Goal: Use online tool/utility: Utilize a website feature to perform a specific function

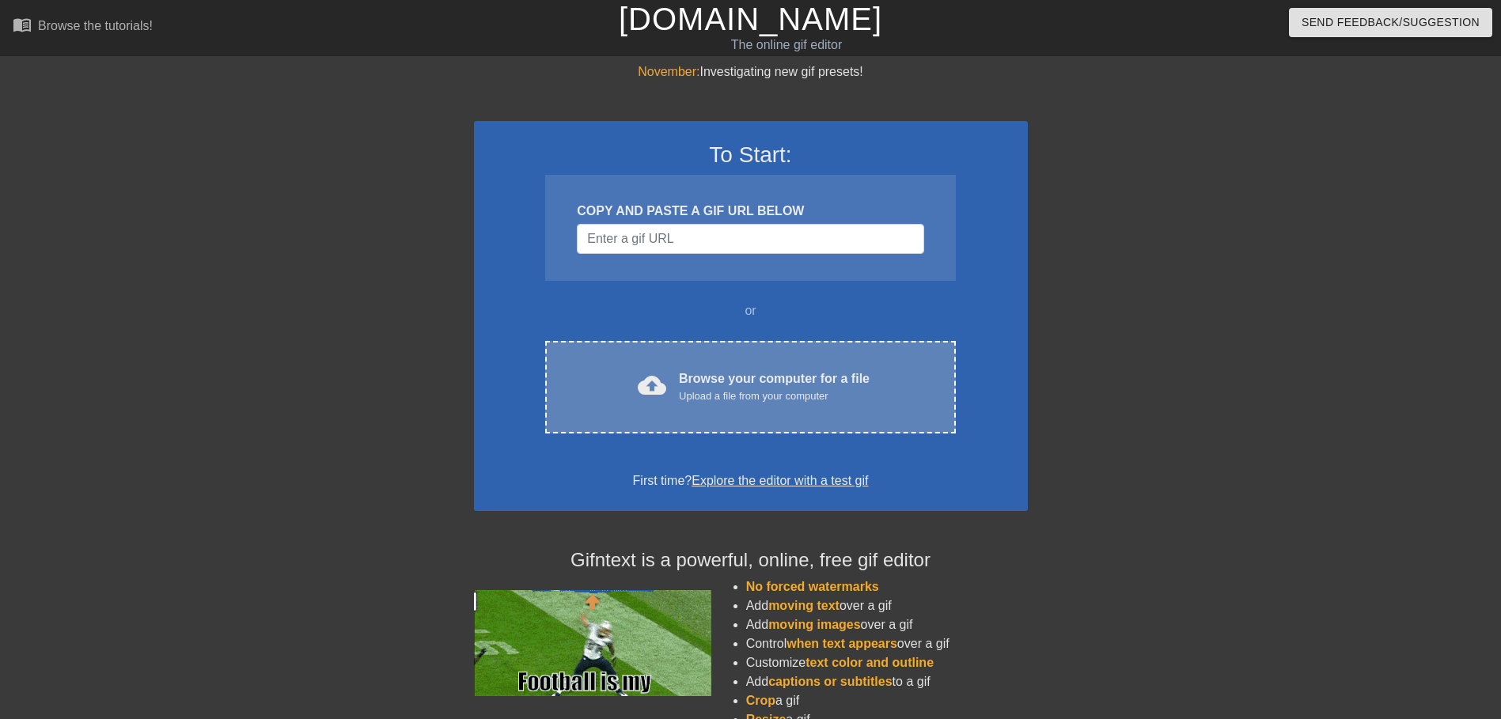
click at [751, 369] on div "Browse your computer for a file Upload a file from your computer" at bounding box center [774, 386] width 191 height 35
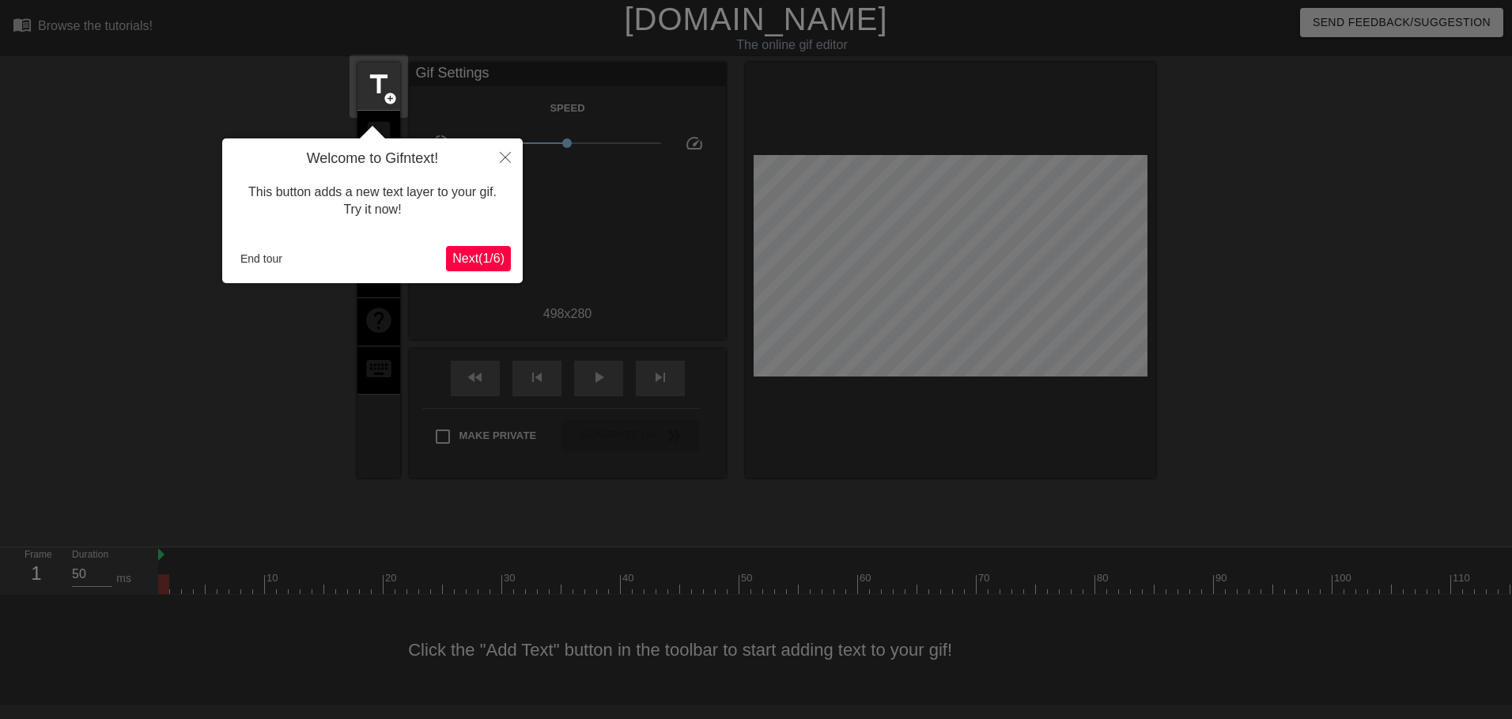
click at [463, 257] on span "Next ( 1 / 6 )" at bounding box center [478, 258] width 52 height 13
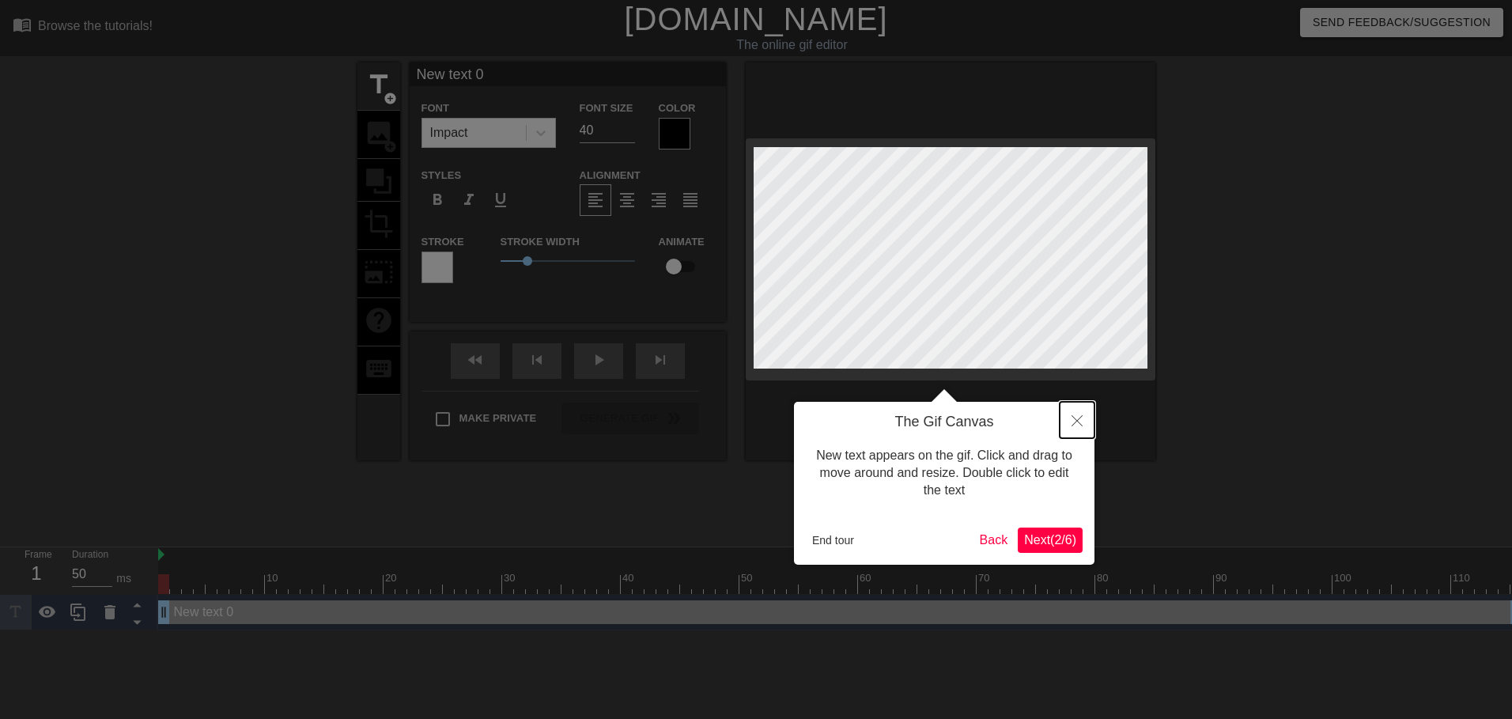
click at [1076, 431] on button "Close" at bounding box center [1077, 420] width 35 height 36
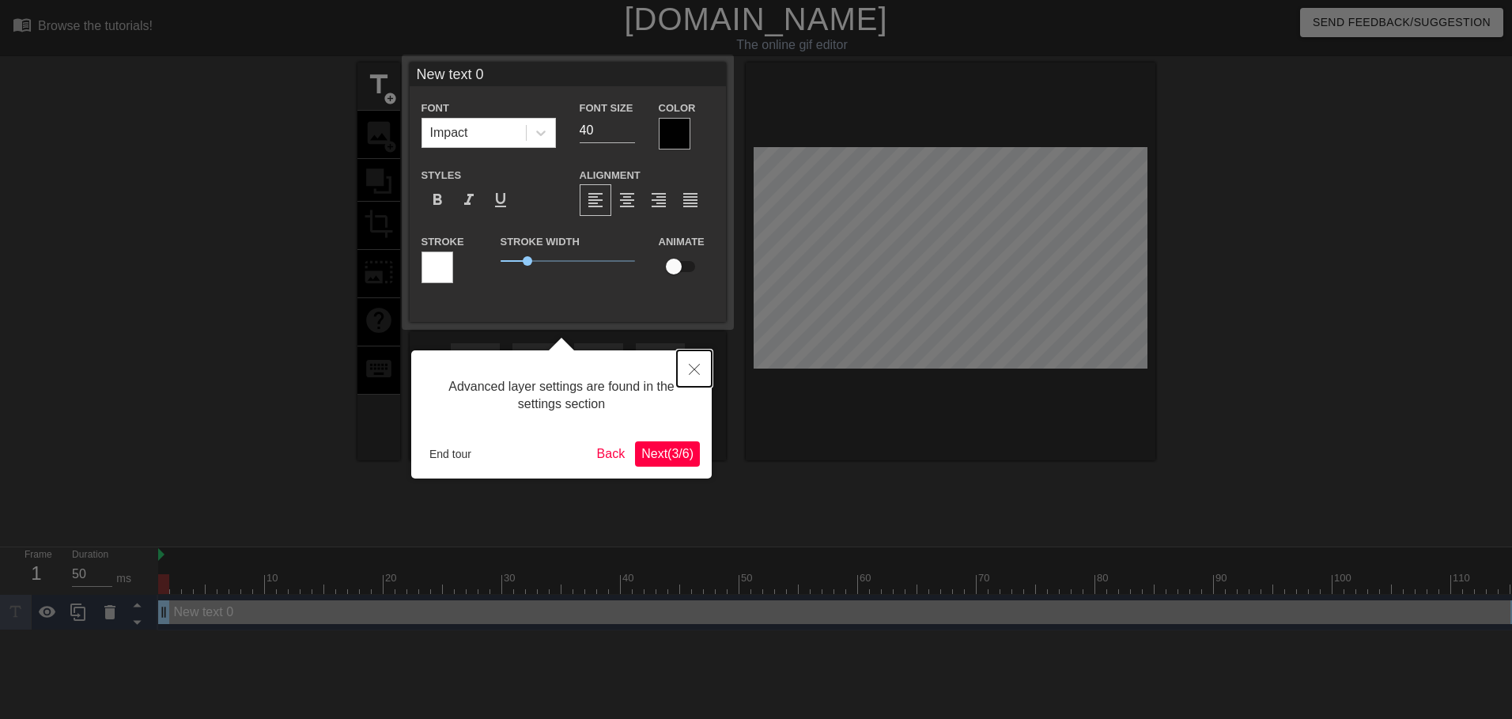
click at [688, 365] on button "Close" at bounding box center [694, 368] width 35 height 36
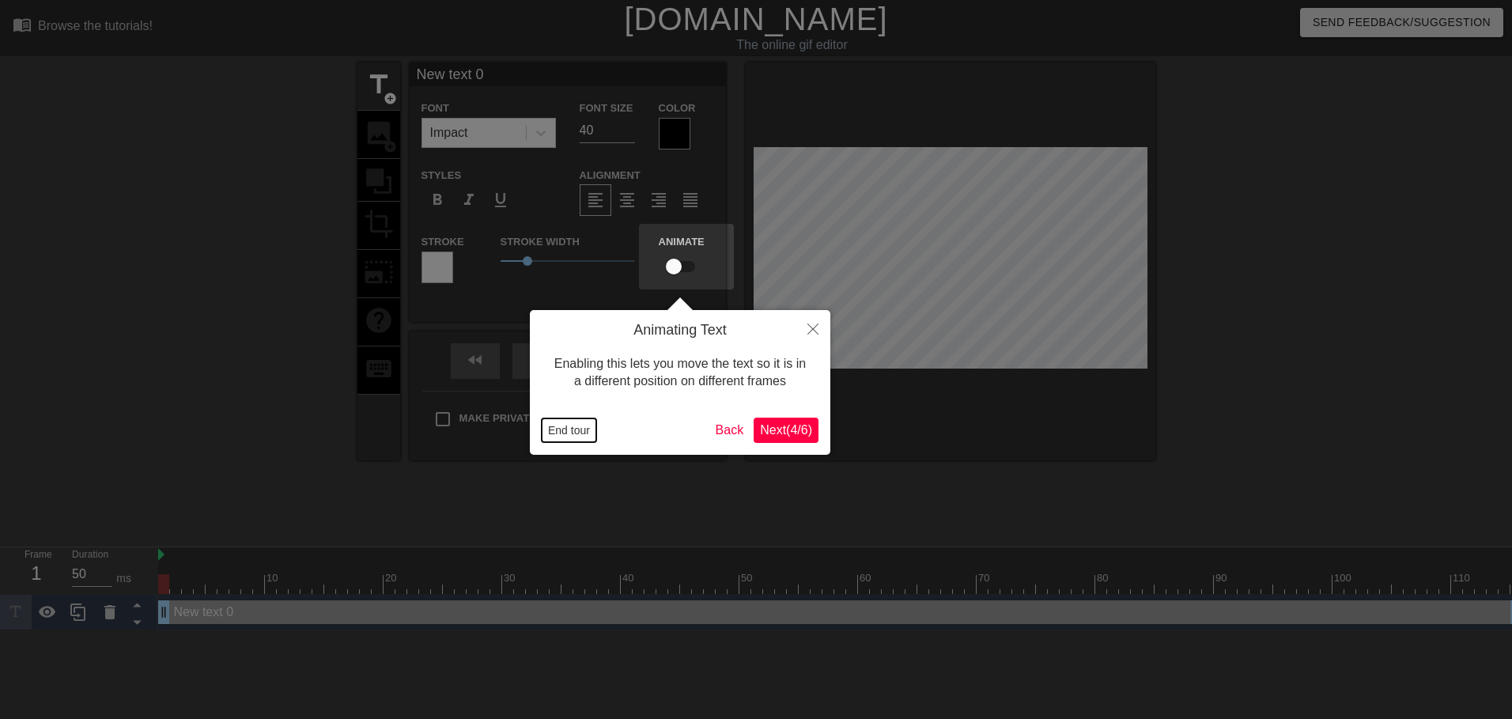
click at [580, 433] on button "End tour" at bounding box center [569, 430] width 55 height 24
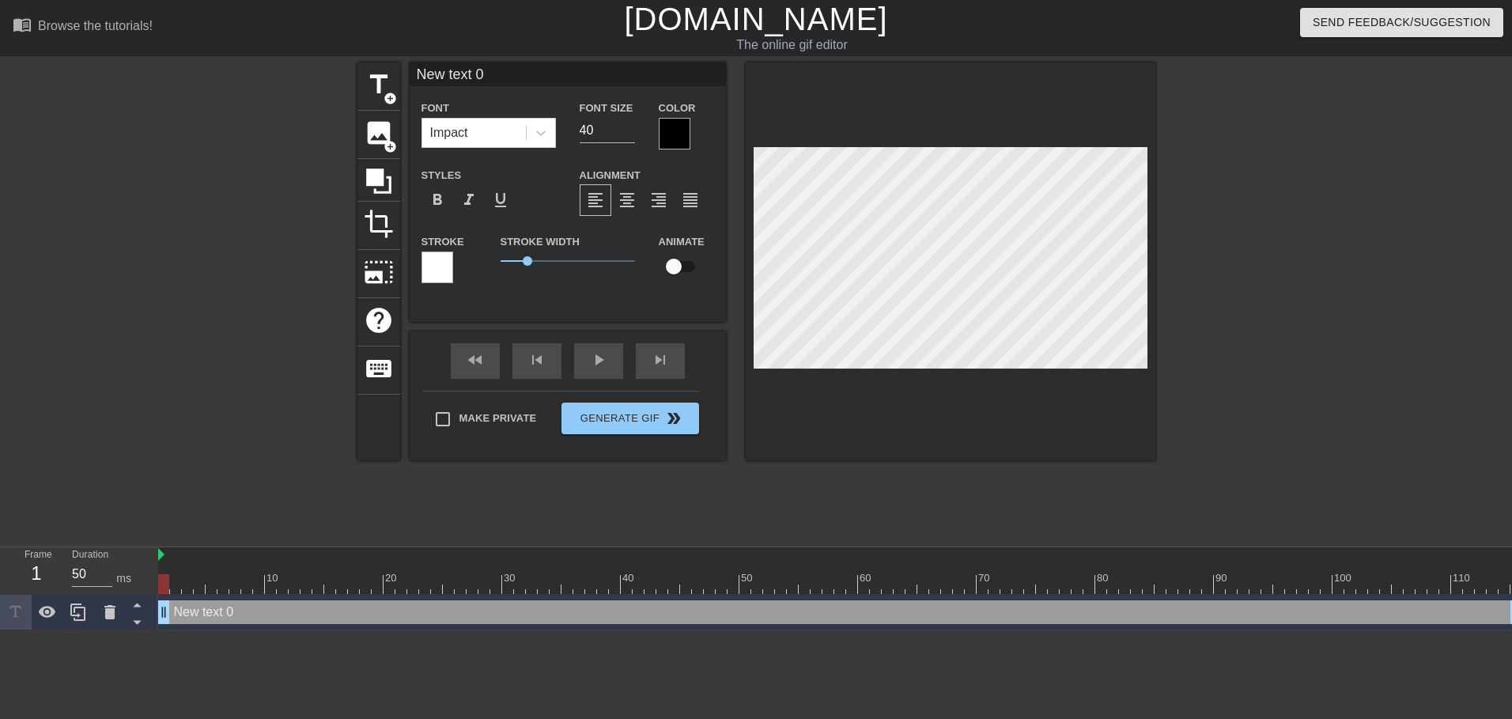
scroll to position [2, 4]
type input "W"
type textarea "W"
type input "Wh"
type textarea "Wh"
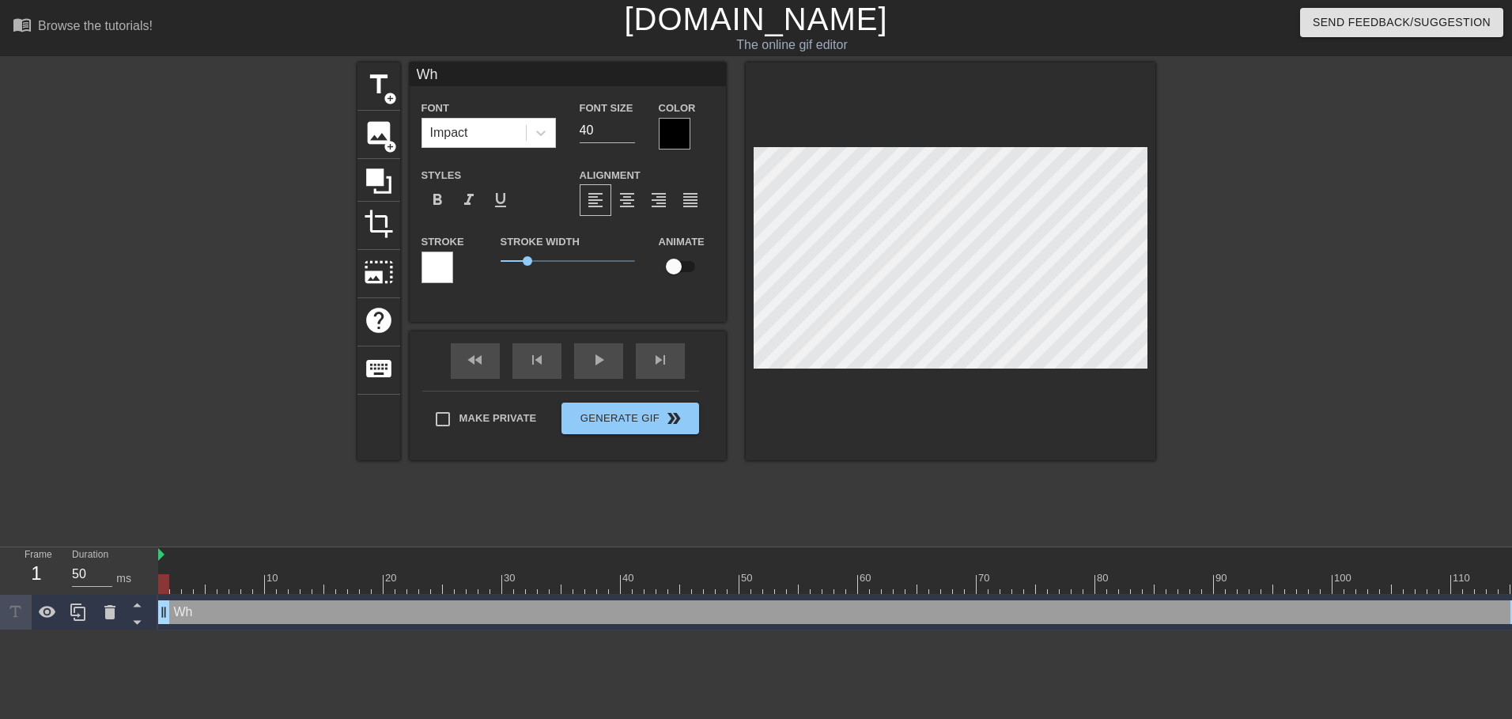
type input "Whe"
type textarea "Whe"
type input "When"
type textarea "When"
type input "When"
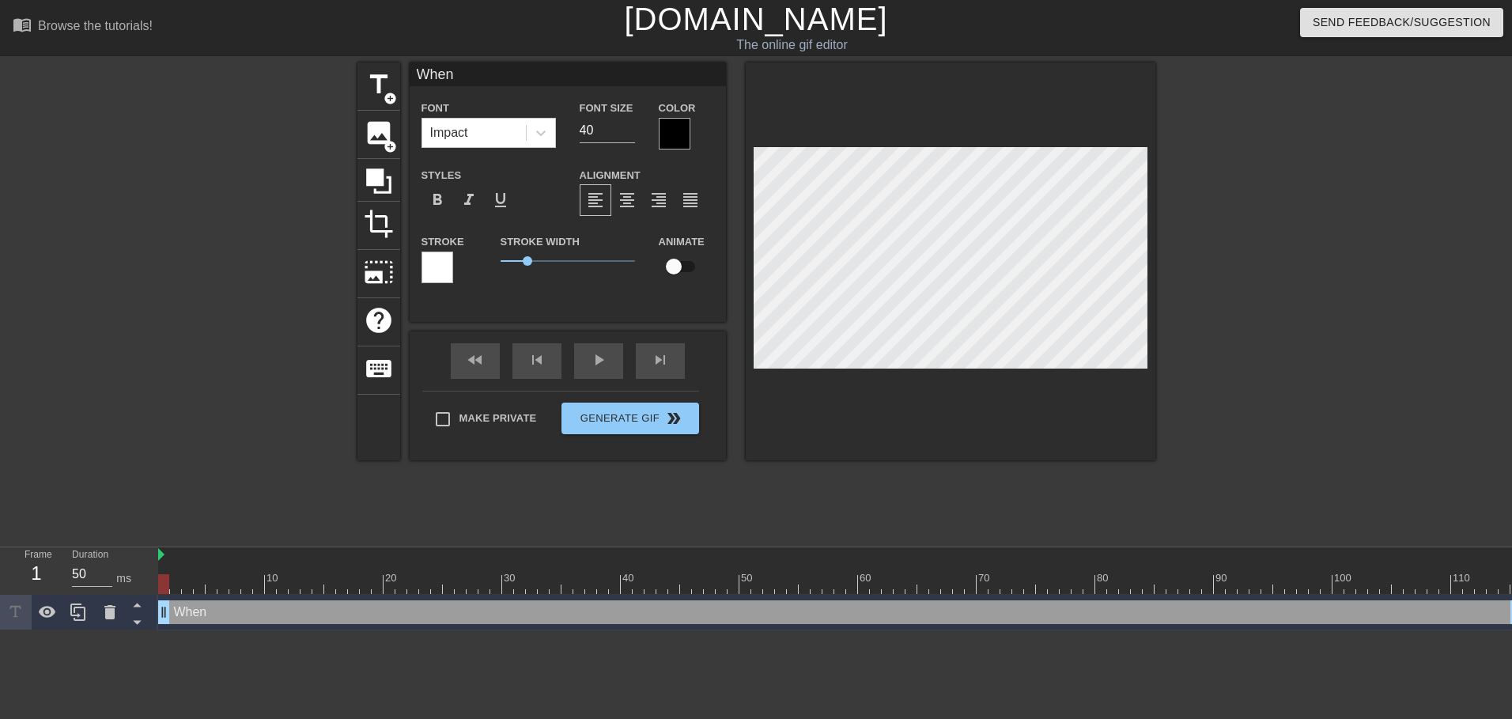
type textarea "When"
type input "When s"
type textarea "When s"
type input "When sh"
type textarea "When sh"
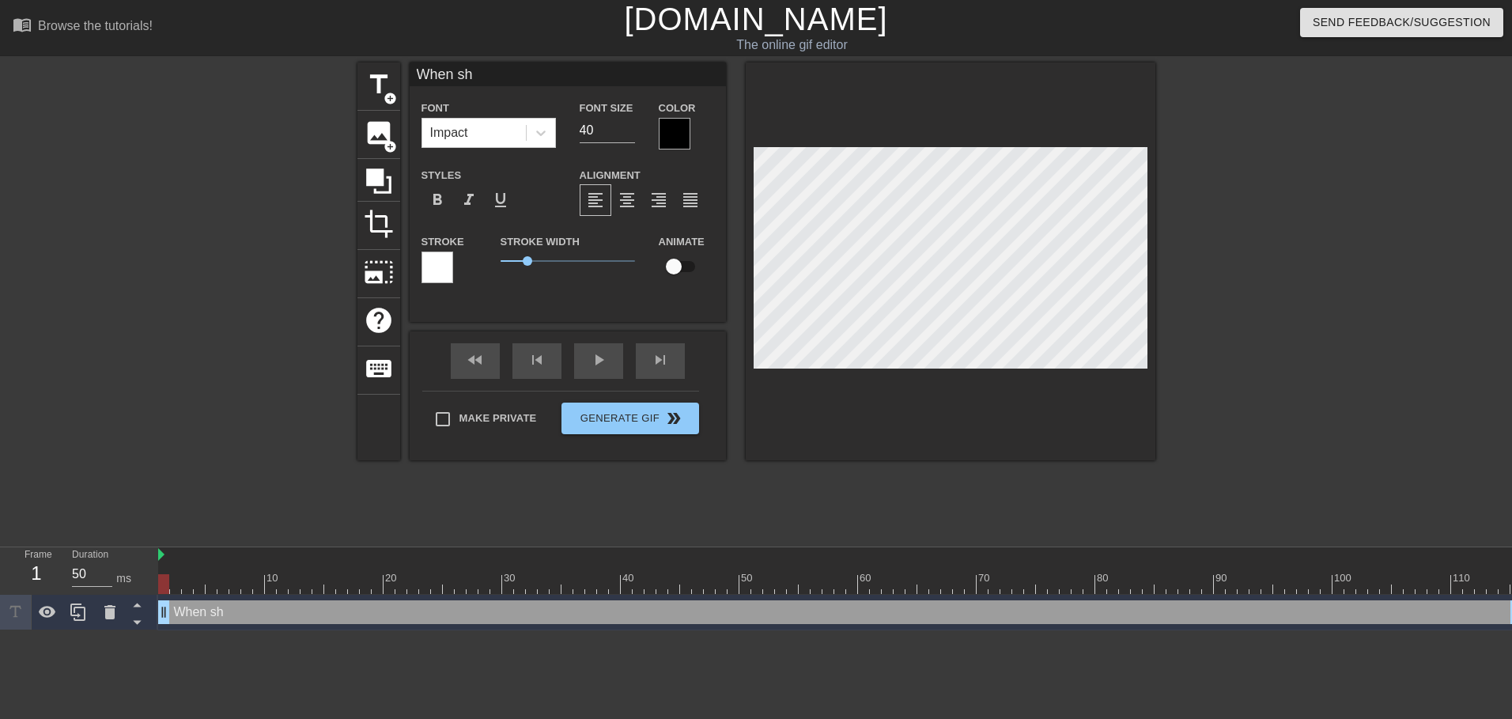
type input "When sho"
type textarea "When sho"
type input "When shou"
type textarea "When shou"
type input "When shoul"
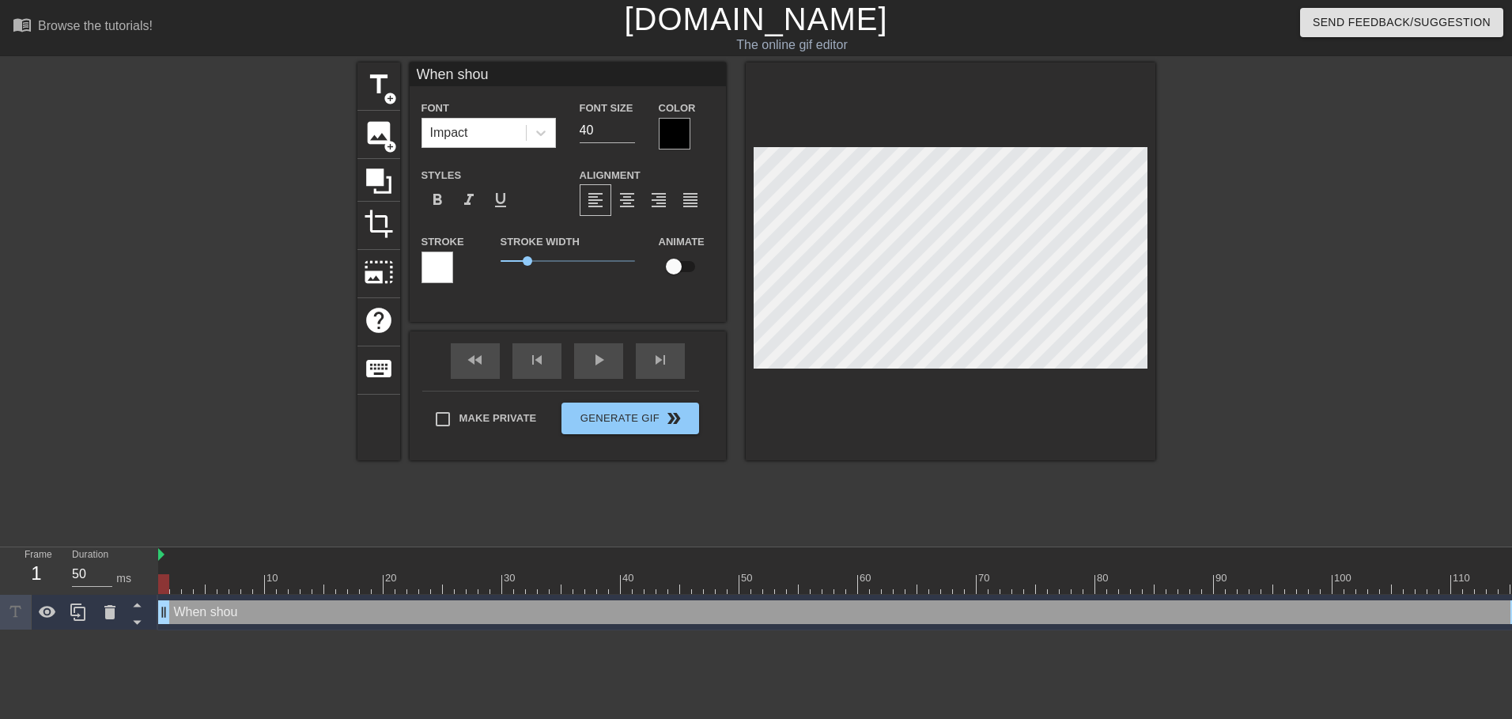
type textarea "When shoul"
type input "When should"
type textarea "When should"
type input "When should"
type textarea "When should"
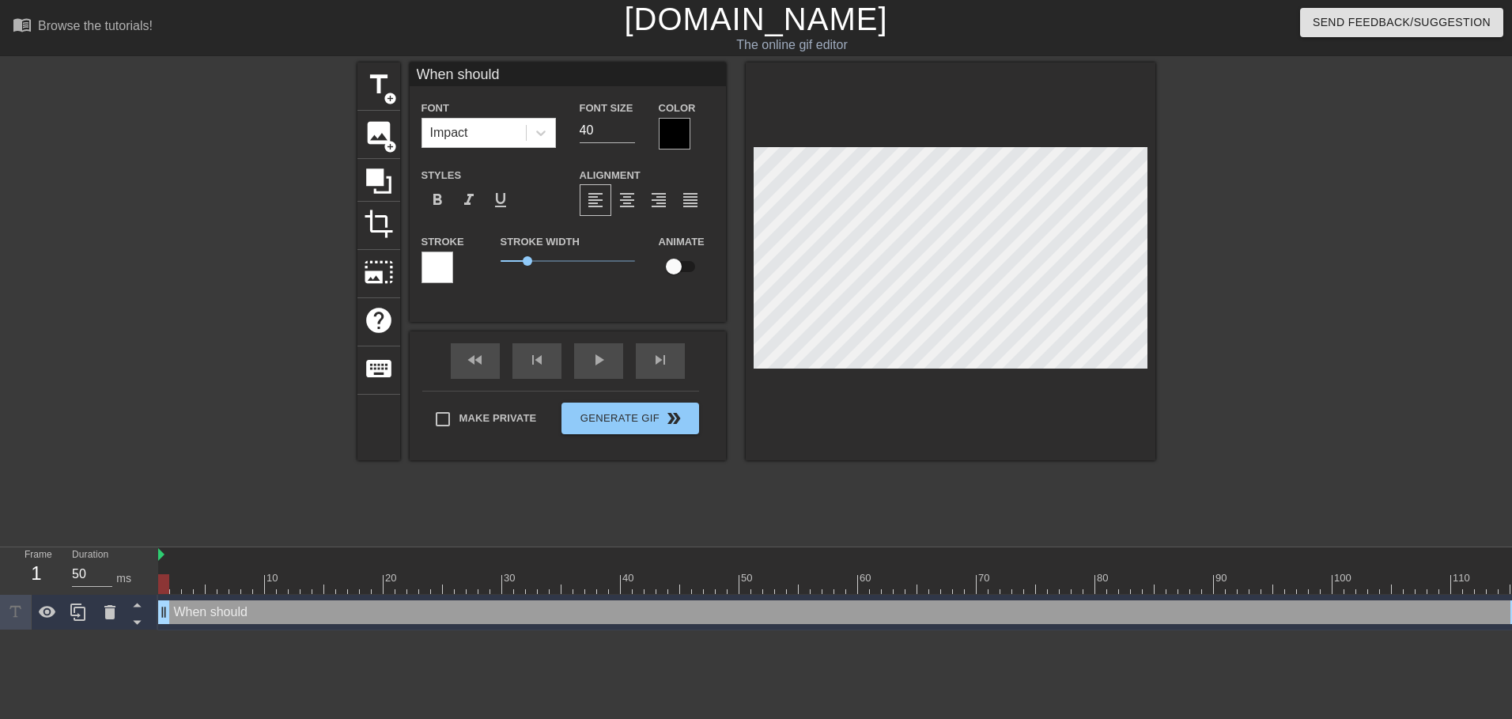
type input "When should I"
type textarea "When should I"
type input "When should I"
type textarea "When should I"
type input "When should I p"
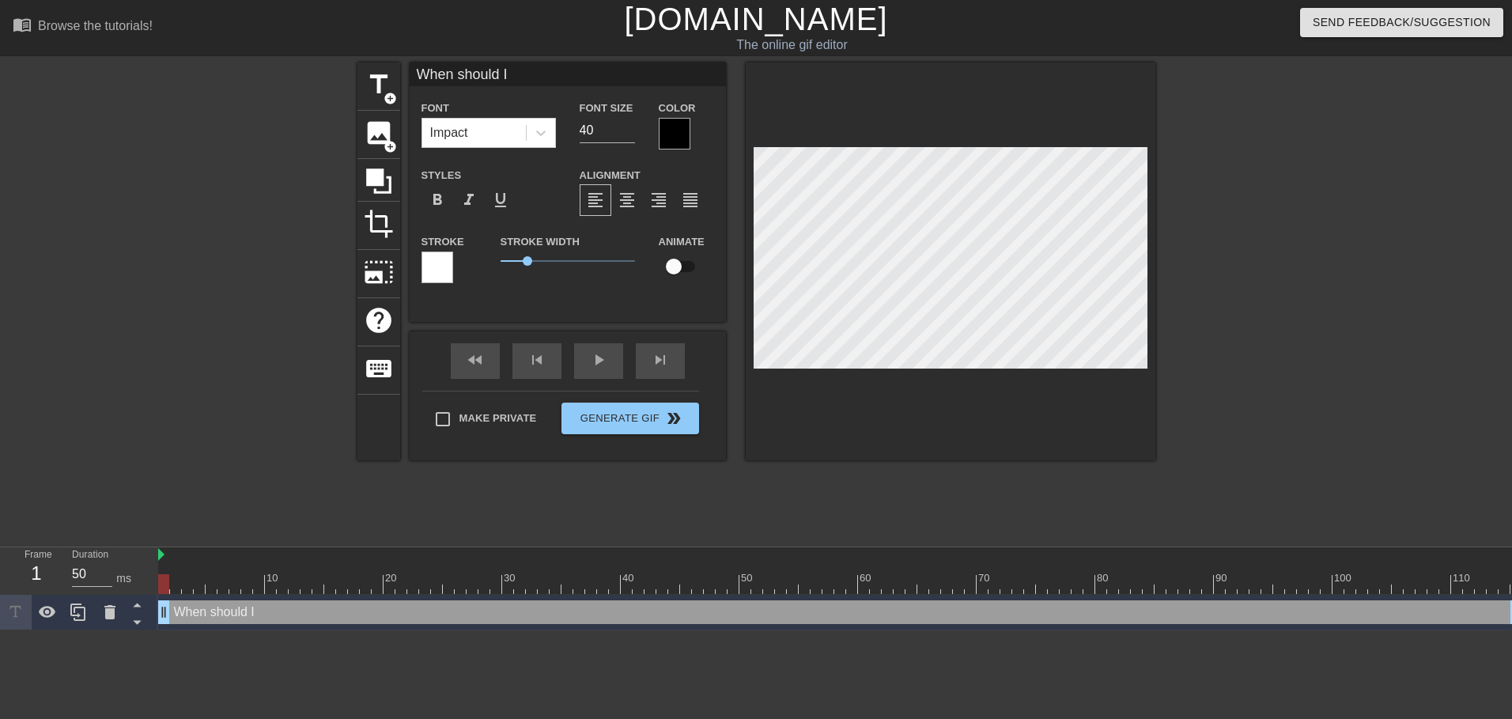
type textarea "When should I p"
type input "When should I pu"
type textarea "When should I pu"
type input "When should I put"
type textarea "When should I put"
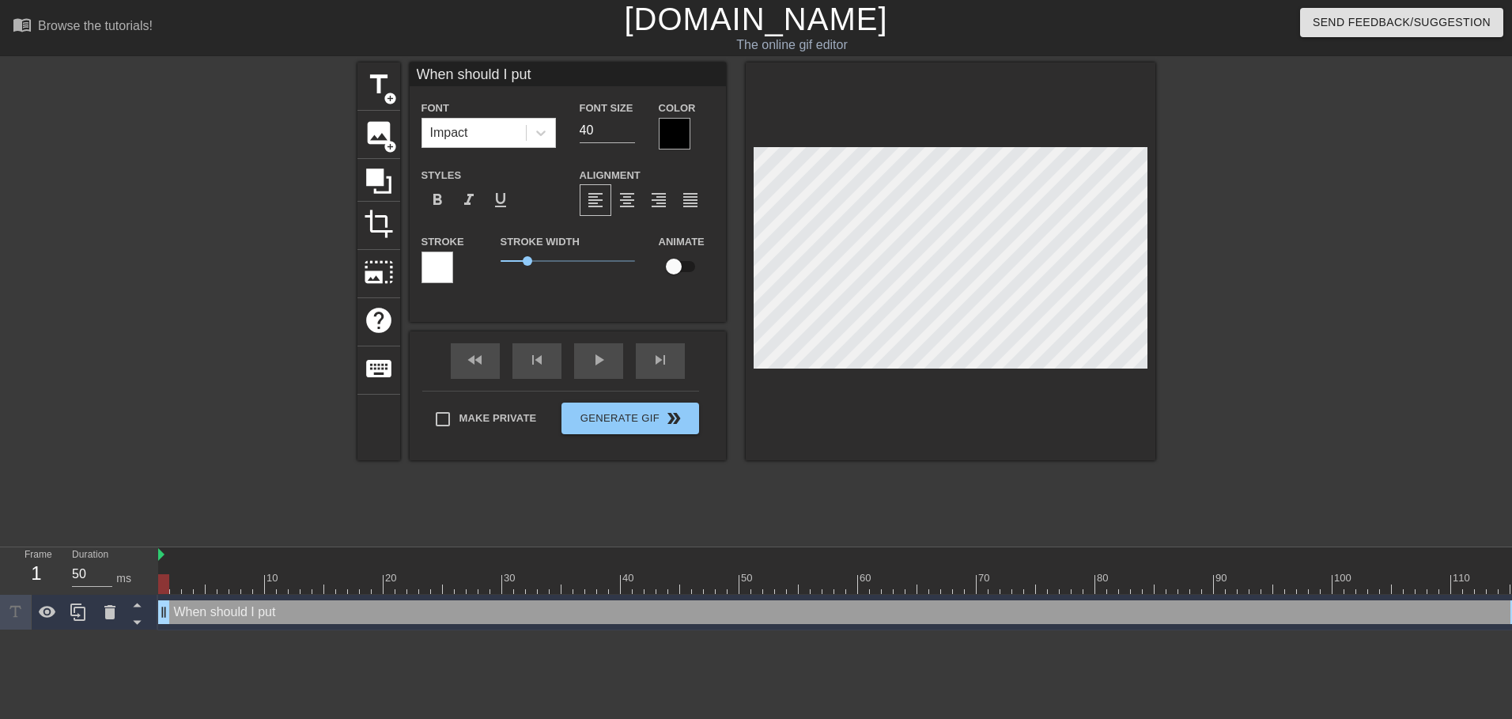
type input "When should I pu"
type textarea "When should I pu"
type input "When should I pus"
type textarea "When should I pus"
type input "When should I push"
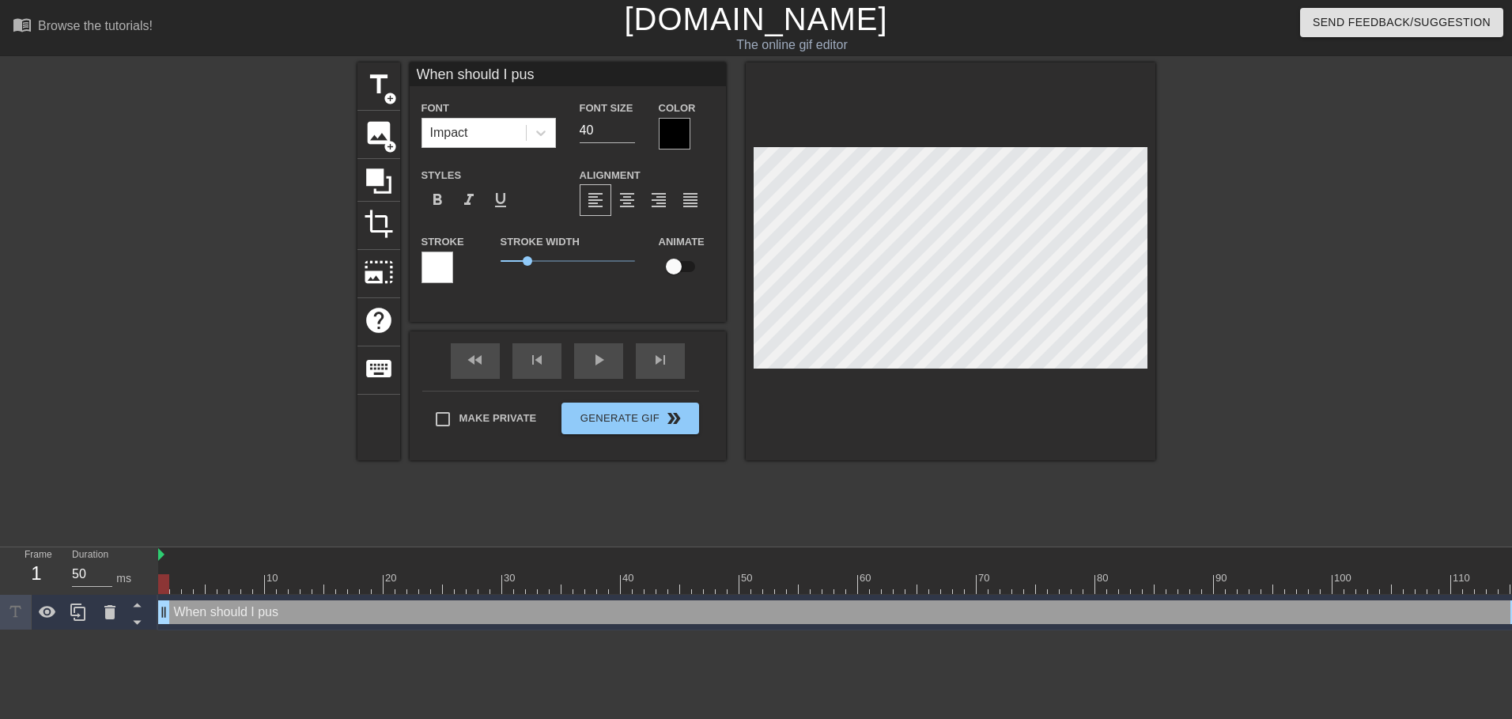
type textarea "When should I push"
type input "When should I push"
type textarea "When should I push"
type input "When should I push t"
type textarea "When should I push t"
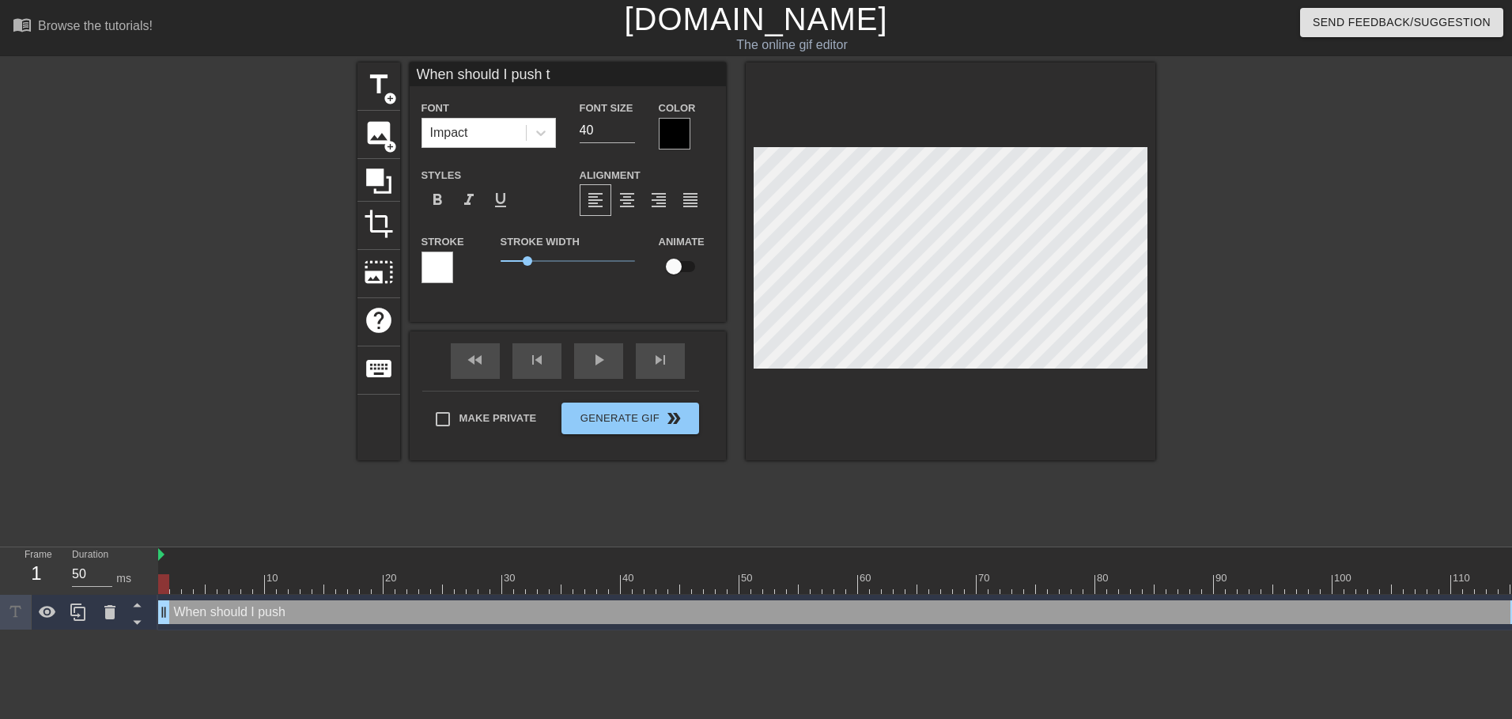
type input "When should I push th"
type textarea "When should I push th"
type input "When should I push thi"
type textarea "When should I push thi"
type input "When should I push this"
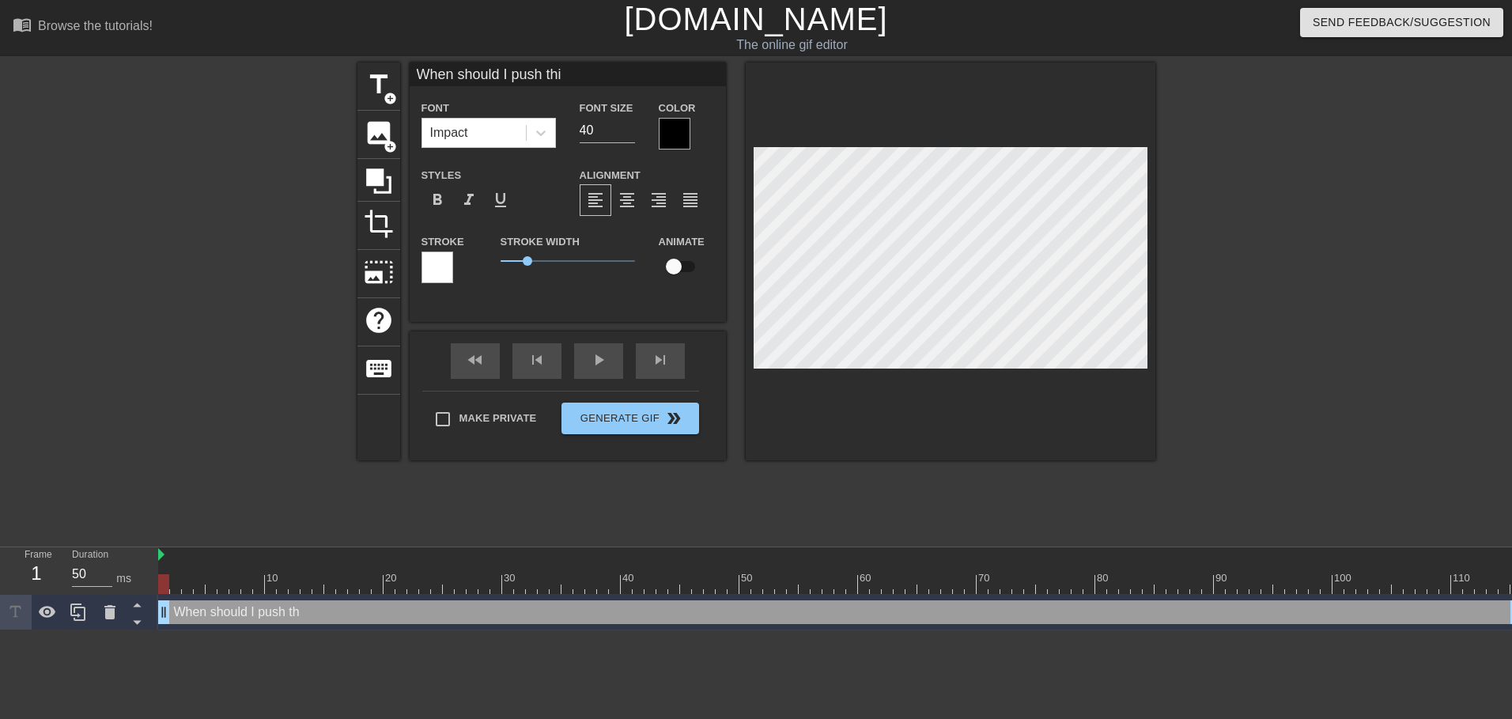
type textarea "When should I push this"
type input "When should I push this"
type textarea "When should I push this"
type input "When should I push this n"
type textarea "When should I push this ne"
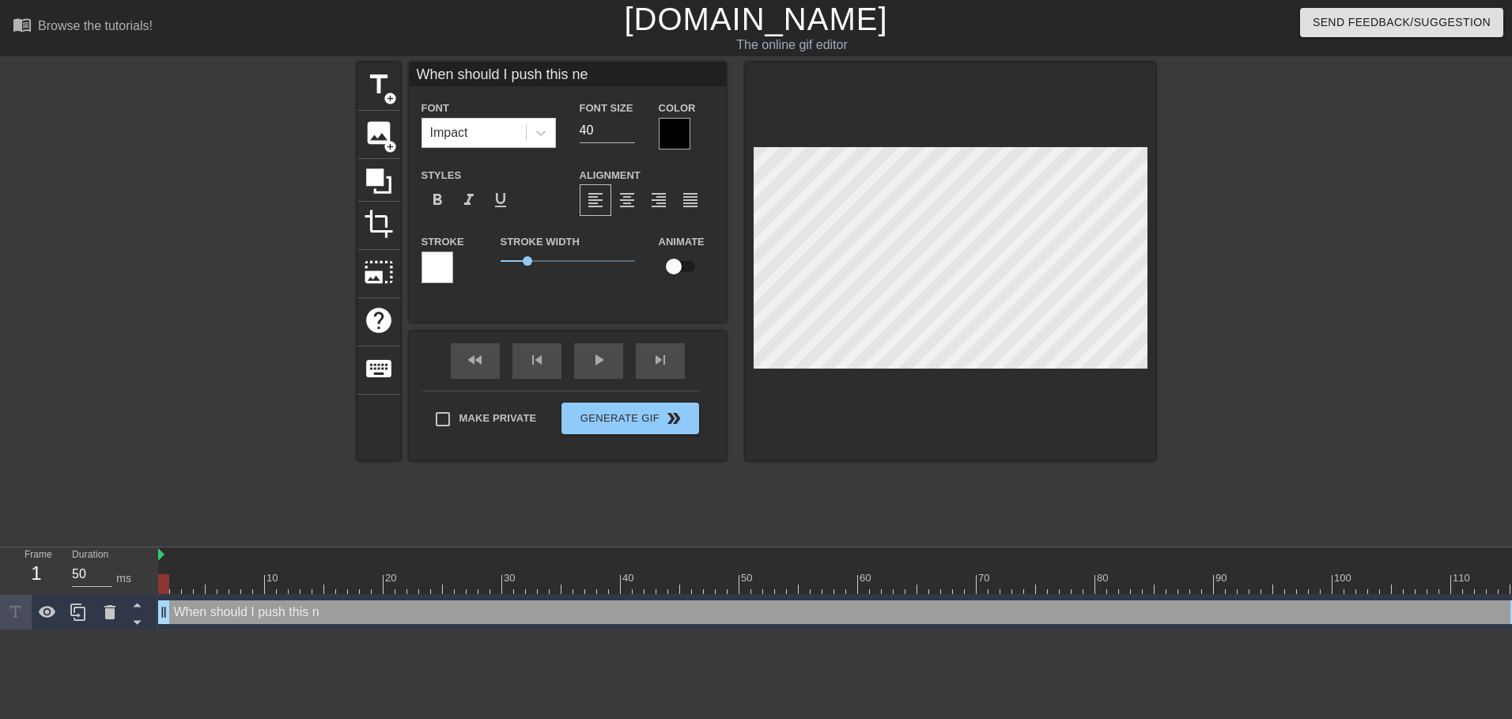
type input "When should I push this net"
type textarea "When should I push this net"
type input "When should I push this netw"
type textarea "When should I push this netw"
type input "When should I push this netwo"
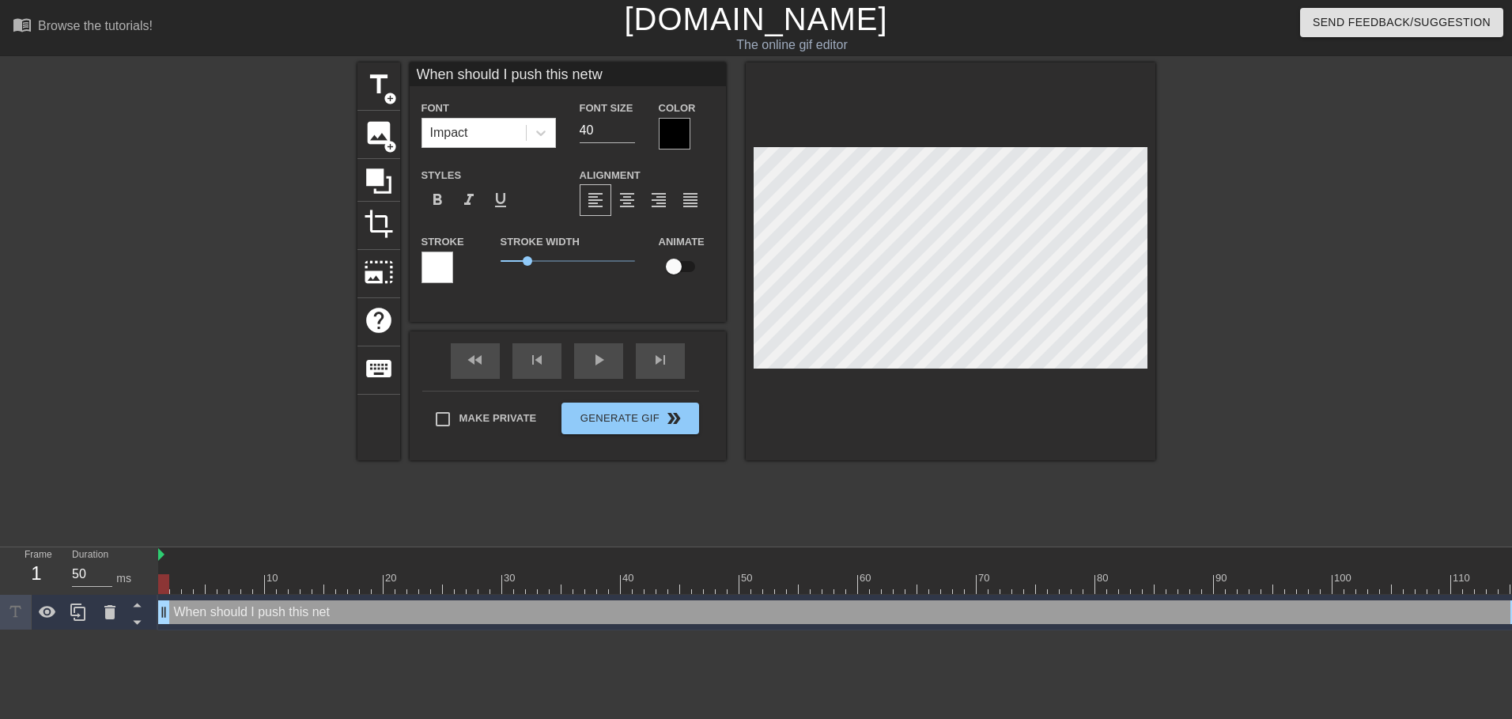
type textarea "When should I push this netwo"
type input "When should I push this networ"
type textarea "When should I push this networ"
type input "When should I push this network"
type textarea "When should I push this network"
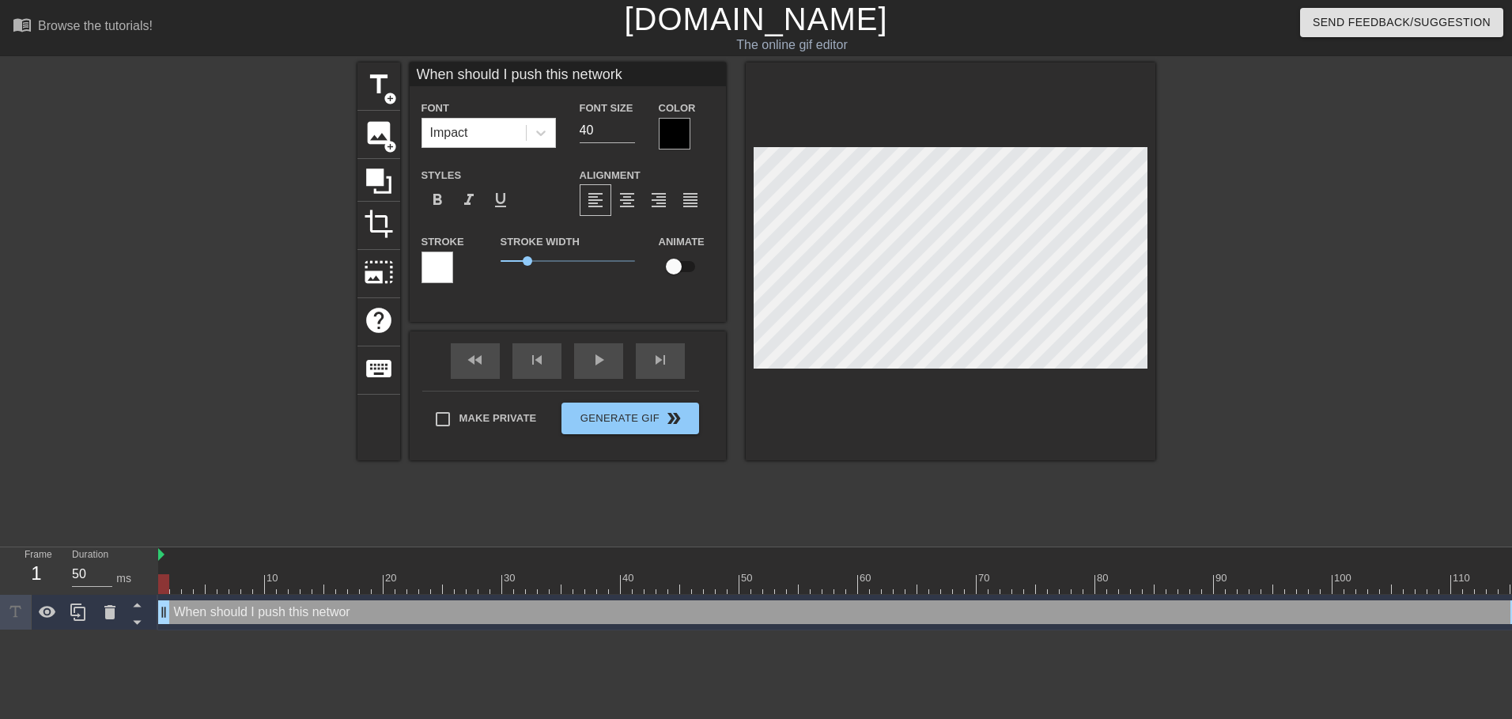
type input "When should I push this network"
type textarea "When should I push this network"
type input "When should I push this network c"
type textarea "When should I push this network ch"
type input "When should I push this network cha"
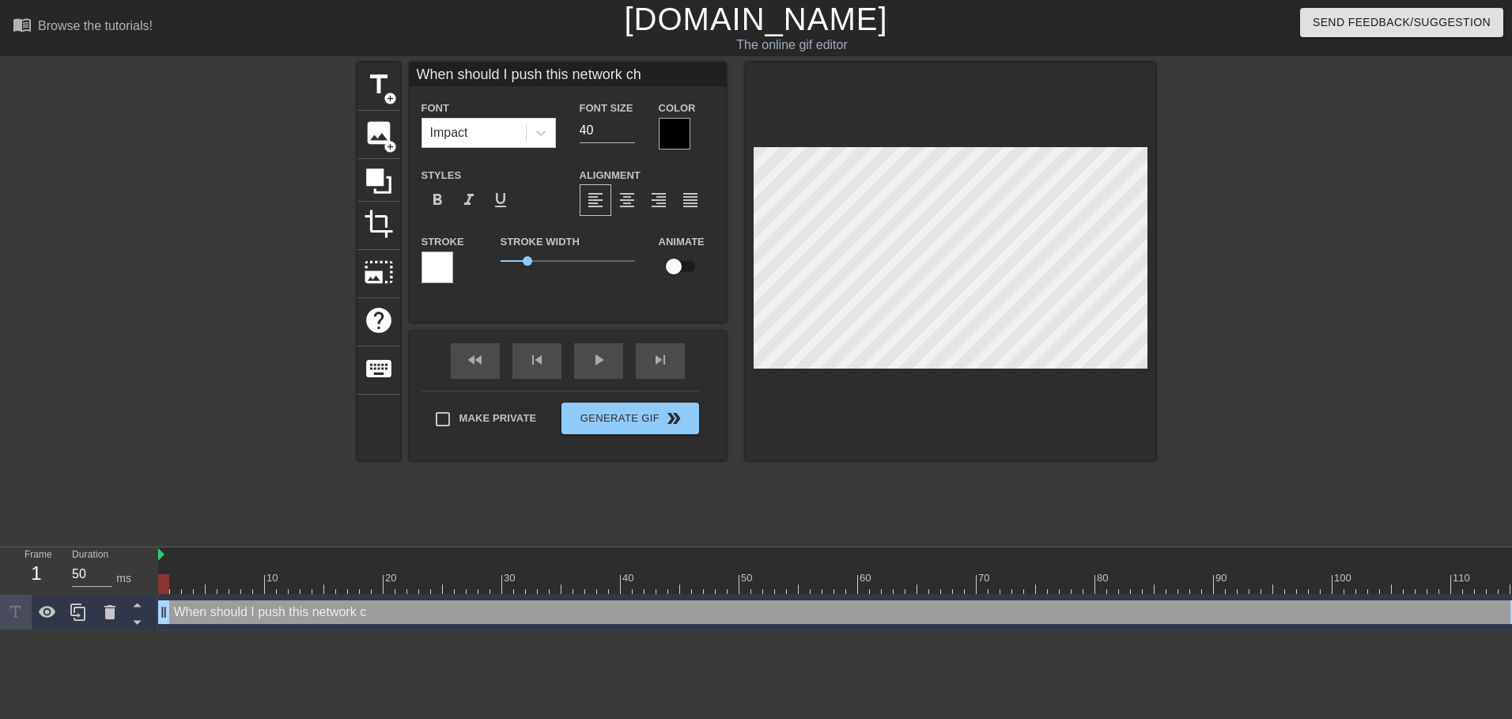
type textarea "When should I push this network cha"
type input "When should I push this network chan"
type textarea "When should I push this network chan"
type input "When should I push this network [PERSON_NAME]"
type textarea "When should I push this network [PERSON_NAME]"
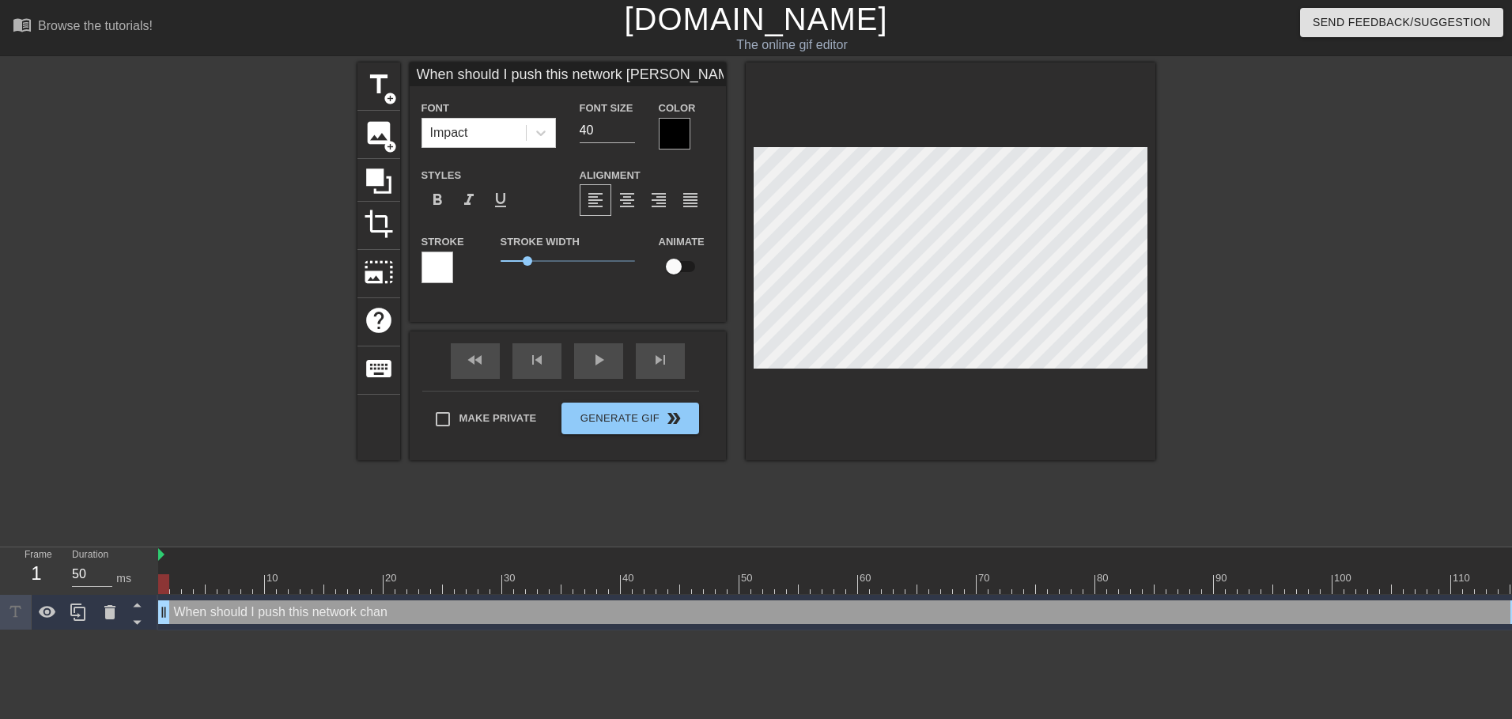
scroll to position [2, 14]
type input "When should I push this network change"
type textarea "When should I push this network change"
type input "N"
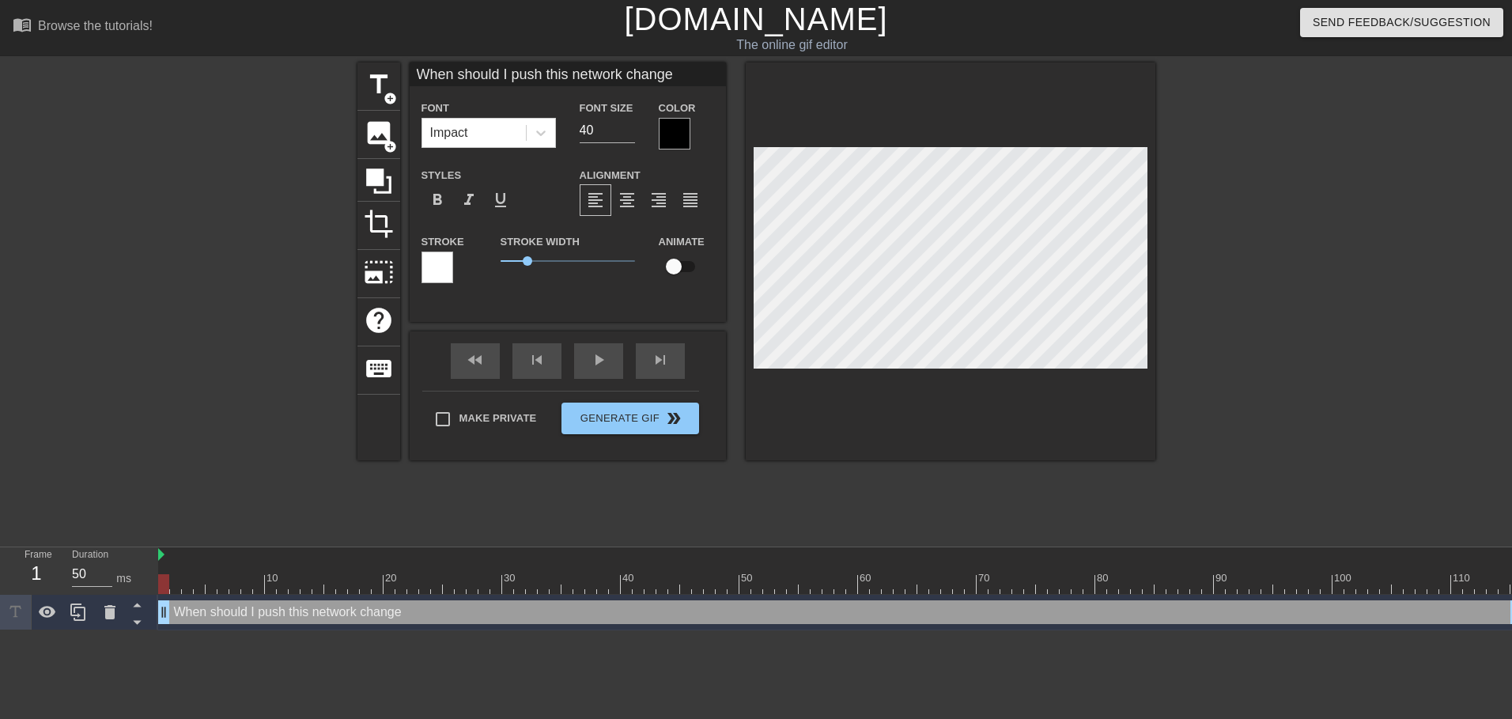
type textarea "N"
type input "Ne"
type textarea "Ne"
type input "Net"
type textarea "Net"
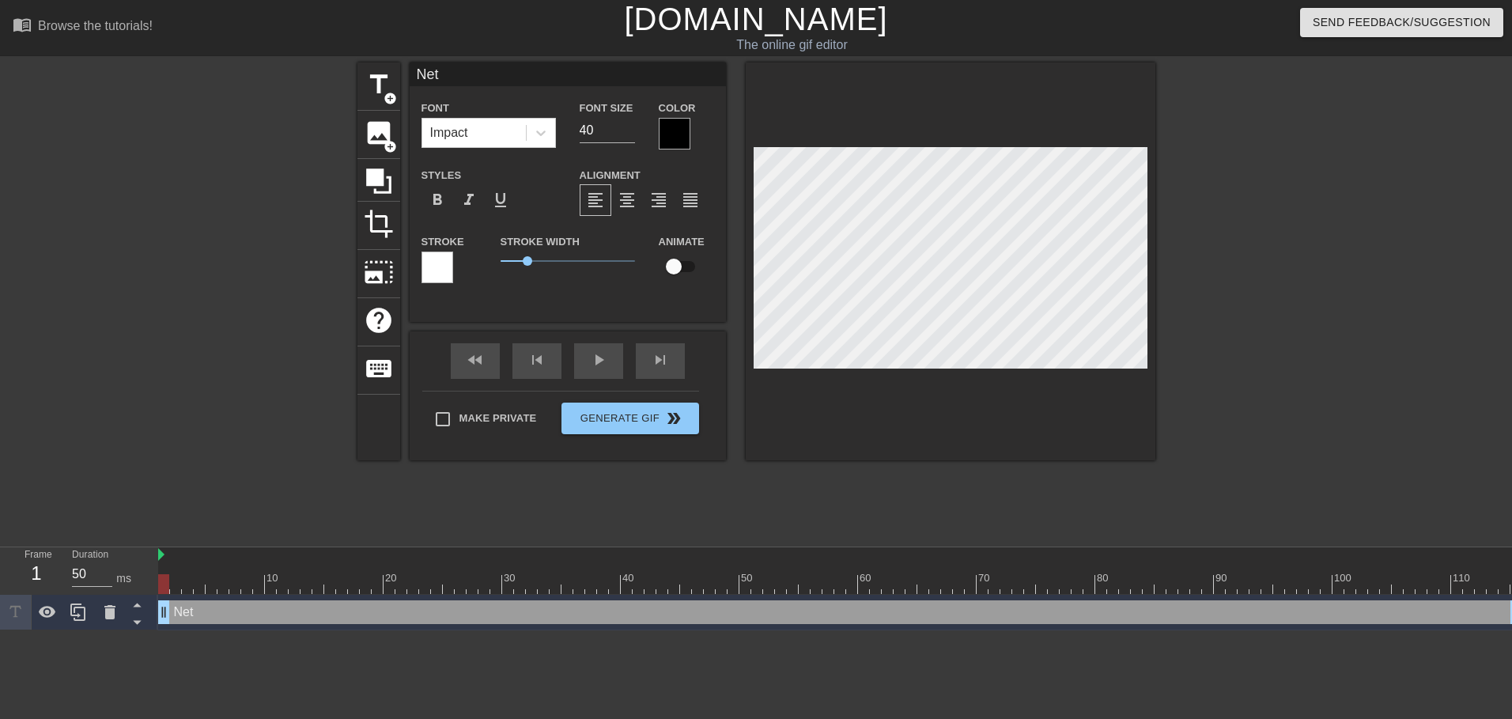
type input "Netw"
type textarea "Netw"
type input "Netwo"
type textarea "Netwo"
type input "Networ"
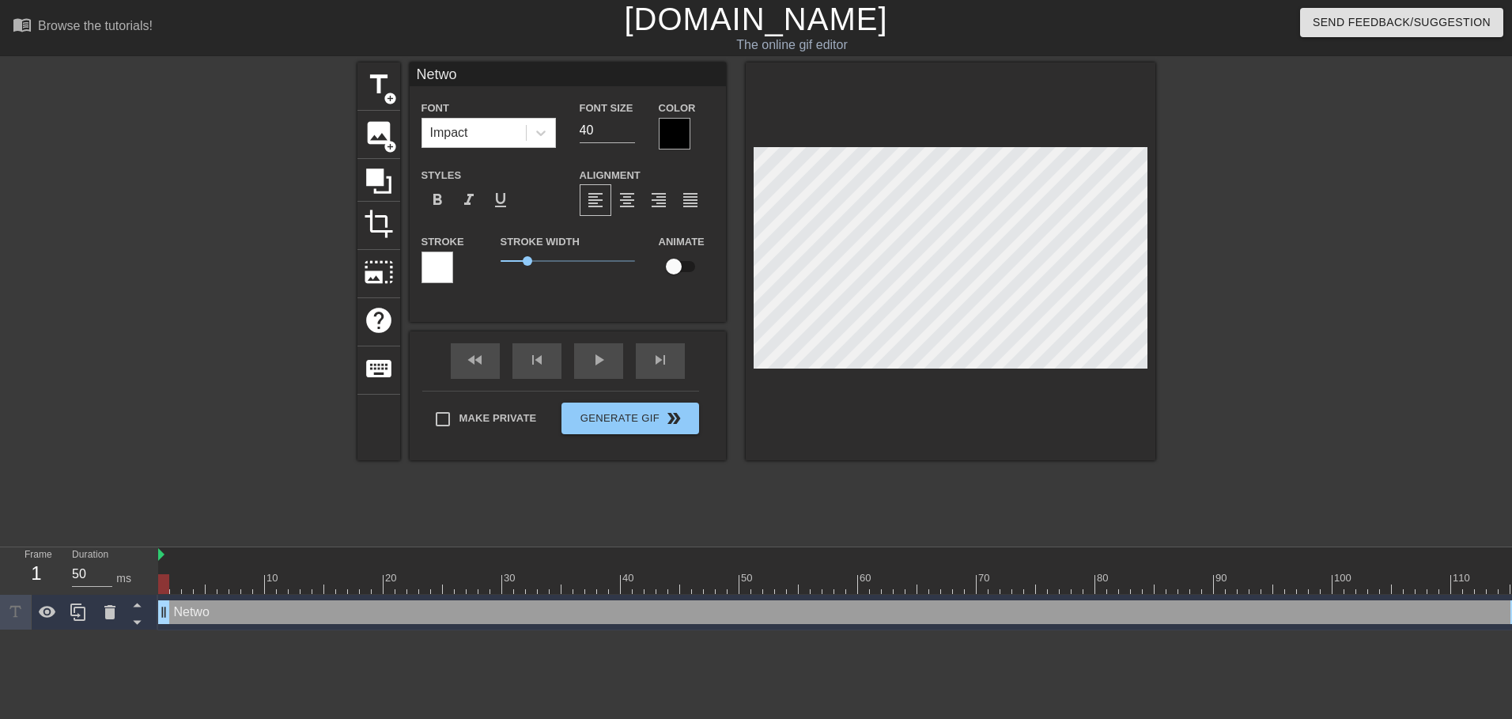
type textarea "Networ"
type input "Network"
type textarea "Network"
type input "Network"
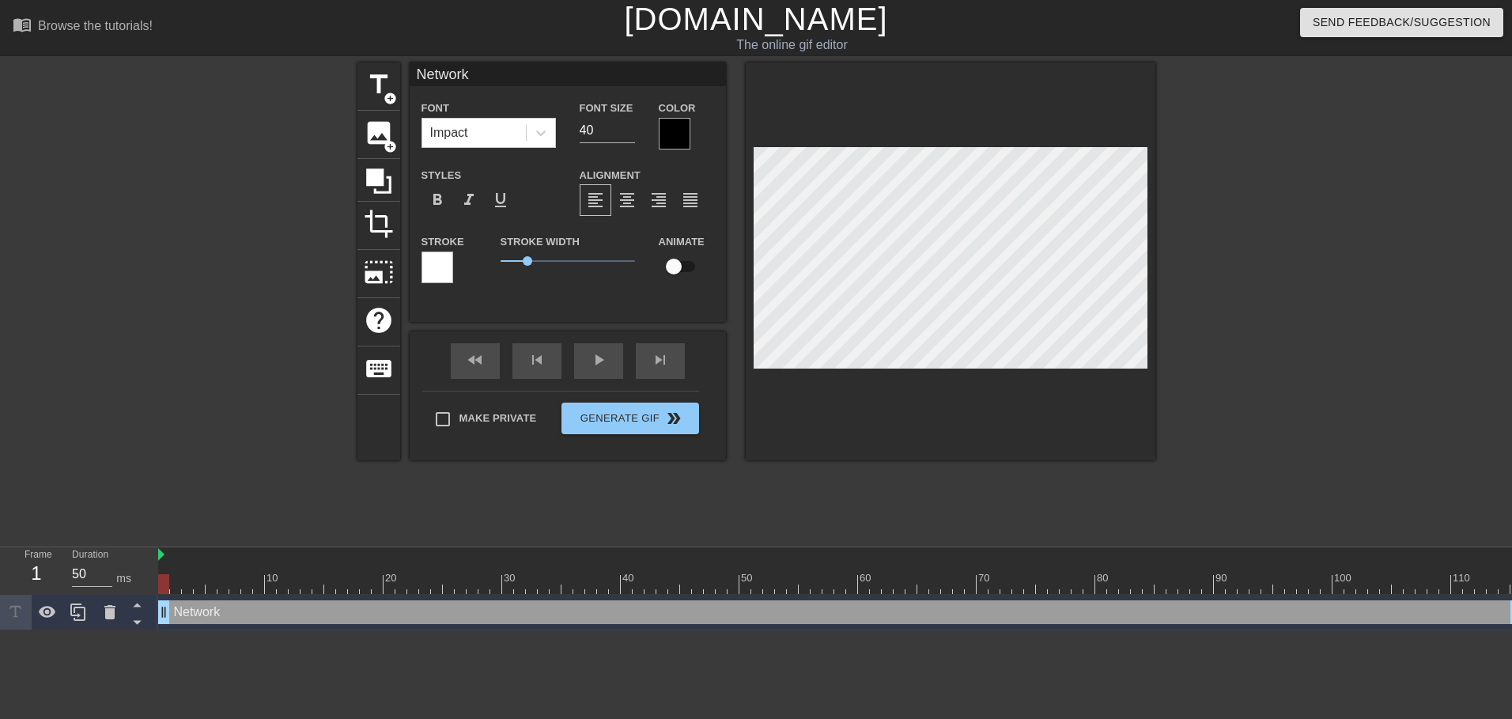
type textarea "Network"
type input "Network E"
type textarea "Network E"
type input "Network En"
type textarea "Network En"
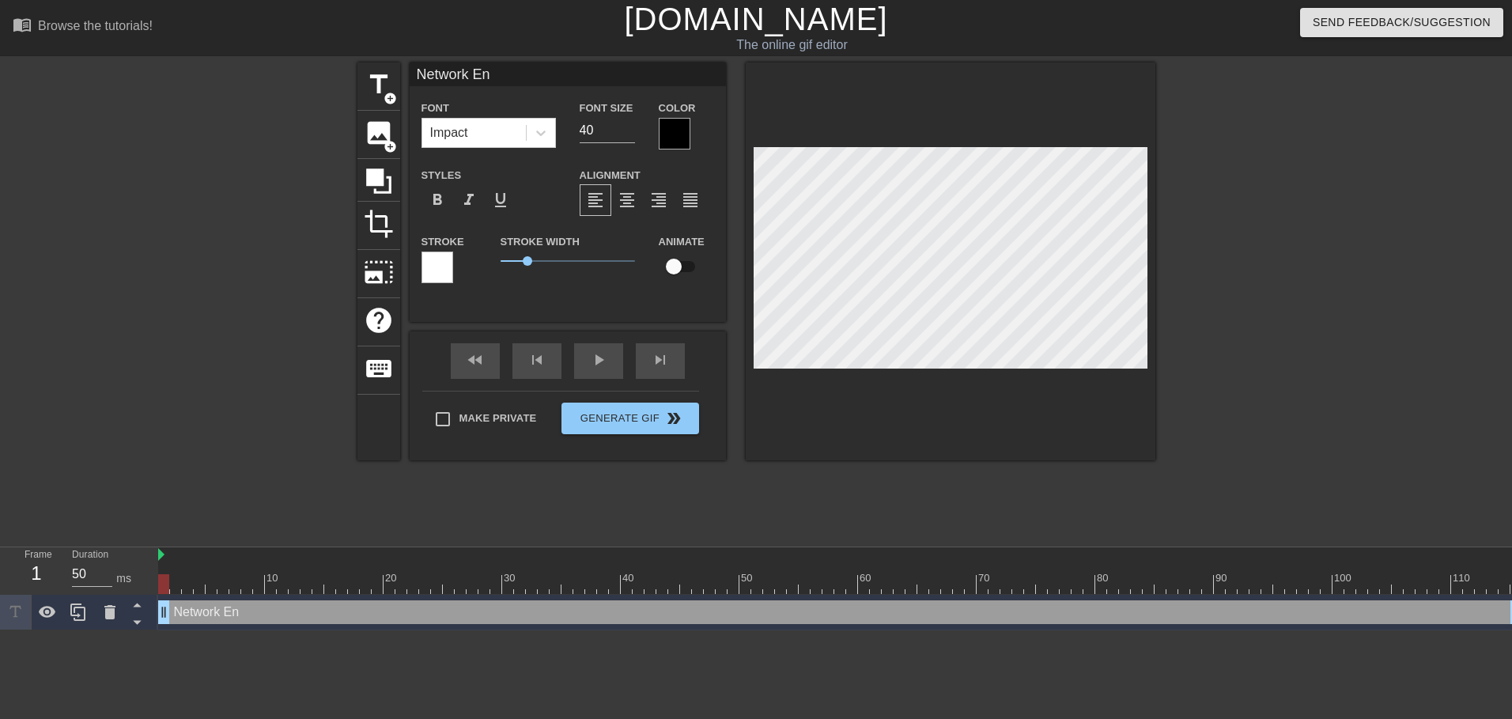
type input "Network Eng"
type textarea "Network Eng"
type input "Network Engi"
type textarea "Network Engi"
type input "Network Engin"
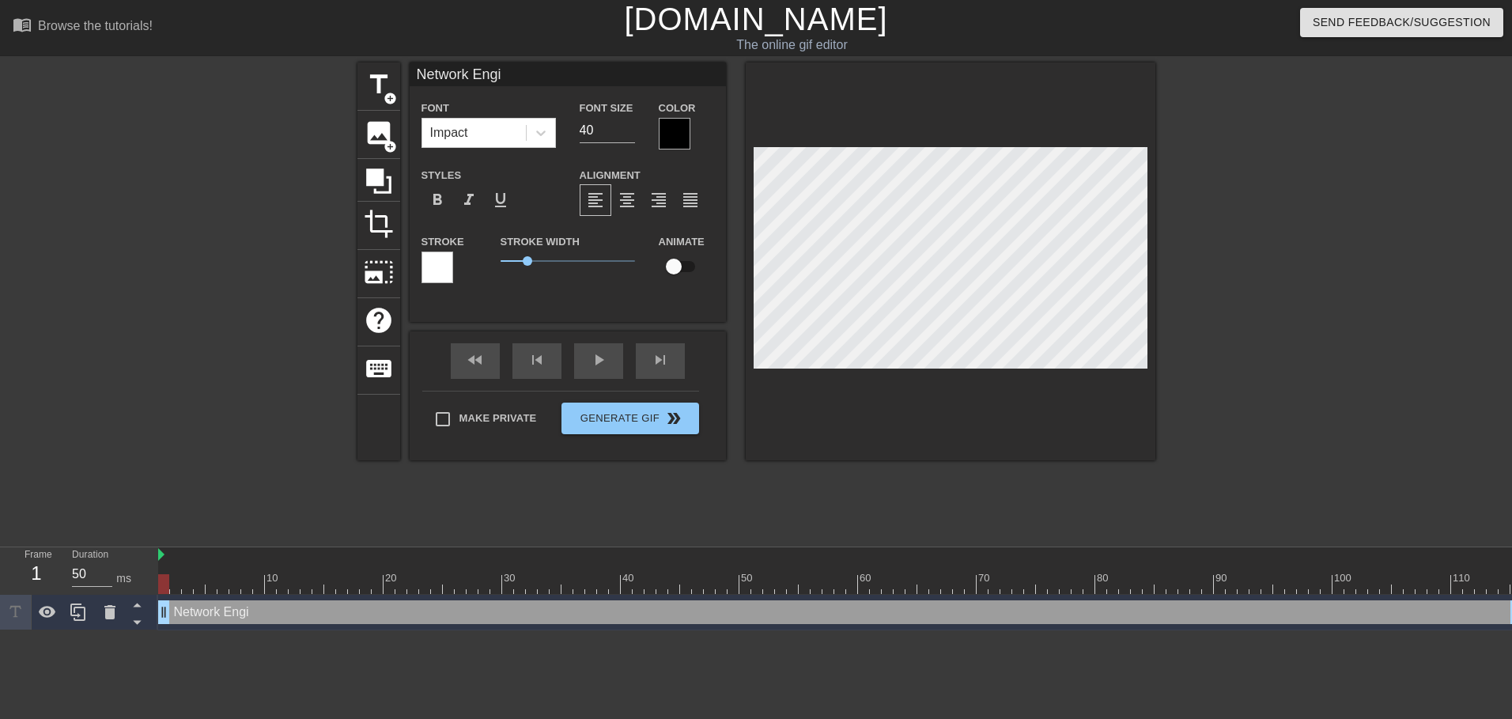
type textarea "Network Engin"
type input "Network Engine"
type textarea "Network Engine"
type input "Network Enginee"
type textarea "Network Enginee"
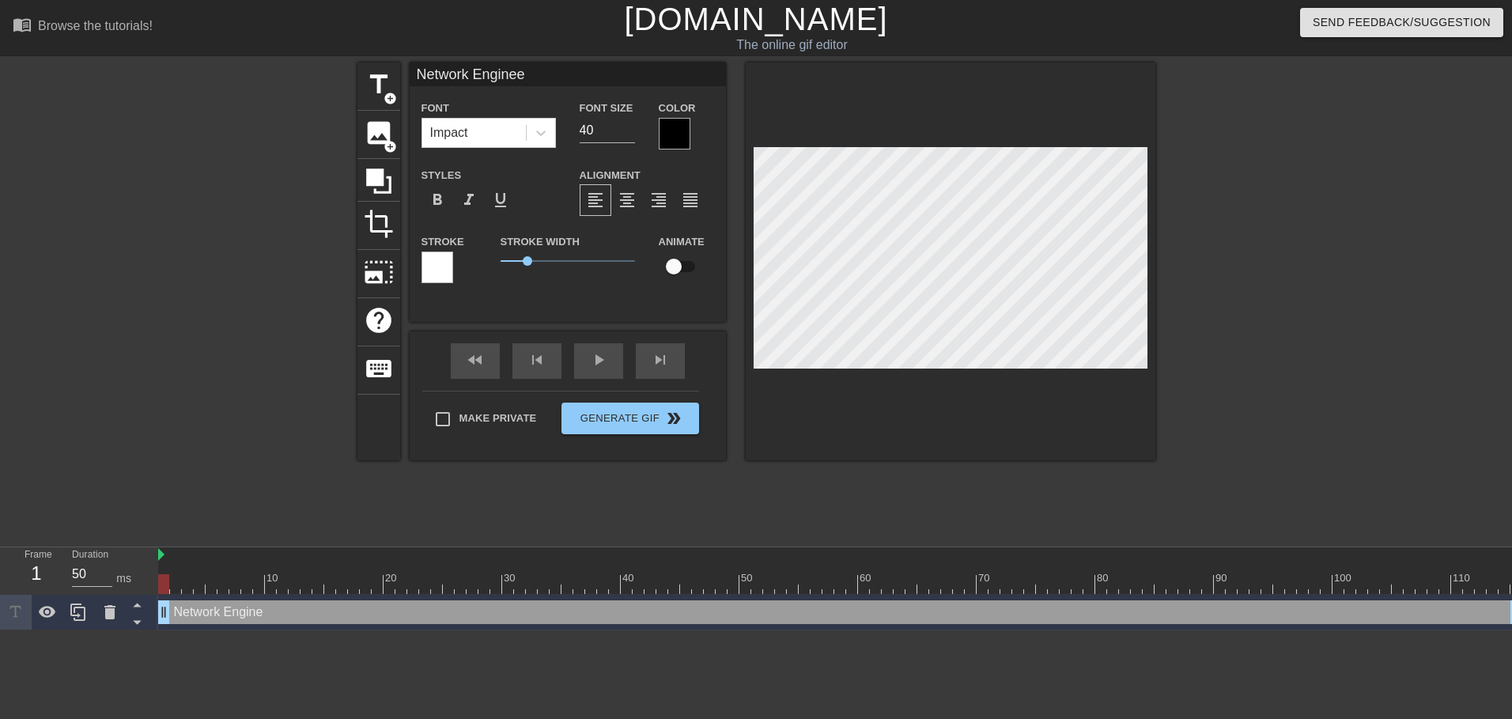
scroll to position [2, 6]
type input "Network Engineer"
type textarea "Network Engineer"
type input "Network Engineers"
type textarea "Network Engineers"
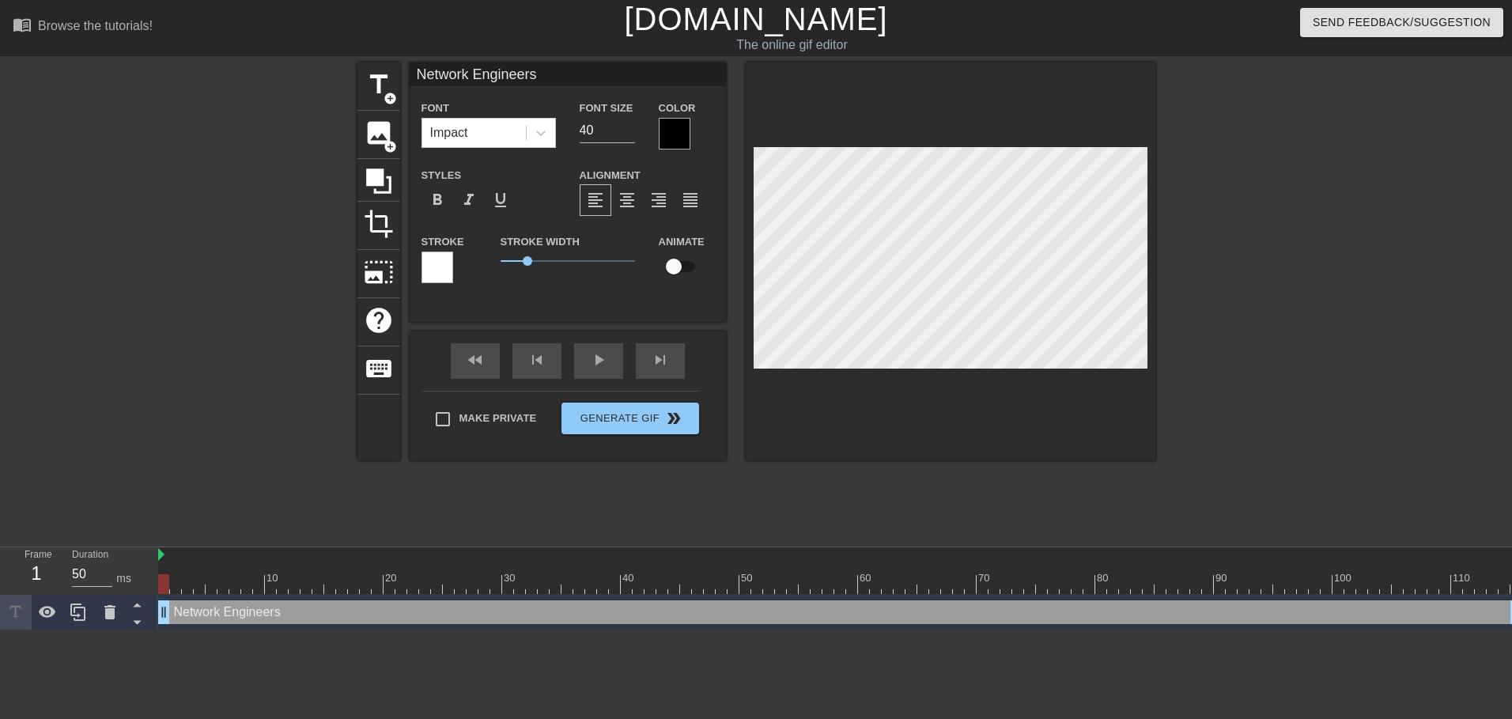
click at [1310, 395] on div at bounding box center [1293, 299] width 237 height 475
drag, startPoint x: 603, startPoint y: 130, endPoint x: 567, endPoint y: 123, distance: 36.3
click at [568, 123] on div "Font Size 40" at bounding box center [607, 123] width 79 height 51
type input "20"
click at [540, 132] on icon at bounding box center [541, 133] width 16 height 16
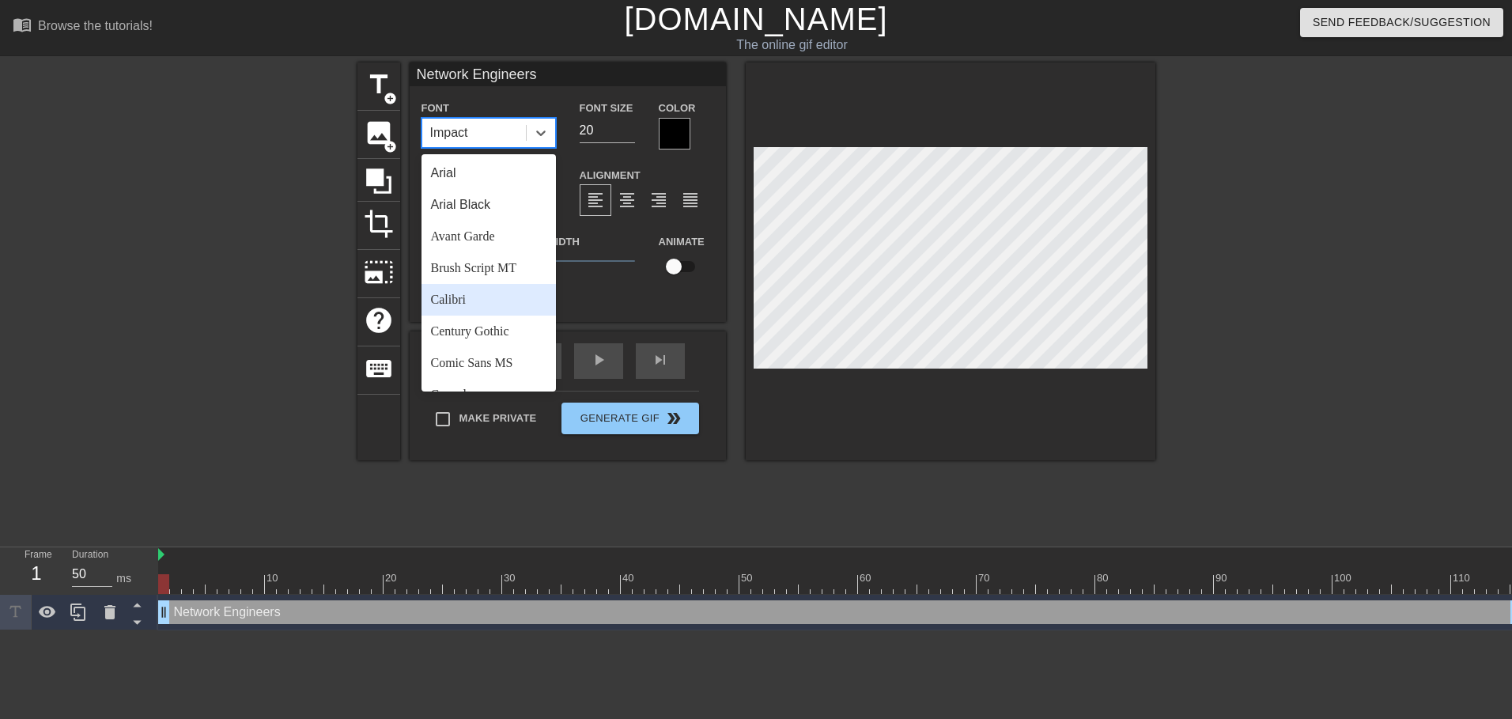
click at [464, 293] on div "Calibri" at bounding box center [489, 300] width 134 height 32
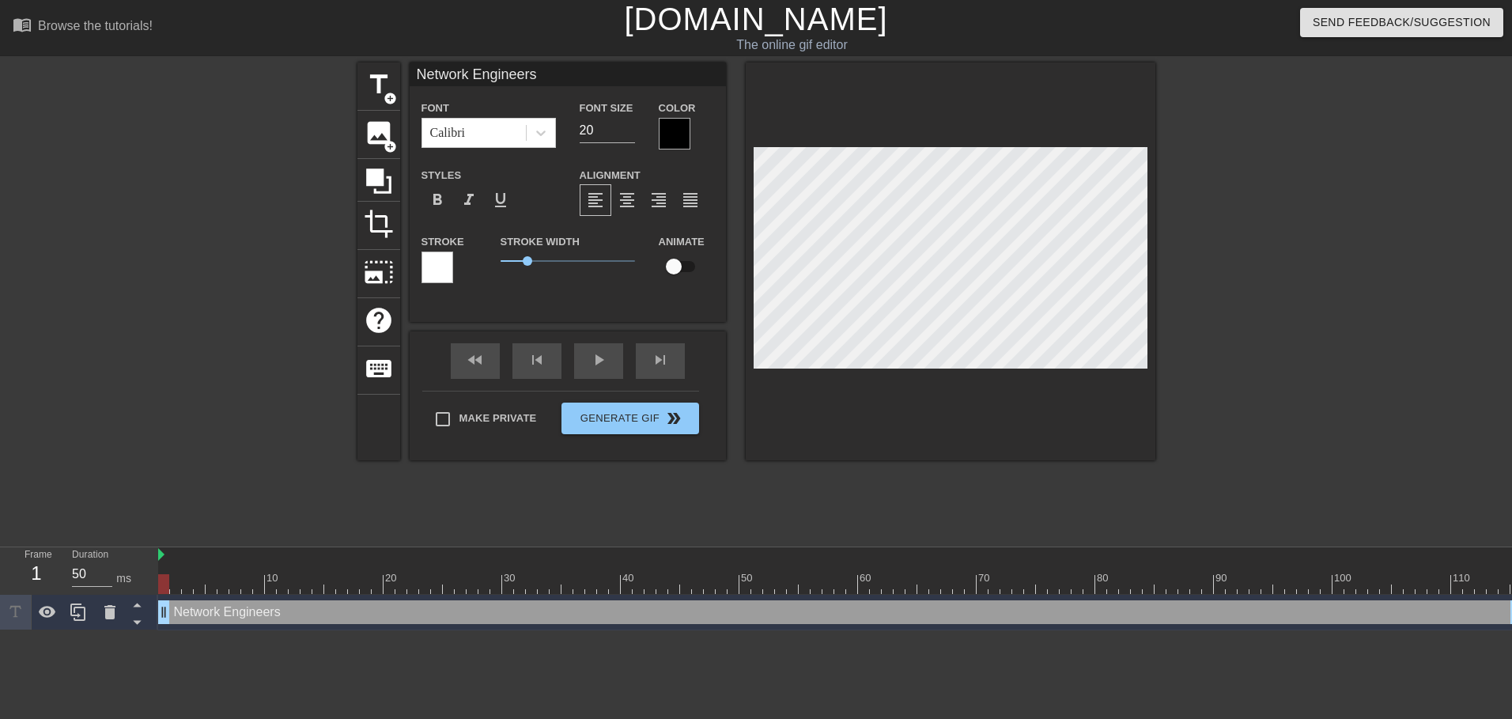
click at [661, 127] on div at bounding box center [675, 134] width 32 height 32
click at [442, 271] on div at bounding box center [438, 268] width 32 height 32
drag, startPoint x: 521, startPoint y: 256, endPoint x: 490, endPoint y: 253, distance: 31.8
click at [490, 253] on div "Stroke Width 0" at bounding box center [568, 265] width 158 height 66
click at [678, 127] on div at bounding box center [675, 134] width 32 height 32
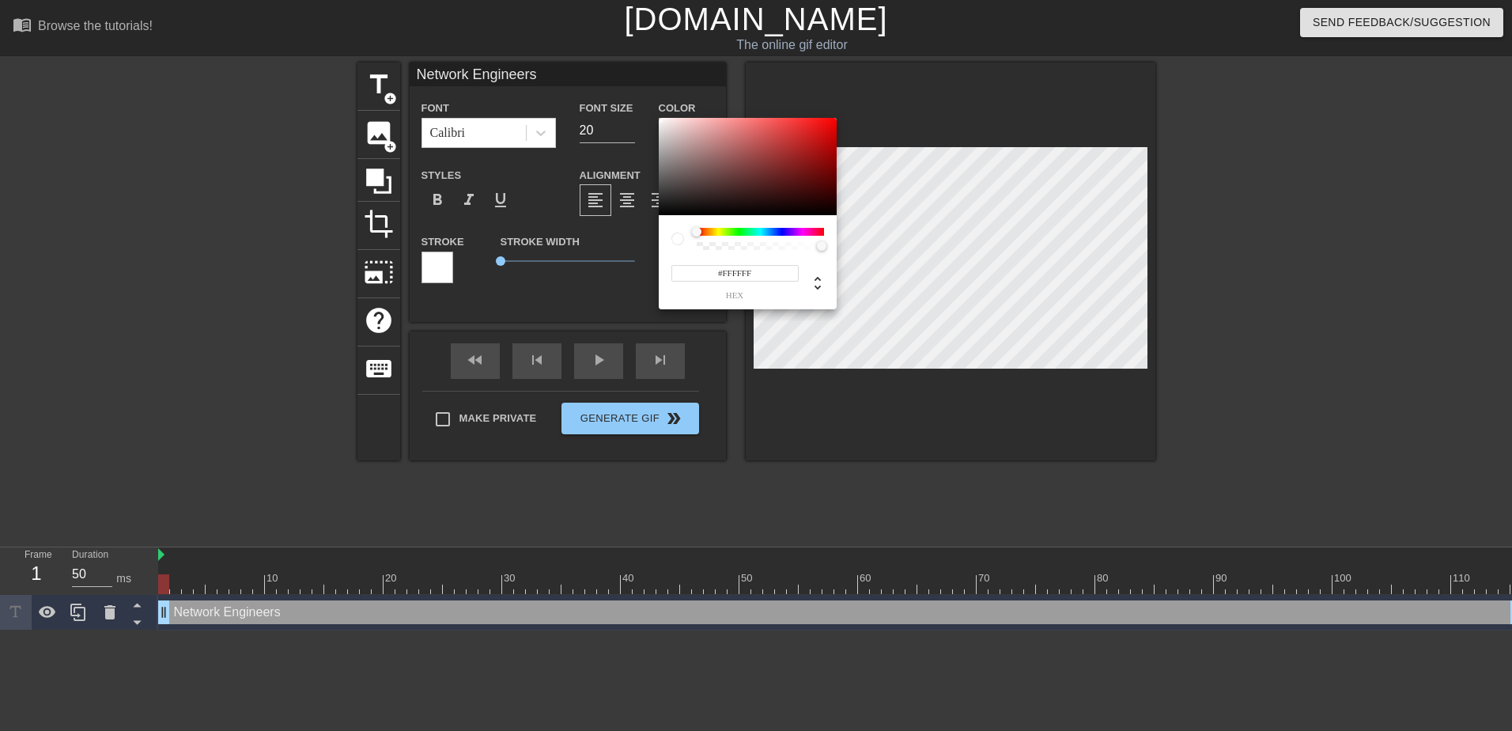
drag, startPoint x: 680, startPoint y: 148, endPoint x: 634, endPoint y: 96, distance: 69.0
click at [636, 97] on div "#FFFFFF hex" at bounding box center [756, 365] width 1512 height 731
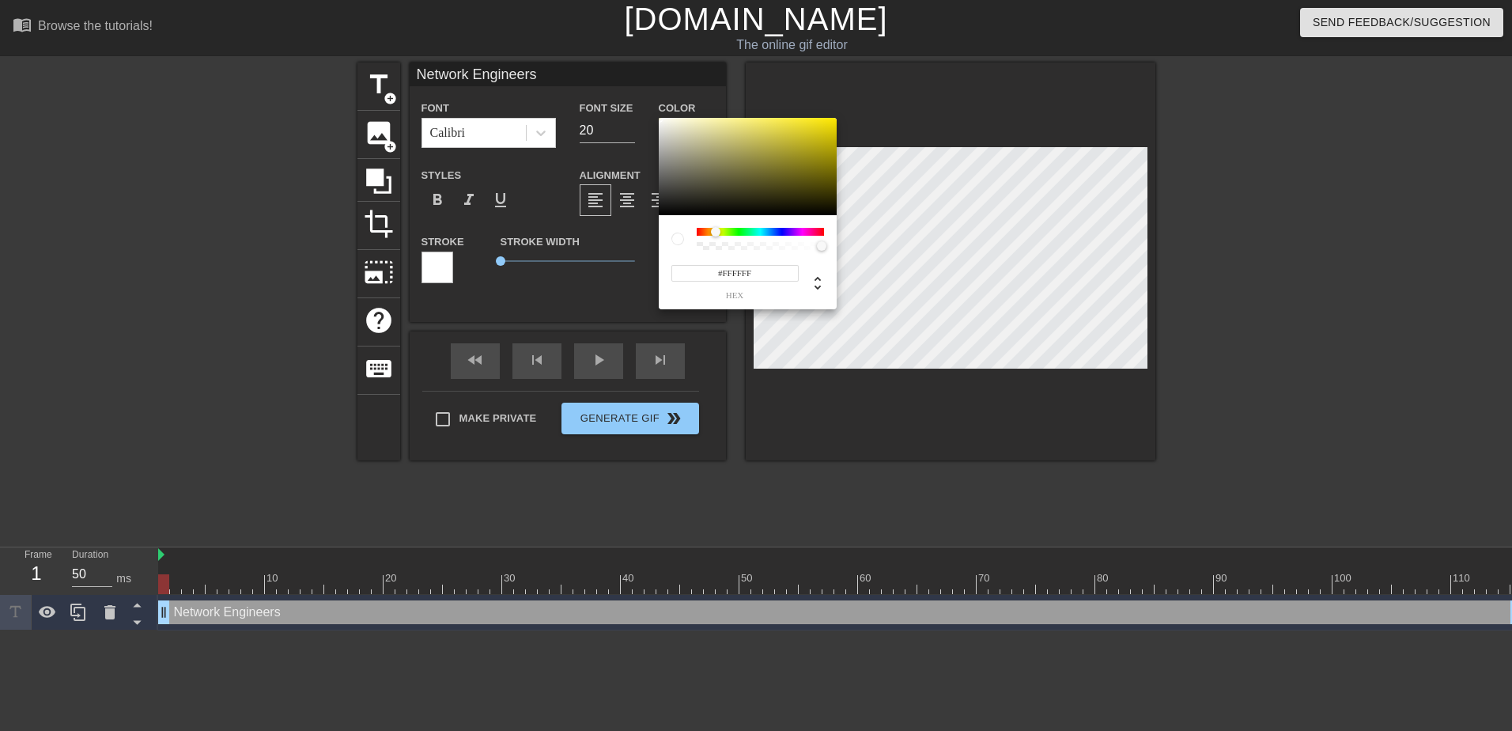
drag, startPoint x: 697, startPoint y: 231, endPoint x: 716, endPoint y: 231, distance: 19.0
click at [716, 231] on div at bounding box center [715, 231] width 9 height 9
drag, startPoint x: 707, startPoint y: 152, endPoint x: 711, endPoint y: 177, distance: 25.6
click at [805, 126] on div at bounding box center [748, 167] width 178 height 98
type input "#E9DE29"
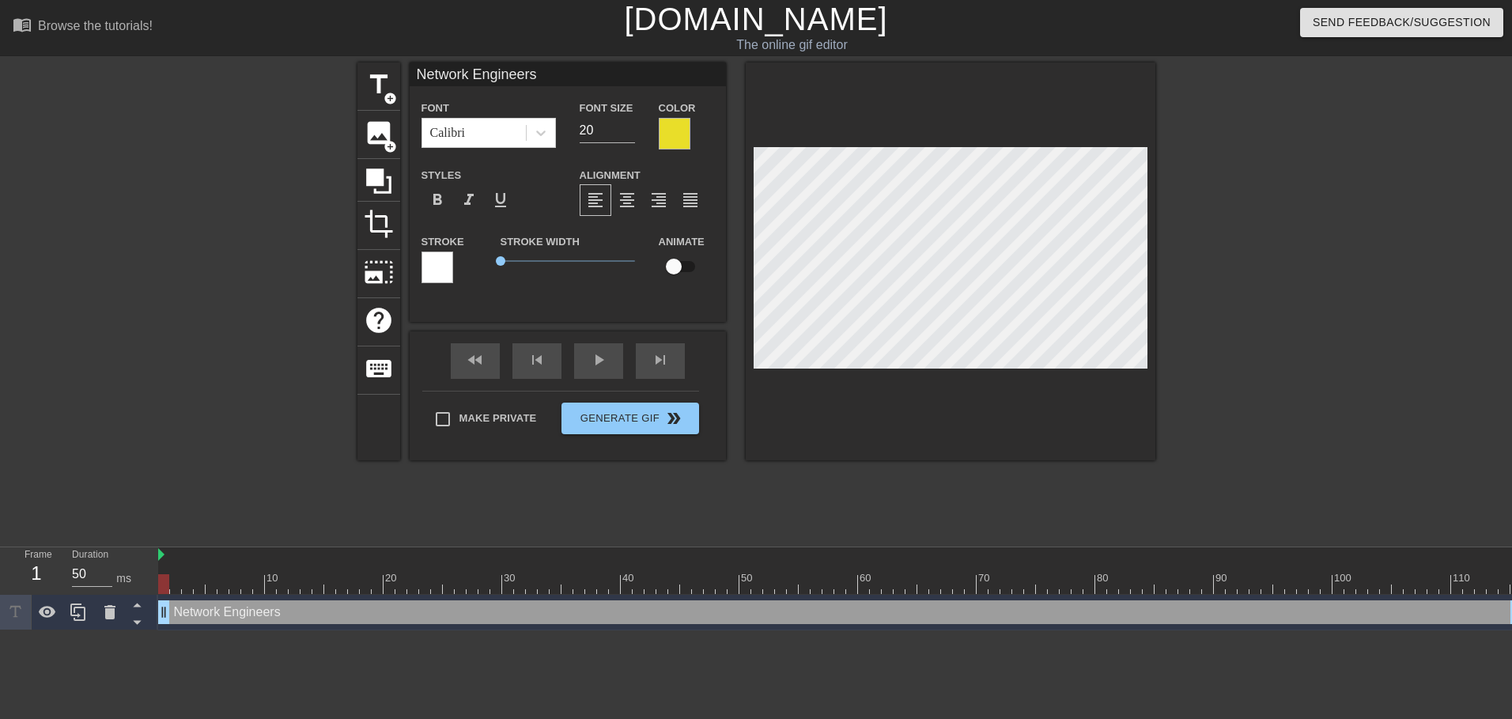
click at [433, 272] on div at bounding box center [438, 268] width 32 height 32
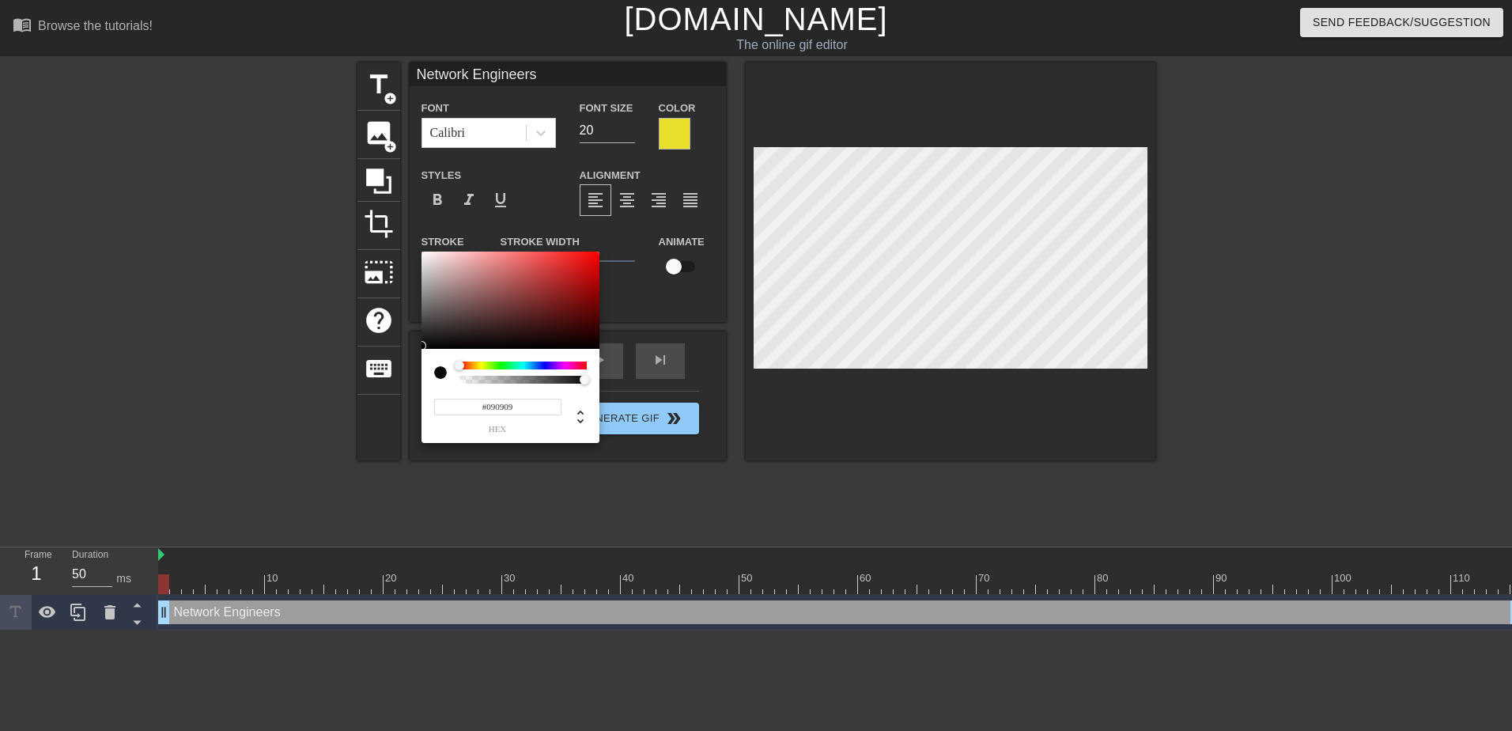
type input "#000000"
drag, startPoint x: 455, startPoint y: 315, endPoint x: 387, endPoint y: 365, distance: 84.3
click at [392, 363] on div "#000000 hex" at bounding box center [756, 365] width 1512 height 731
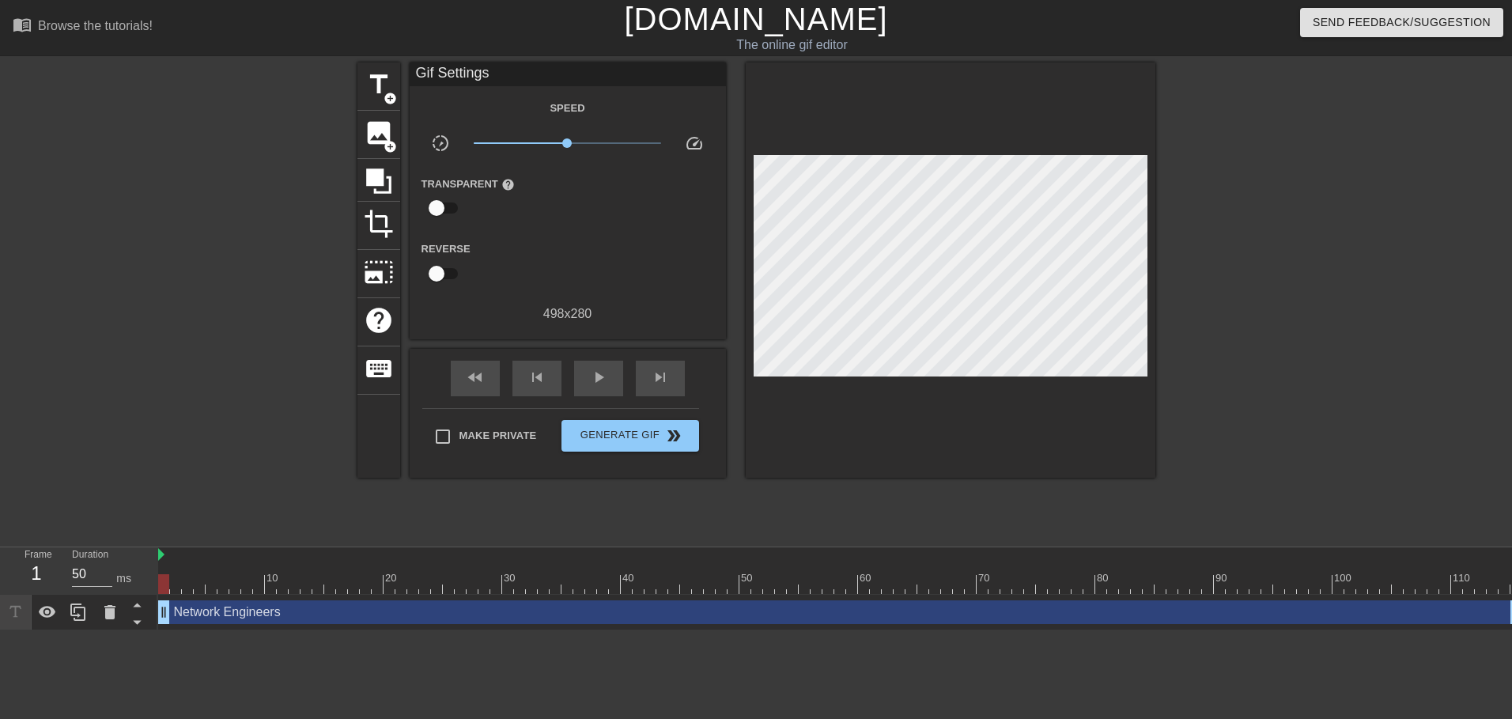
drag, startPoint x: 689, startPoint y: 308, endPoint x: 634, endPoint y: 297, distance: 56.5
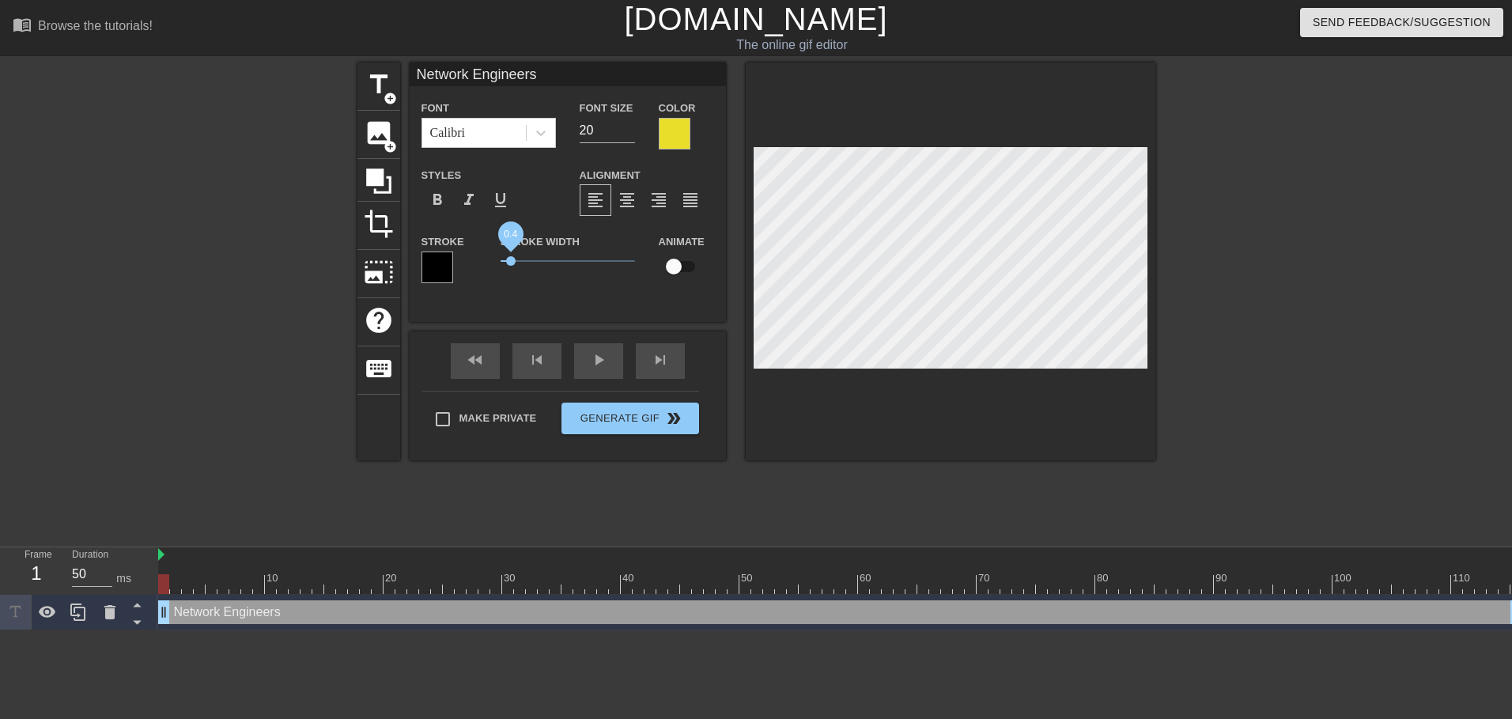
drag, startPoint x: 500, startPoint y: 256, endPoint x: 511, endPoint y: 256, distance: 11.1
click at [511, 256] on span "0.4" at bounding box center [510, 260] width 9 height 9
click at [437, 200] on span "format_bold" at bounding box center [437, 200] width 19 height 19
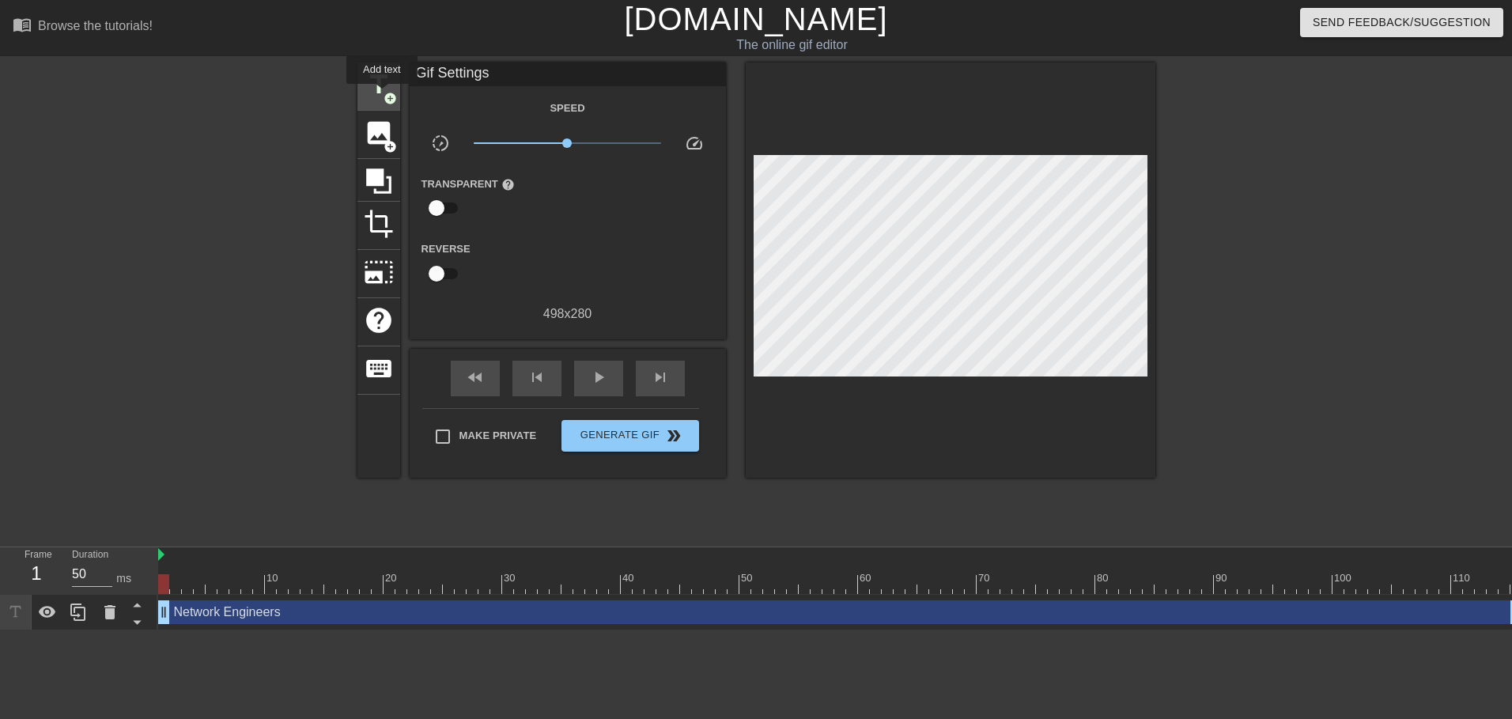
click at [376, 80] on span "title" at bounding box center [379, 85] width 30 height 30
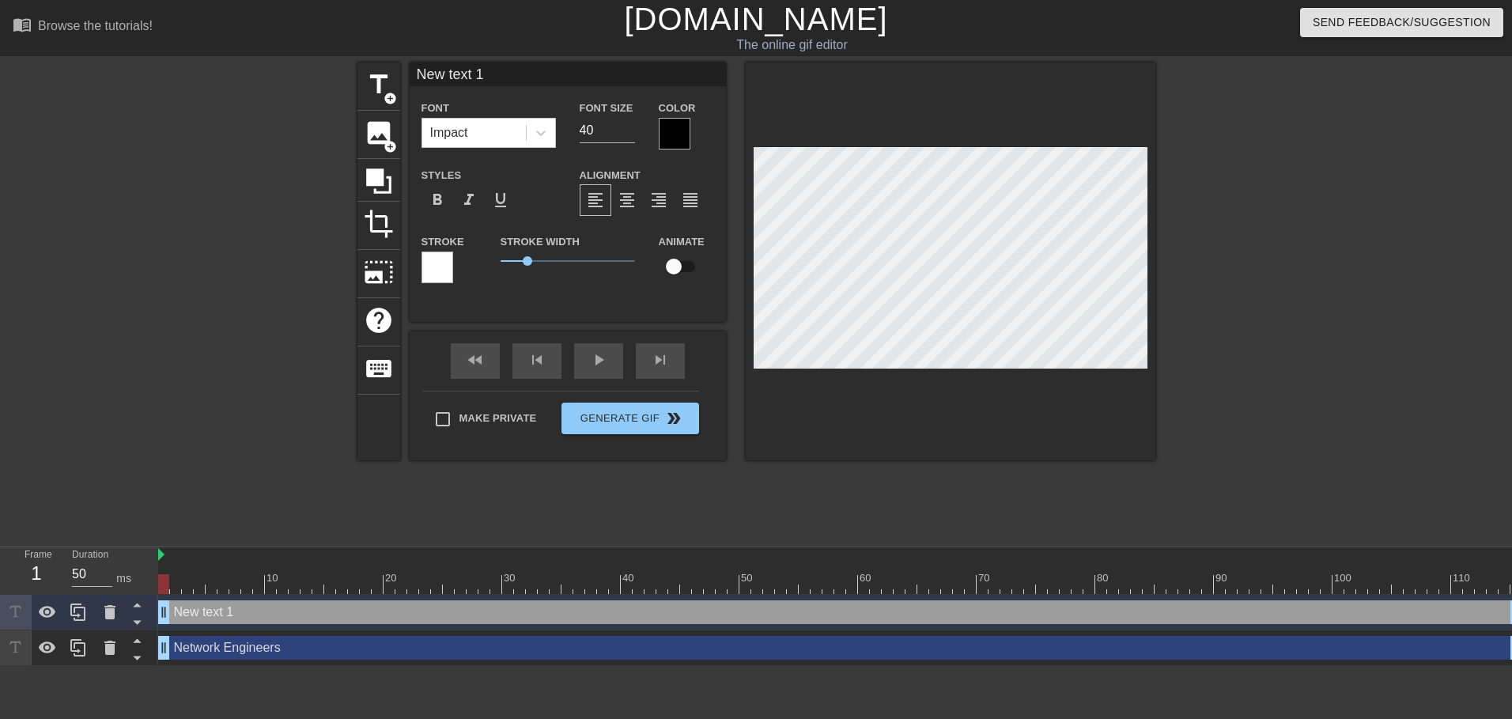
scroll to position [2, 4]
type input "W"
type textarea "W"
type input "Wh"
type textarea "Wh"
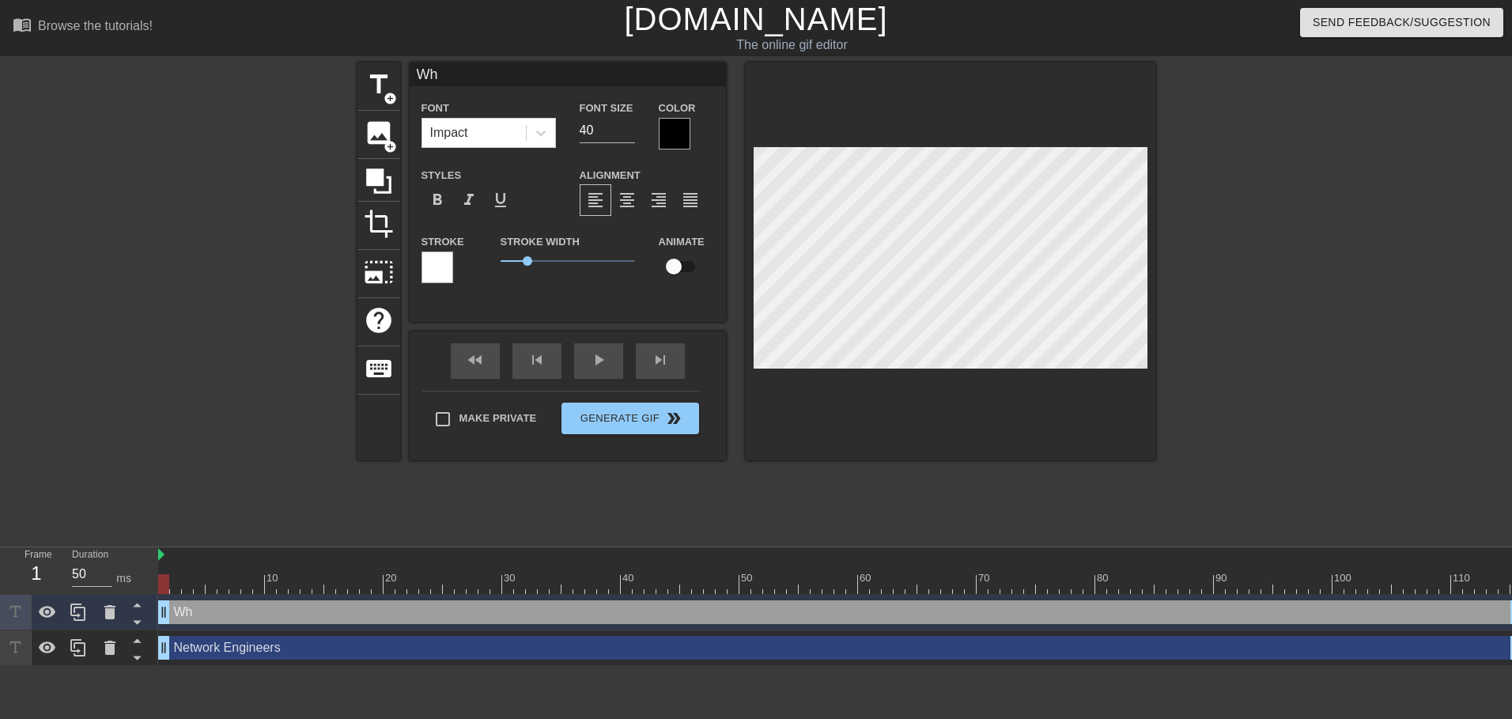
type input "Whe"
type textarea "Whe"
type input "When"
type textarea "When"
type input "When"
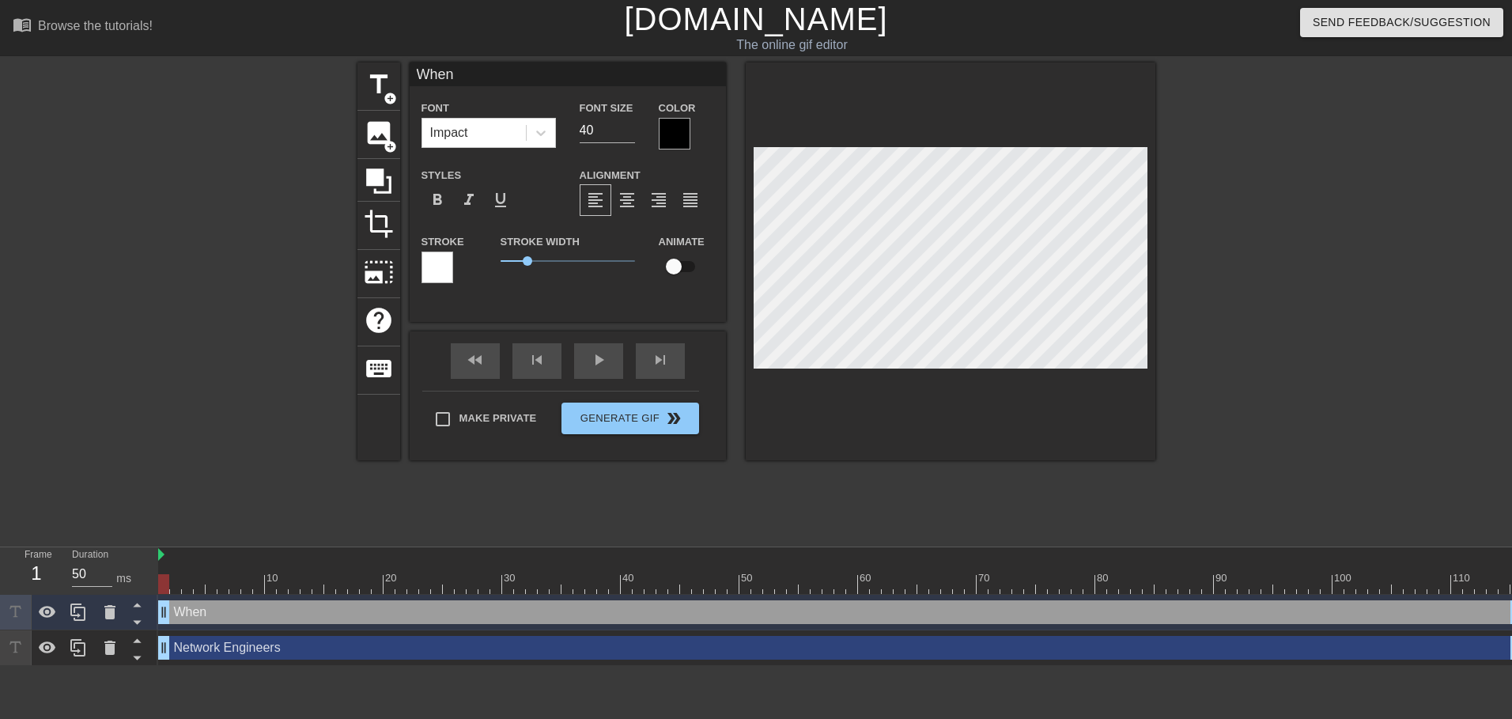
type textarea "When"
type input "When s"
type textarea "When s"
type input "When sh"
type textarea "When sh"
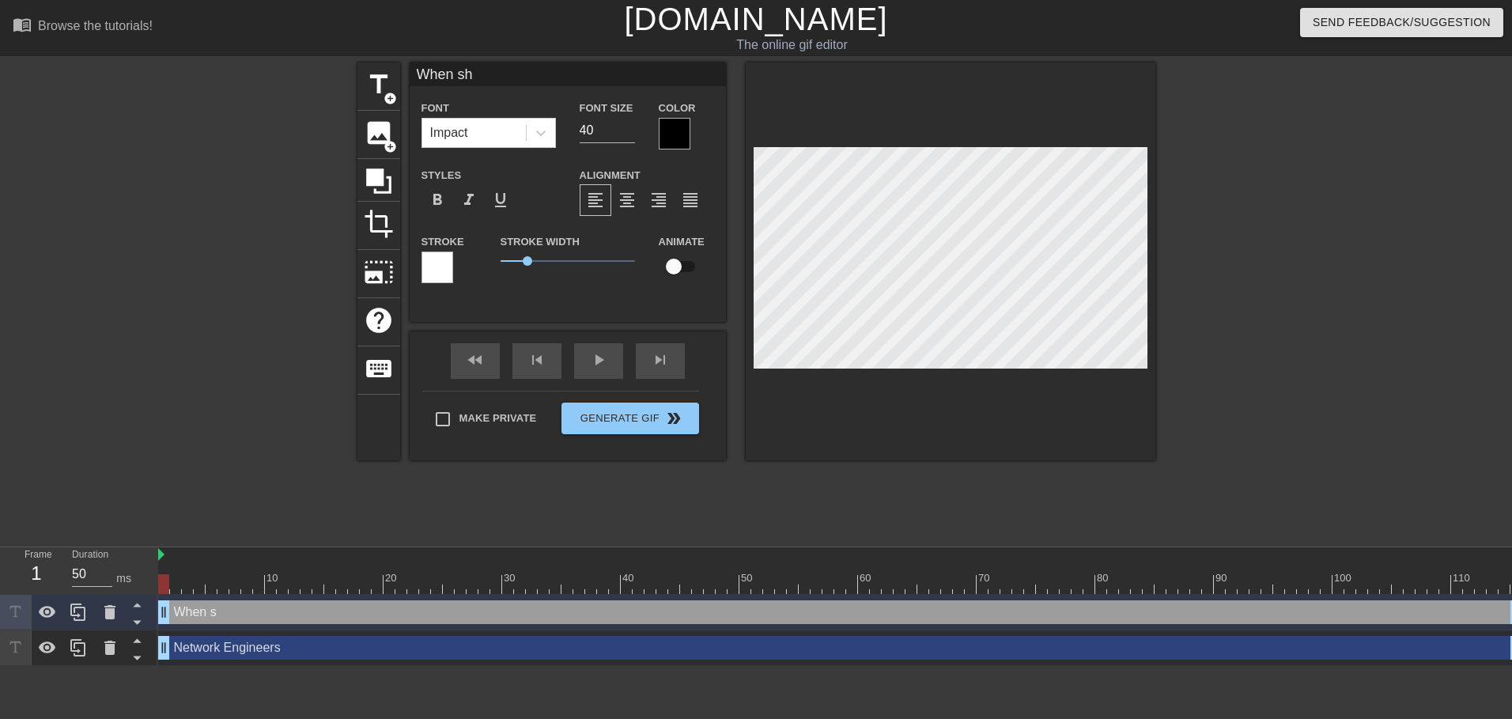
type input "When sho"
type textarea "When sho"
type input "When shou"
type textarea "When shou"
type input "When shoul"
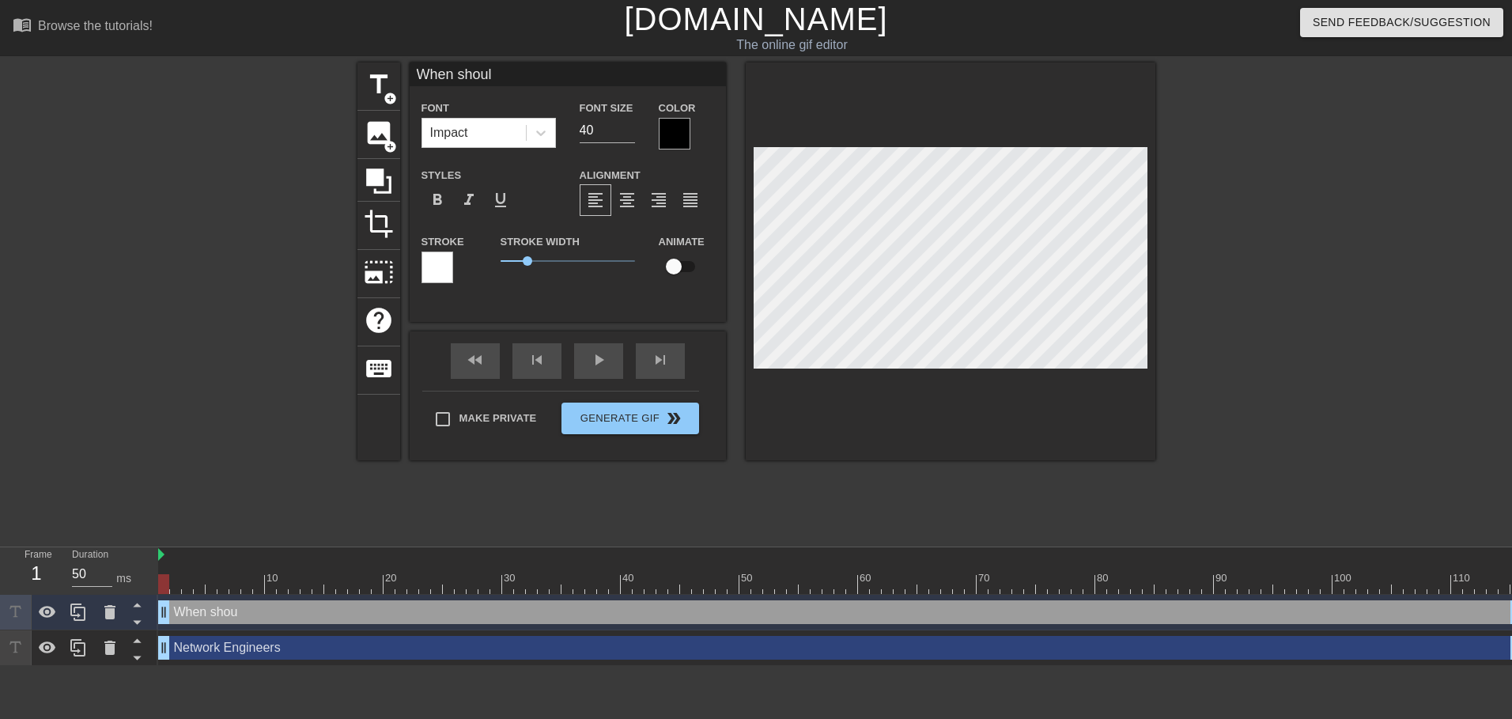
type textarea "When shoul"
type input "When should"
type textarea "When should"
type input "When should"
type textarea "When should I"
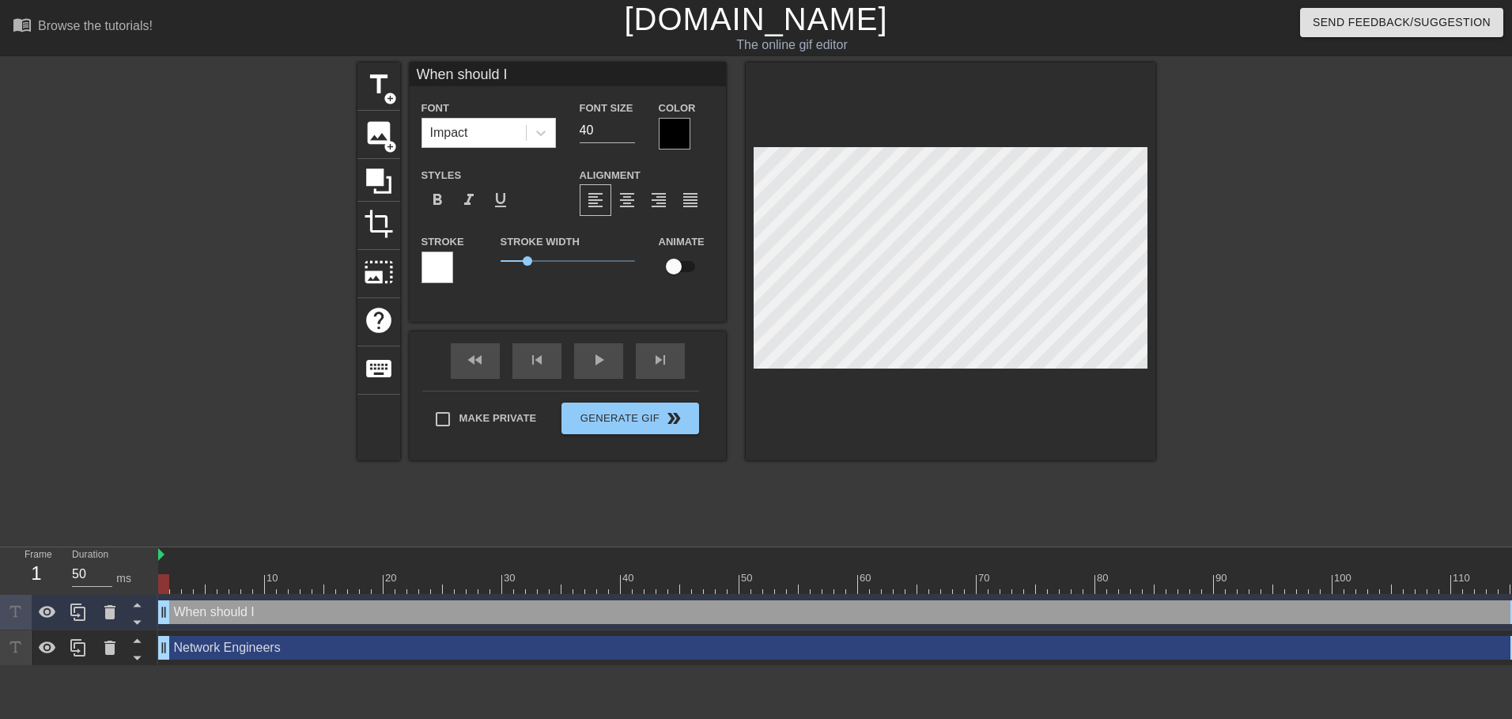
type input "When should I"
type textarea "When should I"
type input "When should I p"
type textarea "When should I p"
type input "When should I pu"
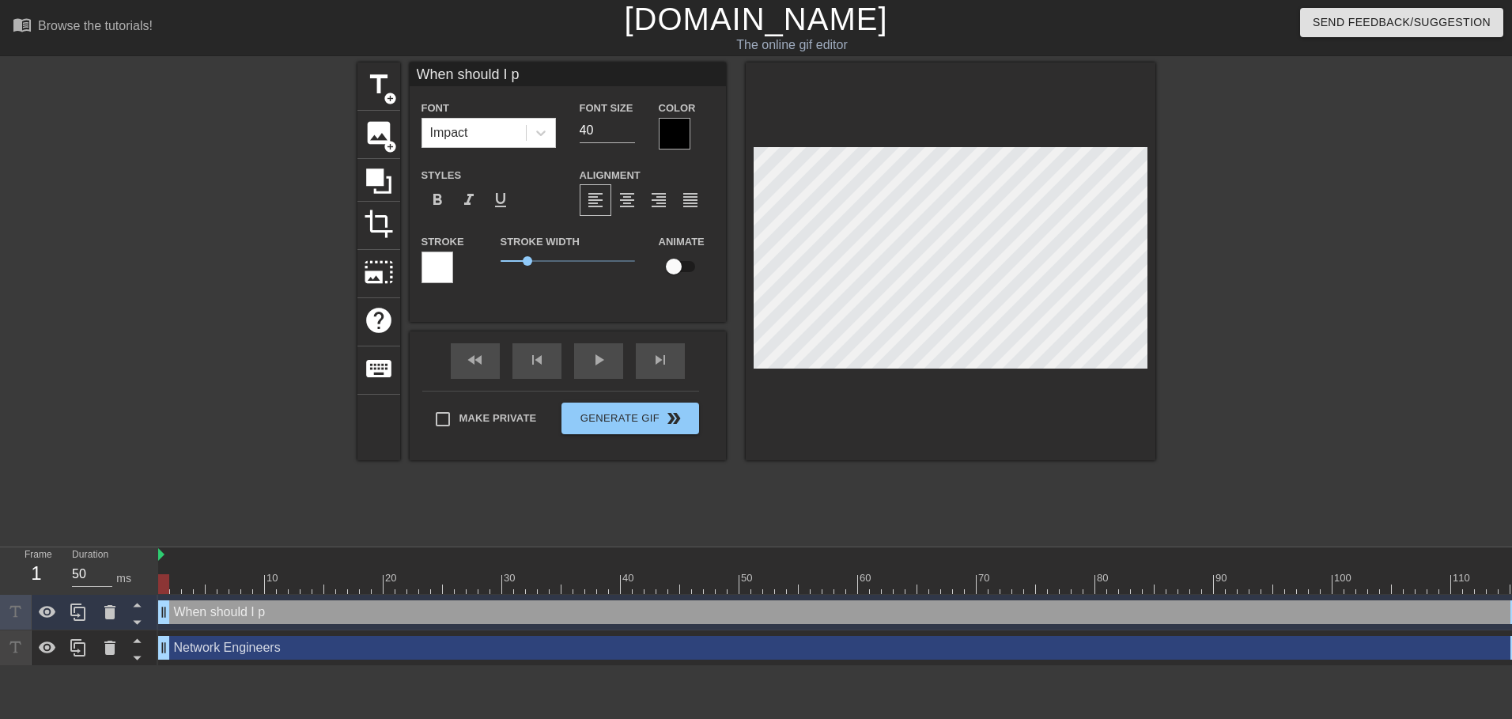
type textarea "When should I pu"
type input "When should I pus"
type textarea "When should I pus"
type input "When should I push"
type textarea "When should I push"
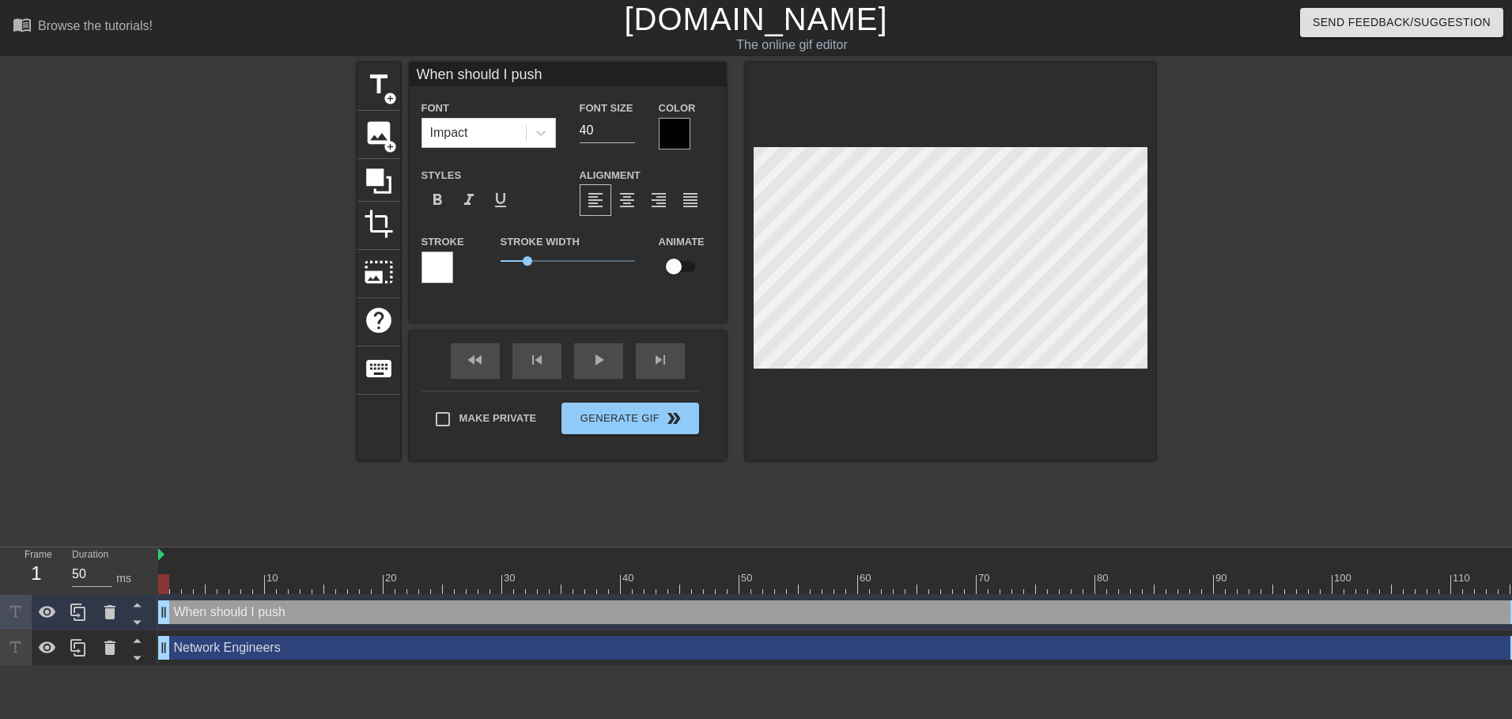
scroll to position [2, 7]
type input "When should I push"
type textarea "When should I push"
type input "When should I push t"
type textarea "When should I push th"
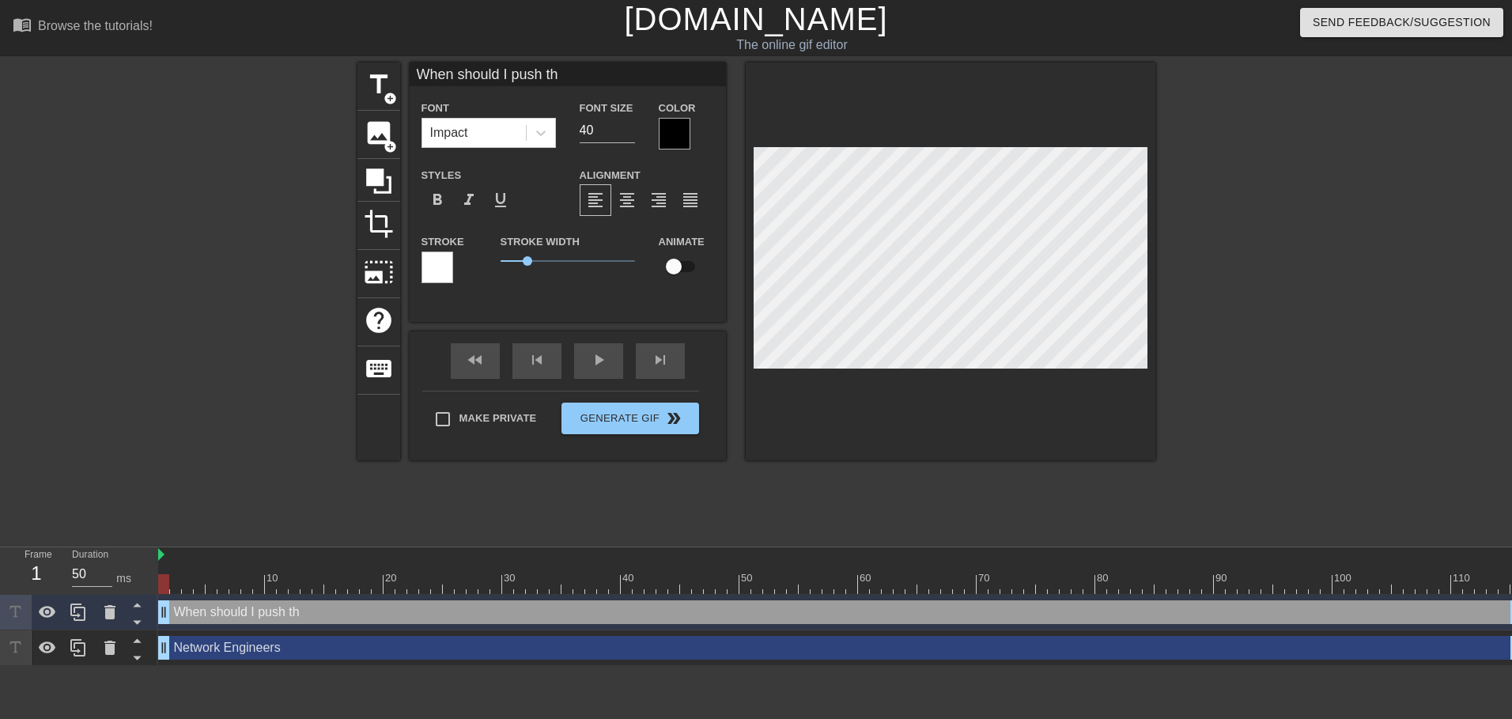
type input "When should I push thi"
type textarea "When should I push thi"
type input "When should I push this"
type textarea "When should I push this"
type input "When should I push this"
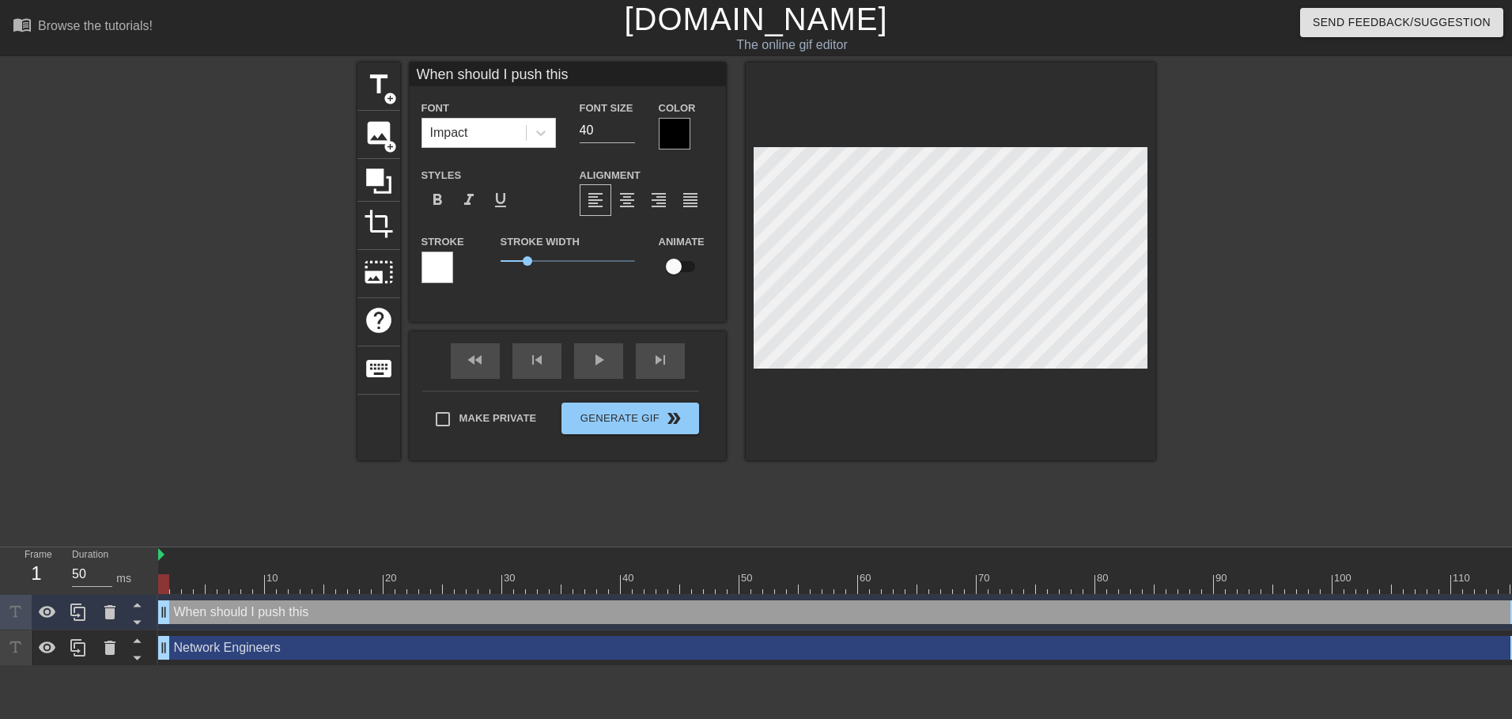
type textarea "When should I push this"
type input "When should I push this c"
type textarea "When should I push this c"
type input "When should I push this ch"
type textarea "When should I push this ch"
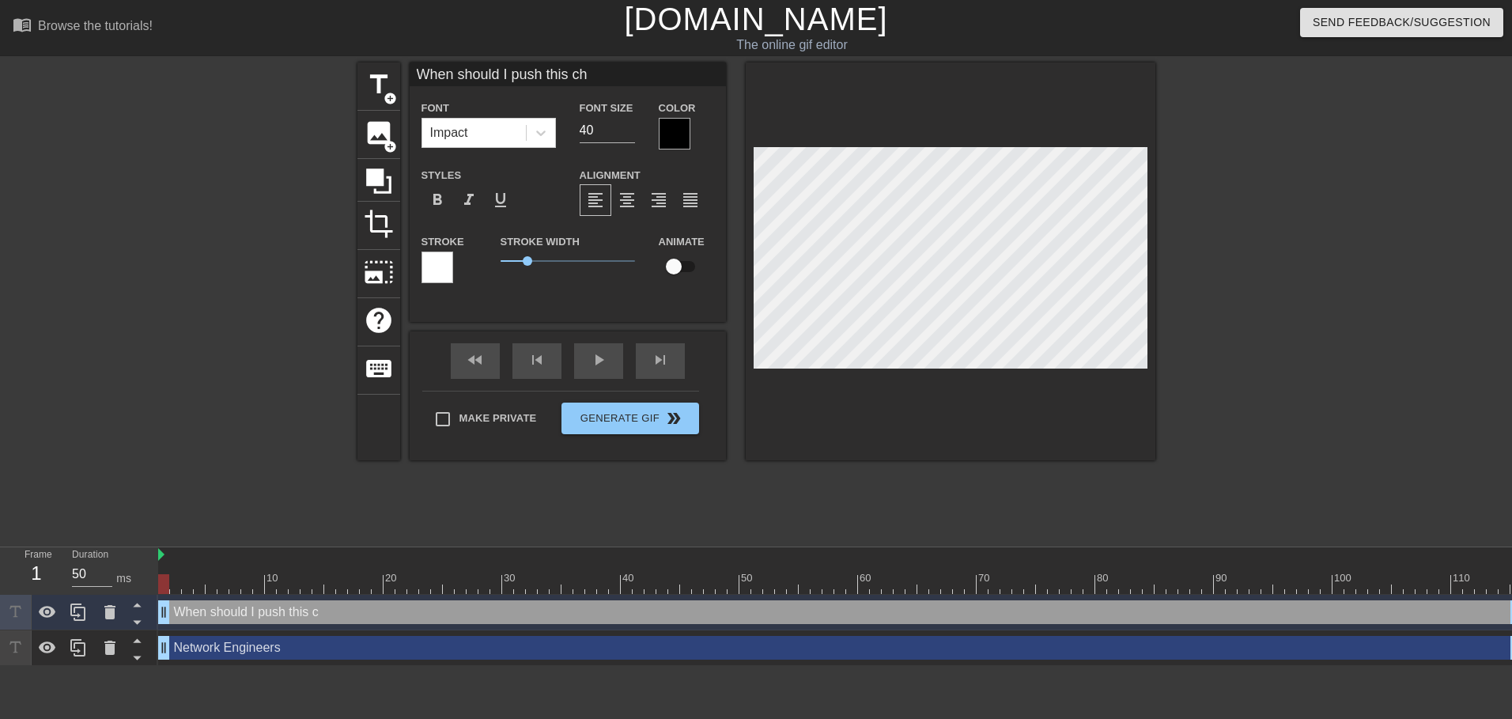
type input "When should I push this cha"
type textarea "When should I push this cha"
type input "When should I push this chan"
type textarea "When should I push this chan"
type input "When should I push this [PERSON_NAME]"
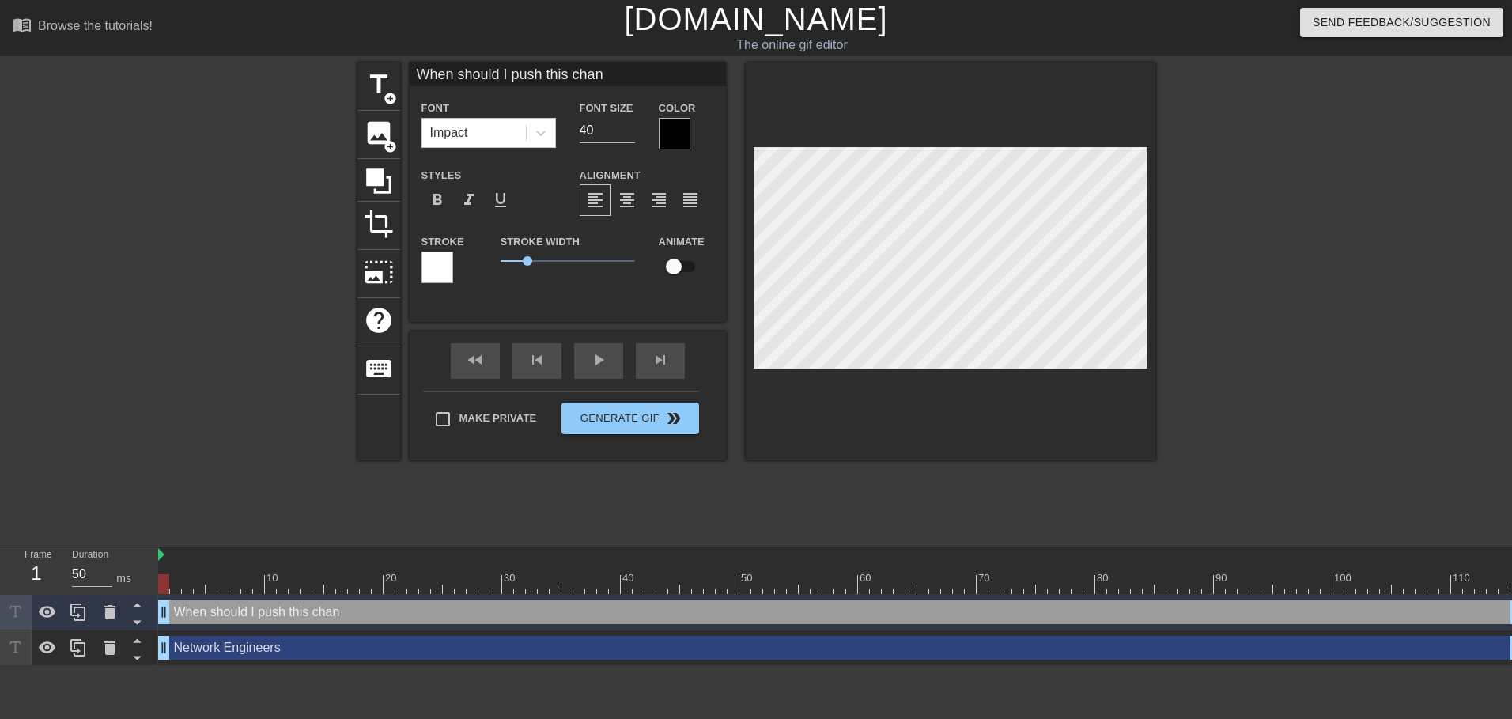
type textarea "When should I push this [PERSON_NAME]"
type input "When should I push this change"
type textarea "When should I push this change"
type input "When should I push this change"
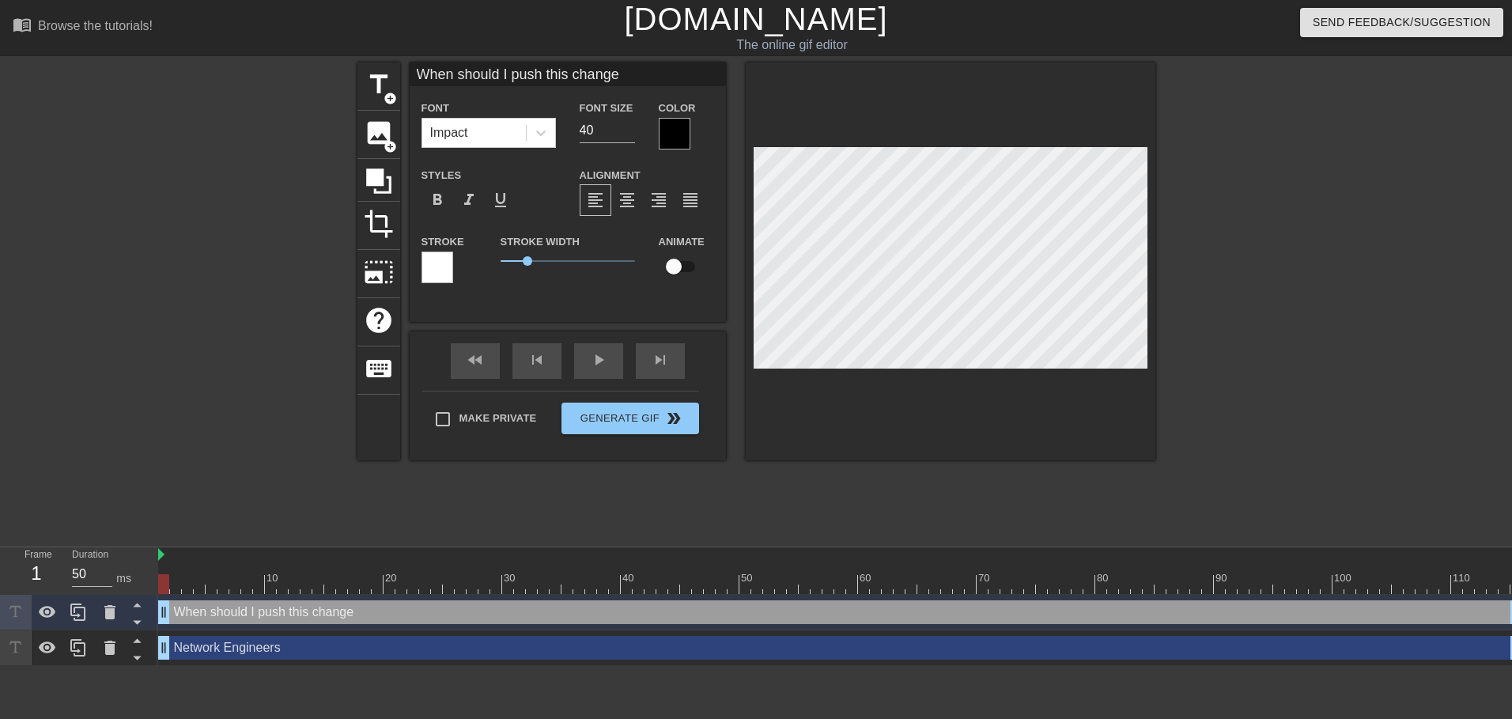
type textarea "When should I push this change"
type input "When should I push this change t"
type textarea "When should I push this change t"
type input "When should I push this change to"
type textarea "When should I push this change to"
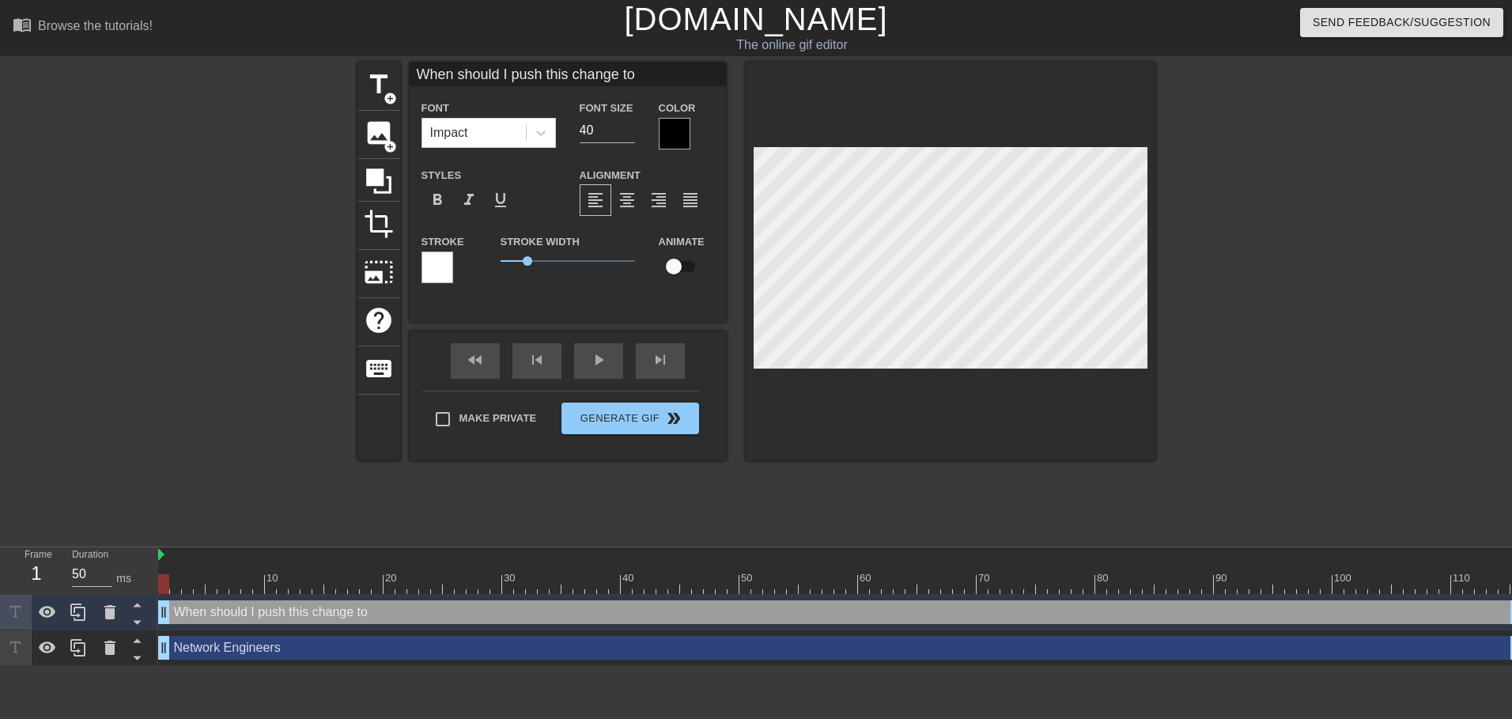
type input "When should I push this change to"
type textarea "When should I push this change to"
type input "When should I push this change to t"
type textarea "When should I push this change to t"
type input "When should I push this change to th"
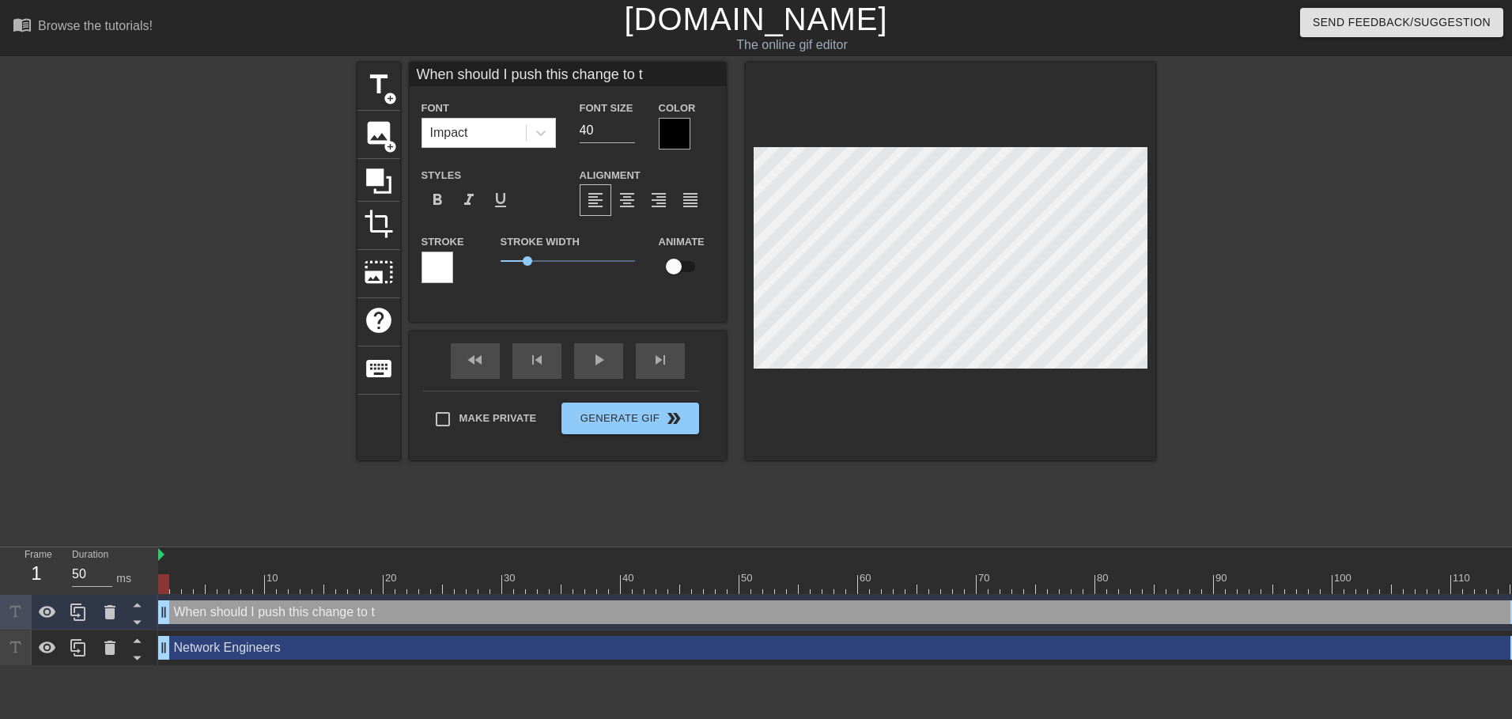
type textarea "When should I push this change to th"
type input "When should I push this change to the"
type textarea "When should I push this change to the"
type input "When should I push this change to the"
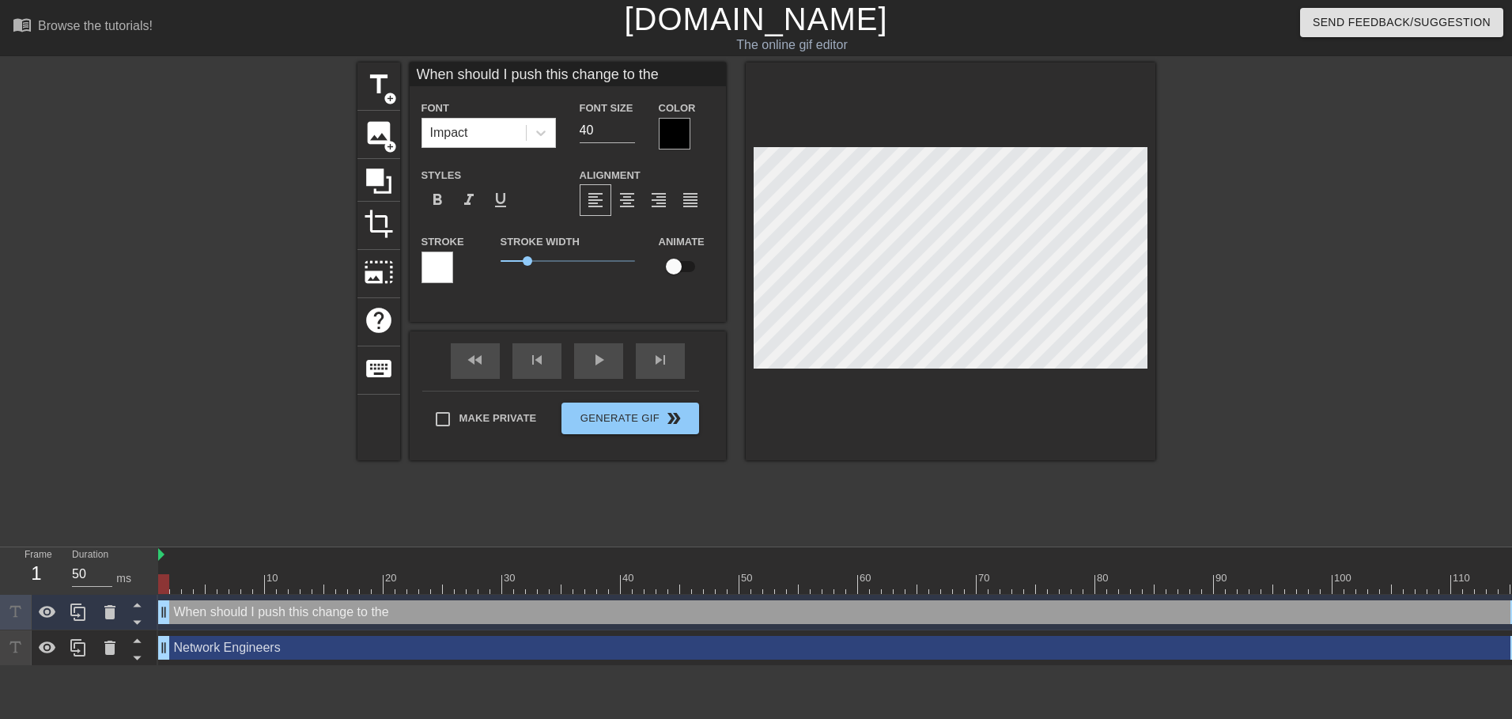
type textarea "When should I push this change to the"
type input "When should I push this change to the n"
type textarea "When should I push this change to the n"
type input "When should I push this change to the ne"
type textarea "When should I push this change to the ne"
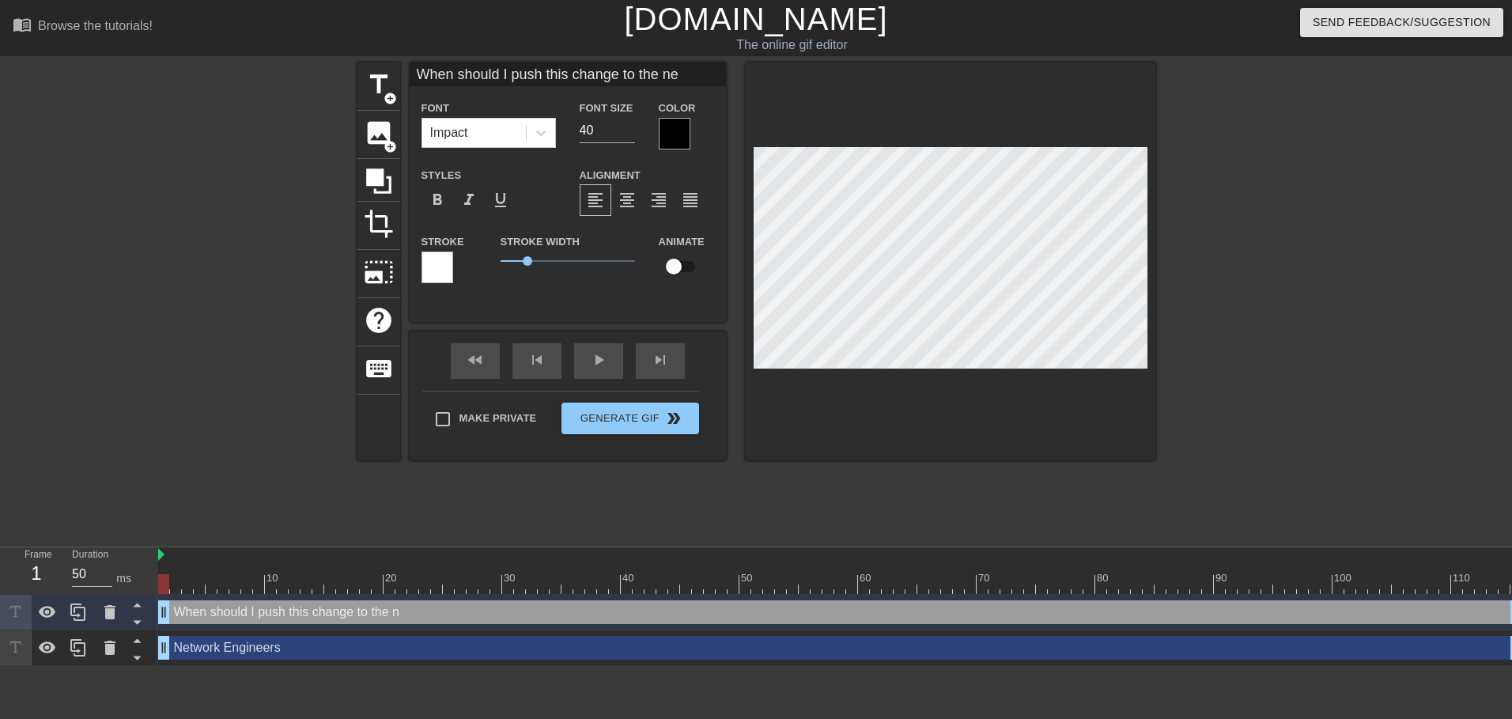
type input "When should I push this change to the net"
type textarea "When should I push this change to the net"
type input "When should I push this change to the netw"
type textarea "When should I push this change to the netw"
type input "When should I push this change to the netwo"
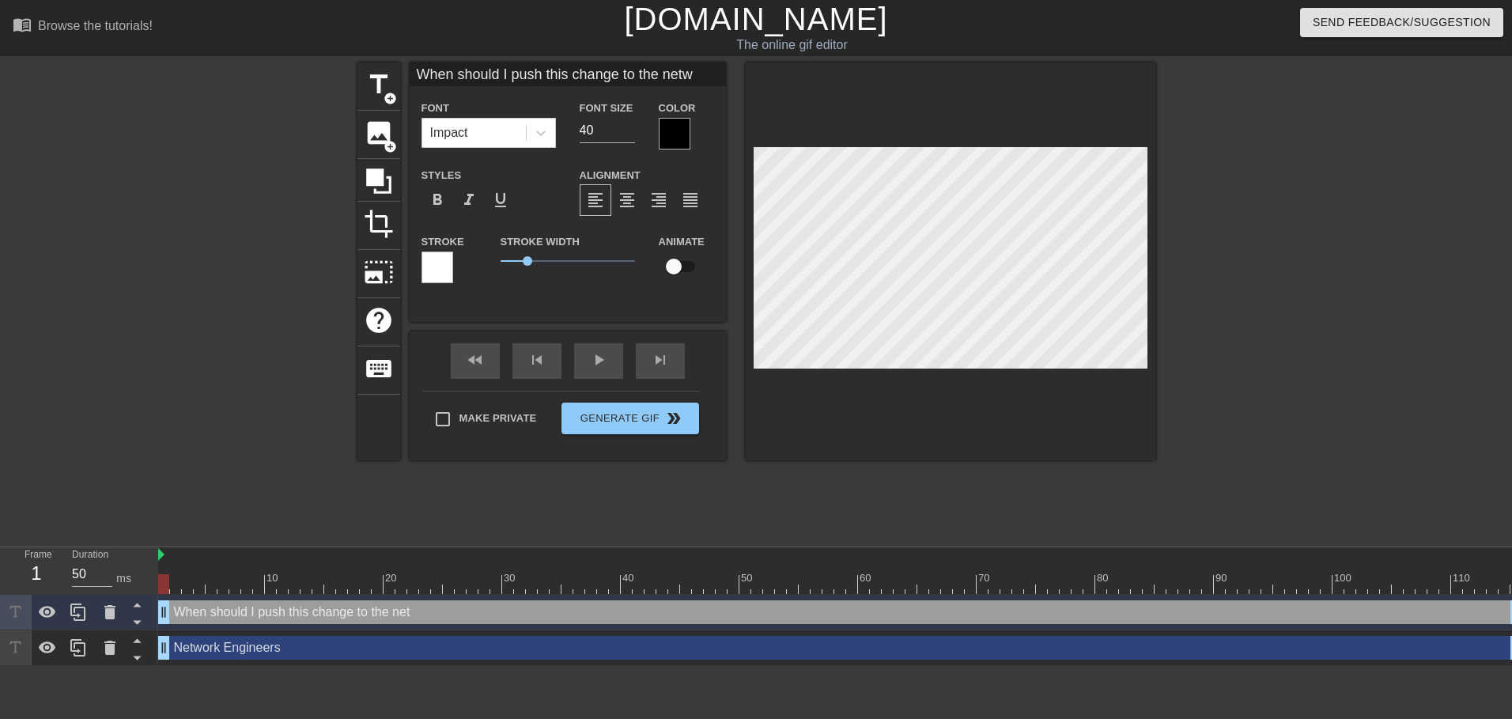
type textarea "When should I push this change to the netwo"
type input "When should I push this change to the networ"
type textarea "When should I push this change to the network"
type input "When should I push this change to the network?"
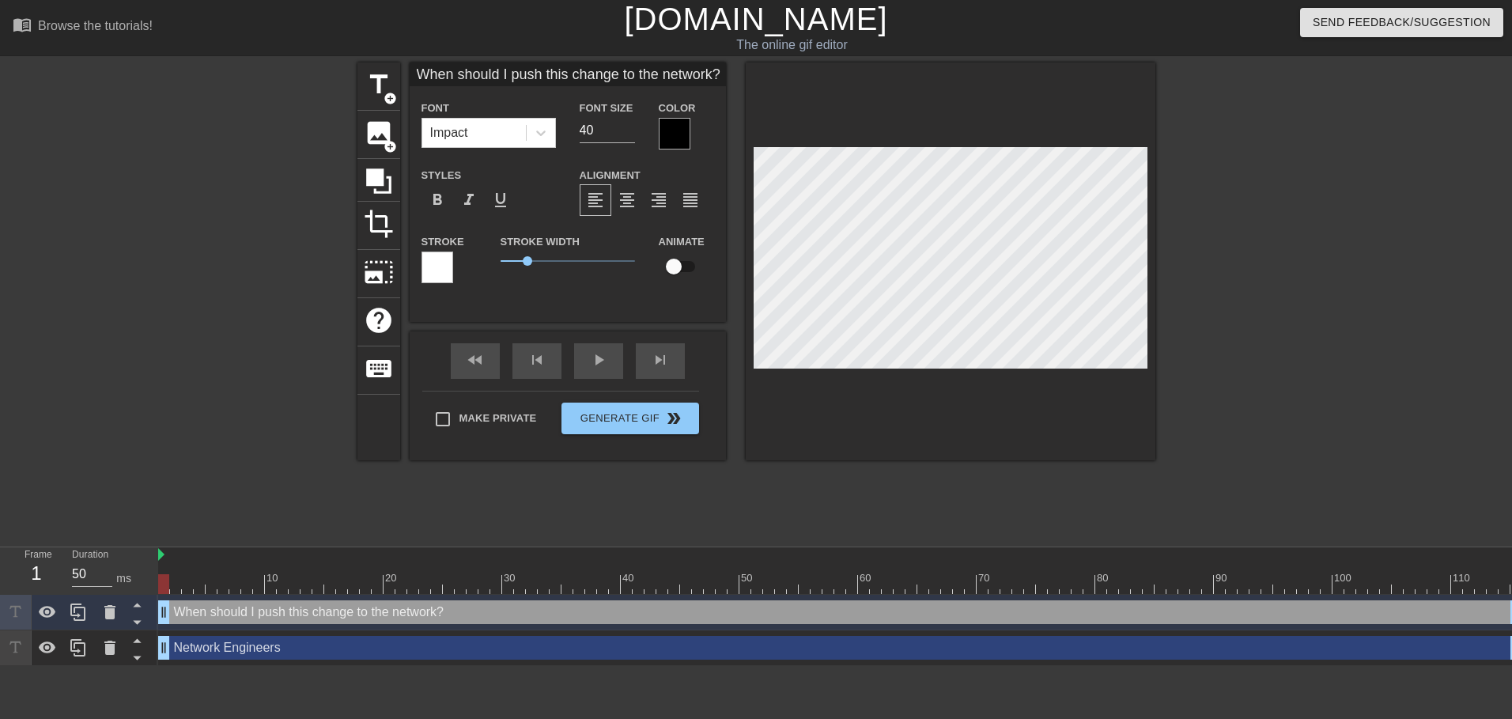
scroll to position [2, 17]
type textarea "When should I push this change to the network?"
drag, startPoint x: 599, startPoint y: 131, endPoint x: 552, endPoint y: 134, distance: 46.8
click at [554, 134] on div "Font Impact Font Size 40 Color" at bounding box center [568, 123] width 316 height 51
drag, startPoint x: 598, startPoint y: 131, endPoint x: 566, endPoint y: 124, distance: 32.3
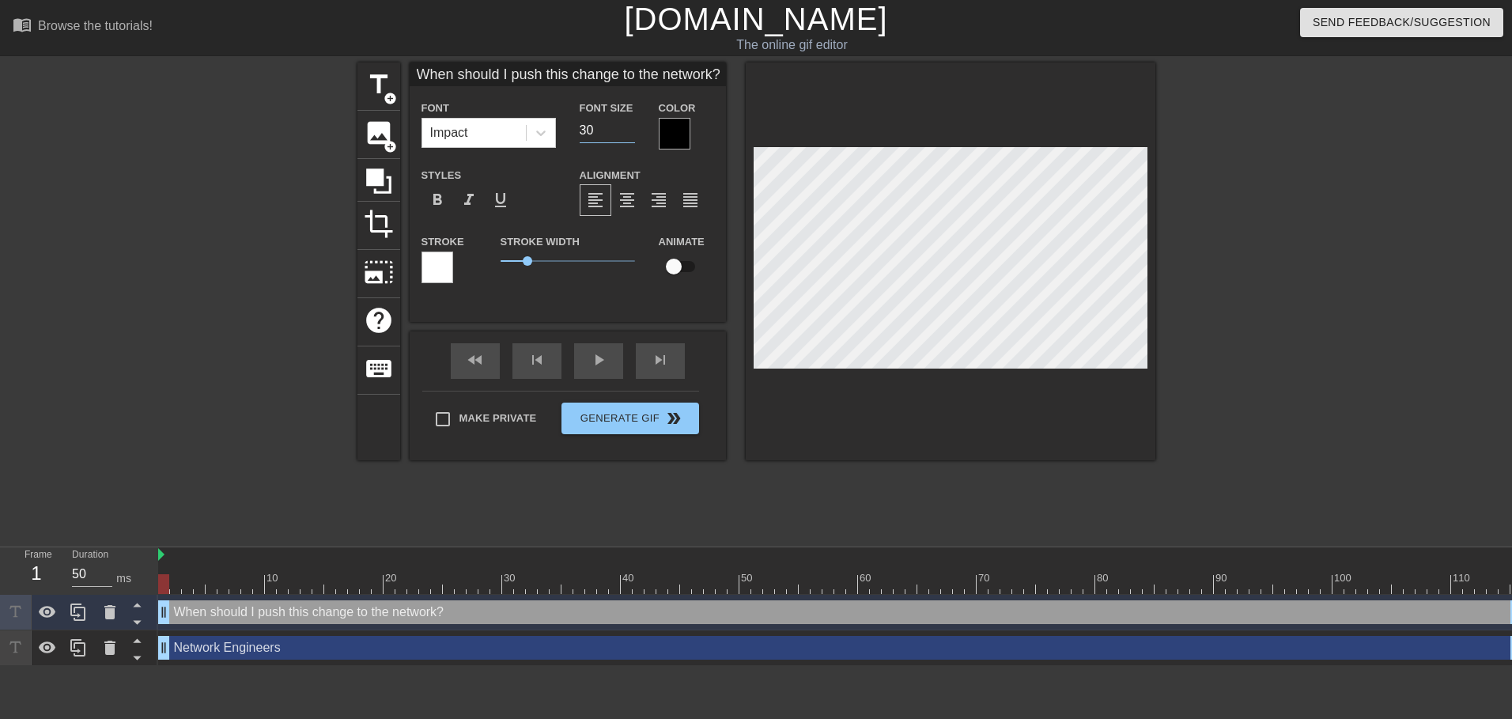
click at [566, 124] on div "Font Impact Font Size 30 Color" at bounding box center [568, 123] width 316 height 51
type input "20"
click at [540, 136] on icon at bounding box center [541, 133] width 16 height 16
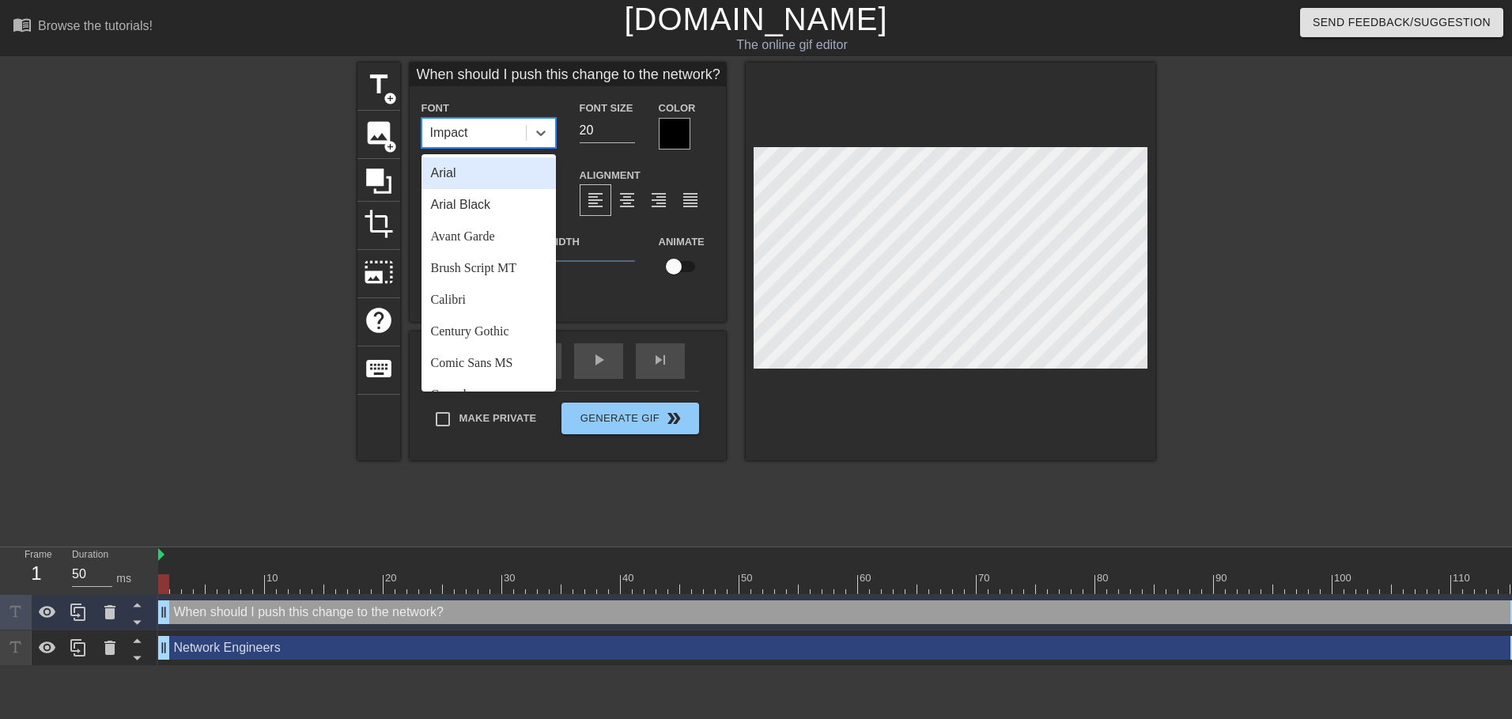
click at [449, 177] on div "Arial" at bounding box center [489, 173] width 134 height 32
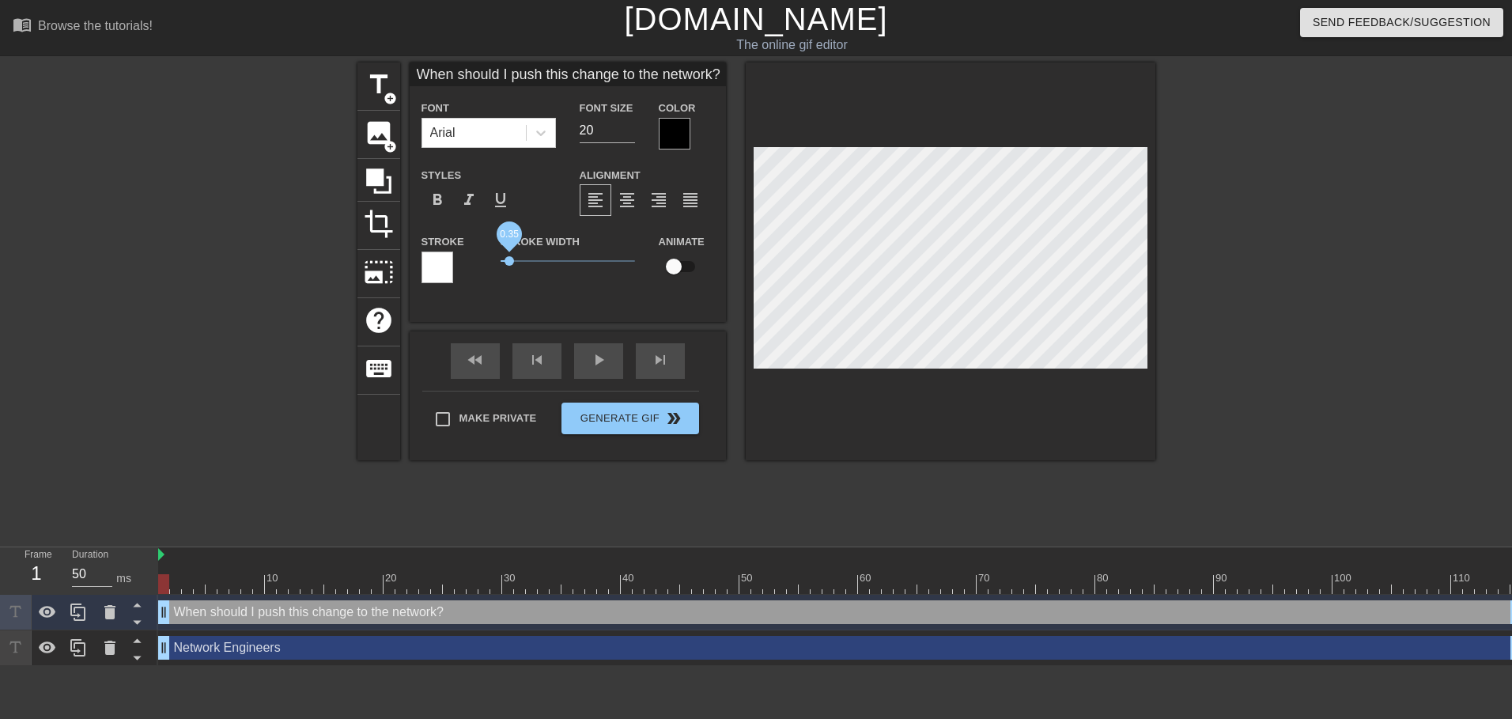
click at [509, 257] on span "0.35" at bounding box center [568, 261] width 134 height 19
click at [431, 266] on div at bounding box center [438, 268] width 32 height 32
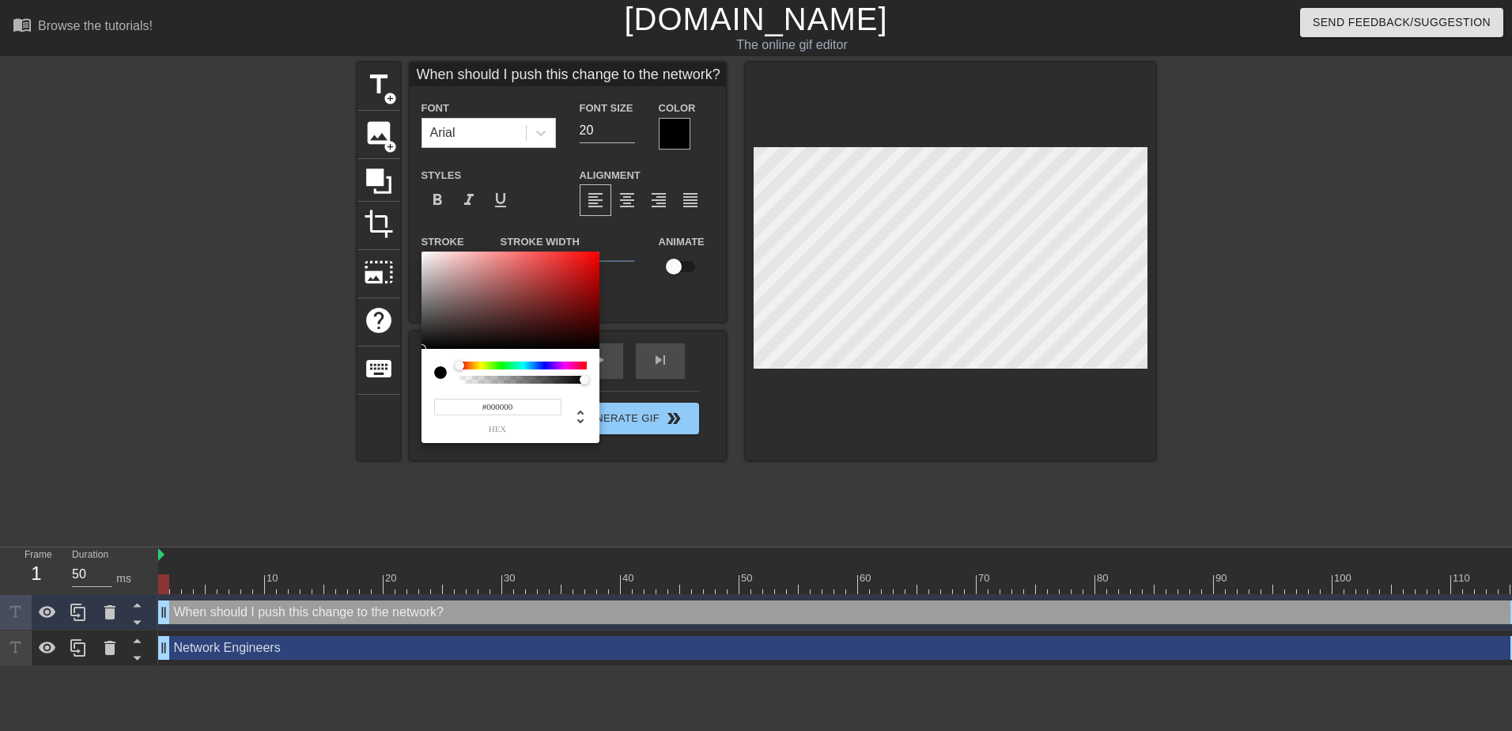
drag, startPoint x: 447, startPoint y: 295, endPoint x: 398, endPoint y: 366, distance: 86.5
click at [387, 380] on div "#000000 hex" at bounding box center [756, 365] width 1512 height 731
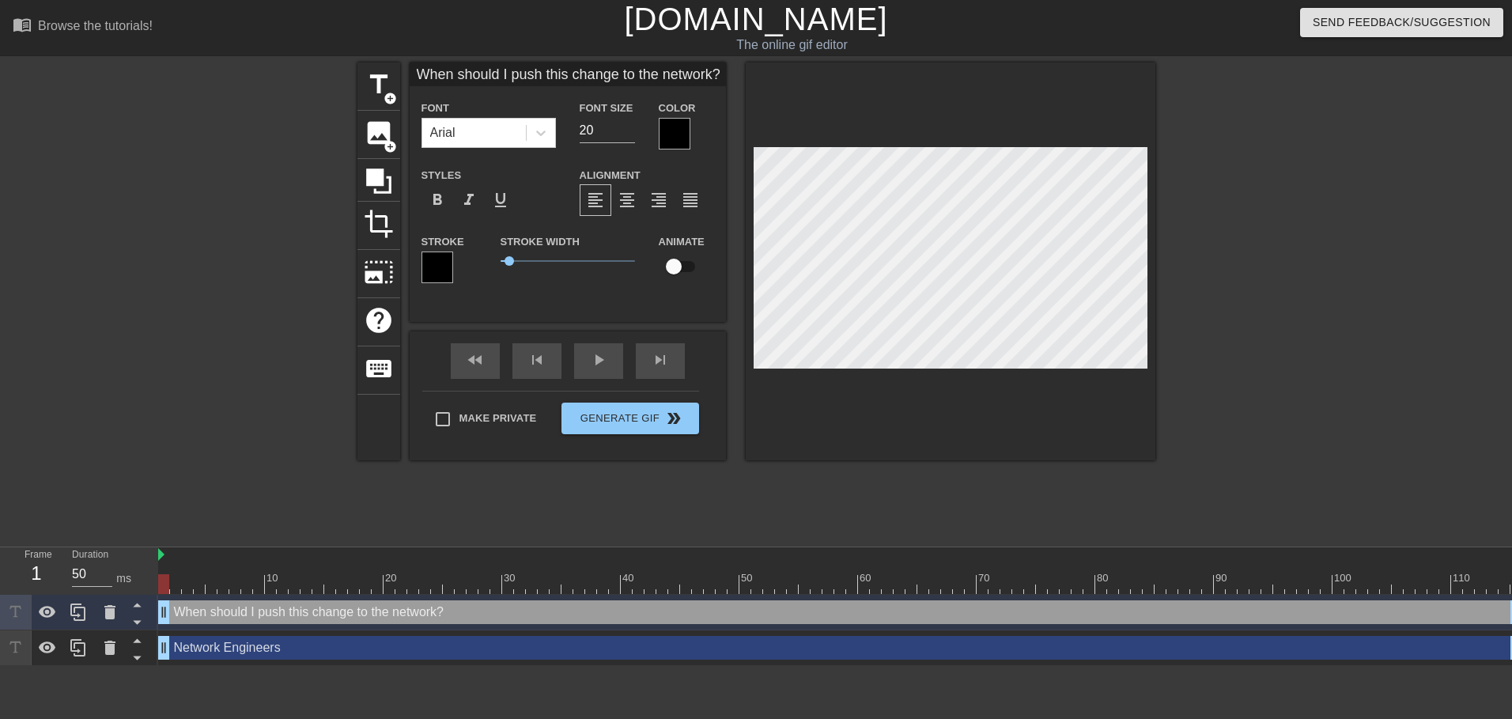
click at [677, 142] on div at bounding box center [675, 134] width 32 height 32
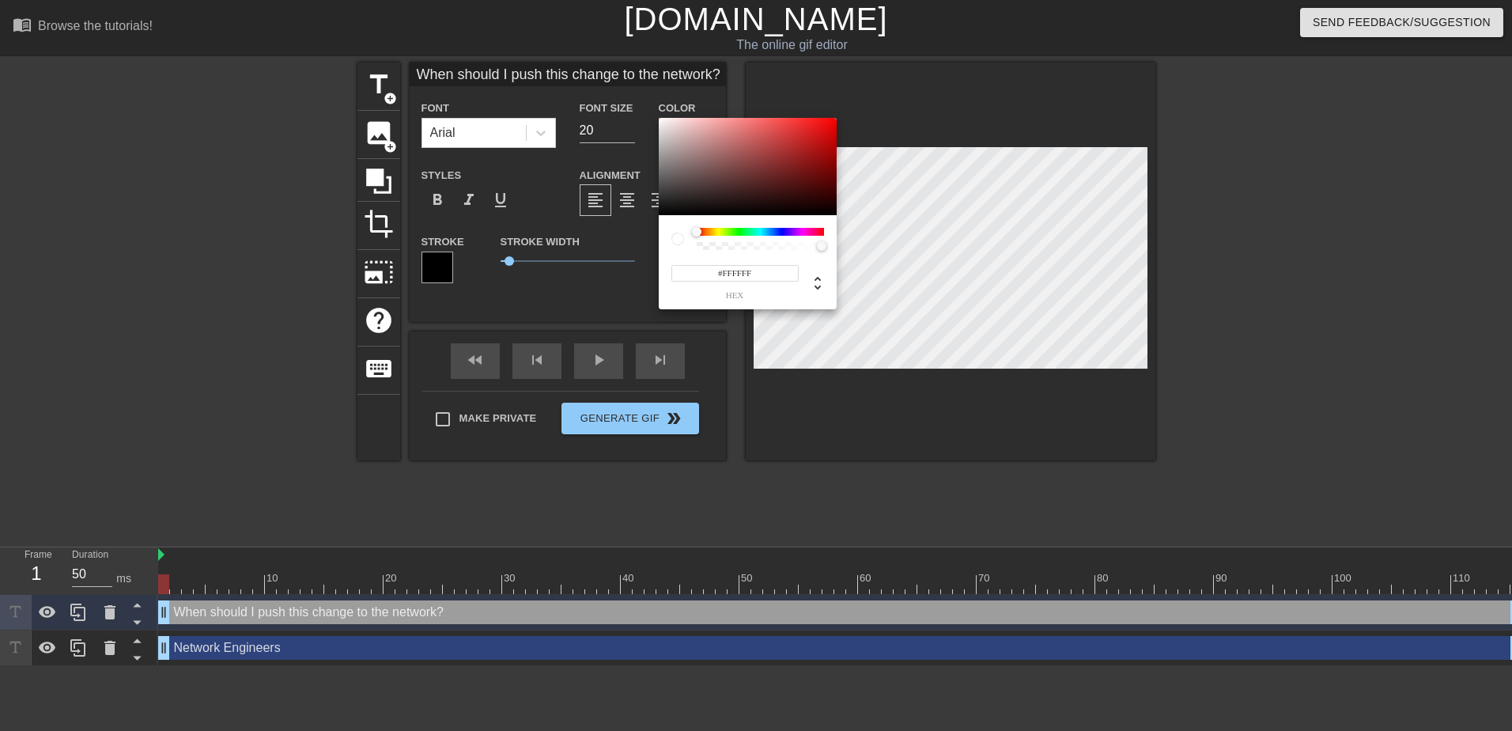
drag, startPoint x: 702, startPoint y: 186, endPoint x: 596, endPoint y: 76, distance: 152.2
click at [601, 79] on div "#FFFFFF hex" at bounding box center [756, 365] width 1512 height 731
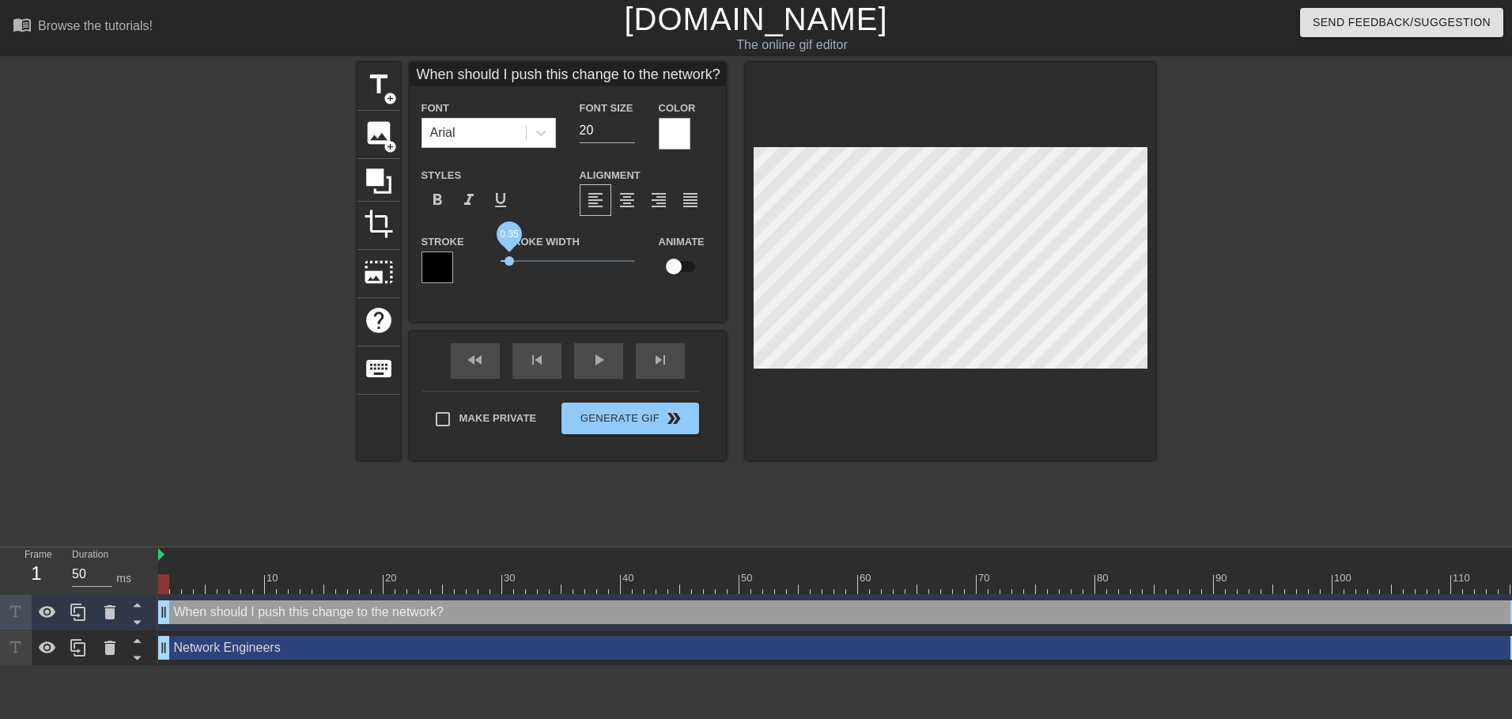
click at [509, 258] on span "0.35" at bounding box center [509, 260] width 9 height 9
click at [431, 206] on span "format_bold" at bounding box center [437, 200] width 19 height 19
click at [630, 134] on input "19" at bounding box center [607, 130] width 55 height 25
click at [630, 134] on input "18" at bounding box center [607, 130] width 55 height 25
click at [630, 134] on input "17" at bounding box center [607, 130] width 55 height 25
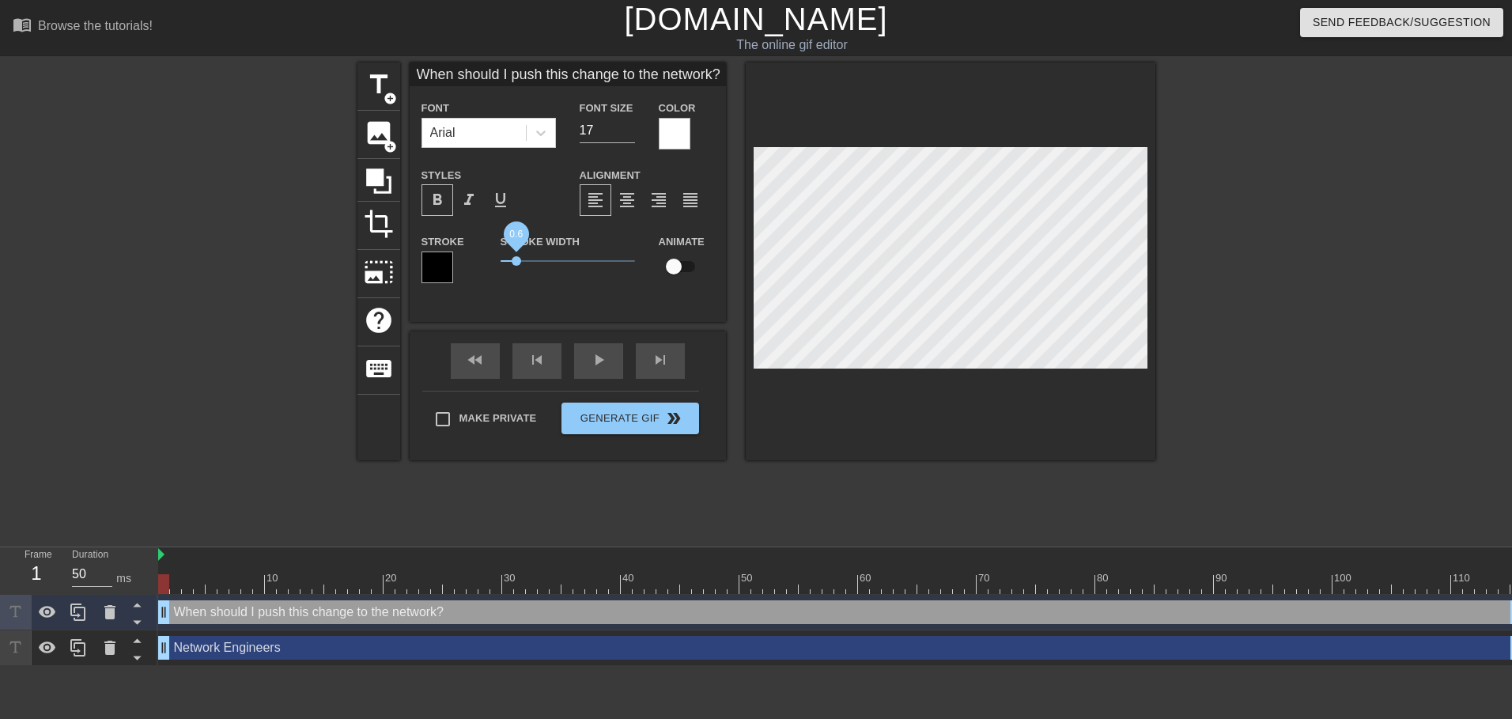
click at [517, 260] on span "0.6" at bounding box center [516, 260] width 9 height 9
click at [517, 333] on div "When should I push this change to the network? Font Arial Font Size 17 Color St…" at bounding box center [568, 261] width 316 height 398
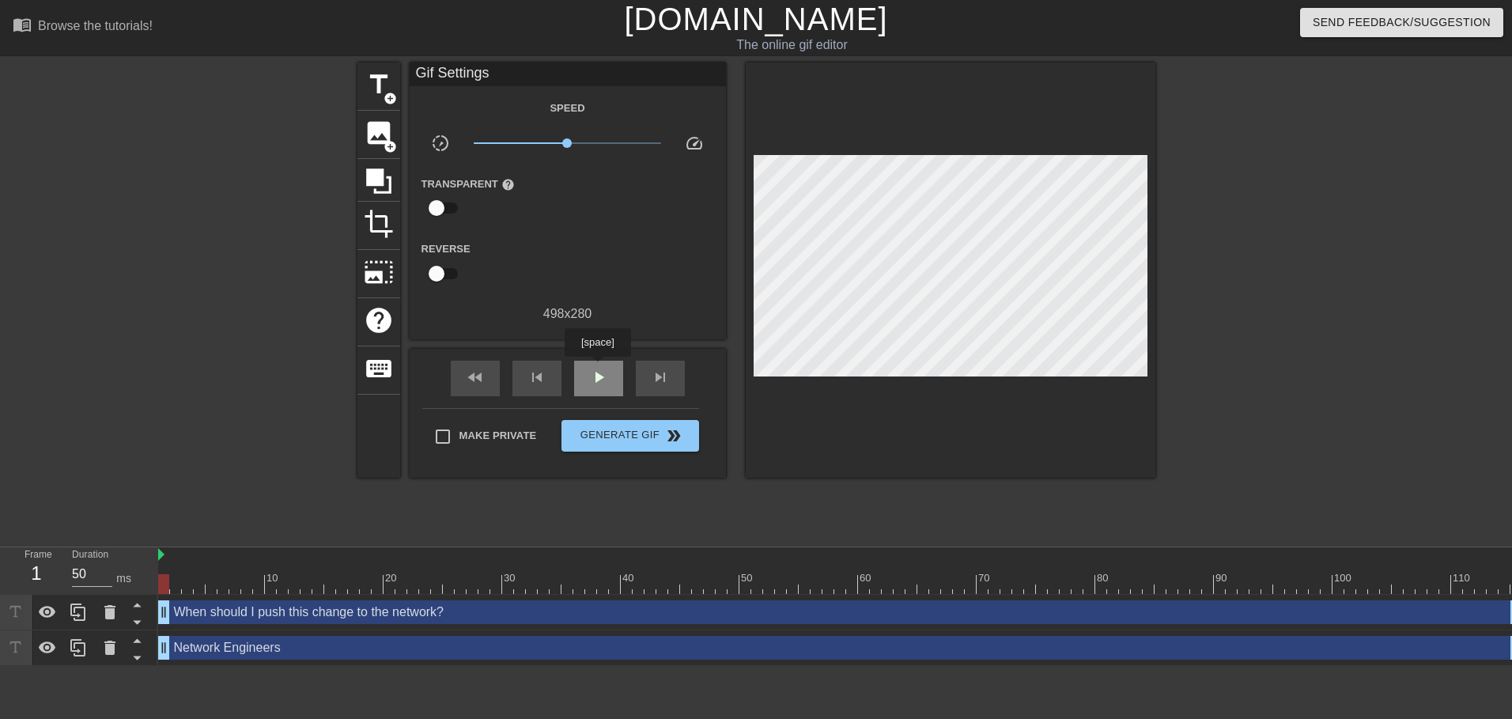
click at [597, 368] on span "play_arrow" at bounding box center [598, 377] width 19 height 19
click at [597, 368] on span "pause" at bounding box center [598, 377] width 19 height 19
drag, startPoint x: 871, startPoint y: 583, endPoint x: 449, endPoint y: 577, distance: 422.5
click at [449, 577] on div at bounding box center [448, 584] width 11 height 20
drag, startPoint x: 449, startPoint y: 577, endPoint x: 395, endPoint y: 584, distance: 54.9
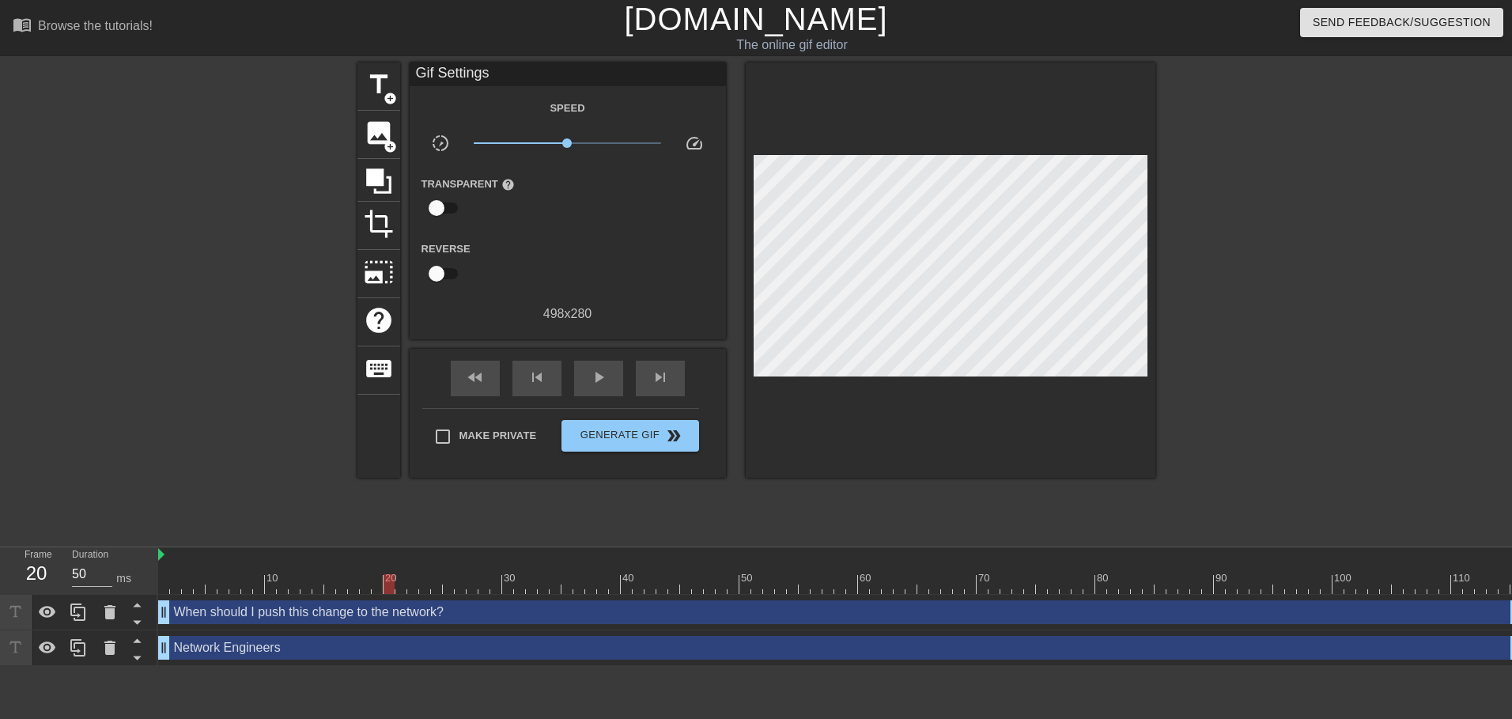
click at [395, 584] on div at bounding box center [840, 584] width 1365 height 20
click at [1217, 614] on div "When should I push this change to the network? drag_handle drag_handle" at bounding box center [840, 612] width 1365 height 24
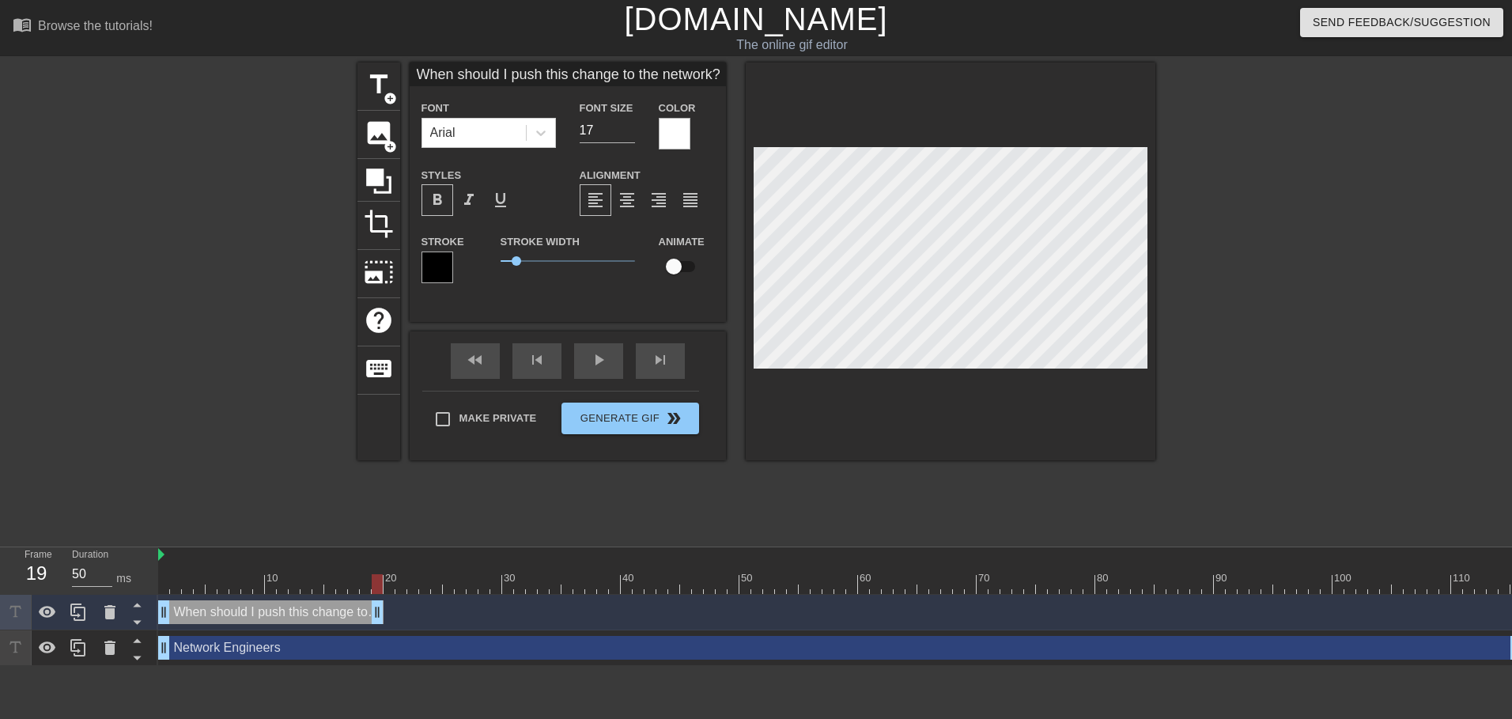
drag, startPoint x: 1511, startPoint y: 610, endPoint x: 377, endPoint y: 614, distance: 1134.4
click at [386, 81] on span "title" at bounding box center [379, 85] width 30 height 30
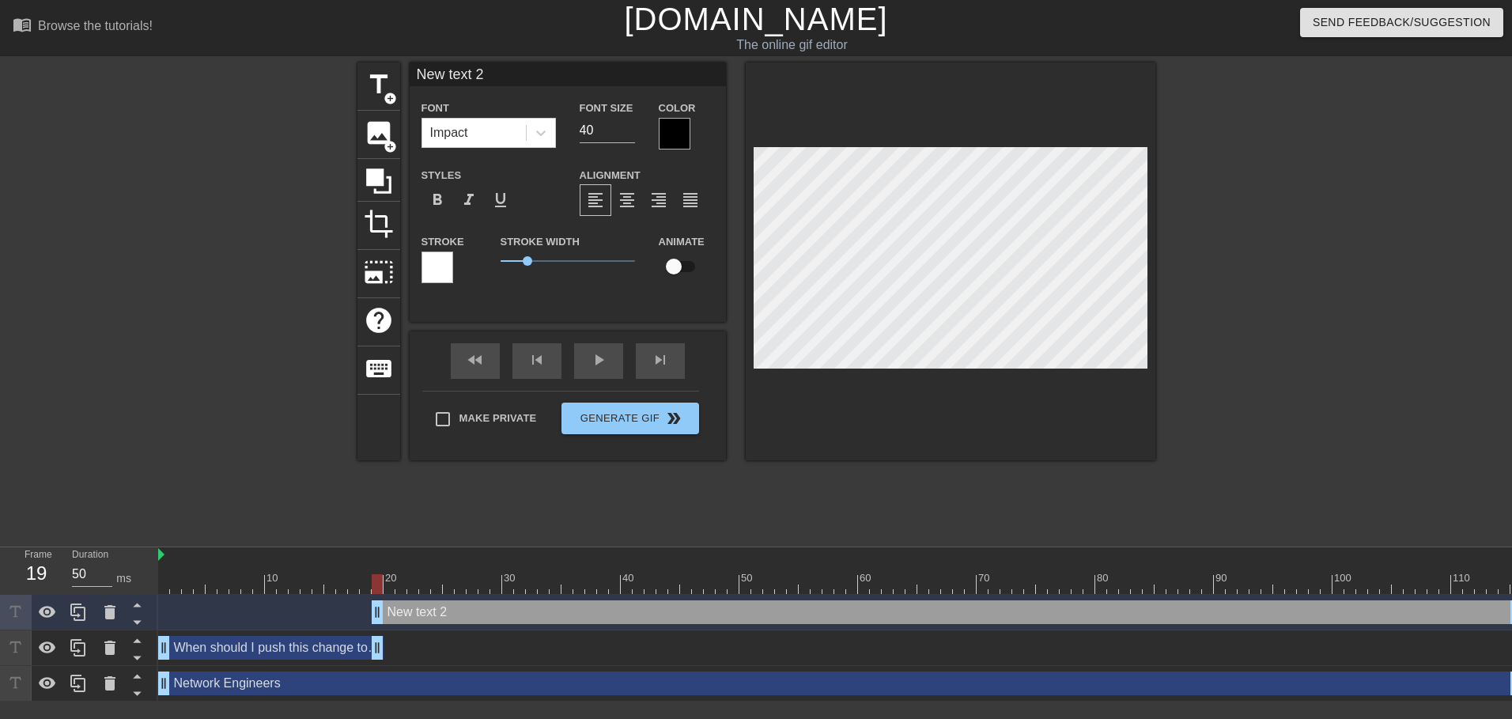
scroll to position [2, 4]
click at [114, 615] on icon at bounding box center [109, 612] width 11 height 14
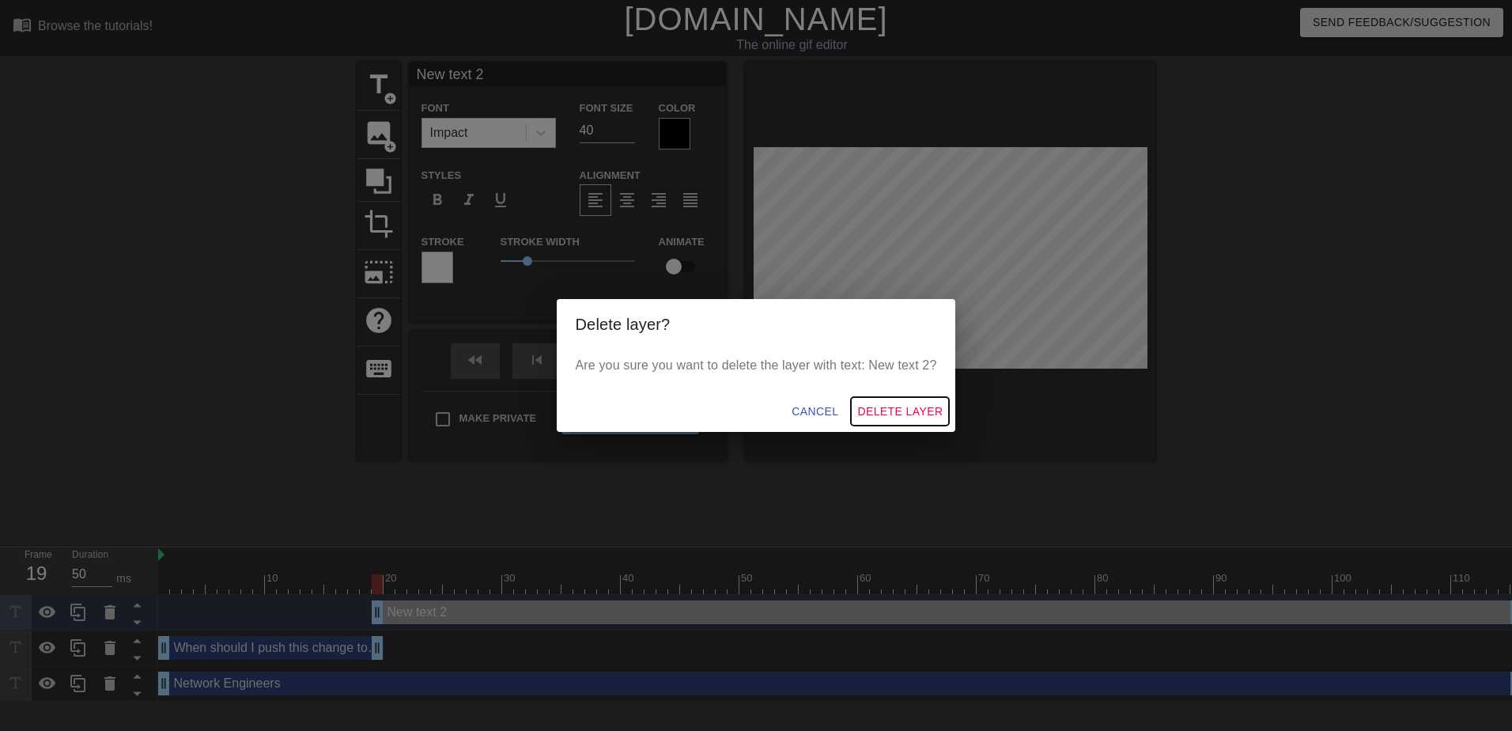
click at [884, 403] on span "Delete Layer" at bounding box center [899, 412] width 85 height 20
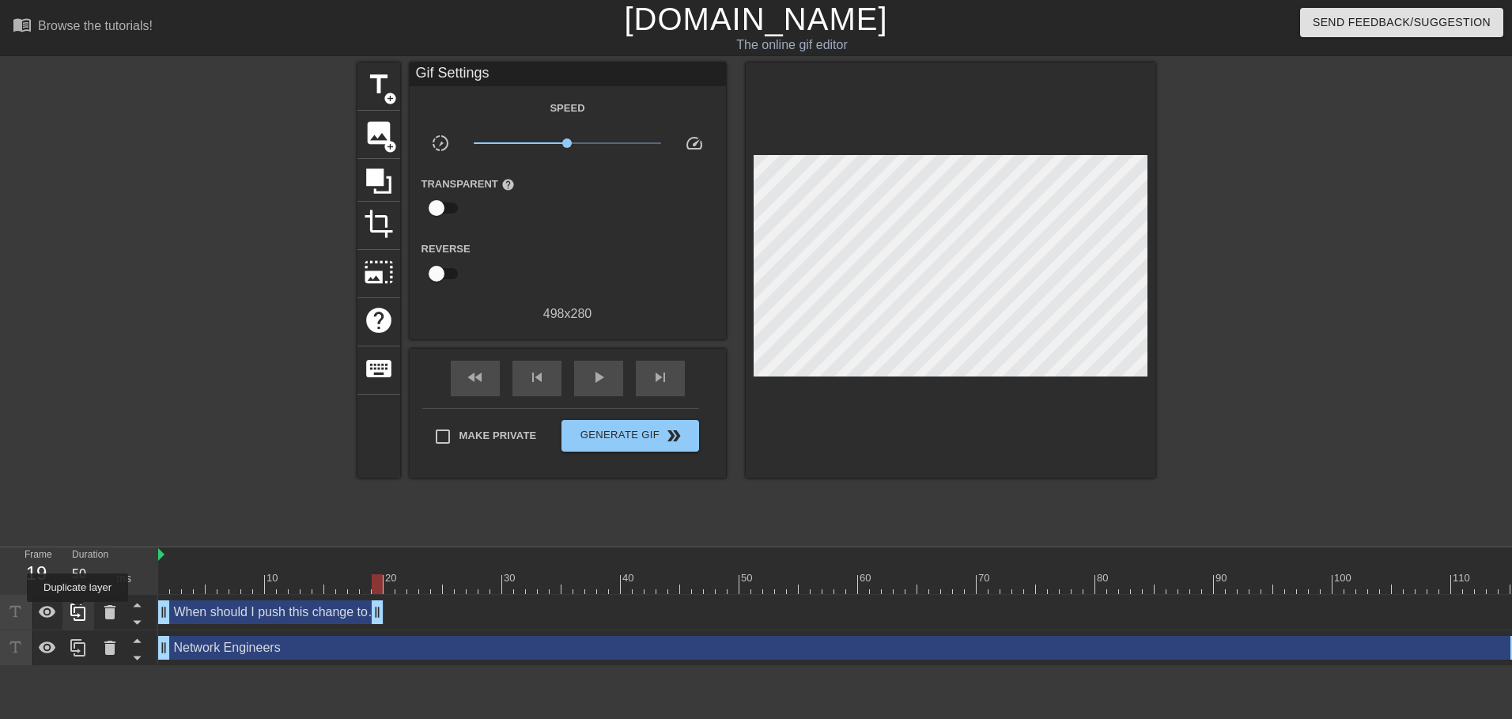
click at [78, 613] on icon at bounding box center [78, 612] width 19 height 19
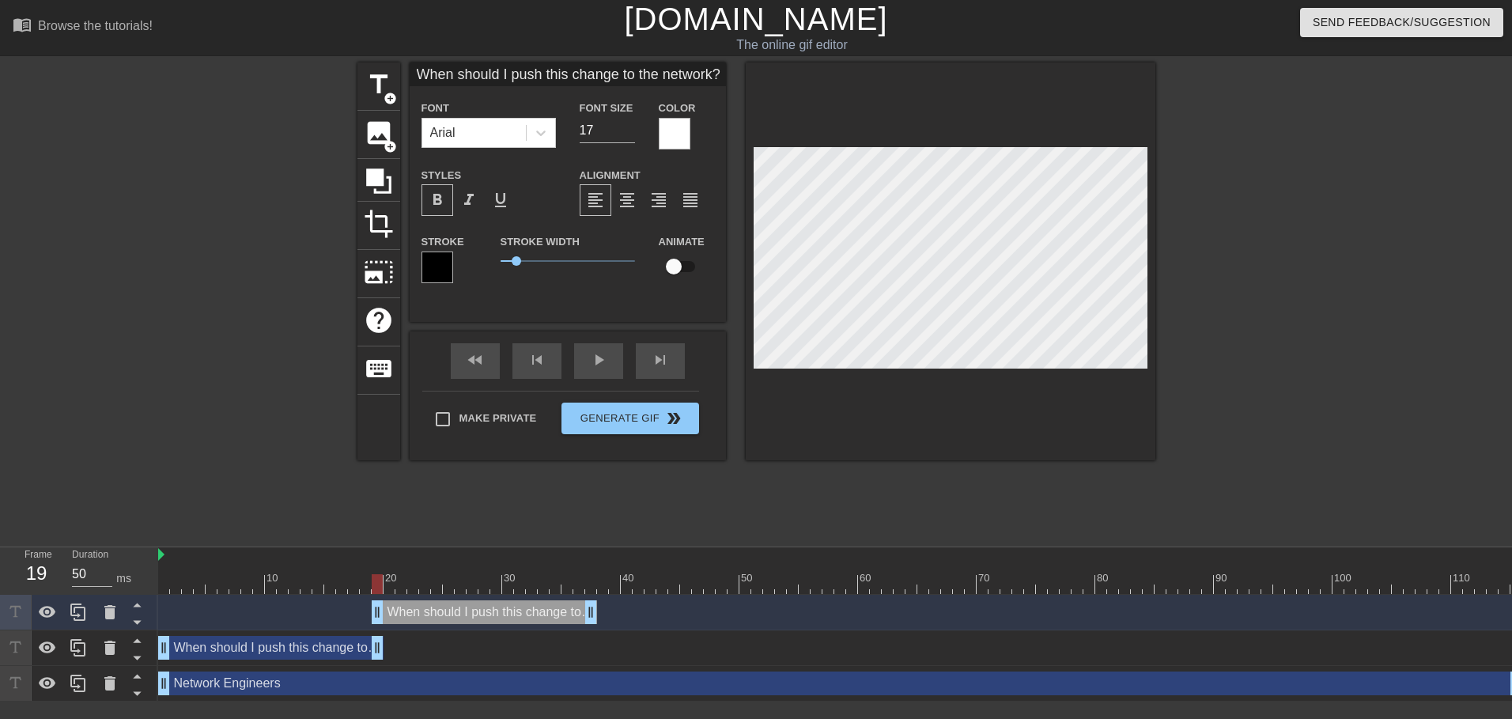
drag, startPoint x: 291, startPoint y: 615, endPoint x: 510, endPoint y: 606, distance: 219.3
click at [510, 606] on div "When should I push this change to the network? drag_handle drag_handle" at bounding box center [484, 612] width 225 height 24
click at [452, 614] on div "When should I push this change to the network? drag_handle drag_handle" at bounding box center [484, 612] width 225 height 24
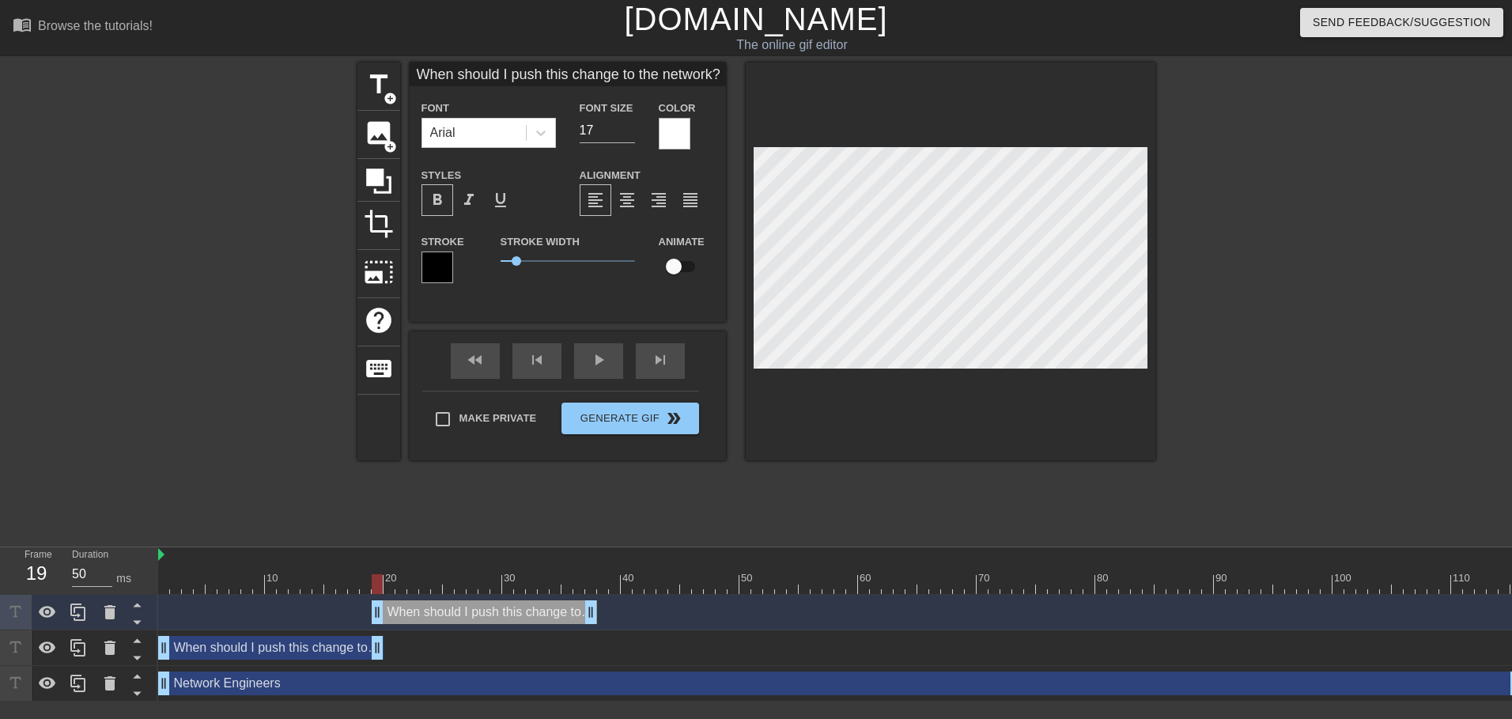
click at [452, 614] on div "When should I push this change to the network? drag_handle drag_handle" at bounding box center [484, 612] width 225 height 24
drag, startPoint x: 592, startPoint y: 614, endPoint x: 456, endPoint y: 627, distance: 137.5
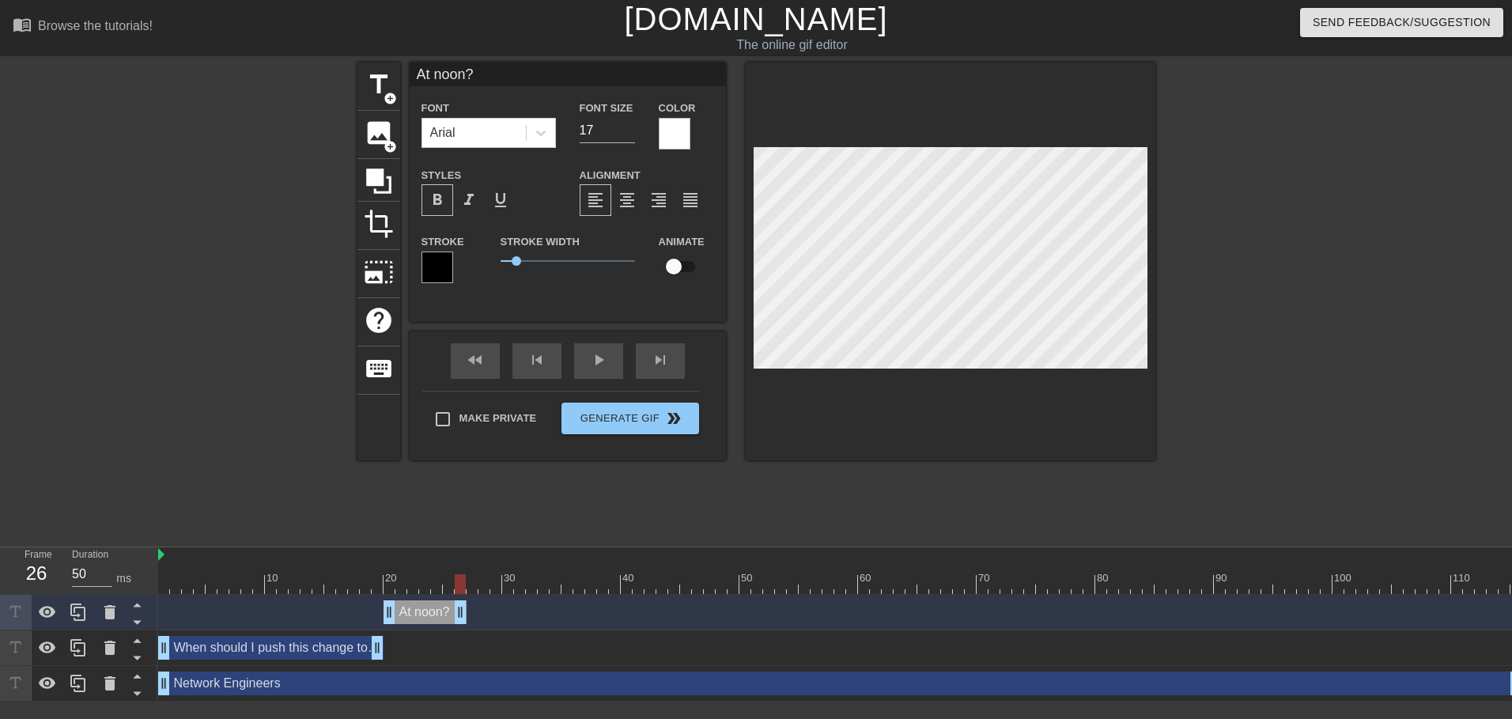
drag, startPoint x: 514, startPoint y: 614, endPoint x: 460, endPoint y: 611, distance: 54.7
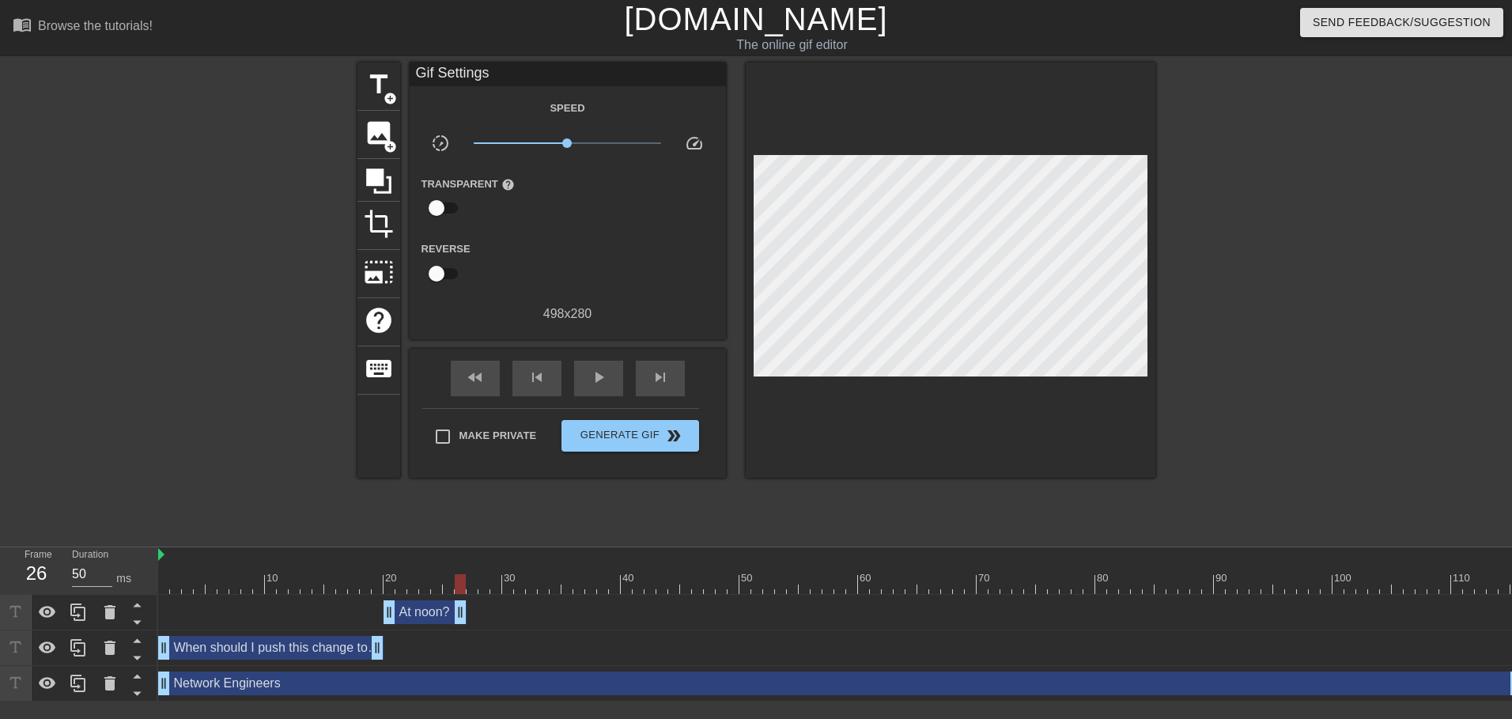
click at [531, 615] on div "At noon? drag_handle drag_handle" at bounding box center [840, 612] width 1365 height 24
click at [78, 611] on icon at bounding box center [78, 612] width 19 height 19
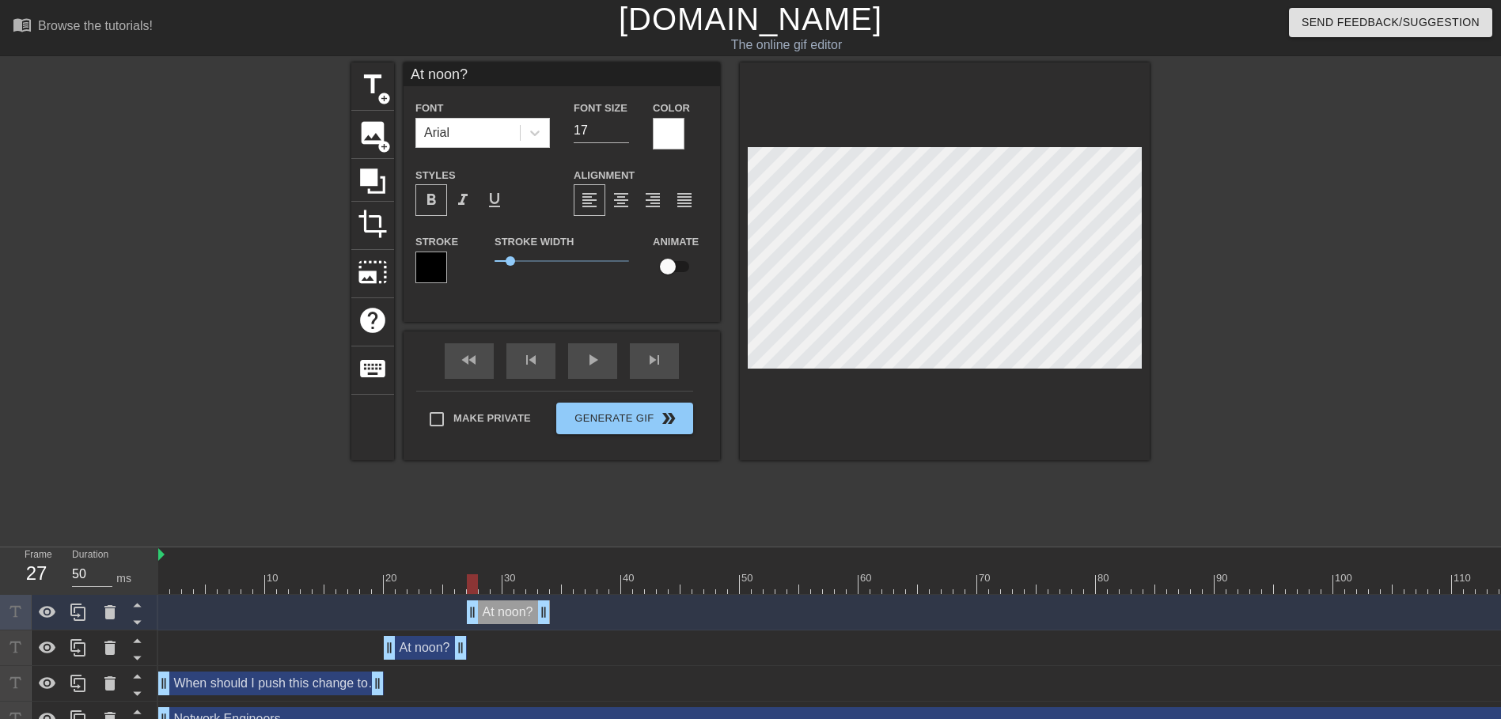
drag, startPoint x: 429, startPoint y: 608, endPoint x: 490, endPoint y: 607, distance: 60.9
click at [490, 607] on div "At noon? drag_handle drag_handle" at bounding box center [508, 612] width 83 height 24
click at [494, 611] on div "At noon? drag_handle drag_handle" at bounding box center [508, 612] width 83 height 24
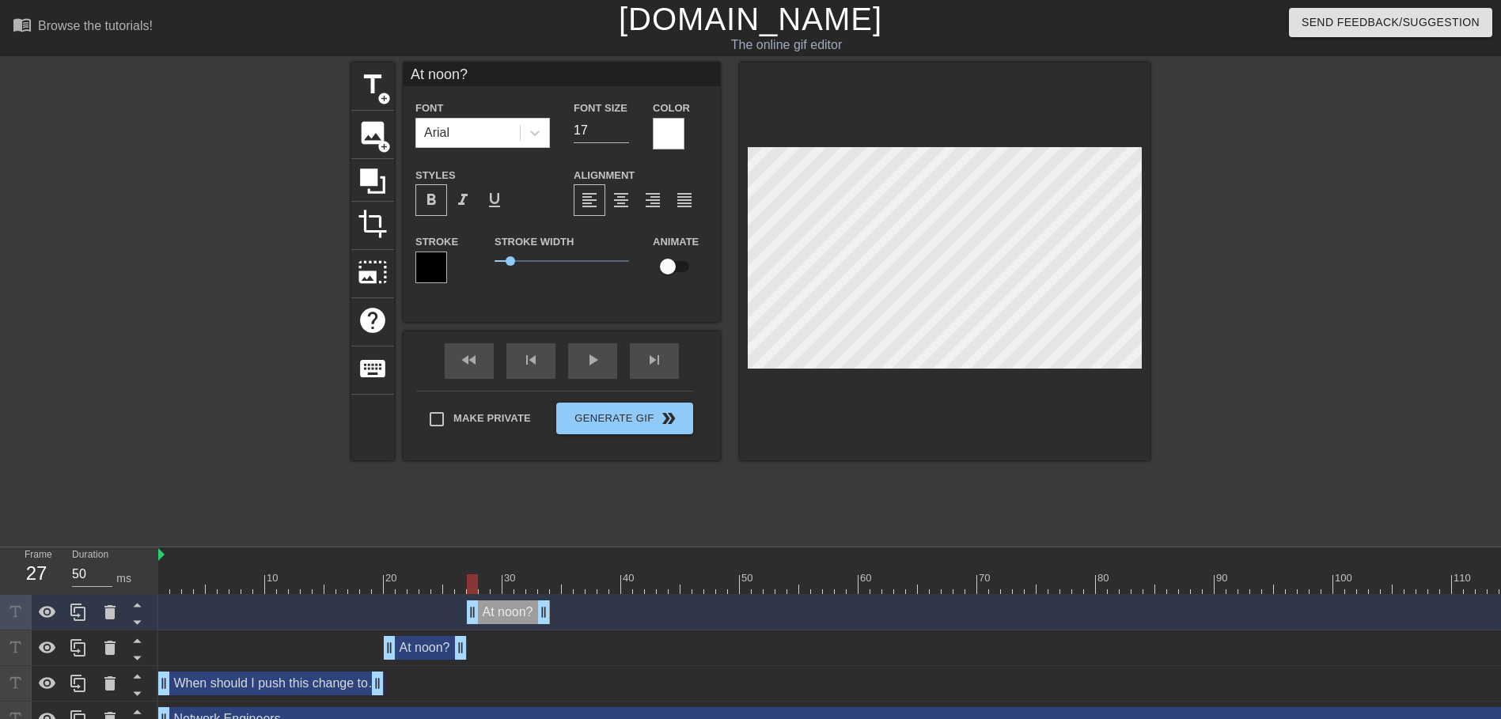
click at [495, 611] on div "At noon? drag_handle drag_handle" at bounding box center [508, 612] width 83 height 24
click at [522, 678] on div "When should I push this change to the network? drag_handle drag_handle" at bounding box center [840, 684] width 1365 height 24
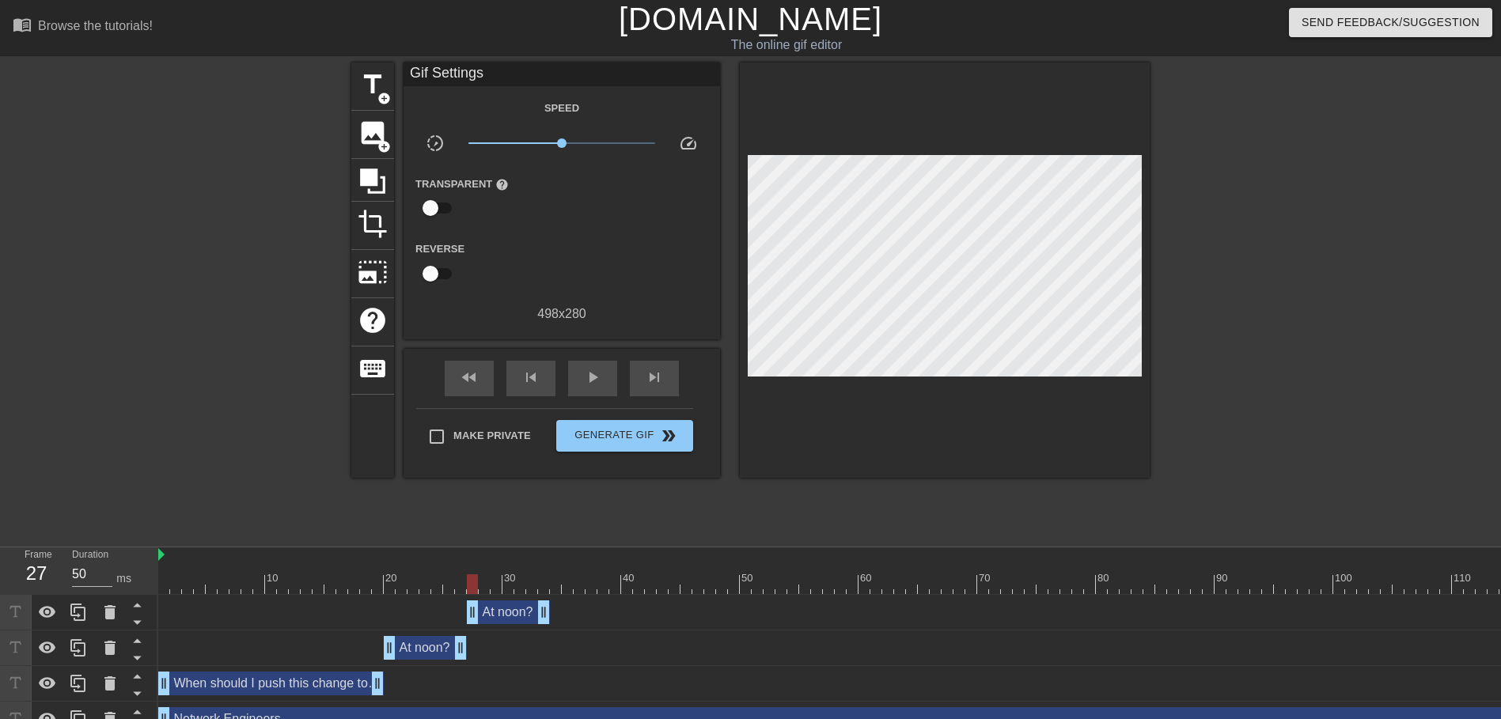
click at [513, 613] on div "At noon? drag_handle drag_handle" at bounding box center [508, 612] width 83 height 24
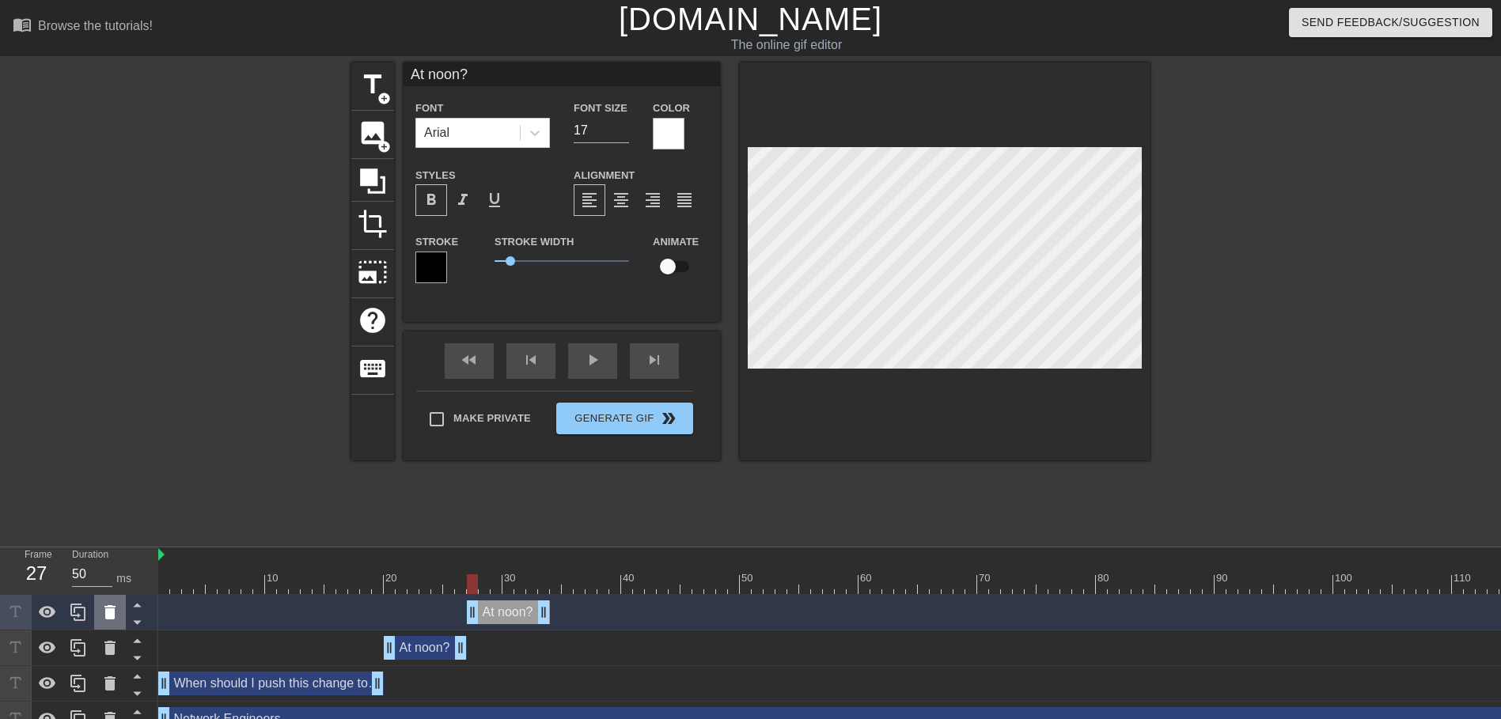
click at [108, 612] on icon at bounding box center [109, 612] width 11 height 14
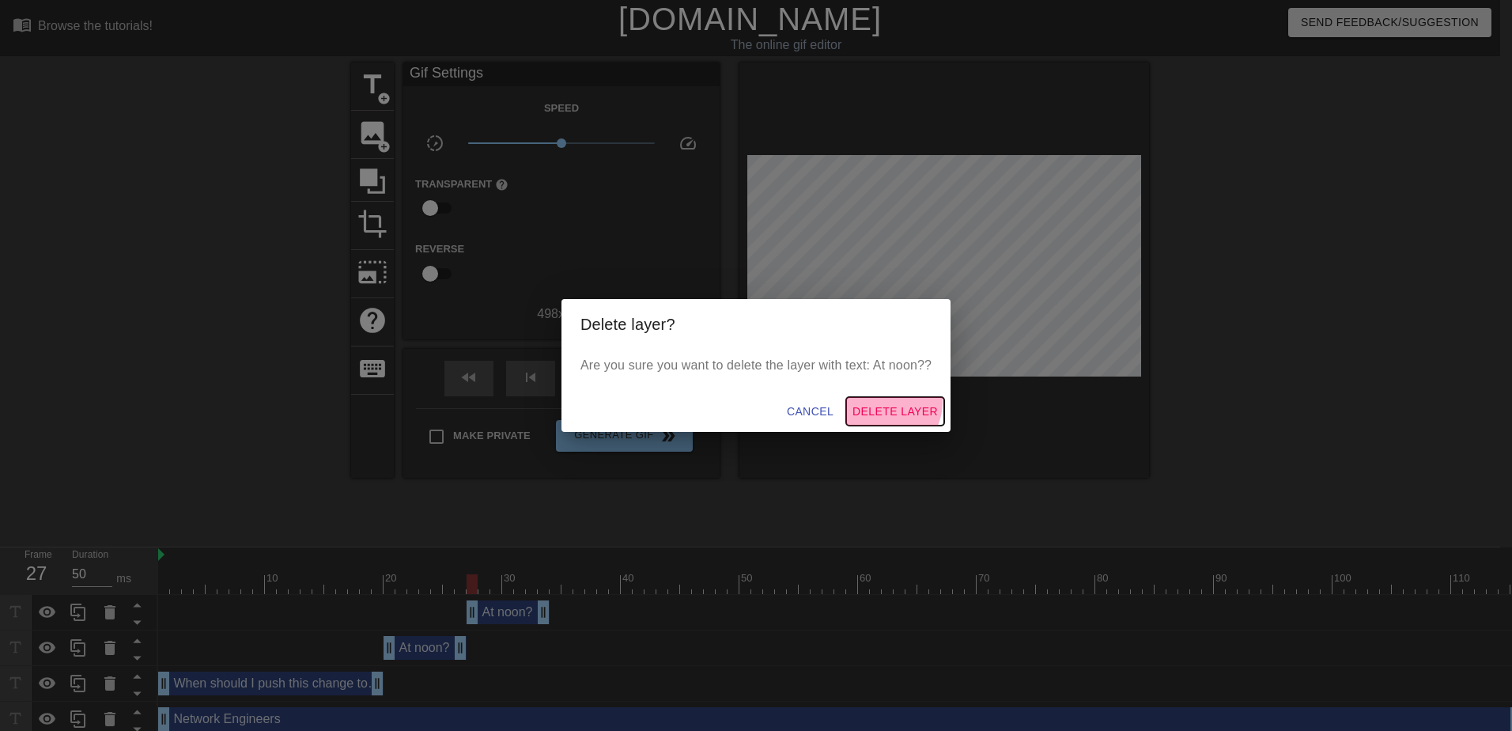
click at [887, 402] on span "Delete Layer" at bounding box center [895, 412] width 85 height 20
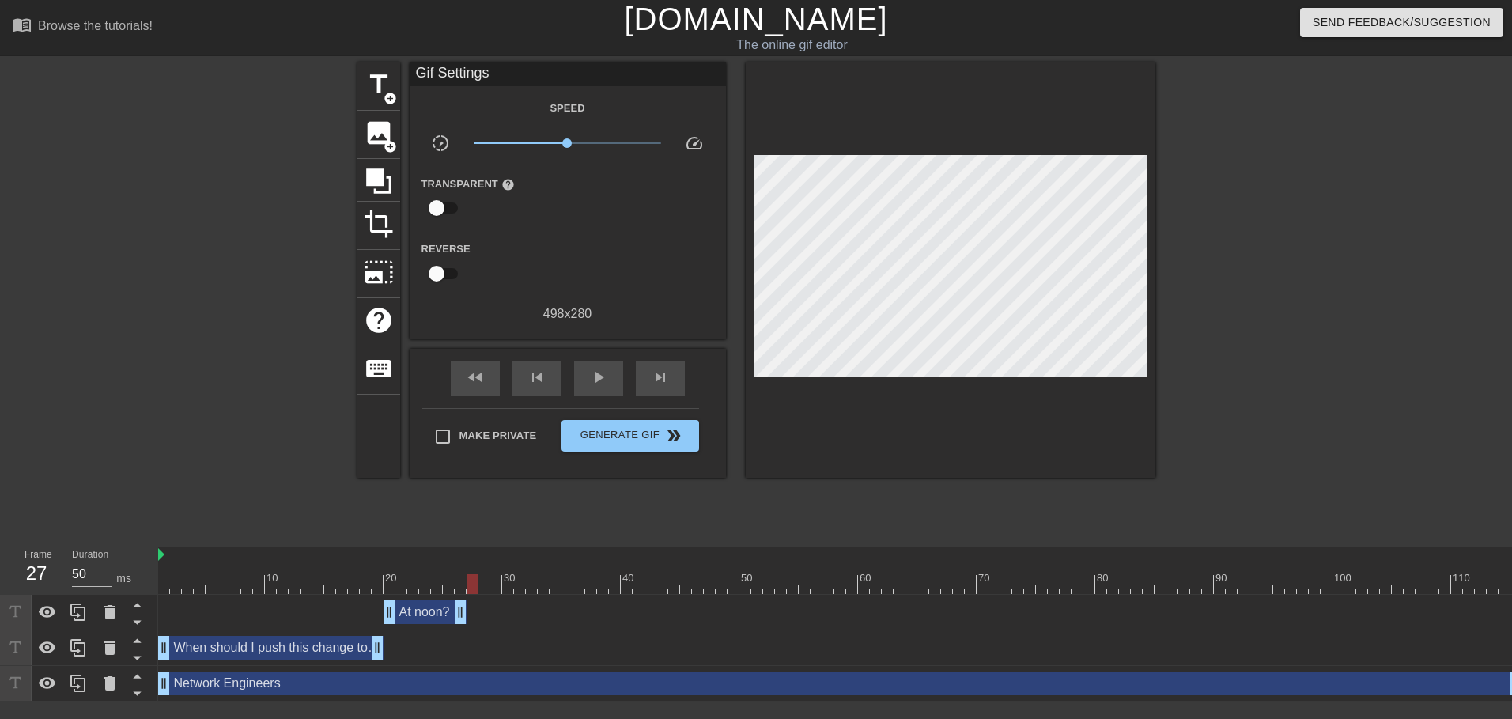
click at [443, 623] on div "At noon? drag_handle drag_handle" at bounding box center [425, 612] width 83 height 24
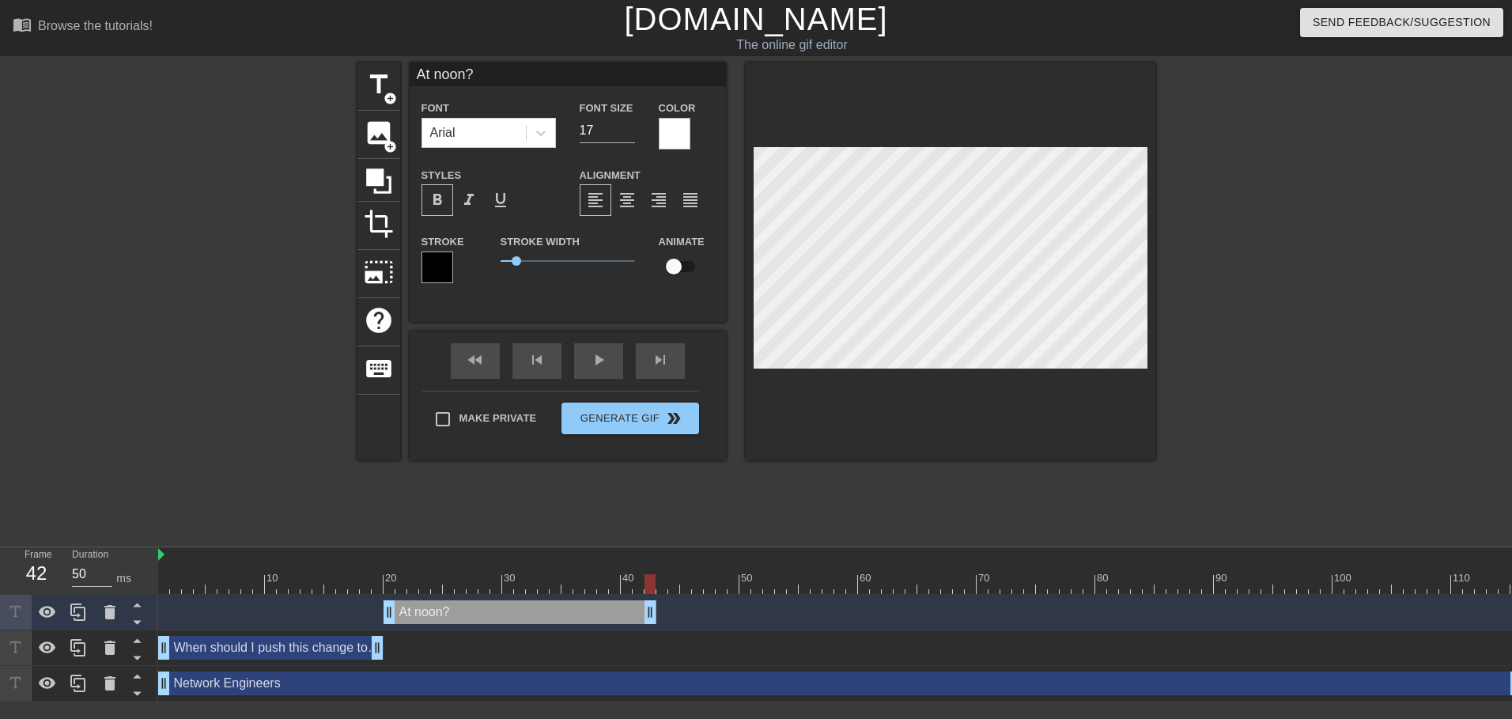
drag, startPoint x: 475, startPoint y: 611, endPoint x: 636, endPoint y: 609, distance: 160.6
click at [468, 611] on div "At noon? drag_handle drag_handle" at bounding box center [520, 612] width 273 height 24
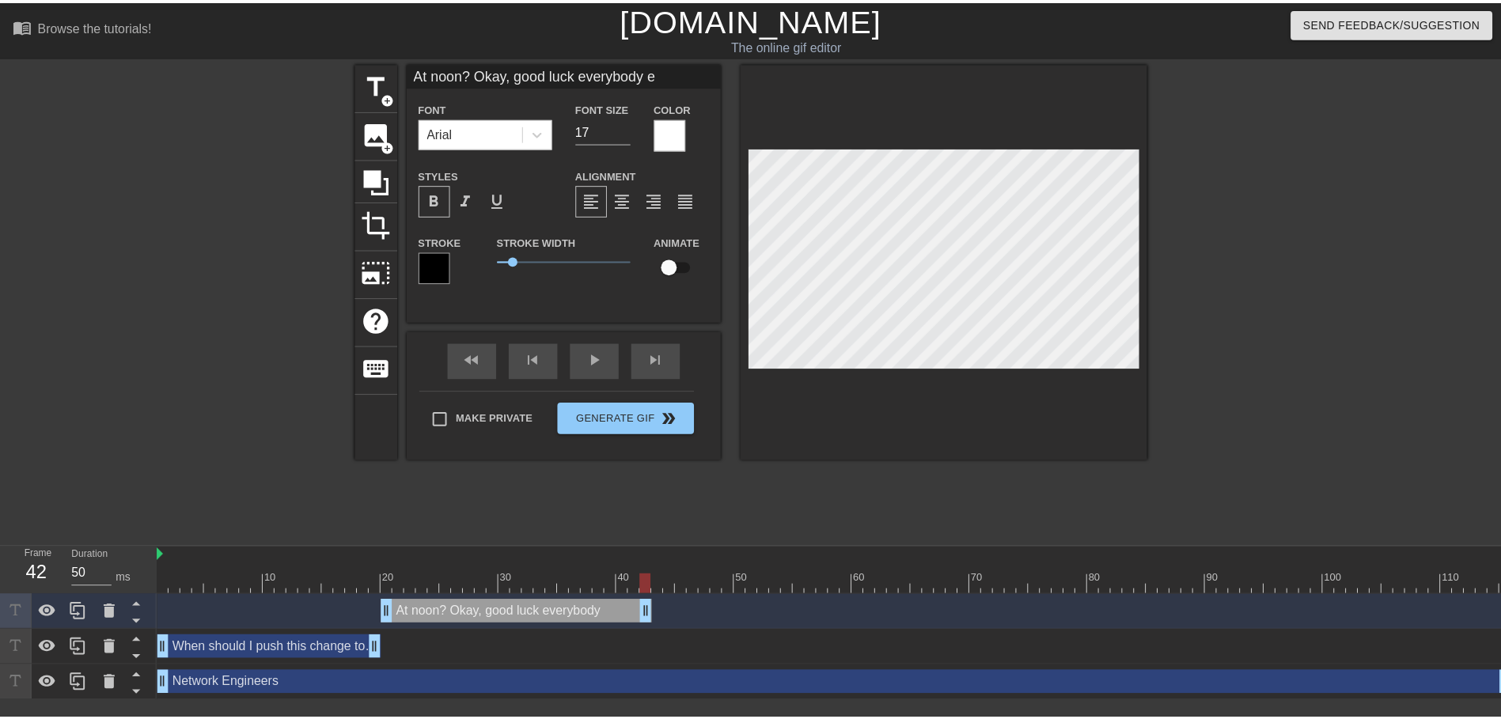
scroll to position [2, 14]
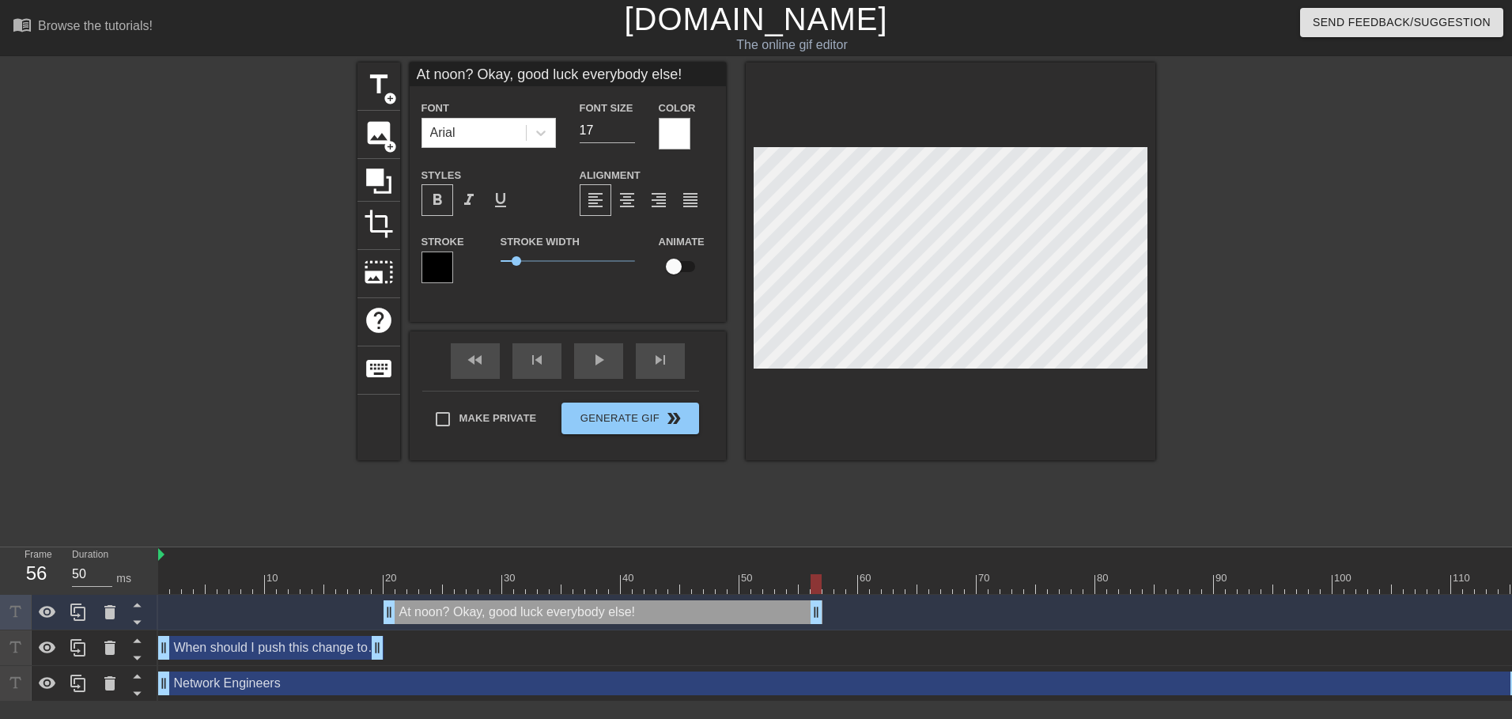
drag, startPoint x: 648, startPoint y: 616, endPoint x: 812, endPoint y: 604, distance: 164.2
drag, startPoint x: 818, startPoint y: 605, endPoint x: 810, endPoint y: 606, distance: 7.9
click at [1479, 684] on div "Network Engineers drag_handle drag_handle" at bounding box center [840, 684] width 1365 height 24
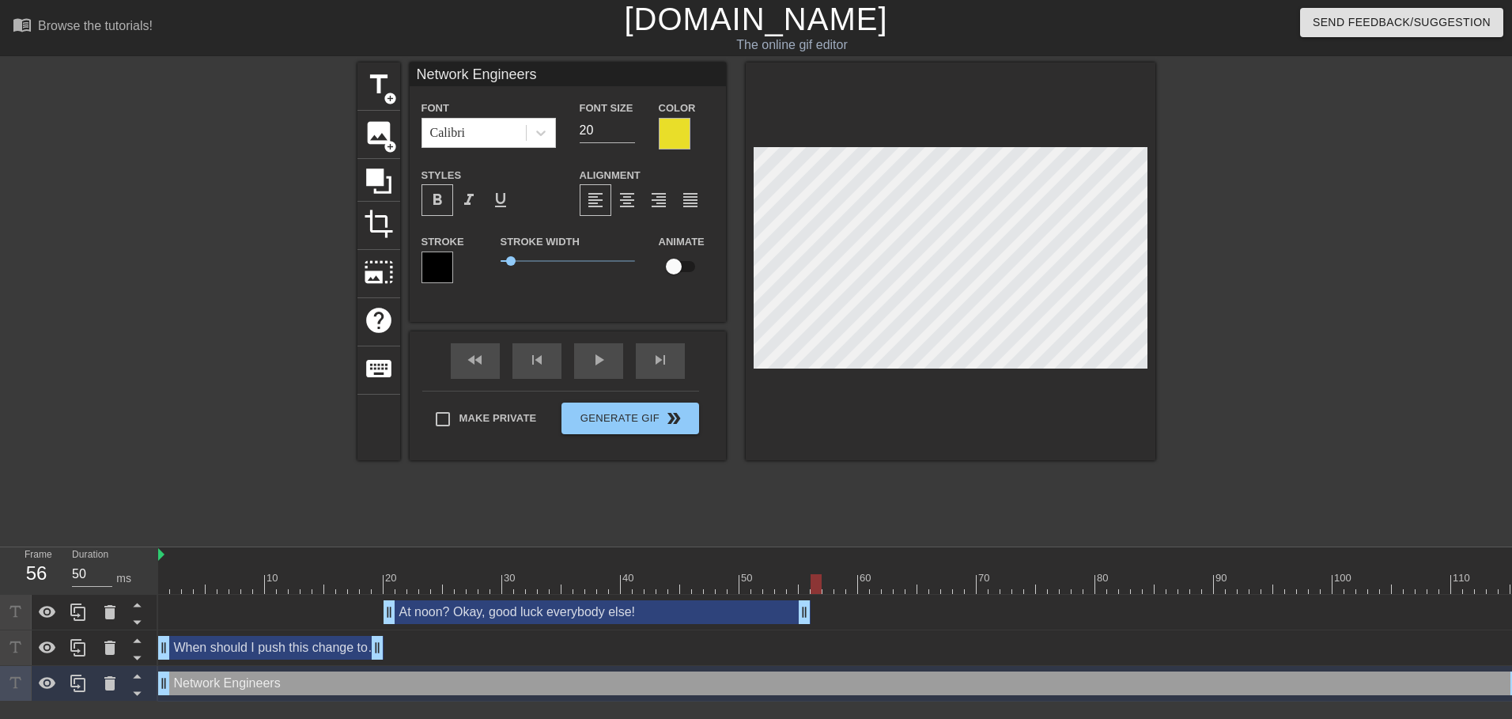
click at [812, 580] on div at bounding box center [816, 584] width 11 height 20
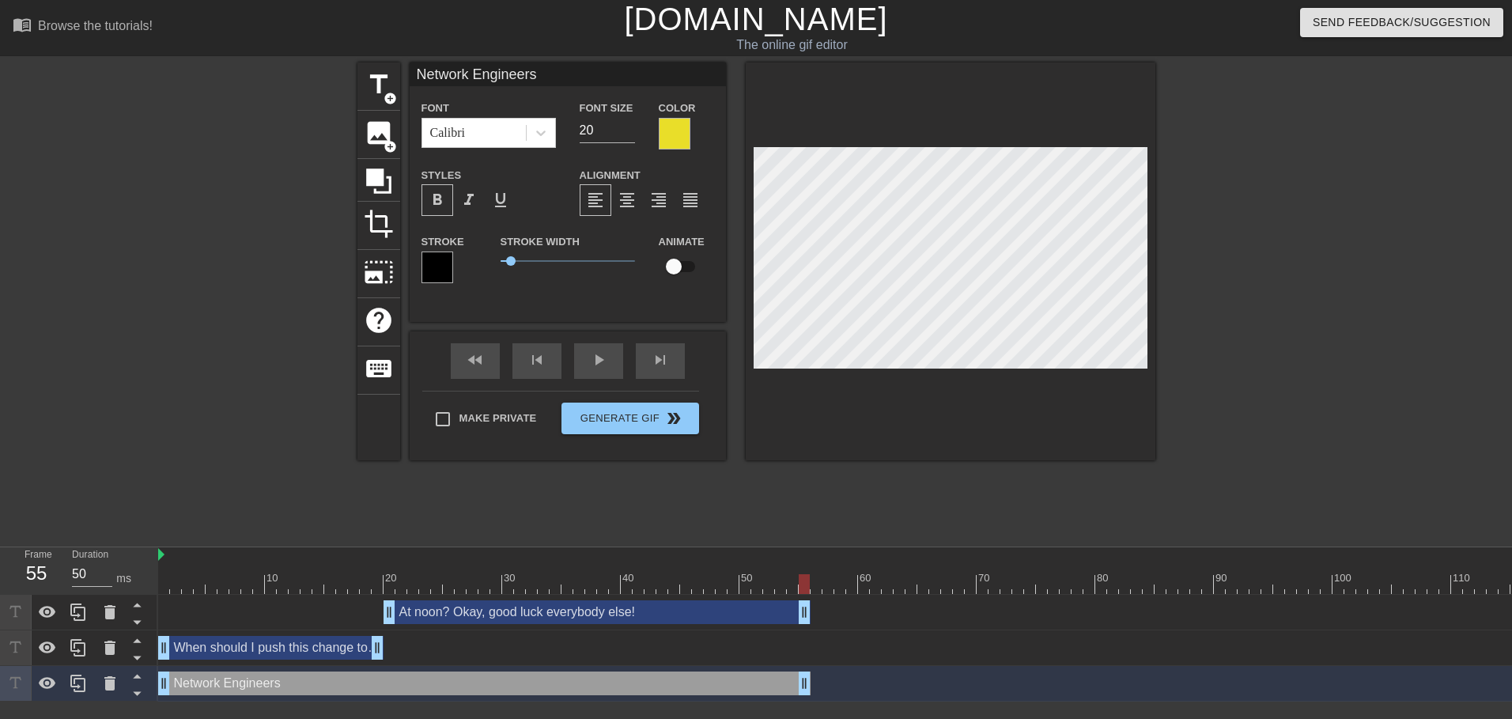
drag, startPoint x: 1509, startPoint y: 684, endPoint x: 802, endPoint y: 698, distance: 707.3
click at [802, 698] on div "Network Engineers drag_handle drag_handle" at bounding box center [840, 684] width 1365 height 36
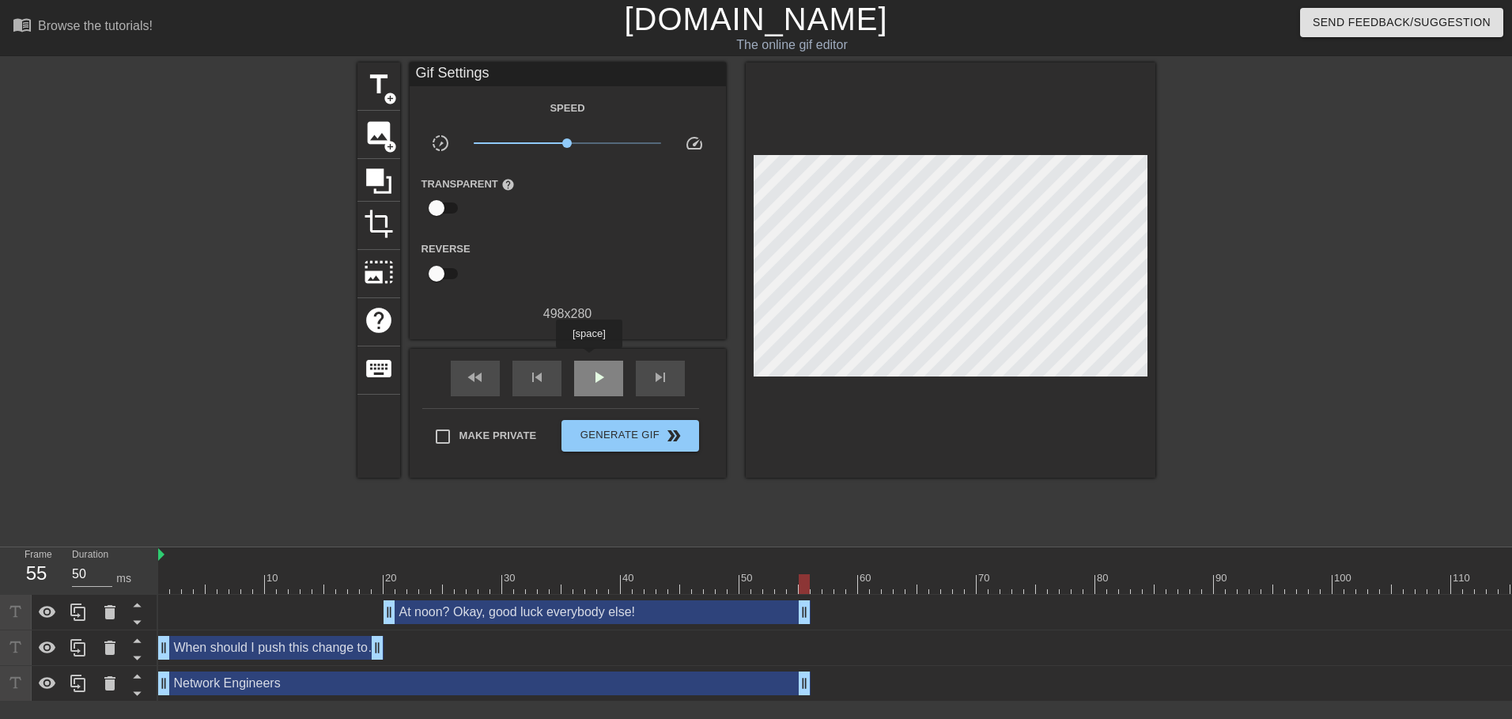
click at [589, 361] on div "play_arrow" at bounding box center [598, 379] width 49 height 36
click at [589, 361] on div "pause" at bounding box center [598, 379] width 49 height 36
drag, startPoint x: 1081, startPoint y: 577, endPoint x: 817, endPoint y: 574, distance: 264.2
click at [817, 574] on div at bounding box center [816, 584] width 11 height 20
click at [383, 85] on span "title" at bounding box center [379, 85] width 30 height 30
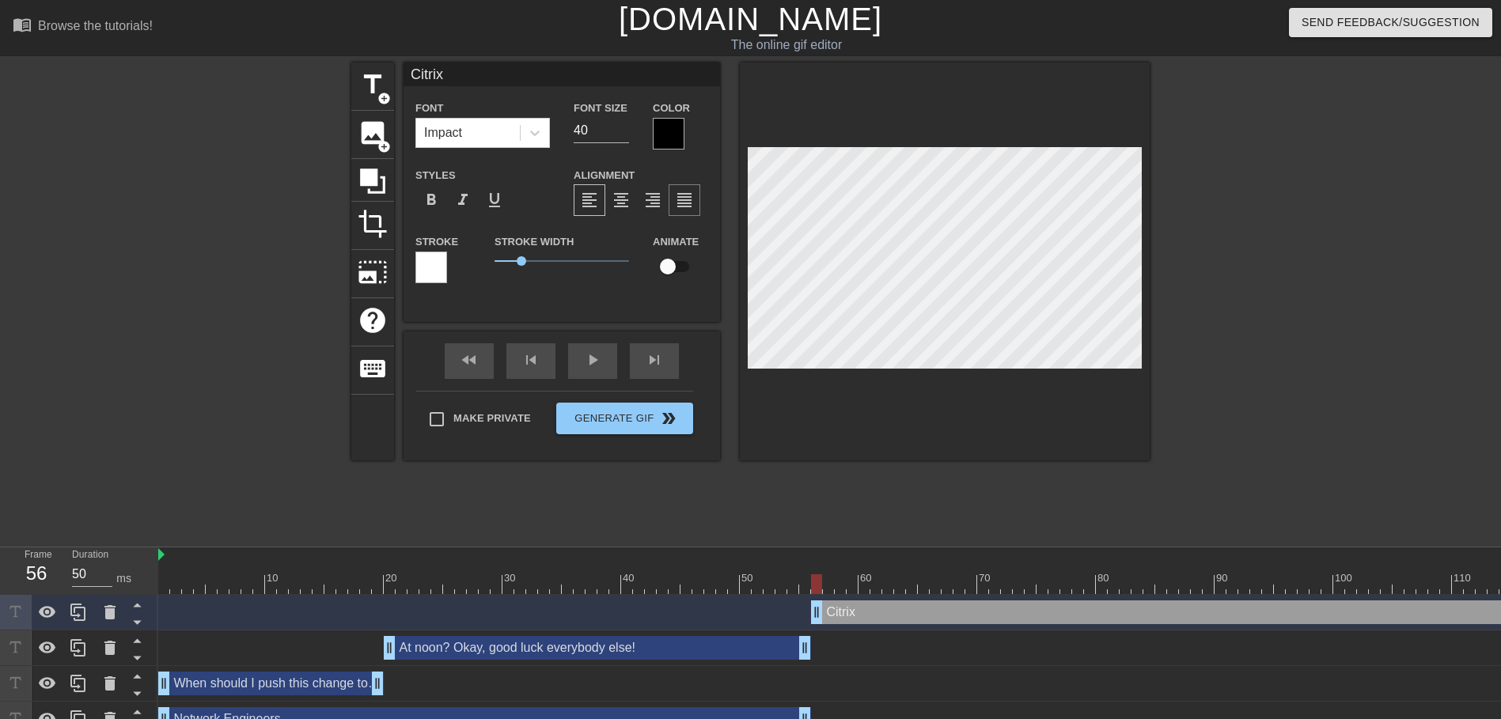
scroll to position [2, 2]
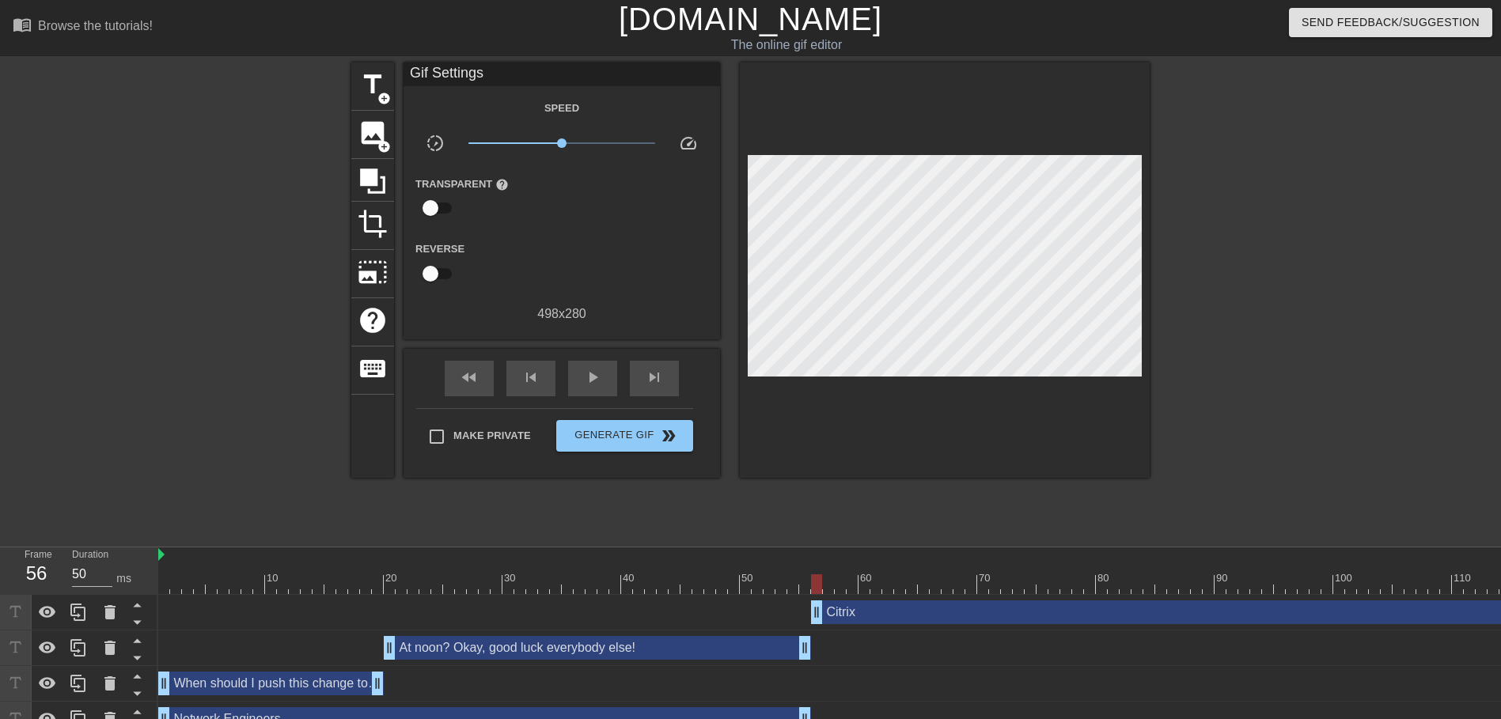
click at [1265, 358] on div at bounding box center [1286, 299] width 237 height 475
click at [378, 85] on span "title" at bounding box center [373, 85] width 30 height 30
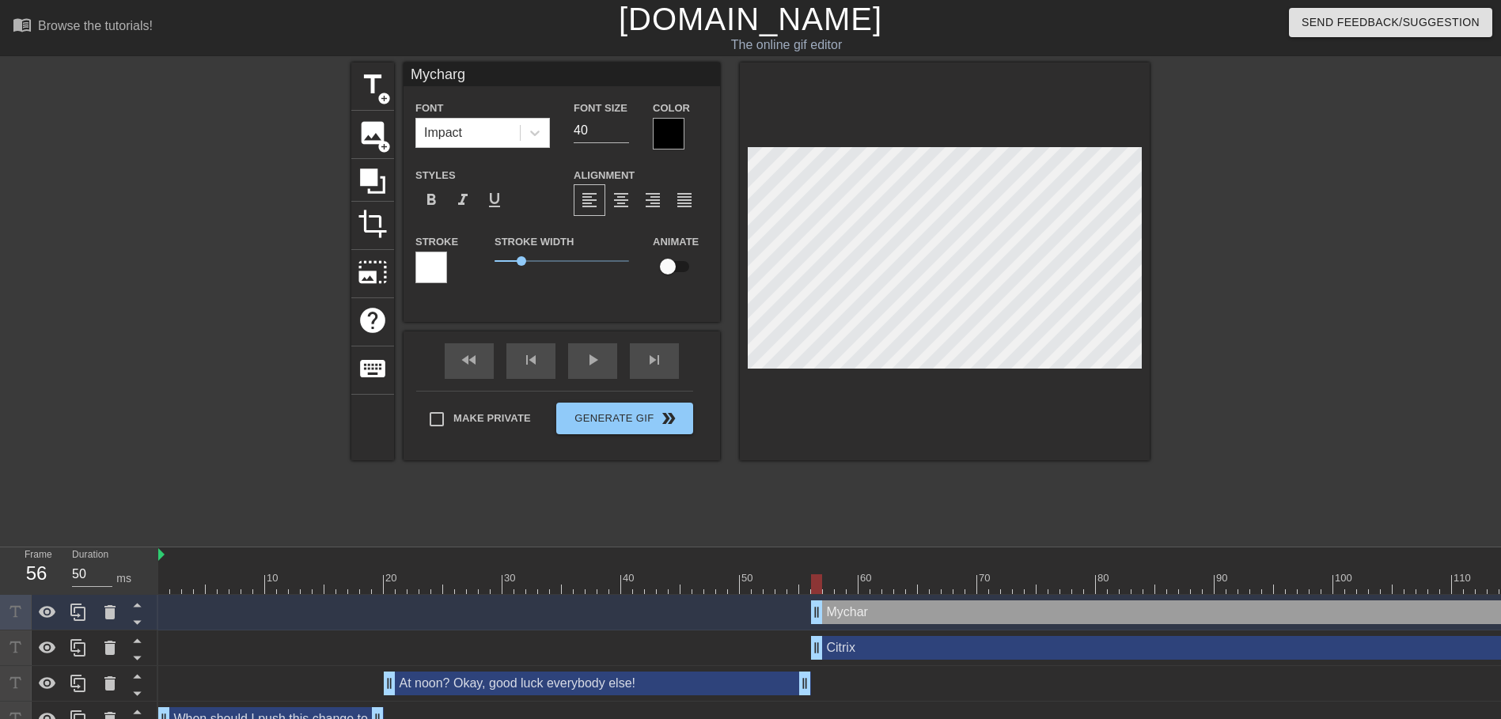
scroll to position [2, 3]
click at [370, 90] on span "title" at bounding box center [373, 85] width 30 height 30
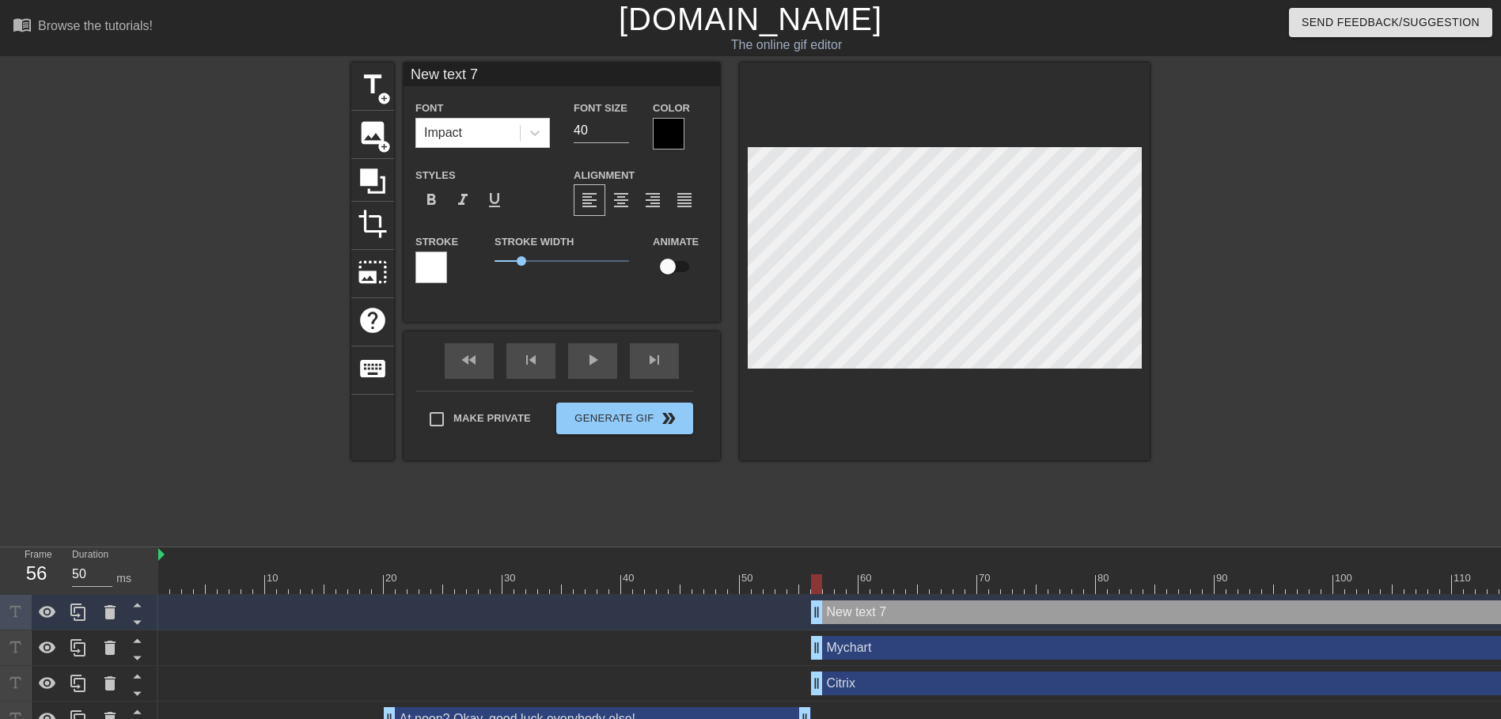
click at [873, 612] on div "New text 7 drag_handle drag_handle" at bounding box center [1167, 612] width 712 height 24
click at [871, 613] on div "New text 7 drag_handle drag_handle" at bounding box center [1167, 612] width 712 height 24
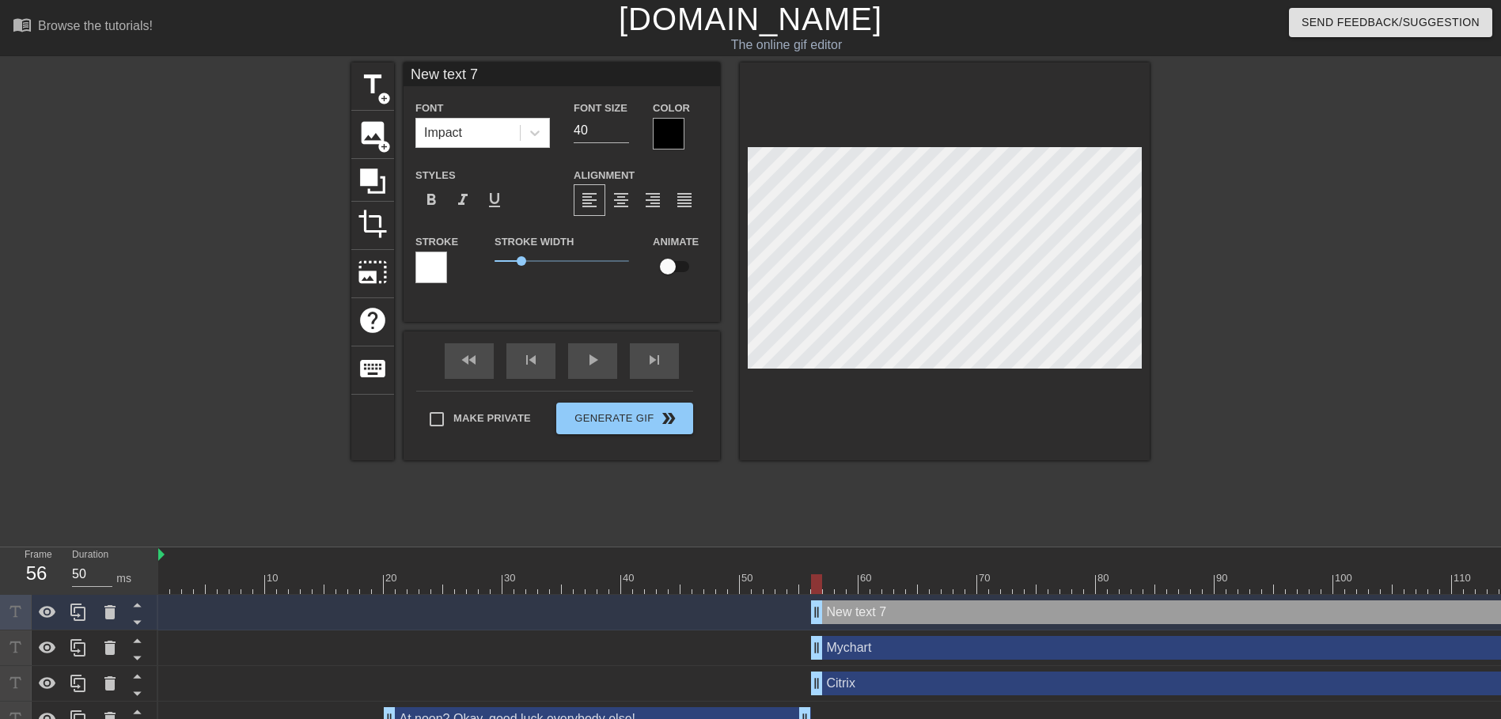
click at [871, 613] on div "New text 7 drag_handle drag_handle" at bounding box center [1167, 612] width 712 height 24
click at [913, 654] on div "Mychart drag_handle drag_handle" at bounding box center [1167, 648] width 712 height 24
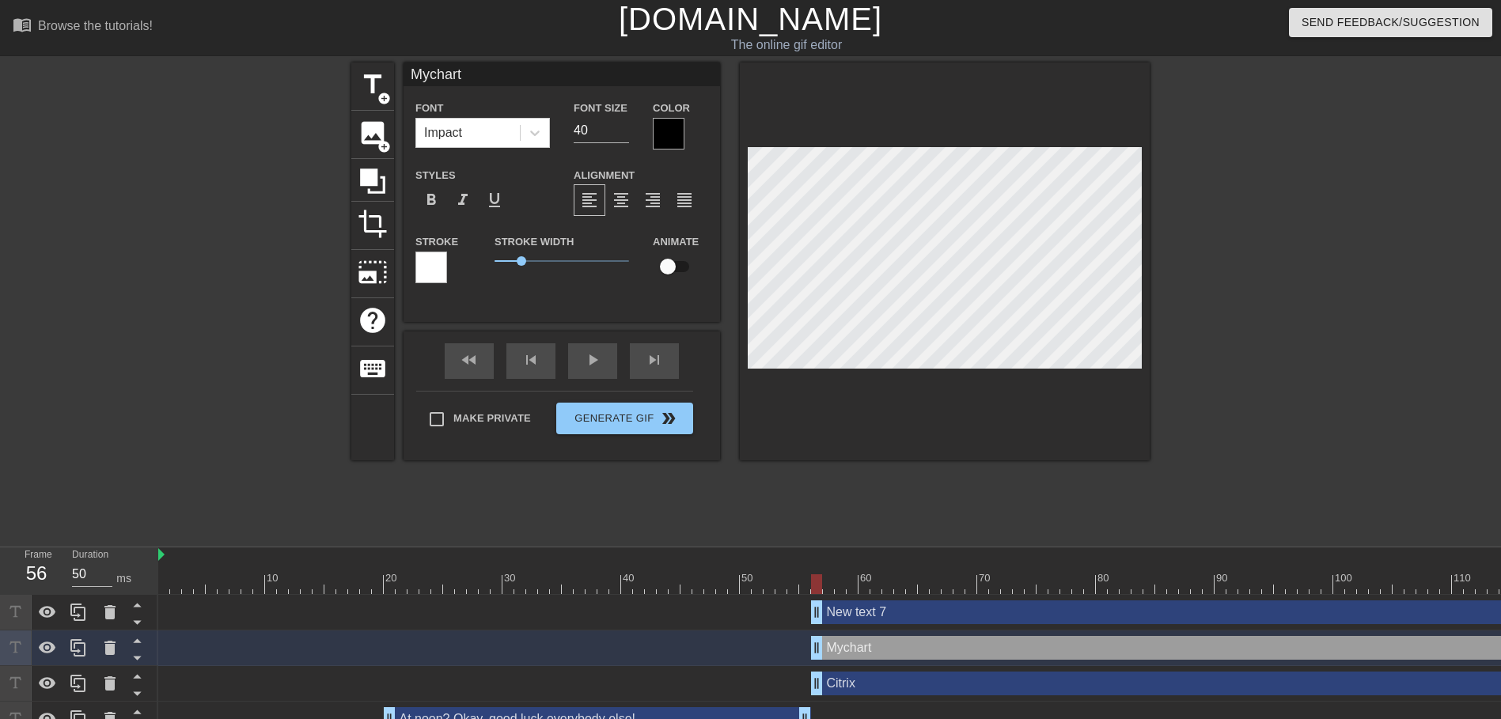
click at [893, 621] on div "New text 7 drag_handle drag_handle" at bounding box center [1167, 612] width 712 height 24
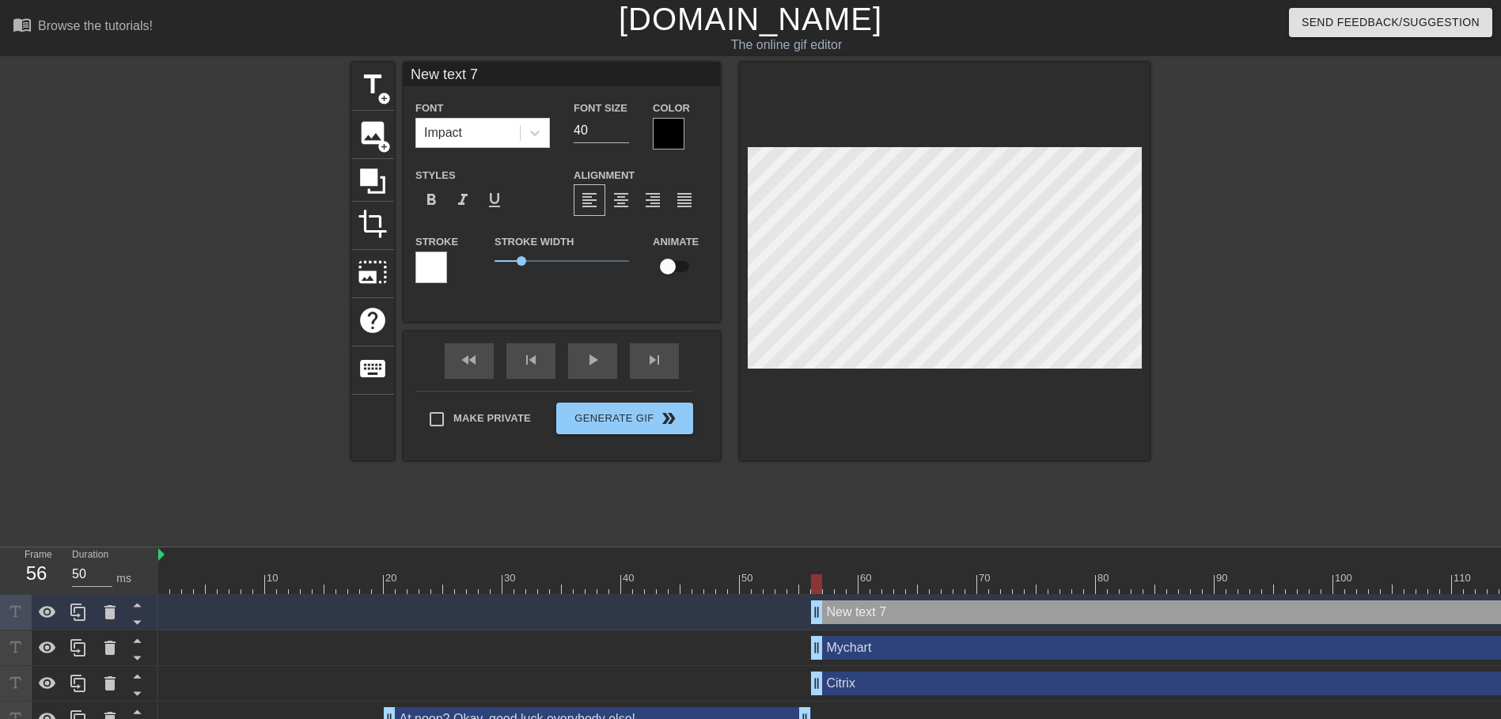
click at [890, 617] on div "New text 7 drag_handle drag_handle" at bounding box center [1167, 612] width 712 height 24
click at [854, 611] on div "New text 7 drag_handle drag_handle" at bounding box center [1167, 612] width 712 height 24
click at [658, 267] on input "checkbox" at bounding box center [668, 267] width 90 height 30
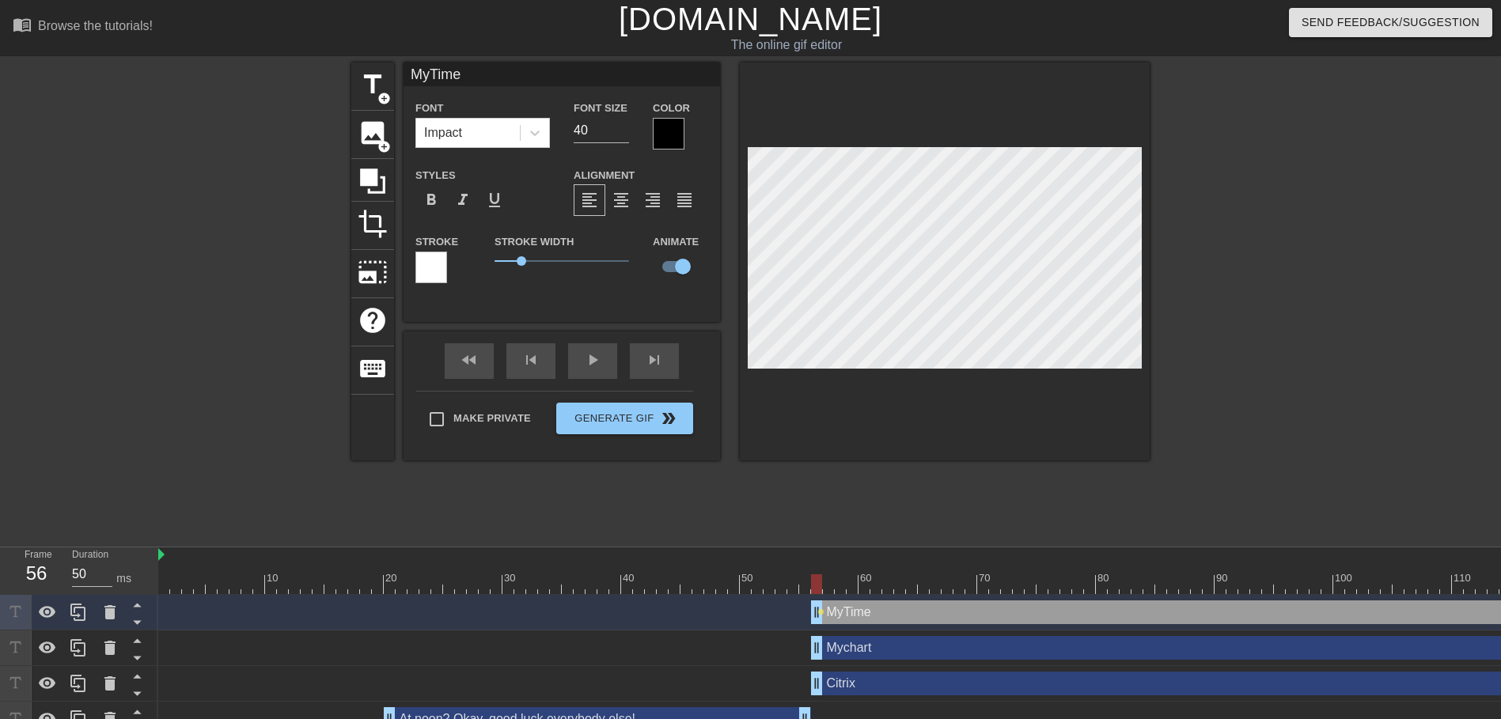
click at [895, 647] on div "Mychart drag_handle drag_handle" at bounding box center [1167, 648] width 712 height 24
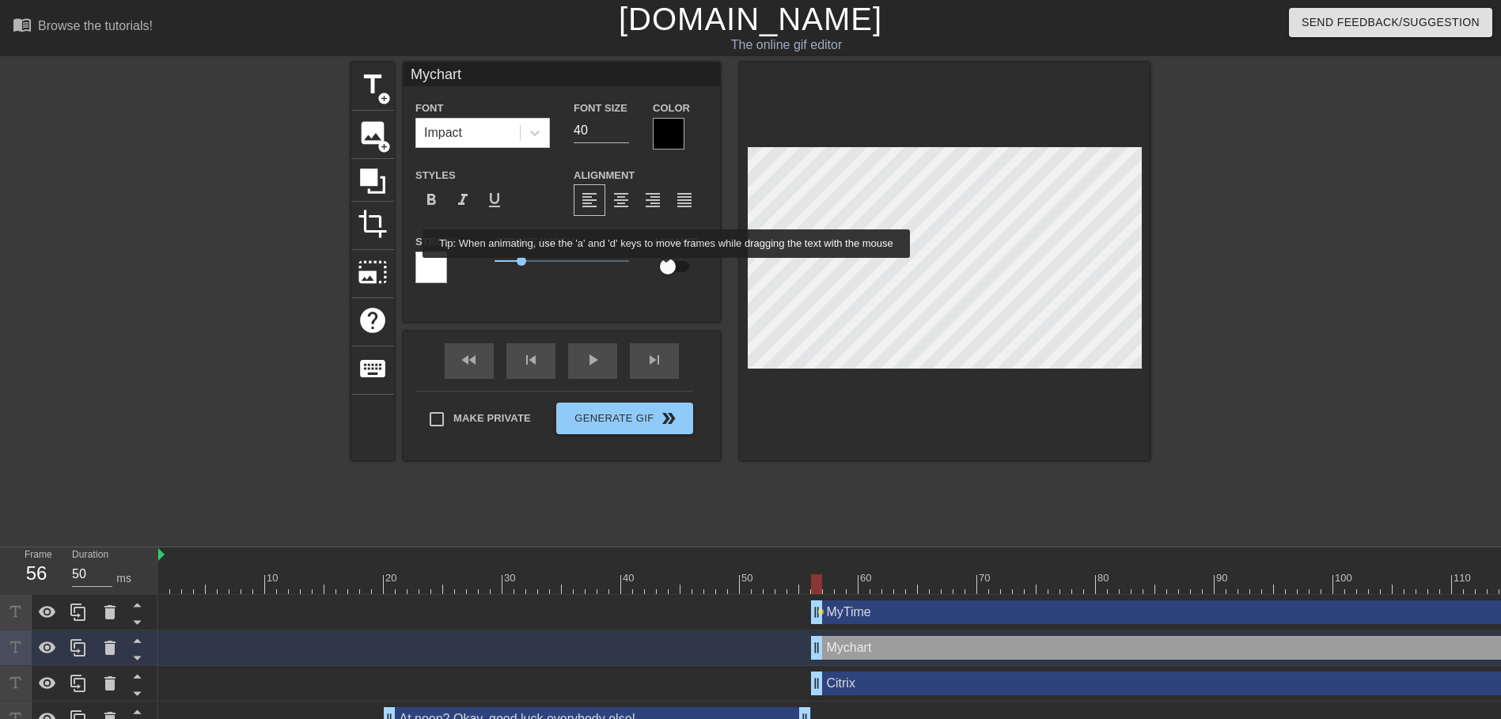
click at [667, 266] on input "checkbox" at bounding box center [668, 267] width 90 height 30
click at [874, 686] on div "Citrix drag_handle drag_handle" at bounding box center [1167, 684] width 712 height 24
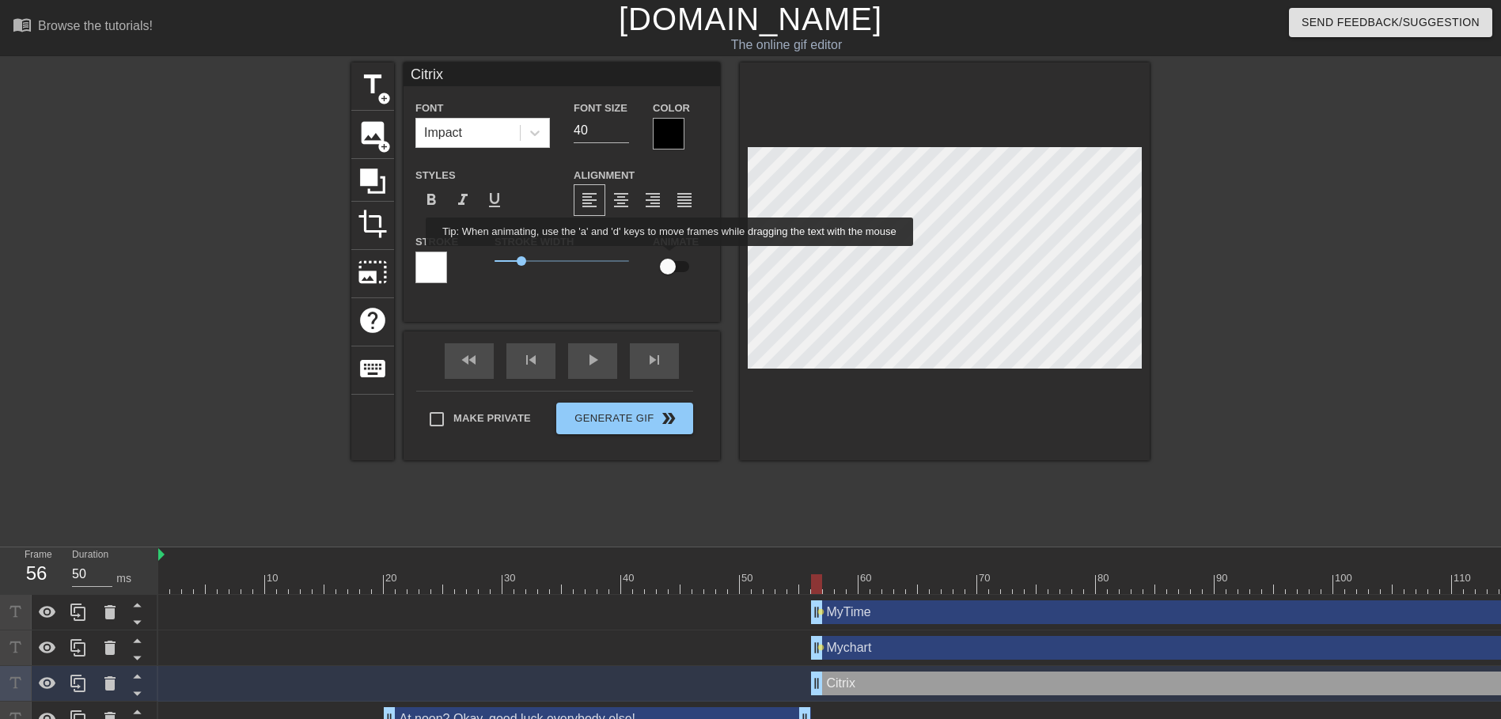
click at [671, 255] on input "checkbox" at bounding box center [668, 267] width 90 height 30
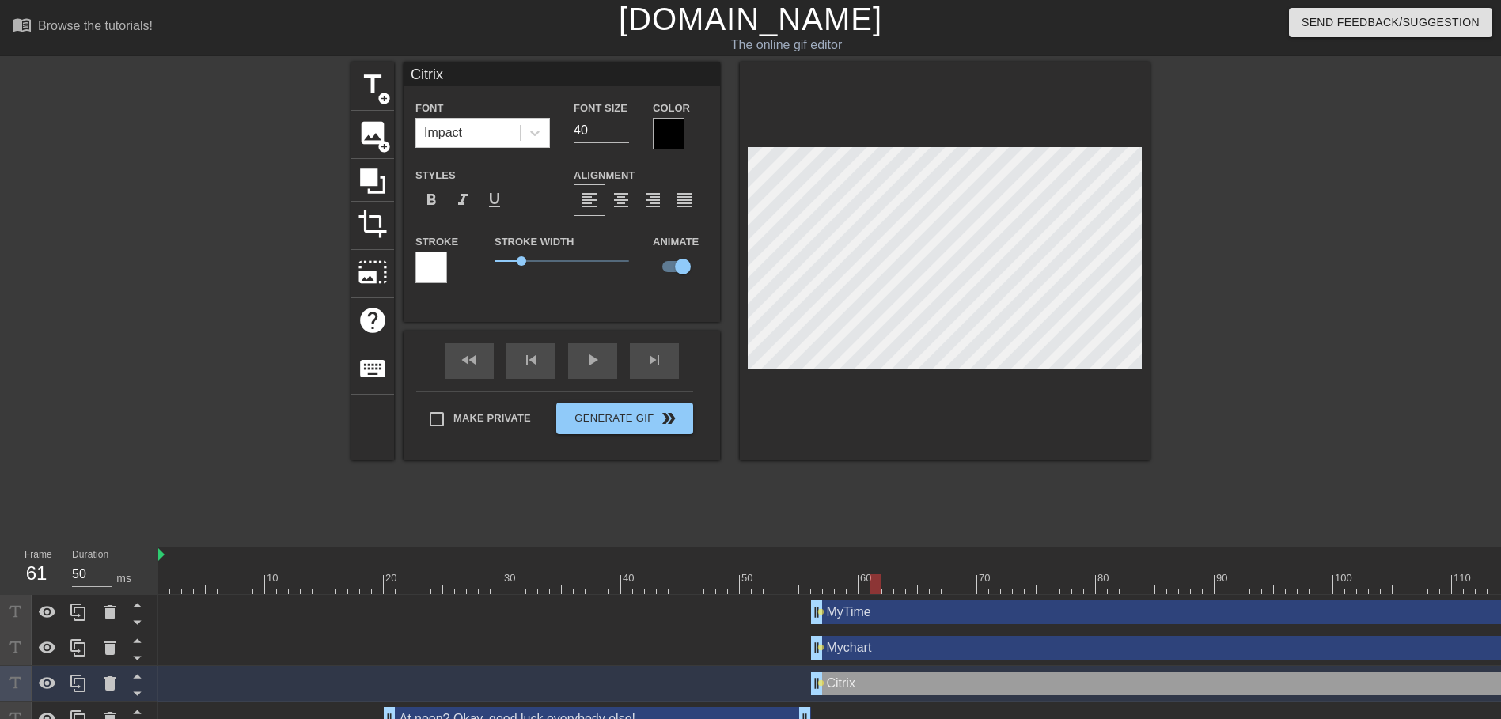
drag, startPoint x: 826, startPoint y: 583, endPoint x: 881, endPoint y: 593, distance: 56.3
click at [879, 593] on div at bounding box center [875, 584] width 11 height 20
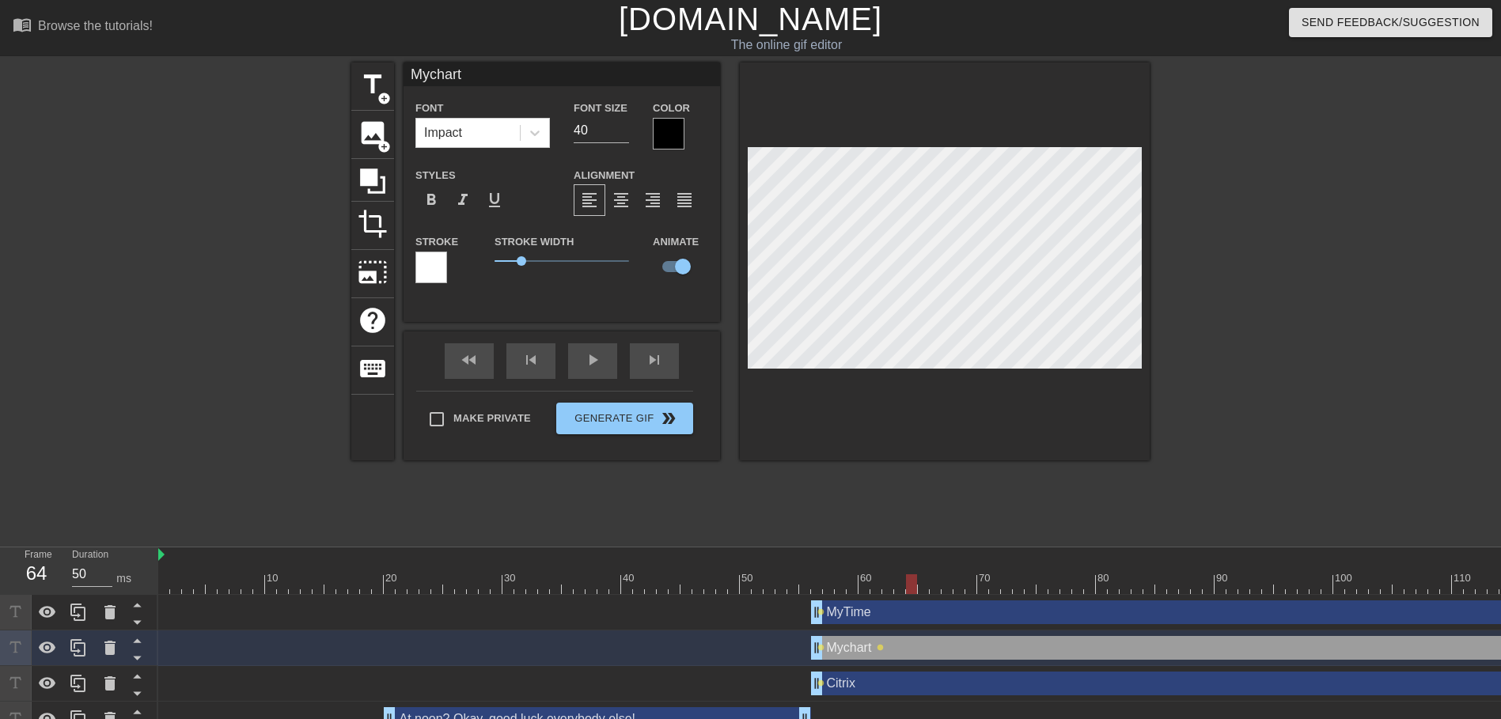
drag, startPoint x: 877, startPoint y: 585, endPoint x: 896, endPoint y: 409, distance: 176.6
click at [917, 592] on div at bounding box center [911, 584] width 11 height 20
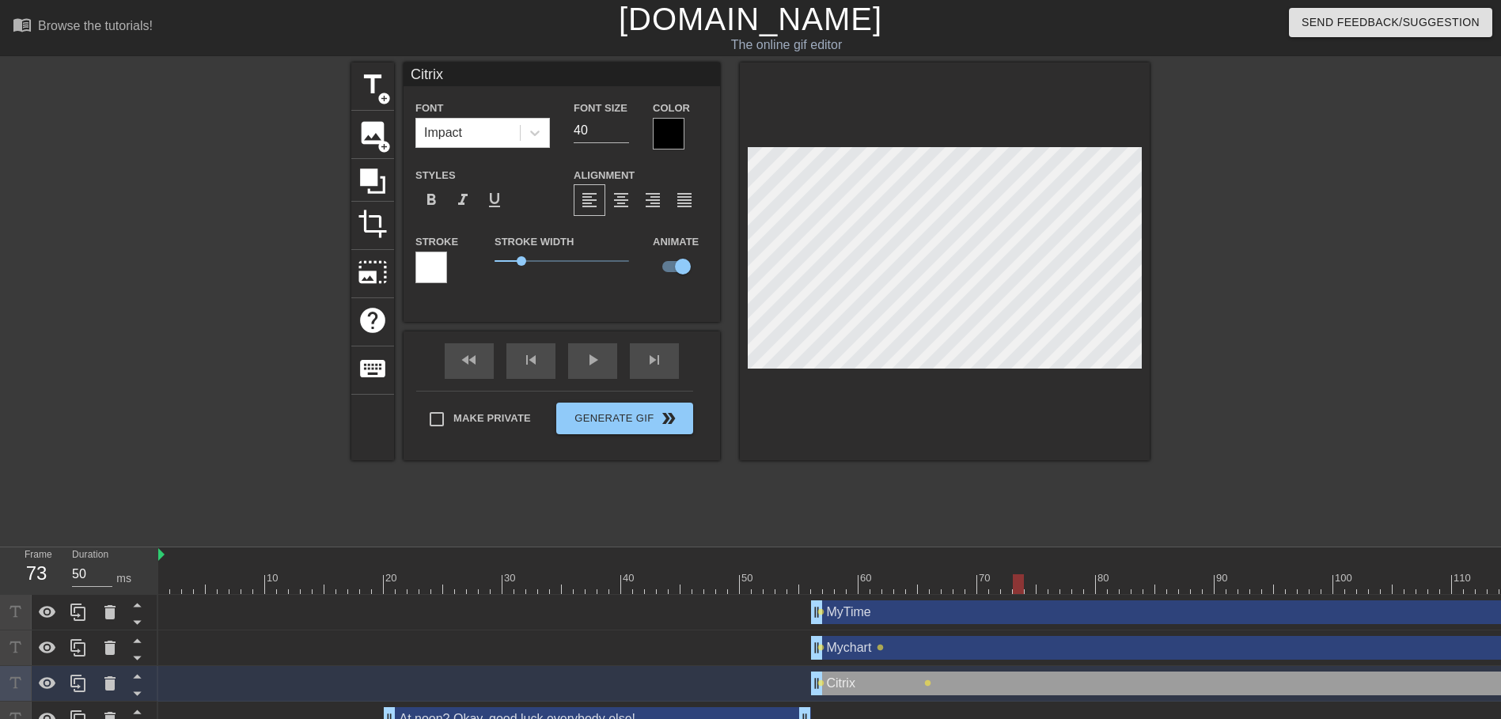
drag, startPoint x: 926, startPoint y: 582, endPoint x: 1014, endPoint y: 584, distance: 87.8
click at [1015, 591] on div at bounding box center [1018, 584] width 11 height 20
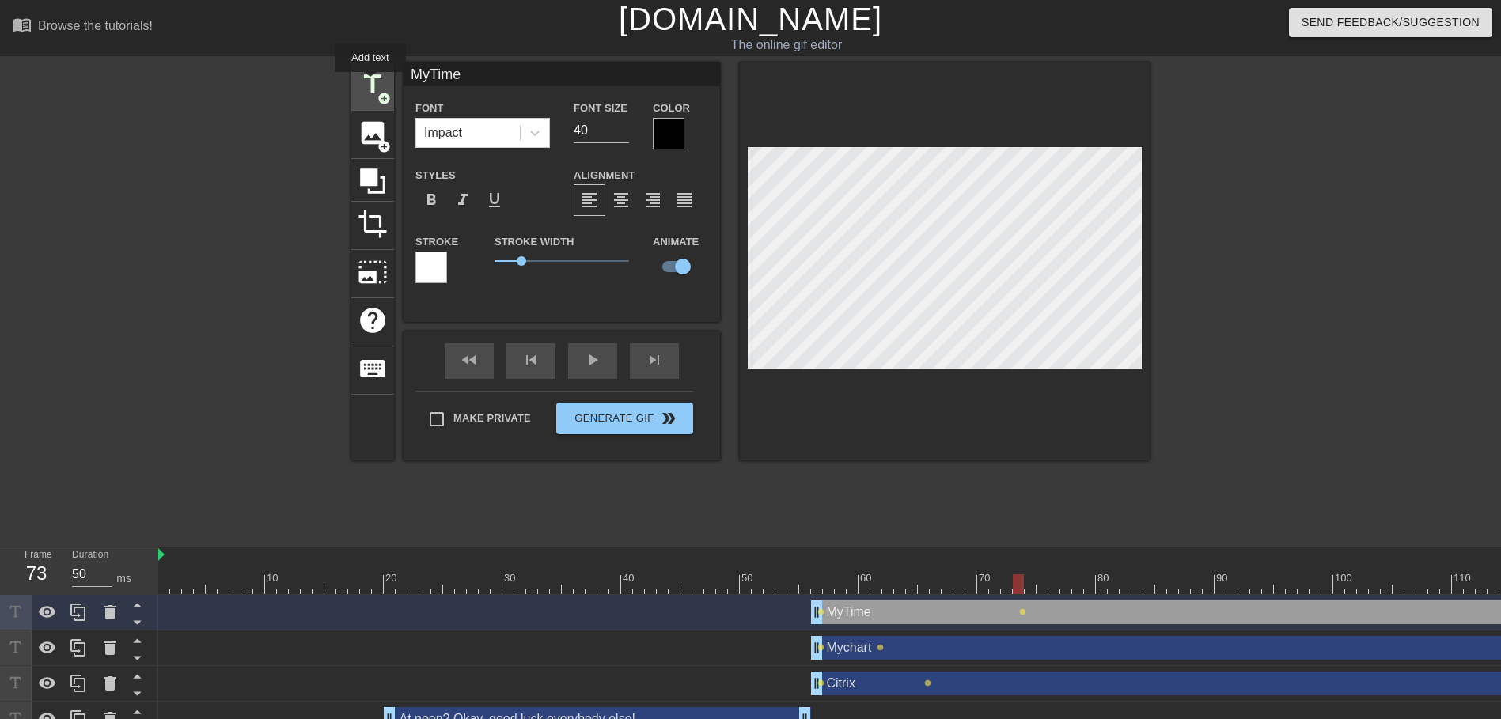
click at [370, 83] on span "title" at bounding box center [373, 85] width 30 height 30
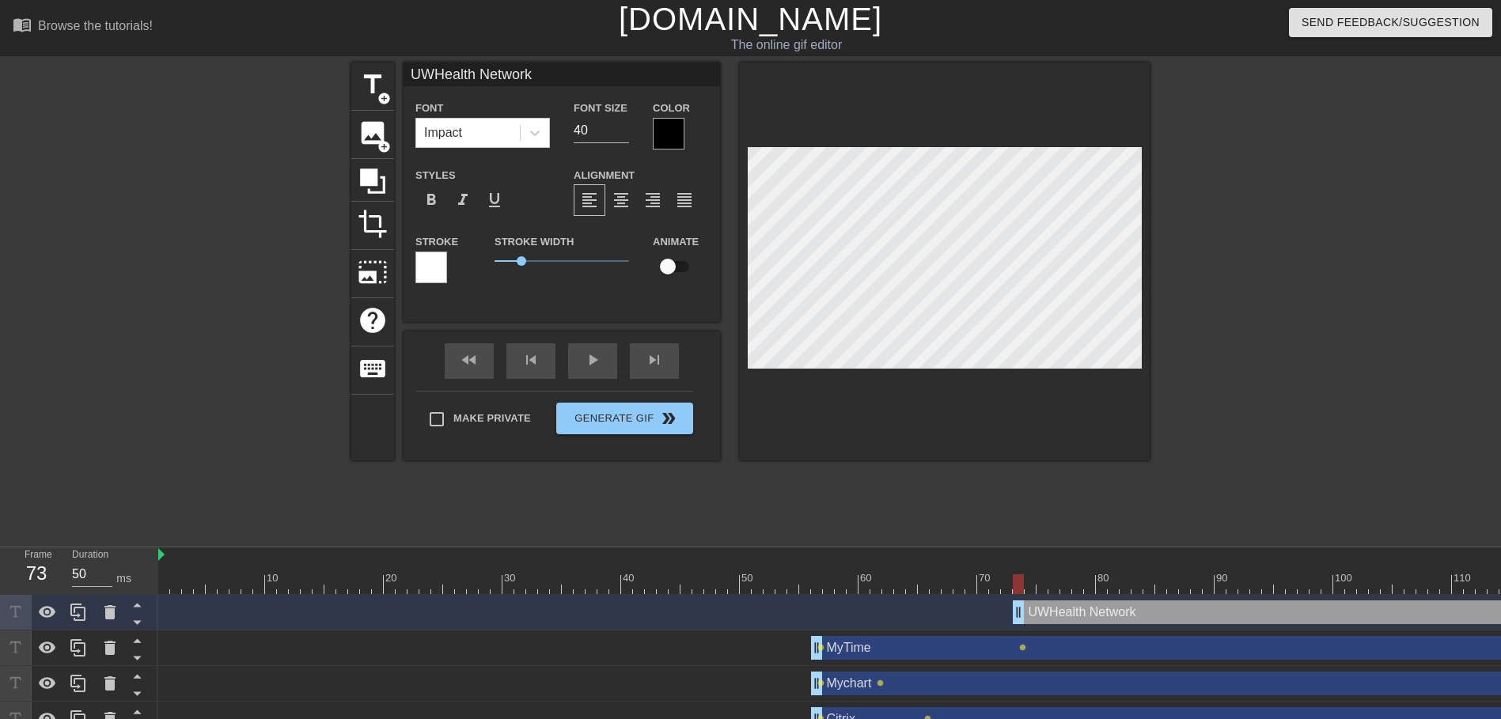
scroll to position [2, 6]
click at [673, 270] on input "checkbox" at bounding box center [668, 267] width 90 height 30
drag, startPoint x: 1021, startPoint y: 585, endPoint x: 1043, endPoint y: 579, distance: 22.1
click at [1043, 579] on div at bounding box center [1041, 584] width 11 height 20
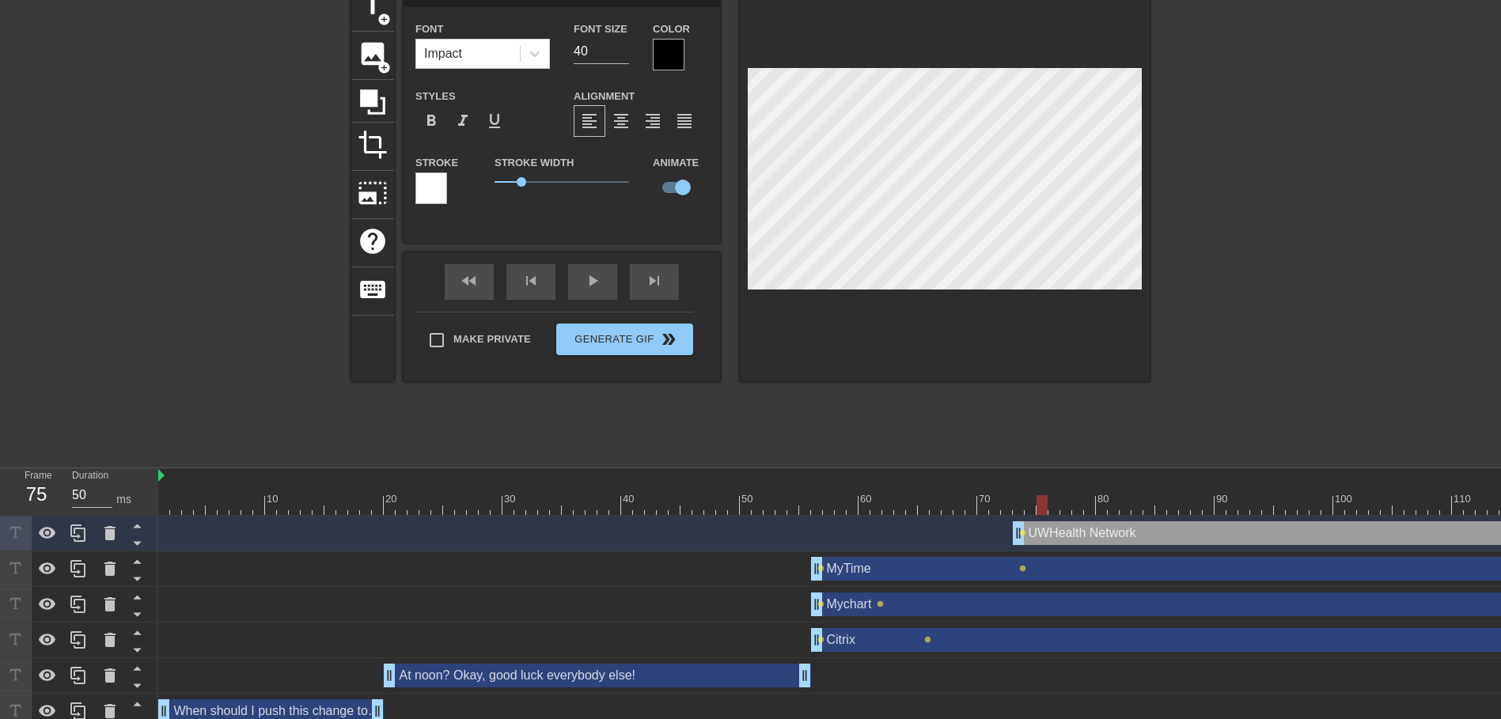
click at [1481, 636] on div "Citrix drag_handle drag_handle" at bounding box center [1167, 640] width 712 height 24
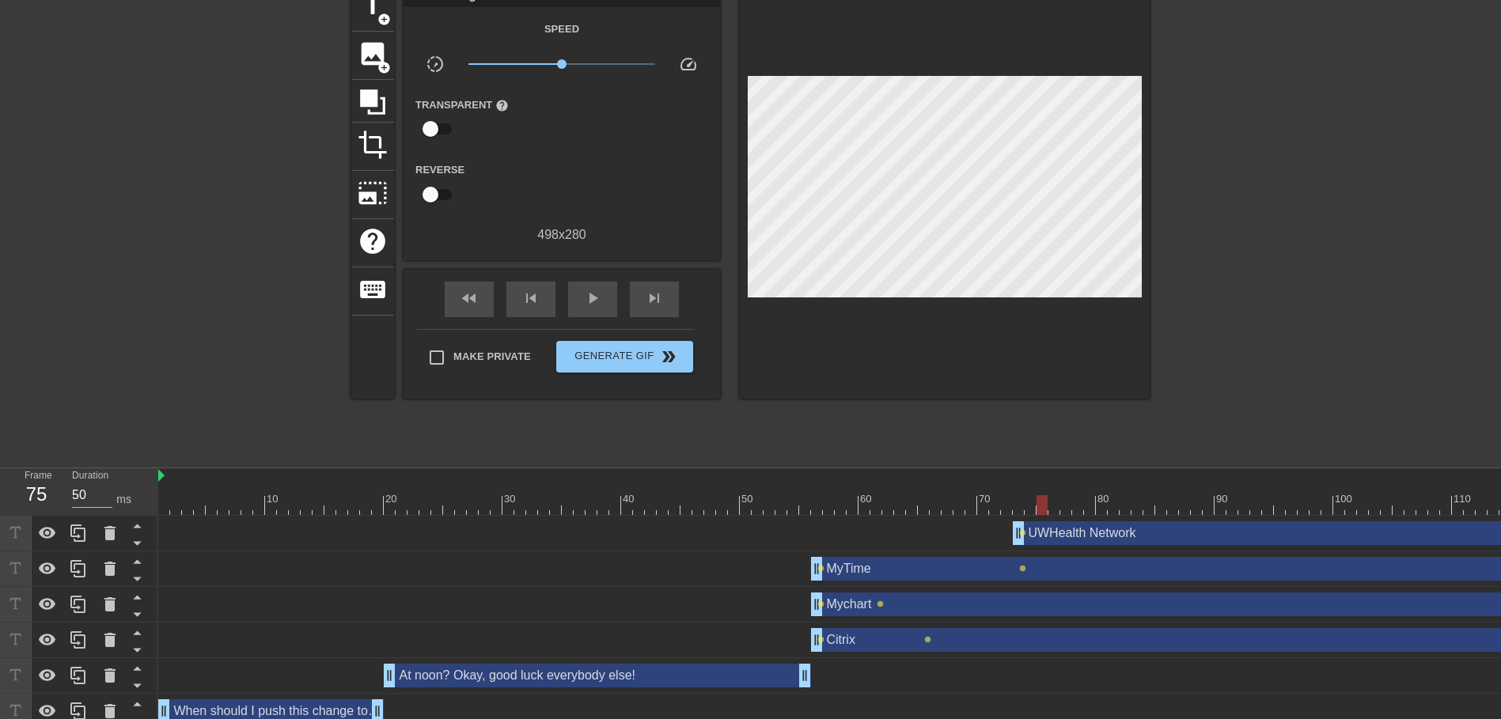
scroll to position [79, 12]
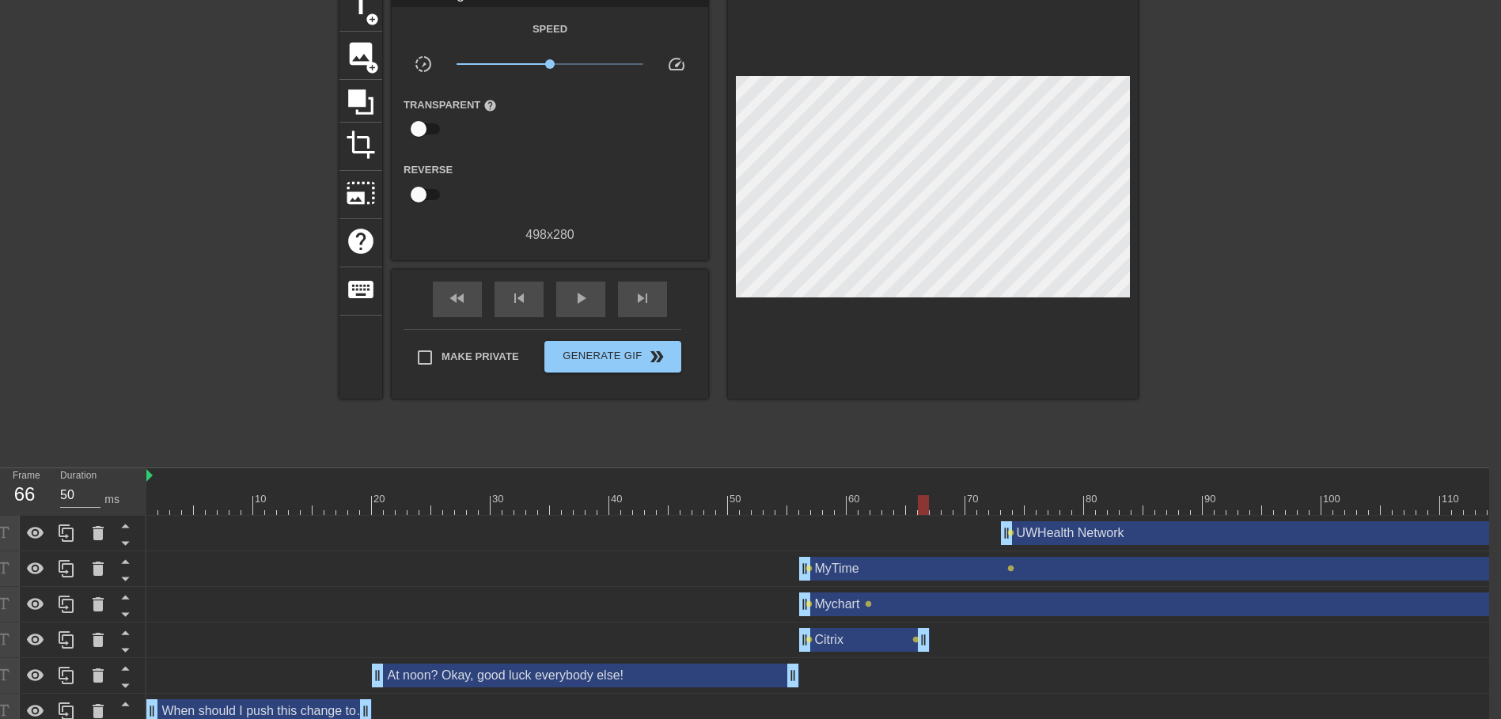
drag, startPoint x: 1497, startPoint y: 636, endPoint x: 915, endPoint y: 607, distance: 582.9
click at [915, 607] on div "UWHealth Network drag_handle drag_handle lens MyTime drag_handle drag_handle le…" at bounding box center [817, 640] width 1342 height 249
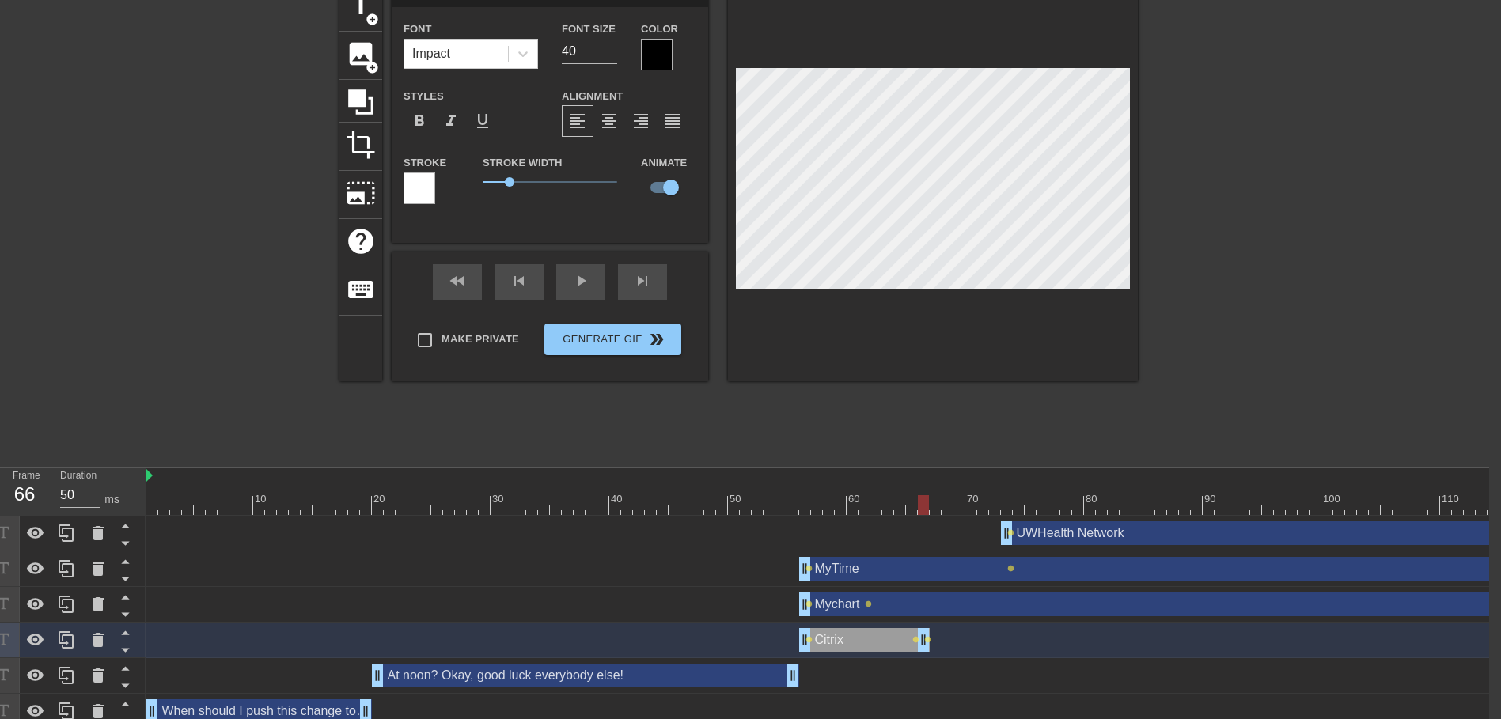
click at [714, 156] on div "title add_circle image add_circle crop photo_size_select_large help keyboard Ci…" at bounding box center [738, 182] width 798 height 398
click at [937, 611] on div "Mychart drag_handle drag_handle" at bounding box center [1155, 604] width 712 height 24
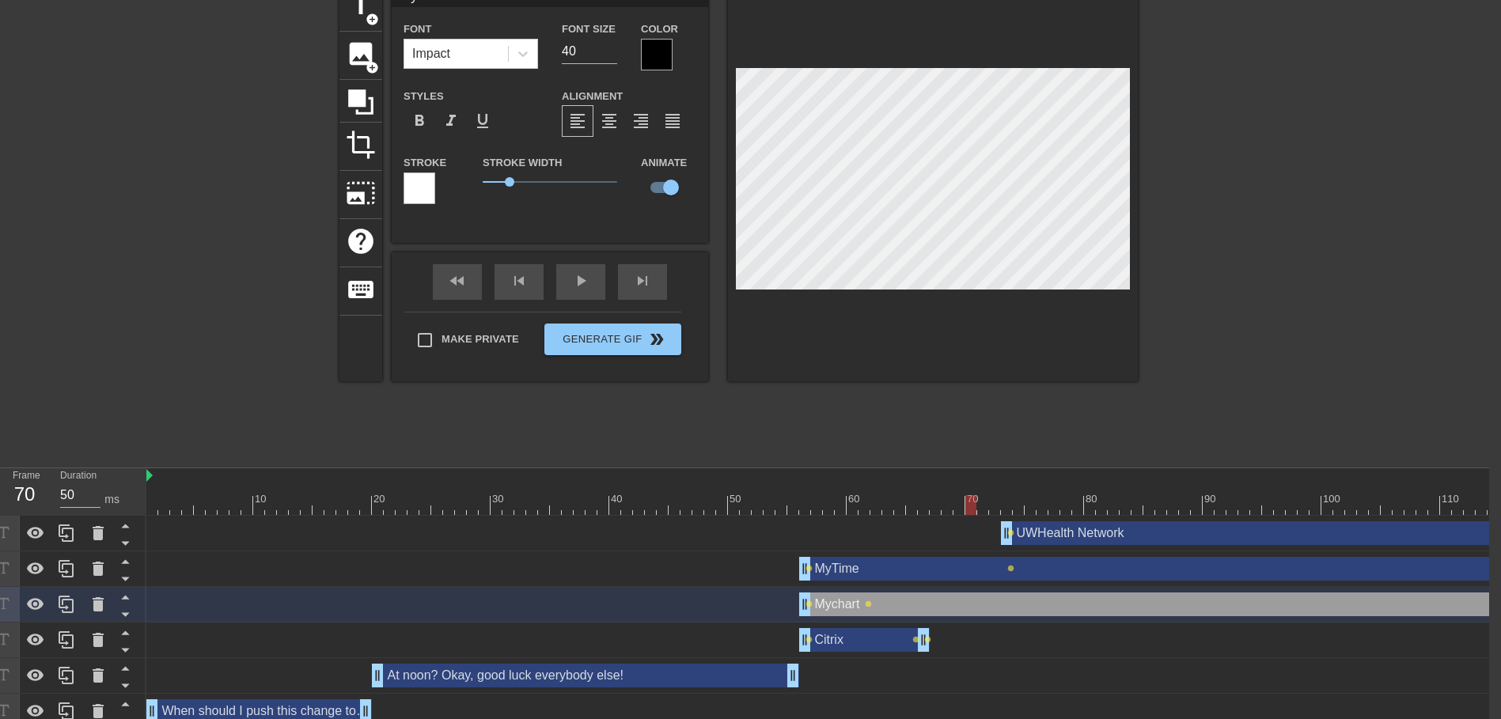
drag, startPoint x: 918, startPoint y: 502, endPoint x: 968, endPoint y: 490, distance: 51.1
click at [968, 490] on div "10 20 30 40 50 60 70 80 90 100 110" at bounding box center [828, 491] width 1365 height 47
drag, startPoint x: 967, startPoint y: 501, endPoint x: 1020, endPoint y: 498, distance: 52.3
click at [1020, 498] on div at bounding box center [1018, 505] width 11 height 20
click at [707, 184] on div "title add_circle image add_circle crop photo_size_select_large help keyboard My…" at bounding box center [738, 182] width 798 height 398
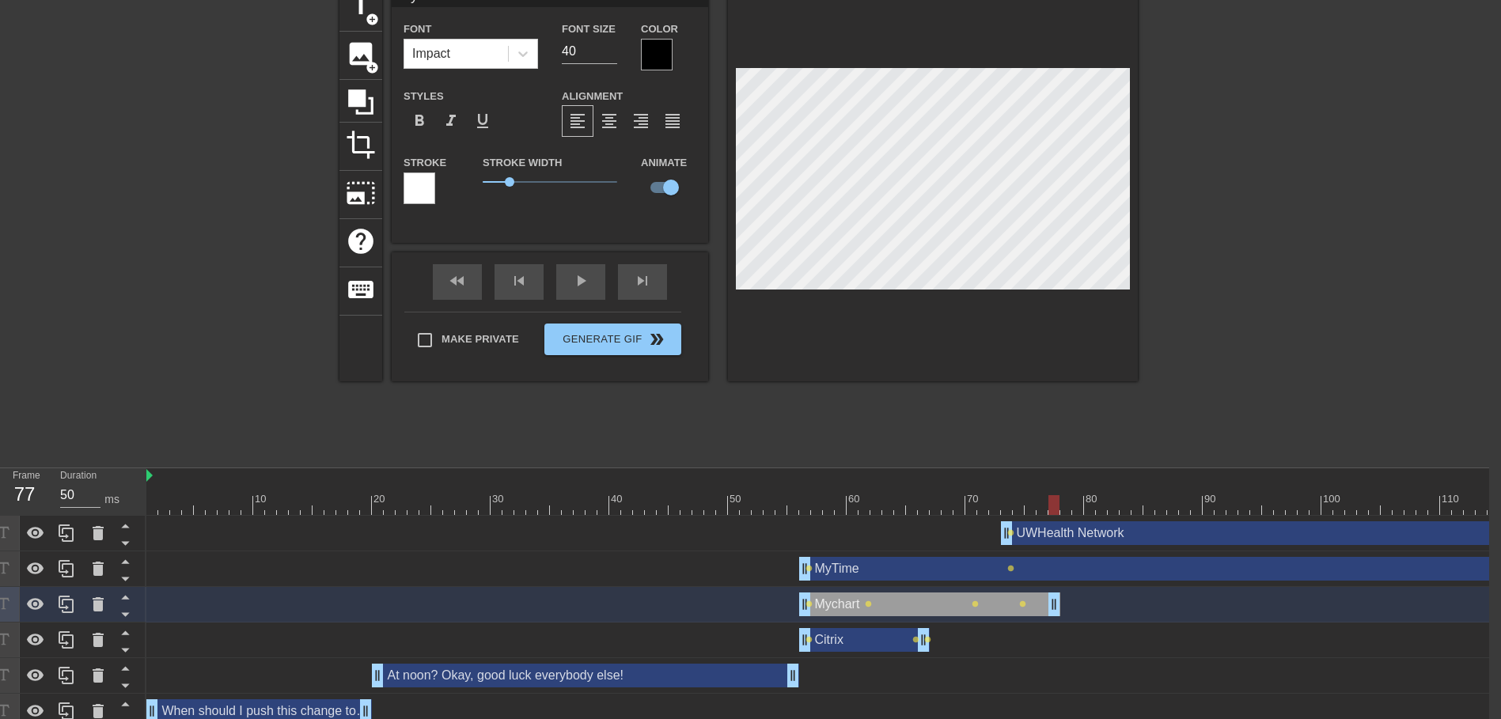
drag, startPoint x: 1500, startPoint y: 600, endPoint x: 1046, endPoint y: 584, distance: 454.4
click at [1046, 584] on div "UWHealth Network drag_handle drag_handle lens MyTime drag_handle drag_handle le…" at bounding box center [817, 640] width 1342 height 249
drag, startPoint x: 1047, startPoint y: 502, endPoint x: 808, endPoint y: 499, distance: 239.7
click at [808, 499] on div at bounding box center [828, 505] width 1365 height 20
click at [800, 498] on div at bounding box center [804, 505] width 11 height 20
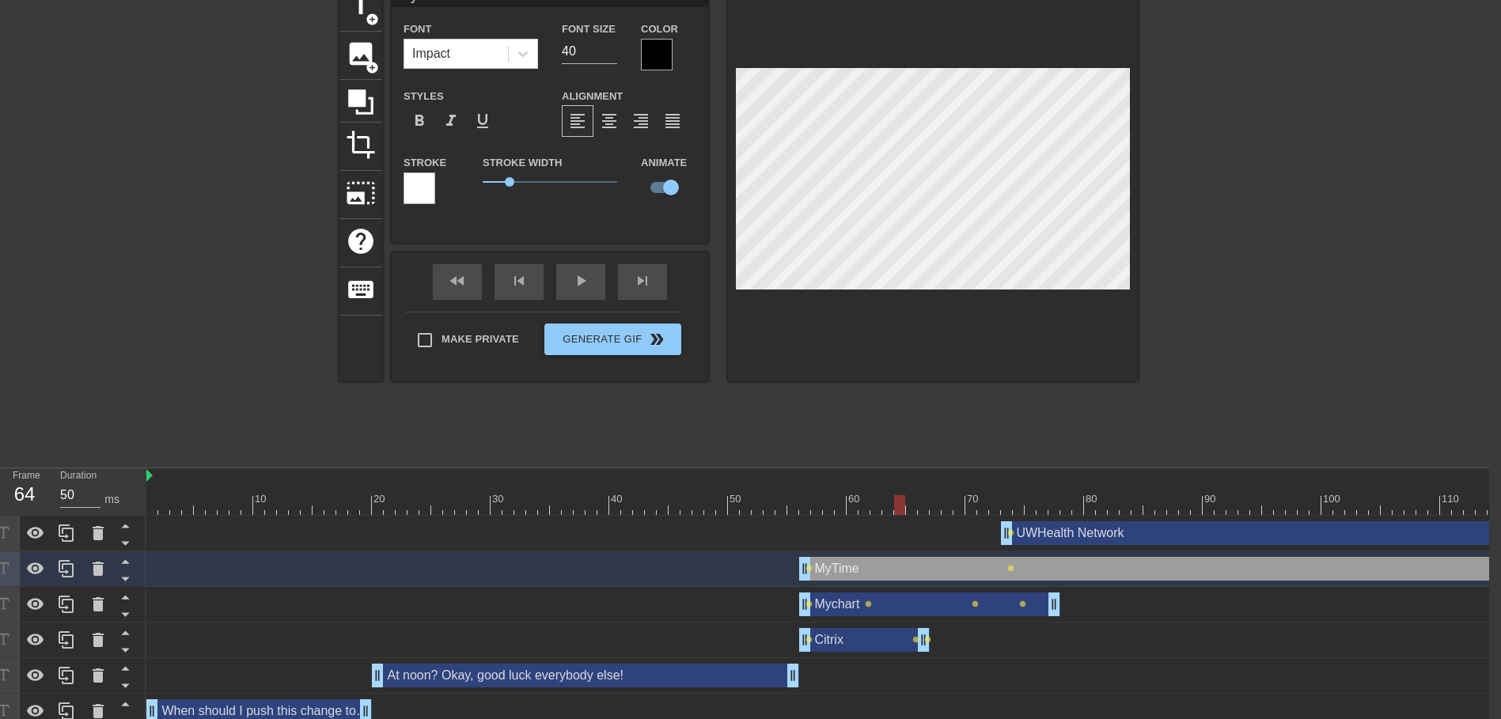
drag, startPoint x: 805, startPoint y: 496, endPoint x: 904, endPoint y: 497, distance: 98.9
click at [899, 498] on div at bounding box center [899, 505] width 11 height 20
drag, startPoint x: 903, startPoint y: 503, endPoint x: 1005, endPoint y: 403, distance: 143.2
click at [963, 508] on div at bounding box center [958, 505] width 11 height 20
drag, startPoint x: 957, startPoint y: 504, endPoint x: 1025, endPoint y: 508, distance: 68.1
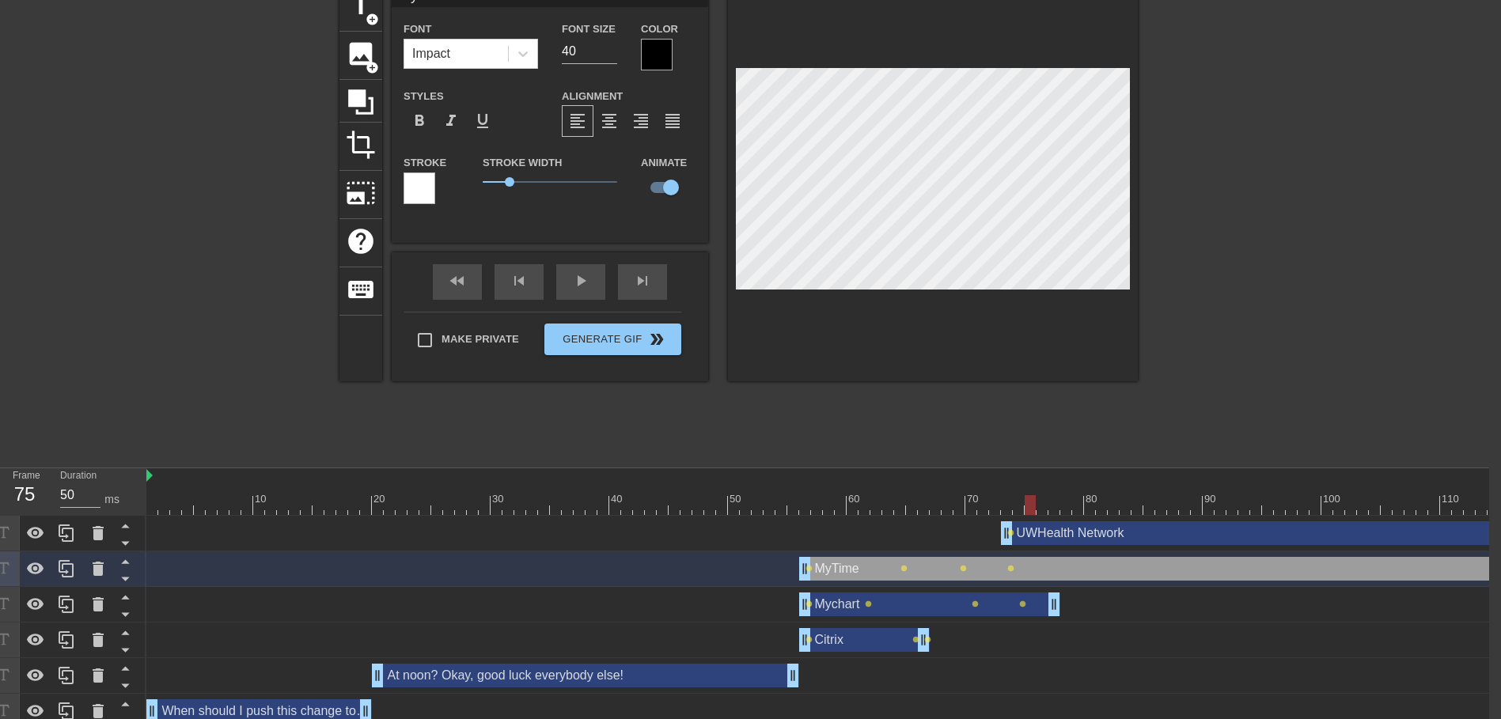
click at [1025, 508] on div at bounding box center [1029, 505] width 11 height 20
drag, startPoint x: 1040, startPoint y: 501, endPoint x: 1087, endPoint y: 506, distance: 47.0
click at [1087, 506] on div at bounding box center [1089, 505] width 11 height 20
drag, startPoint x: 1090, startPoint y: 508, endPoint x: 1127, endPoint y: 513, distance: 37.6
click at [1127, 513] on div at bounding box center [1124, 505] width 11 height 20
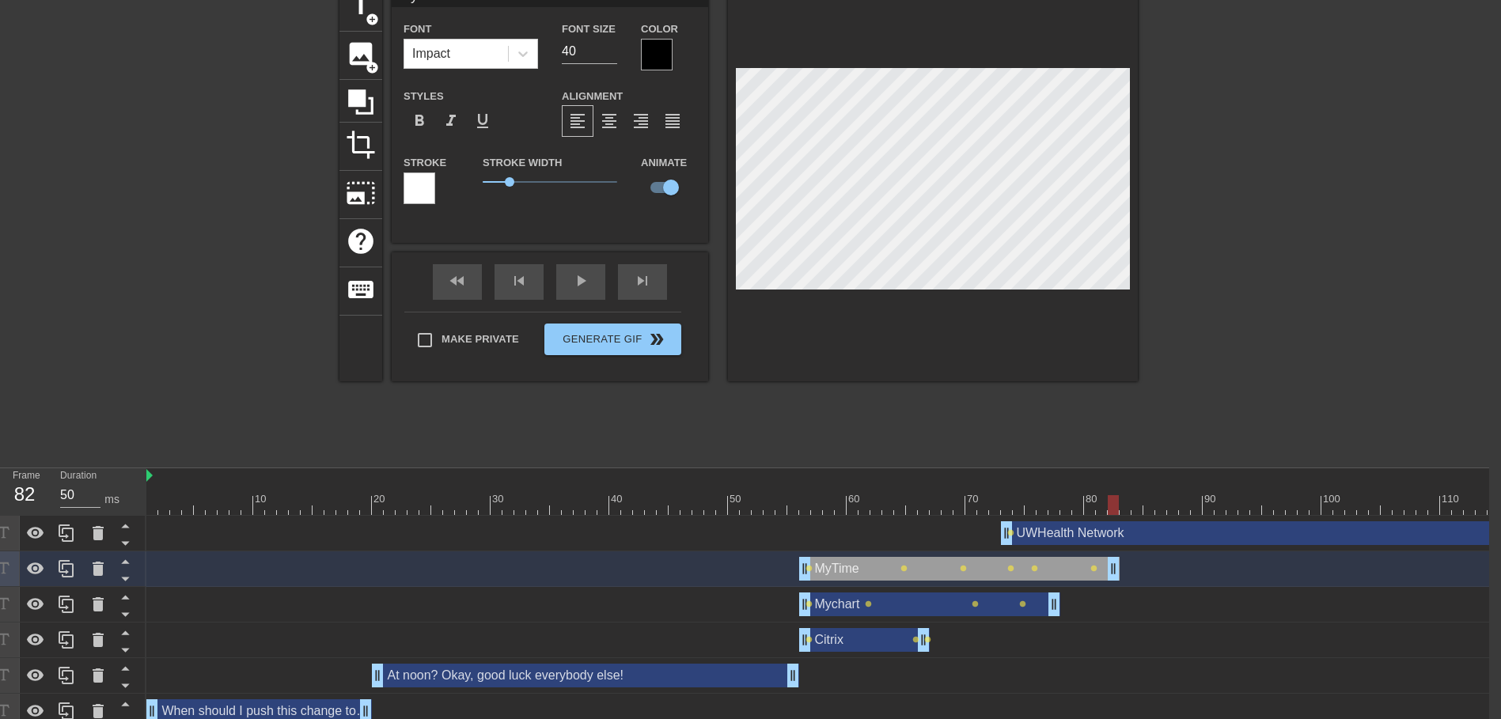
drag, startPoint x: 1499, startPoint y: 572, endPoint x: 1112, endPoint y: 570, distance: 386.8
drag, startPoint x: 1113, startPoint y: 500, endPoint x: 1191, endPoint y: 517, distance: 79.5
click at [1191, 517] on div "10 20 30 40 50 60 70 80 90 100 110 UWHealth Network drag_handle drag_handle len…" at bounding box center [817, 616] width 1342 height 297
click at [364, 14] on span "title" at bounding box center [361, 6] width 30 height 30
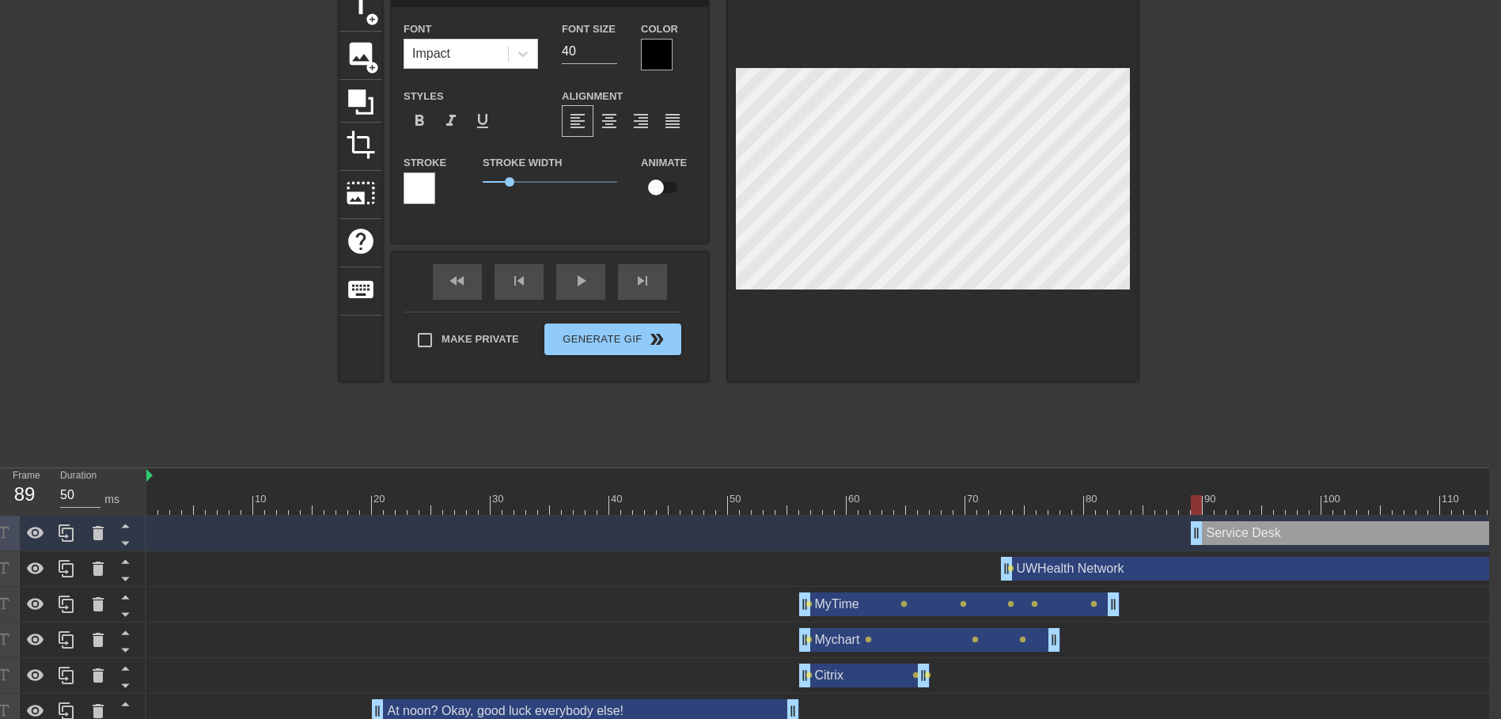
scroll to position [2, 4]
drag, startPoint x: 1190, startPoint y: 505, endPoint x: 1106, endPoint y: 530, distance: 87.4
click at [1055, 500] on div at bounding box center [1053, 505] width 11 height 20
drag, startPoint x: 1191, startPoint y: 529, endPoint x: 1048, endPoint y: 525, distance: 143.2
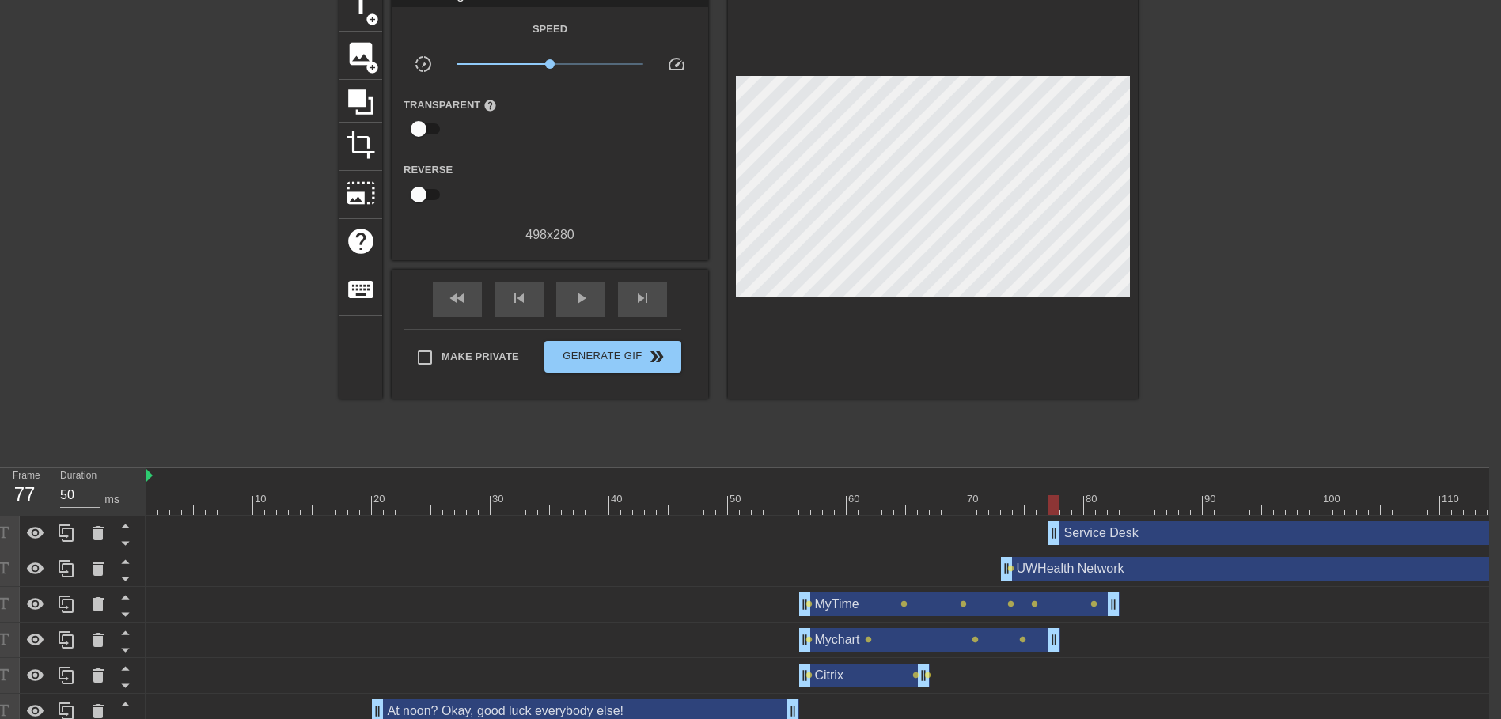
drag, startPoint x: 1225, startPoint y: 244, endPoint x: 1151, endPoint y: 226, distance: 76.4
click at [1231, 244] on div at bounding box center [1275, 220] width 237 height 475
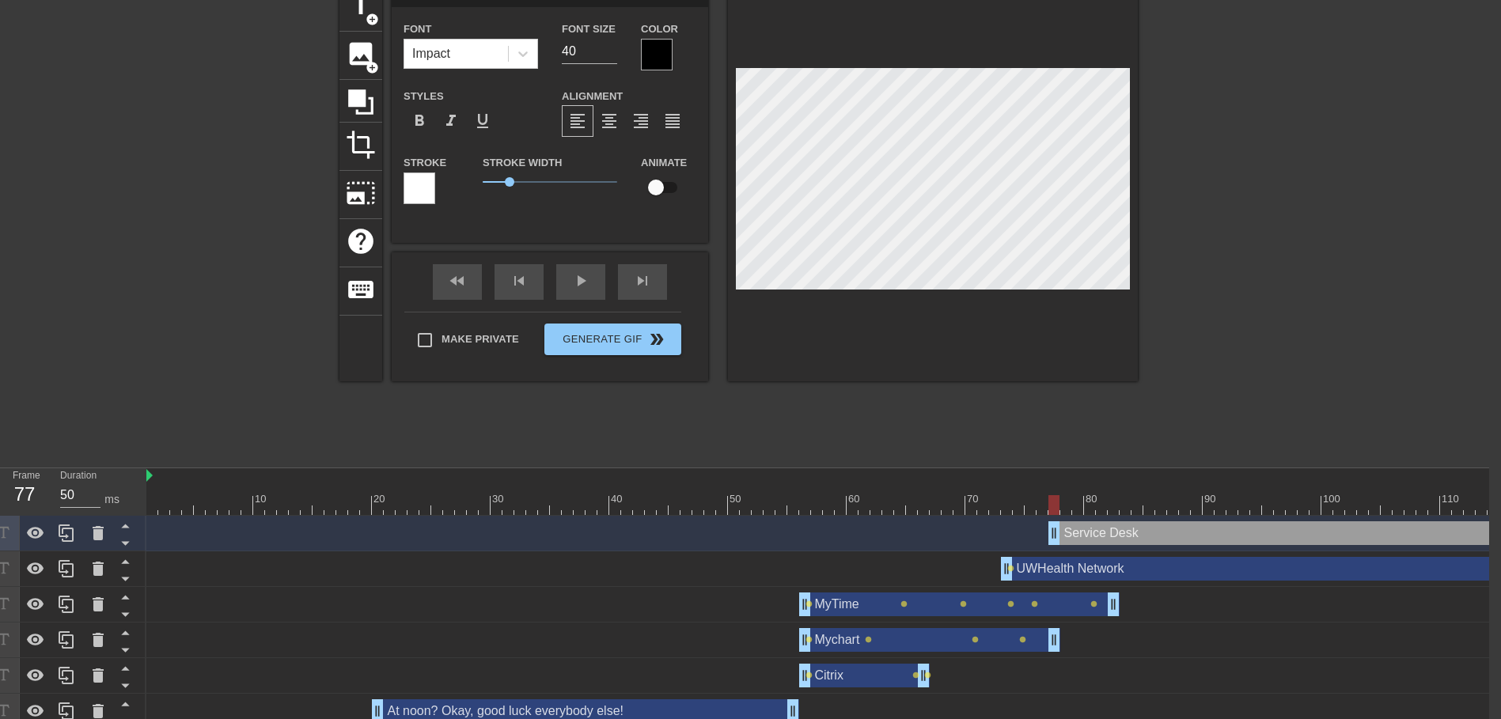
click at [1163, 168] on div "title add_circle image add_circle crop photo_size_select_large help keyboard Se…" at bounding box center [738, 220] width 1501 height 475
drag, startPoint x: 1055, startPoint y: 502, endPoint x: 1110, endPoint y: 482, distance: 58.1
click at [1107, 515] on div "10 20 30 40 50 60 70 80 90 100 110" at bounding box center [828, 491] width 1365 height 47
click at [653, 184] on input "checkbox" at bounding box center [656, 187] width 90 height 30
drag, startPoint x: 1114, startPoint y: 505, endPoint x: 1198, endPoint y: 519, distance: 85.8
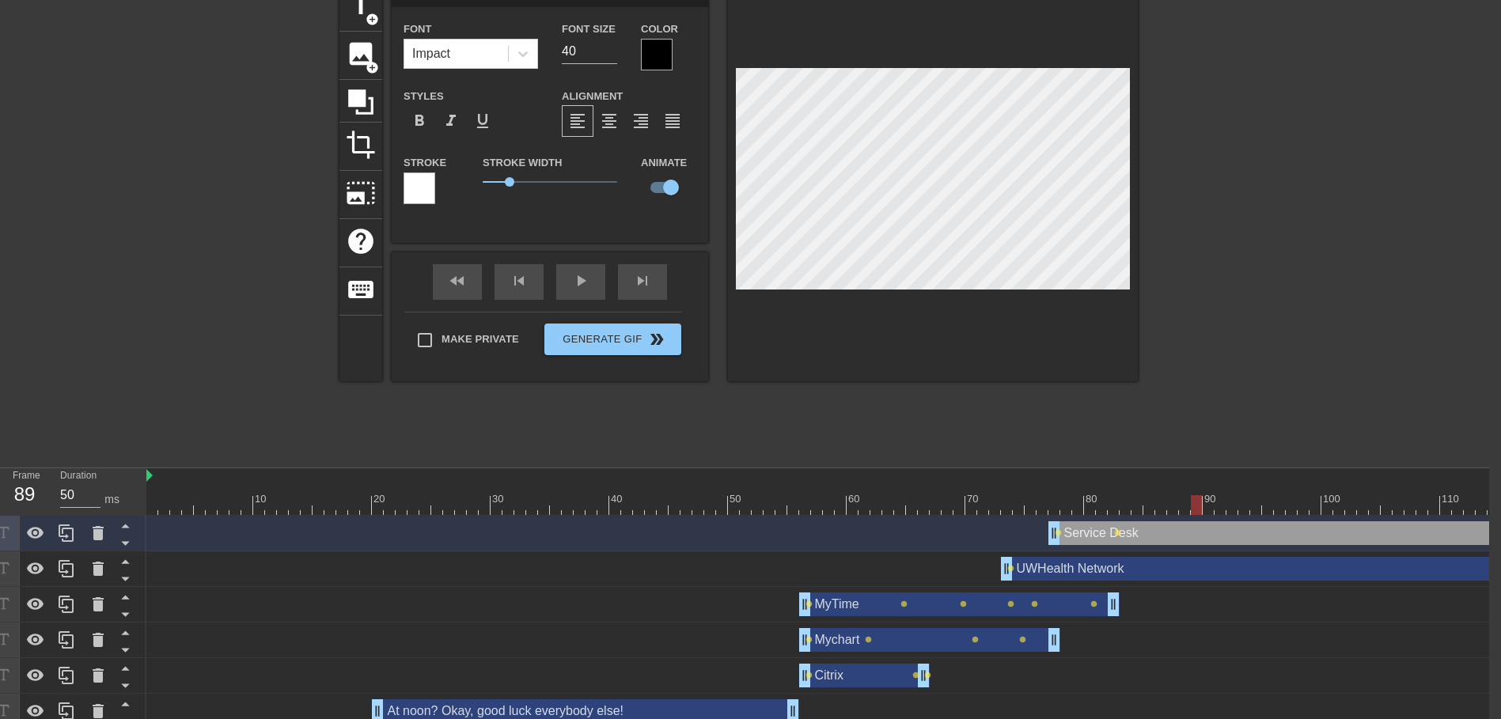
click at [1197, 519] on div "10 20 30 40 50 60 70 80 90 100 110 Service Desk drag_handle drag_handle lens le…" at bounding box center [817, 634] width 1342 height 332
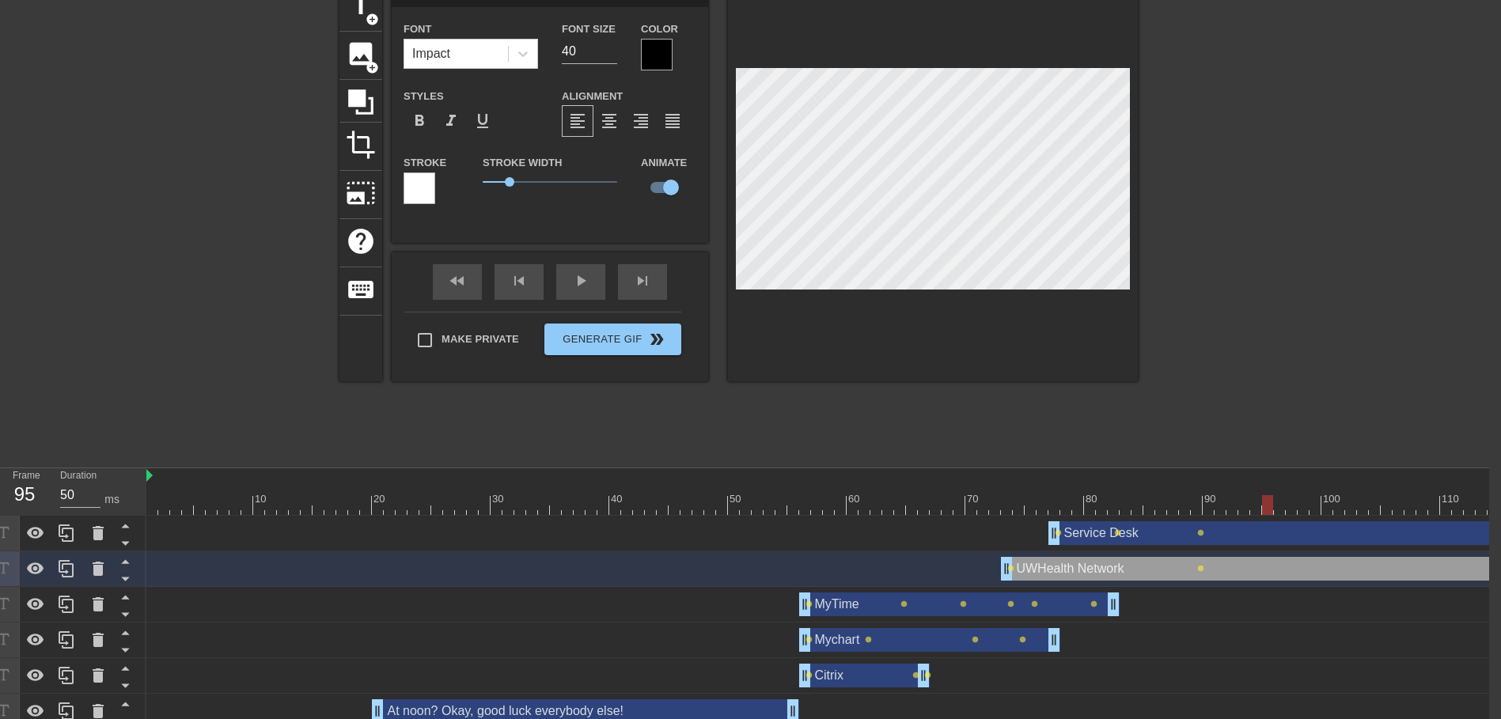
drag, startPoint x: 1194, startPoint y: 505, endPoint x: 1266, endPoint y: 513, distance: 72.4
click at [1266, 513] on div at bounding box center [1267, 505] width 11 height 20
drag, startPoint x: 1255, startPoint y: 499, endPoint x: 1240, endPoint y: 499, distance: 15.0
click at [1240, 499] on div at bounding box center [1243, 505] width 11 height 20
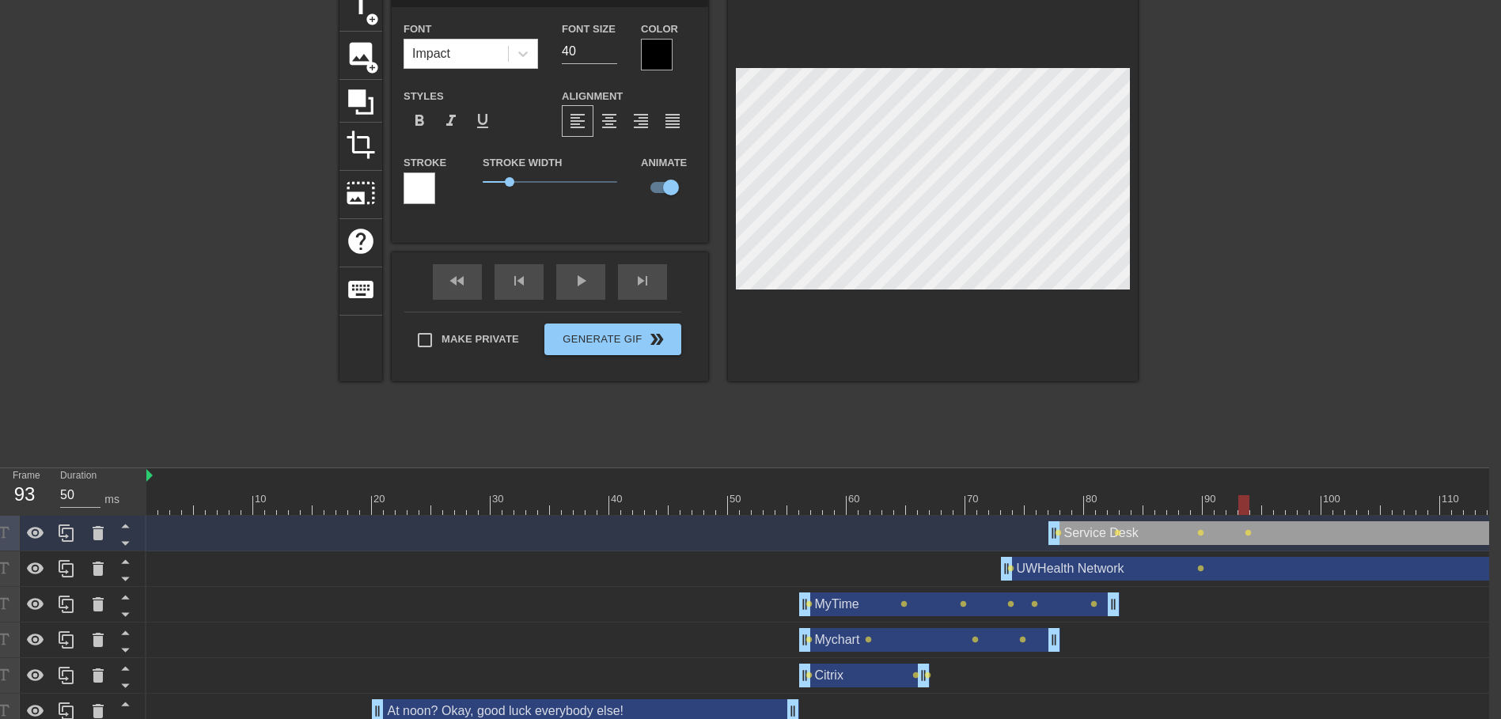
click at [1247, 498] on div at bounding box center [1243, 505] width 11 height 20
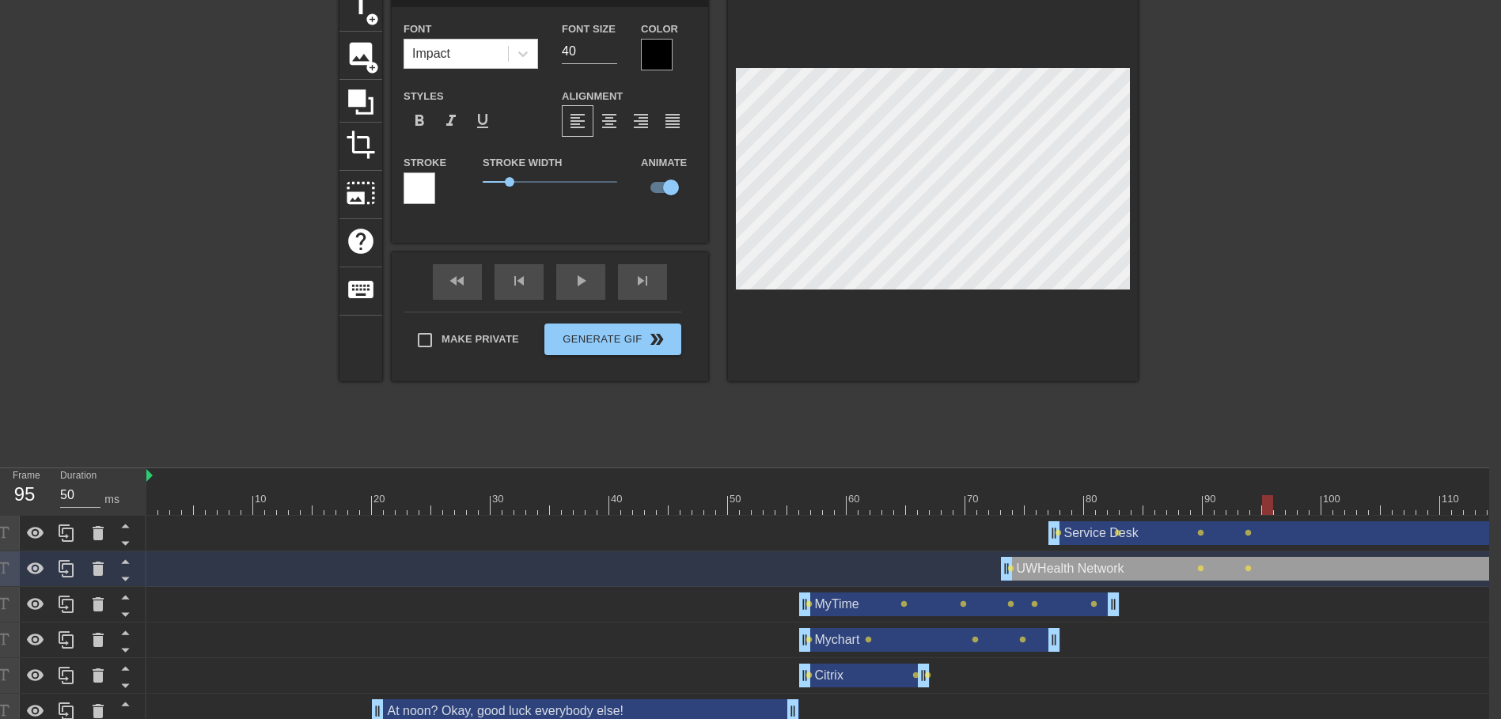
drag, startPoint x: 1243, startPoint y: 501, endPoint x: 1269, endPoint y: 505, distance: 26.5
click at [1269, 505] on div at bounding box center [1267, 505] width 11 height 20
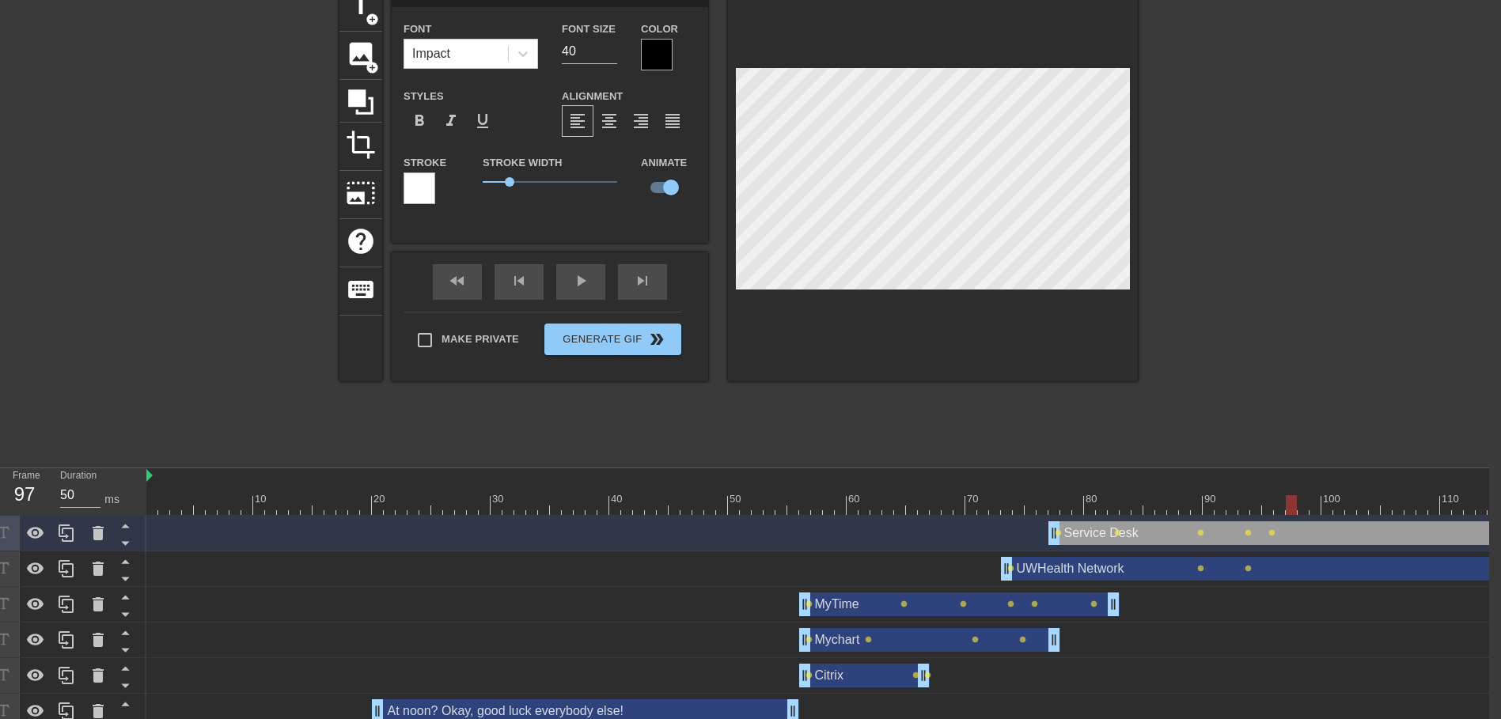
drag, startPoint x: 1269, startPoint y: 502, endPoint x: 1290, endPoint y: 502, distance: 21.4
click at [1290, 502] on div at bounding box center [1290, 505] width 11 height 20
drag, startPoint x: 1497, startPoint y: 532, endPoint x: 1297, endPoint y: 531, distance: 200.1
click at [1297, 531] on div "Service Desk drag_handle drag_handle lens lens lens lens lens lens" at bounding box center [828, 533] width 1365 height 24
drag, startPoint x: 1300, startPoint y: 504, endPoint x: 1374, endPoint y: 512, distance: 74.0
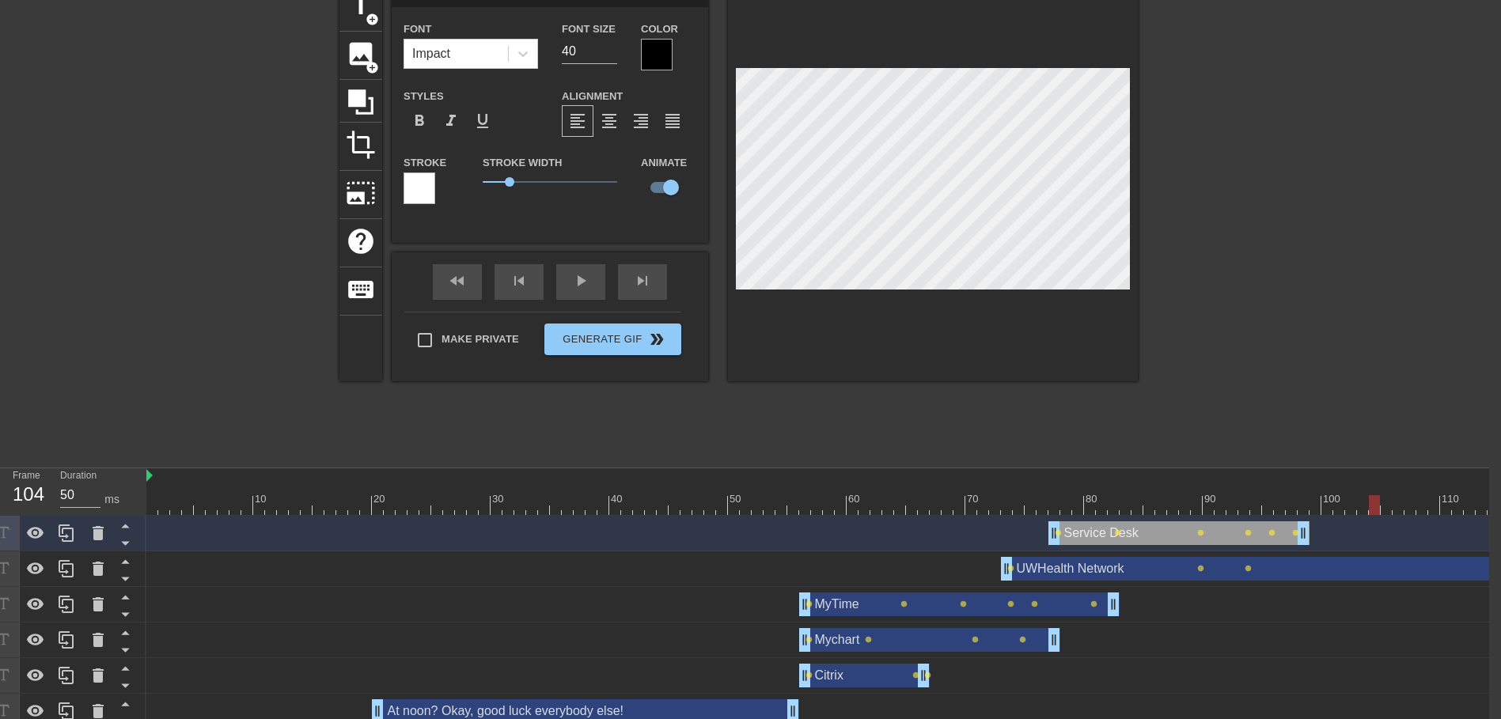
click at [1374, 512] on div at bounding box center [1374, 505] width 11 height 20
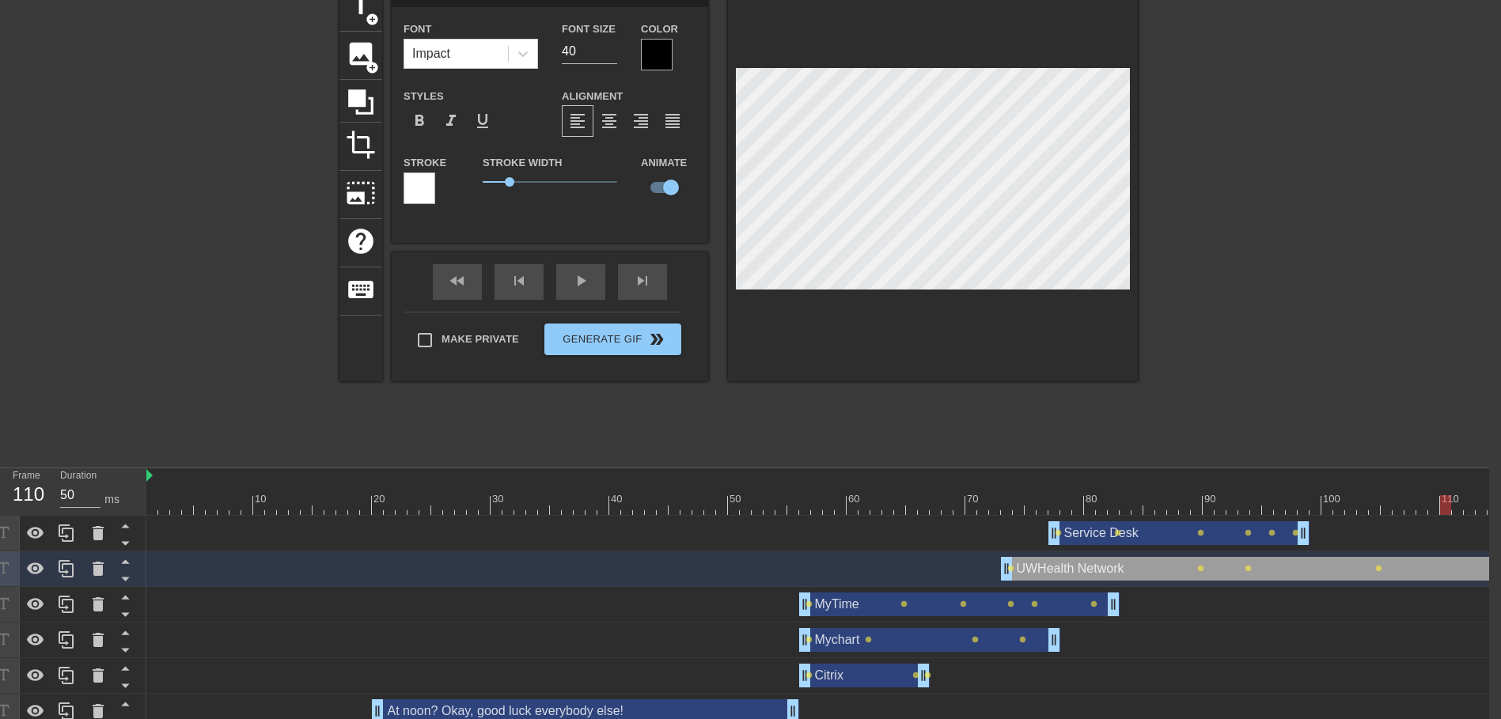
drag, startPoint x: 1373, startPoint y: 503, endPoint x: 1390, endPoint y: 432, distance: 73.1
click at [1451, 511] on div at bounding box center [1445, 505] width 11 height 20
drag, startPoint x: 1456, startPoint y: 507, endPoint x: 1511, endPoint y: 511, distance: 55.5
click at [1489, 511] on html "menu_book Browse the tutorials! [DOMAIN_NAME] The online gif editor Send Feedba…" at bounding box center [738, 361] width 1501 height 880
click at [588, 290] on div "play_arrow" at bounding box center [580, 282] width 49 height 36
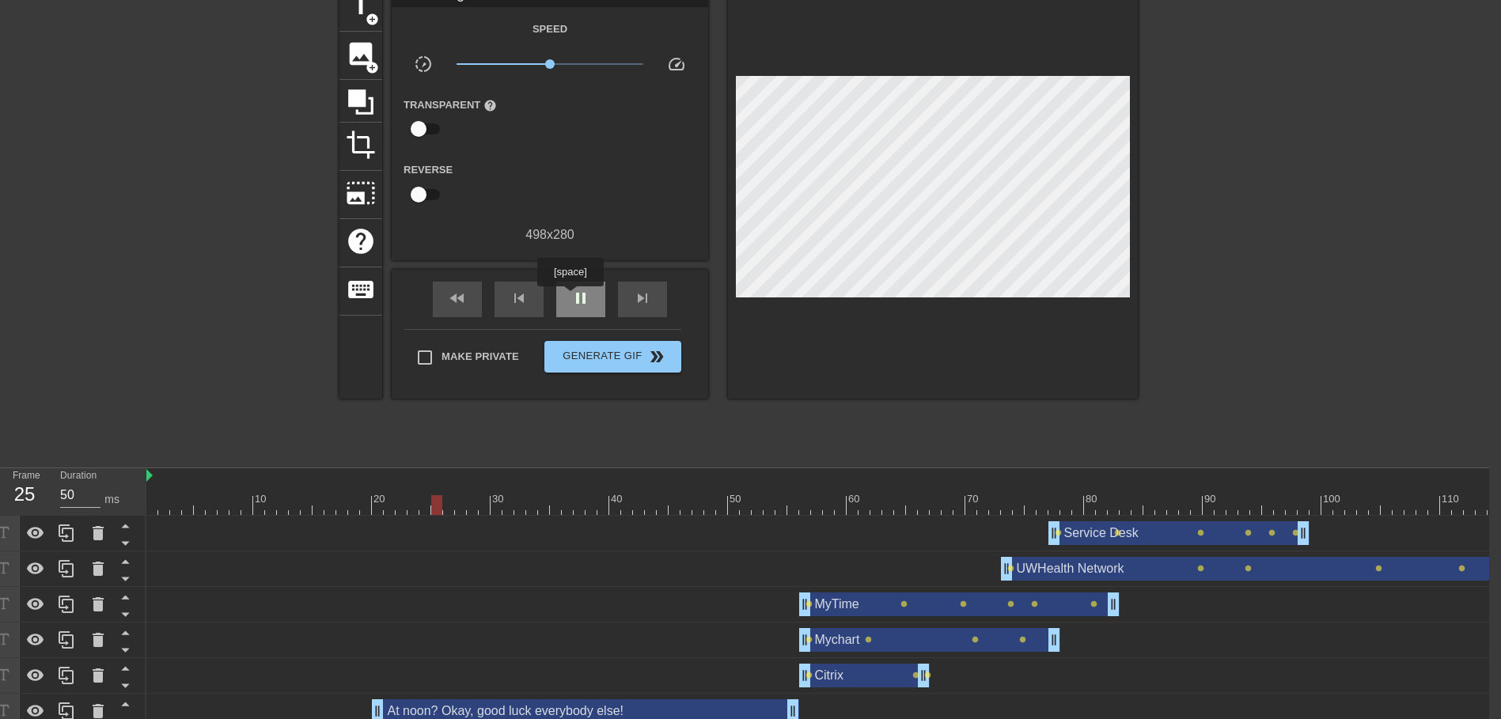
click at [570, 297] on div "pause" at bounding box center [580, 300] width 49 height 36
click at [1109, 528] on div "Service Desk drag_handle drag_handle" at bounding box center [1178, 533] width 261 height 24
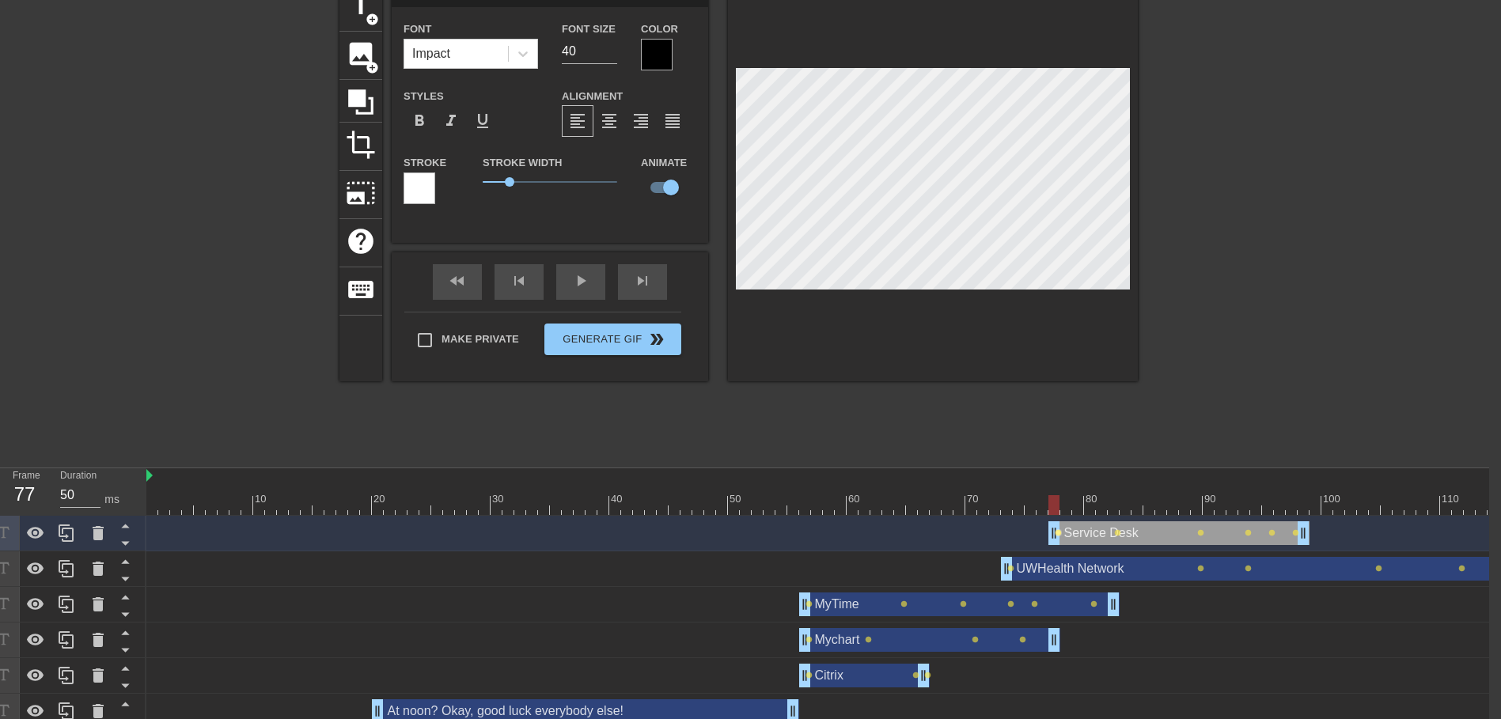
drag, startPoint x: 1081, startPoint y: 532, endPoint x: 1055, endPoint y: 532, distance: 25.3
click at [1055, 532] on span "lens" at bounding box center [1057, 532] width 7 height 7
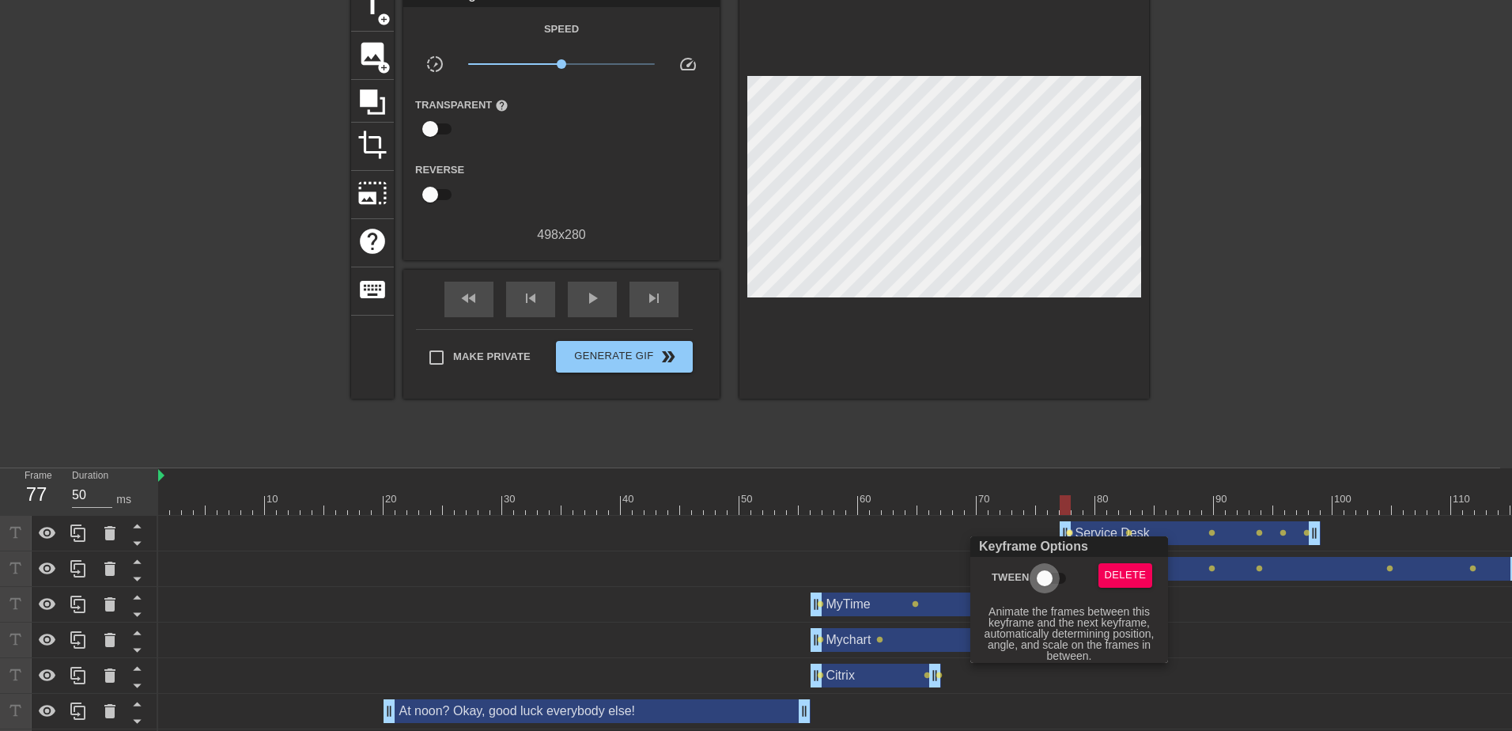
click at [1037, 581] on input "Tween" at bounding box center [1045, 578] width 90 height 30
drag, startPoint x: 1298, startPoint y: 649, endPoint x: 1170, endPoint y: 558, distance: 157.2
click at [1298, 648] on div at bounding box center [756, 365] width 1512 height 731
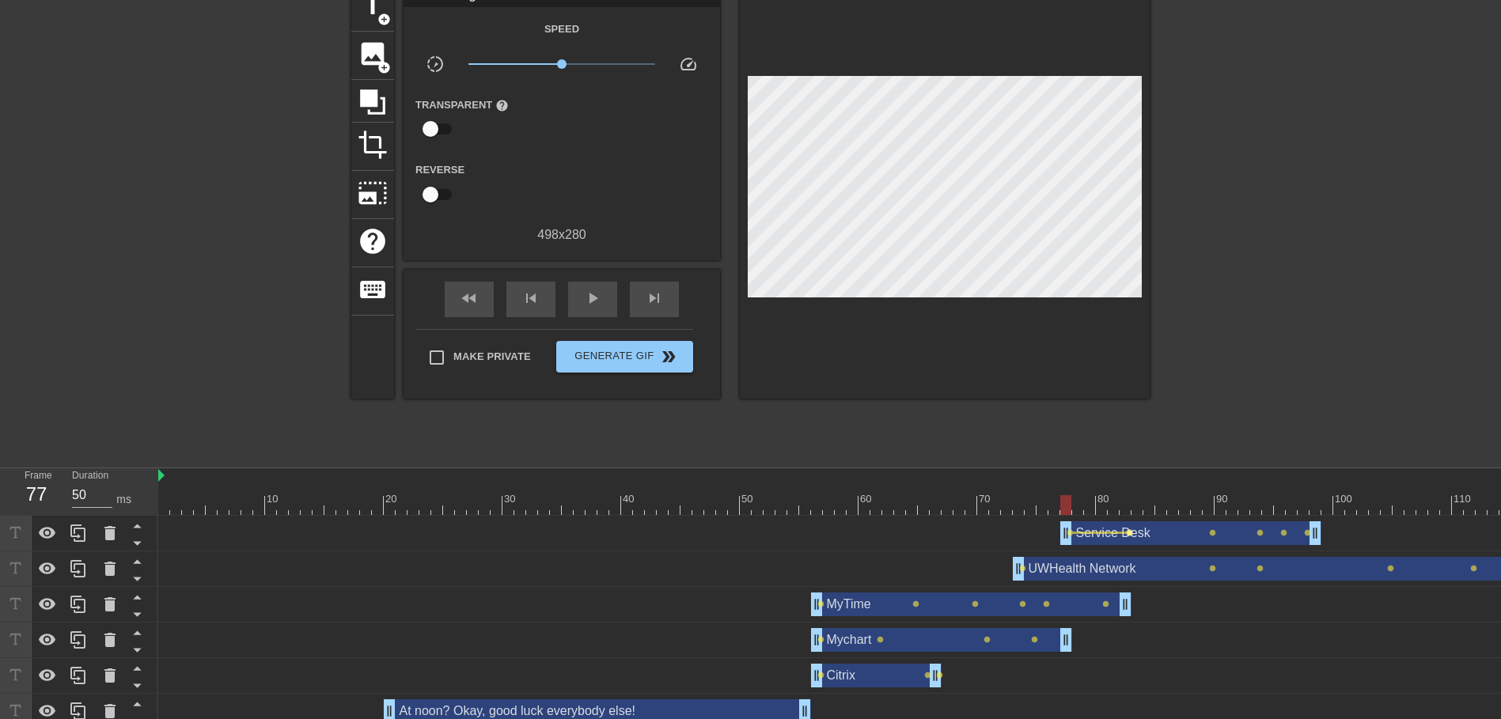
click at [1128, 534] on span "lens" at bounding box center [1129, 532] width 7 height 7
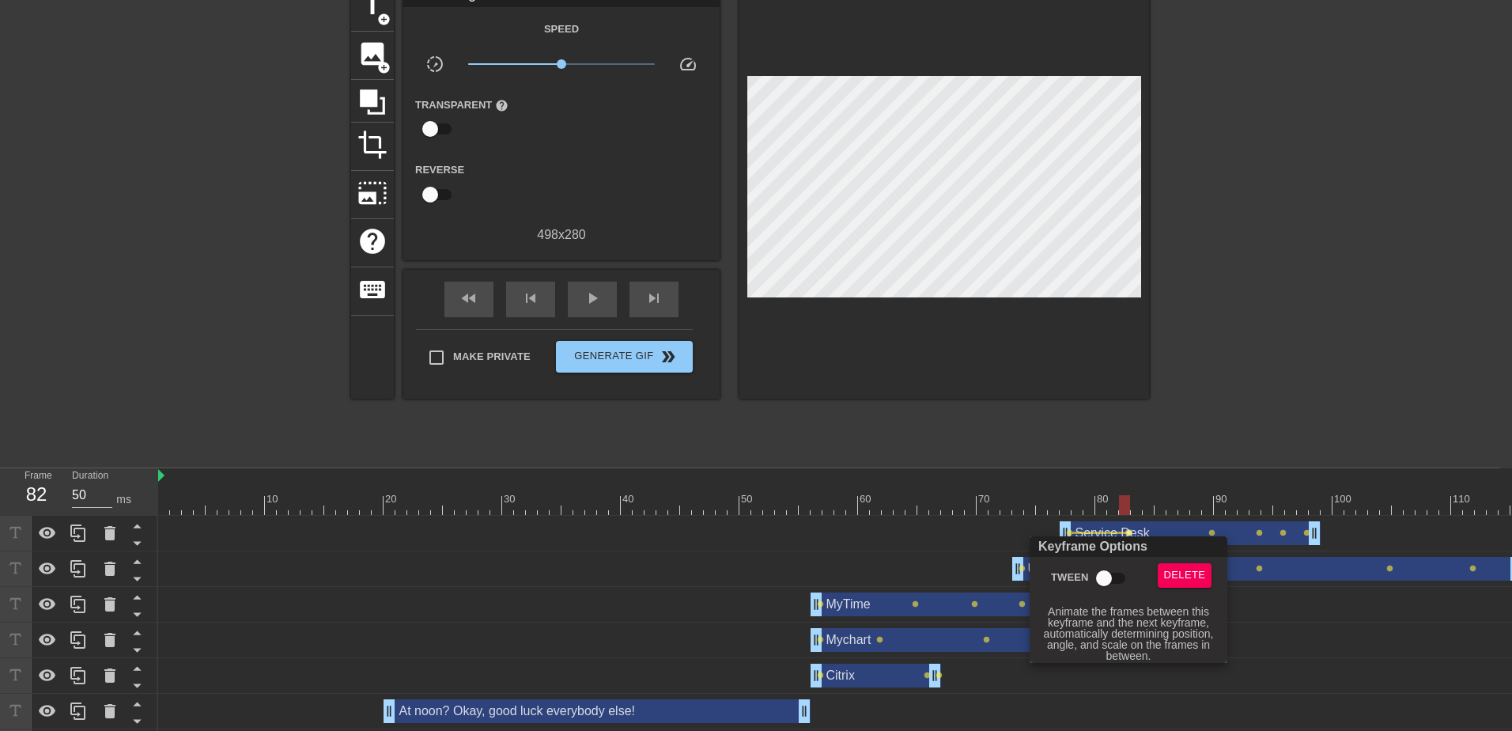
click at [1106, 582] on input "Tween" at bounding box center [1104, 578] width 90 height 30
click at [1206, 530] on div at bounding box center [756, 365] width 1512 height 731
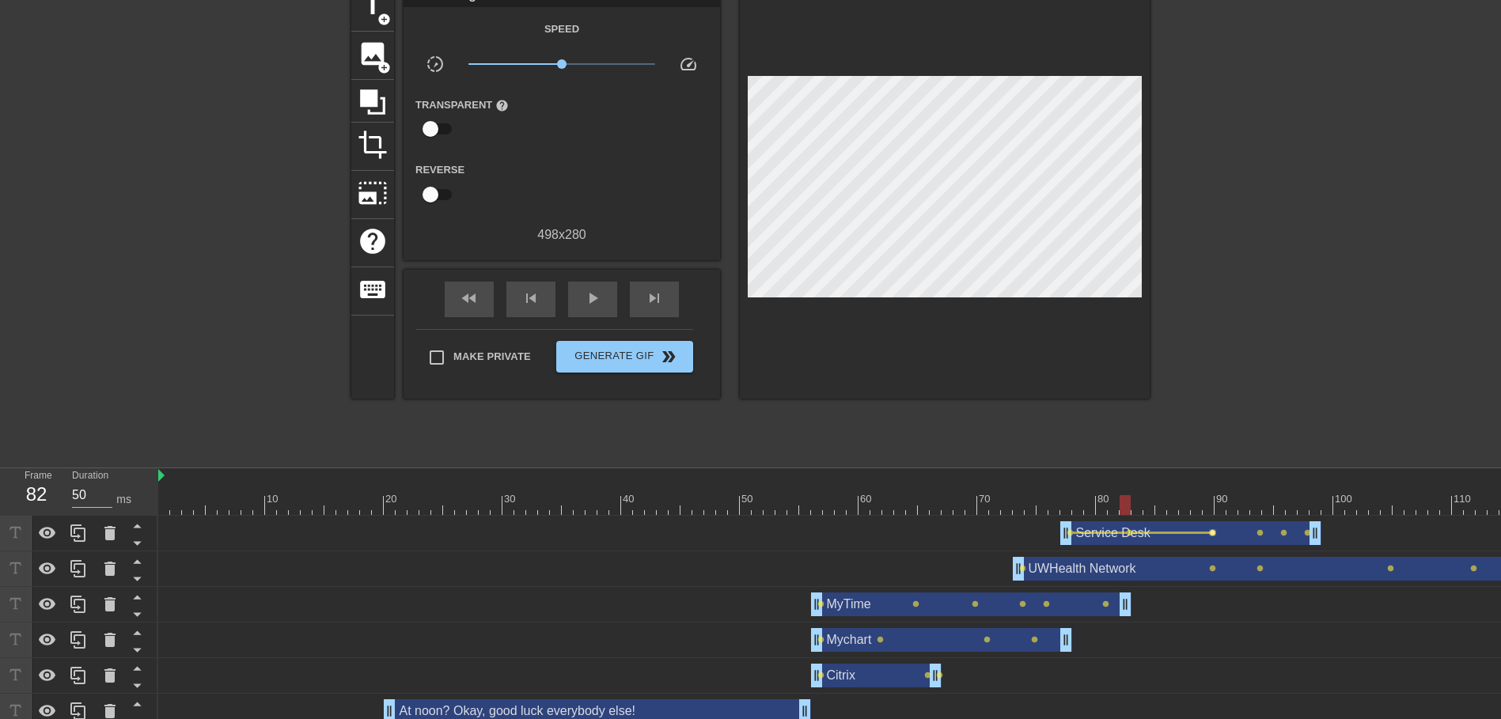
click at [1214, 532] on span "lens" at bounding box center [1212, 532] width 7 height 7
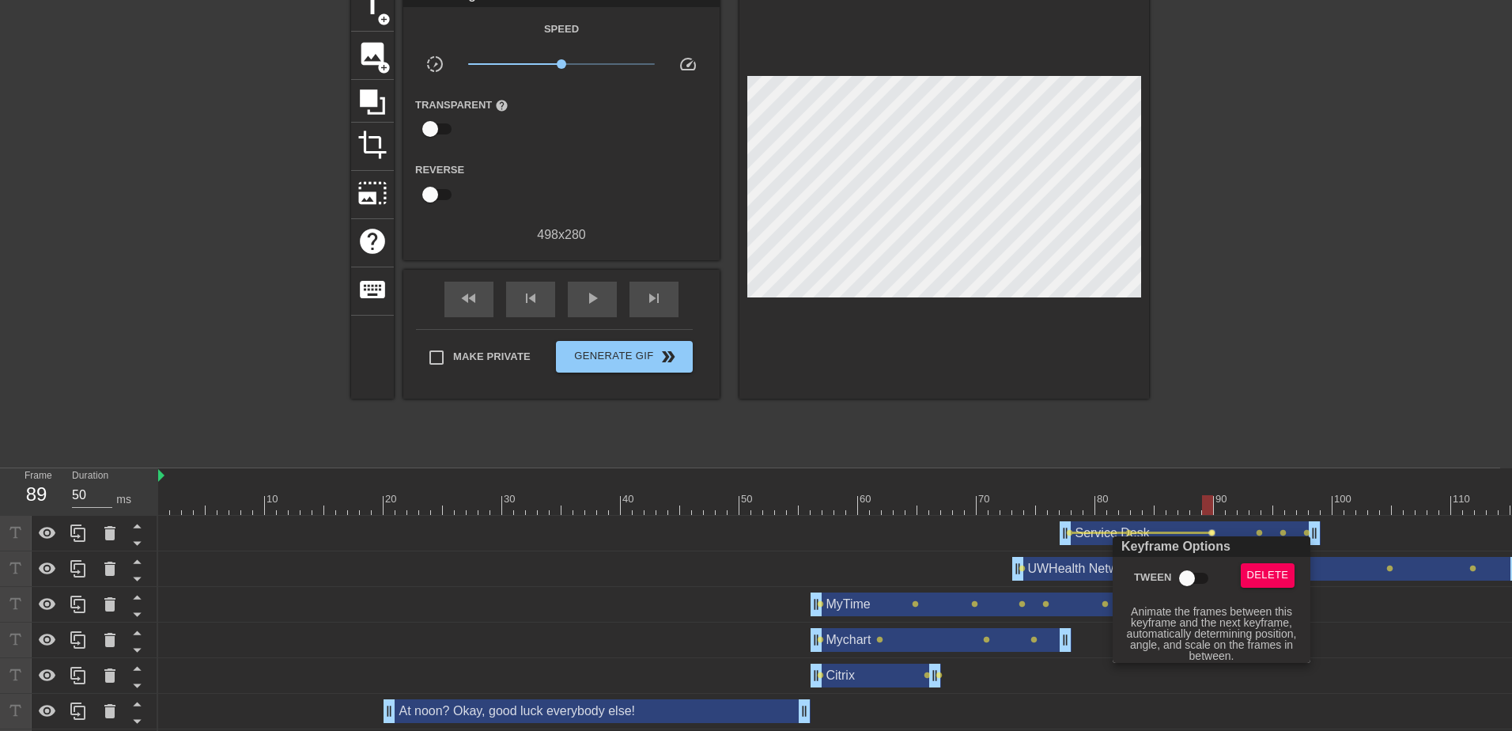
click at [1176, 577] on input "Tween" at bounding box center [1187, 578] width 90 height 30
click at [1256, 531] on div at bounding box center [756, 365] width 1512 height 731
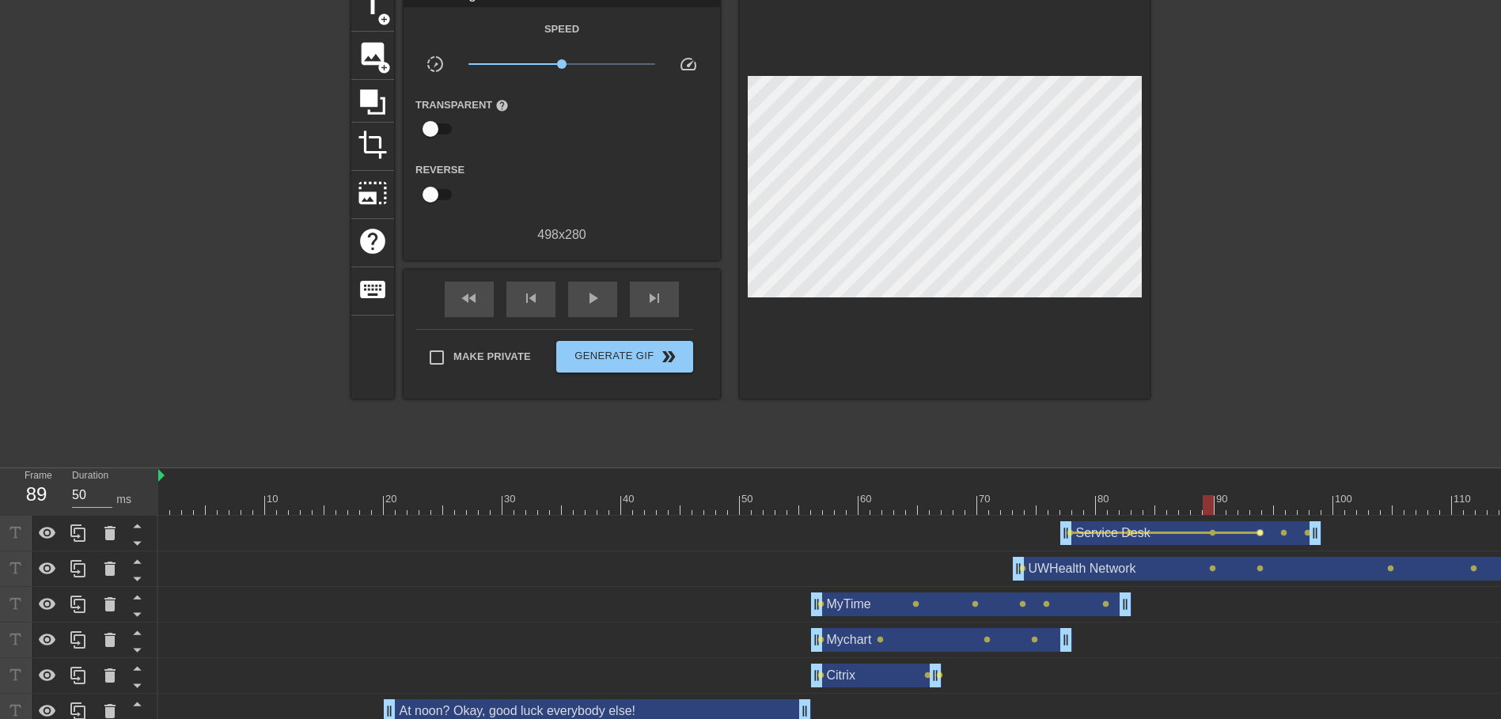
click at [1259, 534] on span "lens" at bounding box center [1259, 532] width 7 height 7
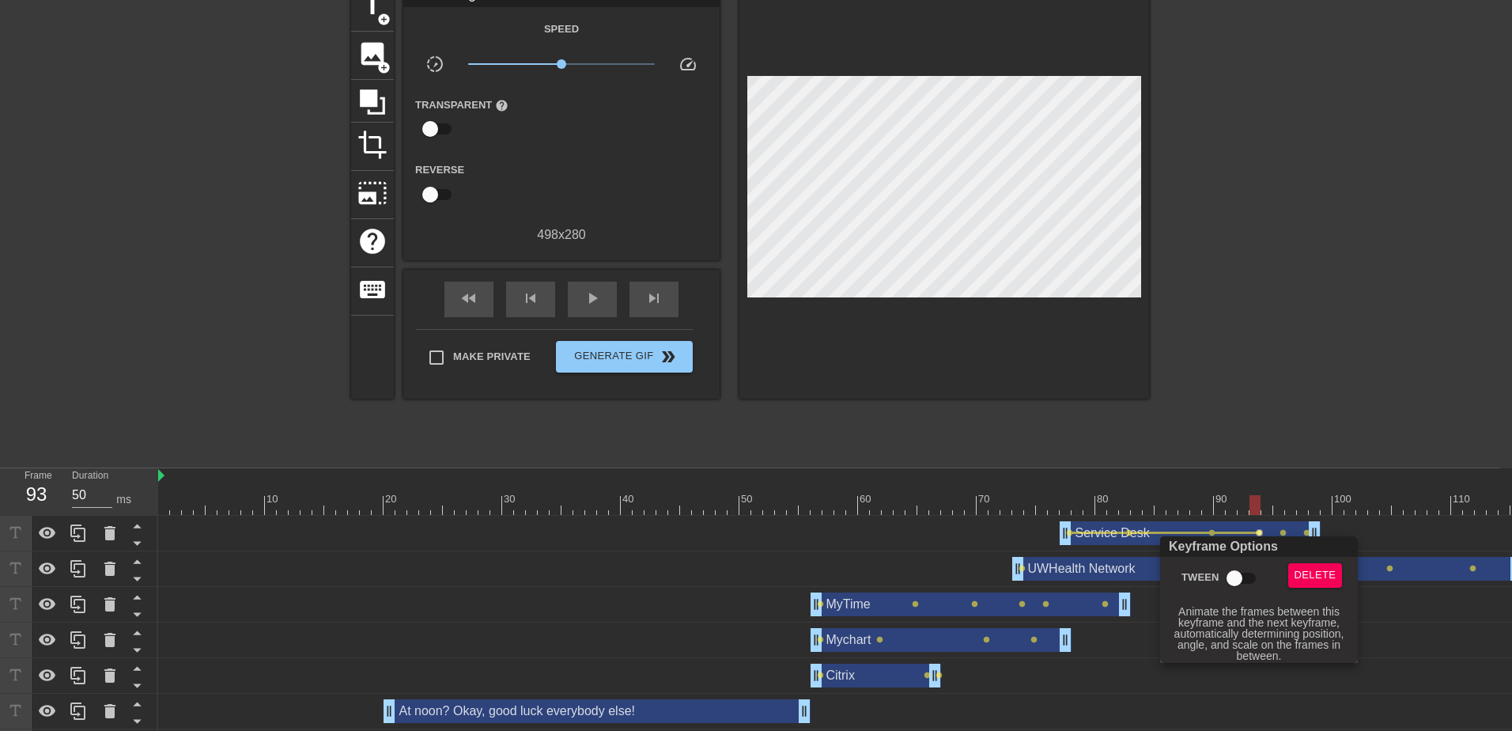
click at [1226, 581] on input "Tween" at bounding box center [1235, 578] width 90 height 30
drag, startPoint x: 1289, startPoint y: 530, endPoint x: 1278, endPoint y: 533, distance: 11.5
click at [1280, 533] on div at bounding box center [756, 365] width 1512 height 731
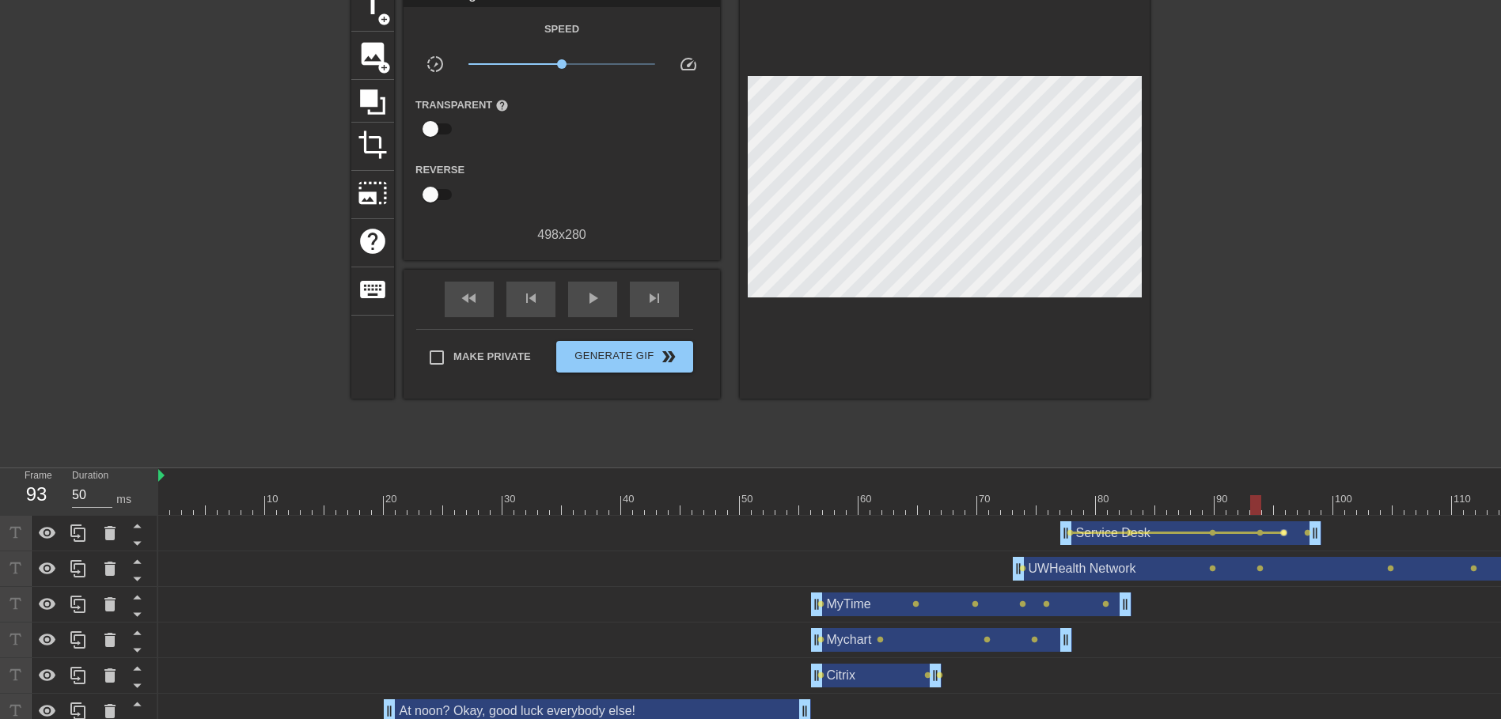
click at [1280, 532] on span "lens" at bounding box center [1283, 532] width 7 height 7
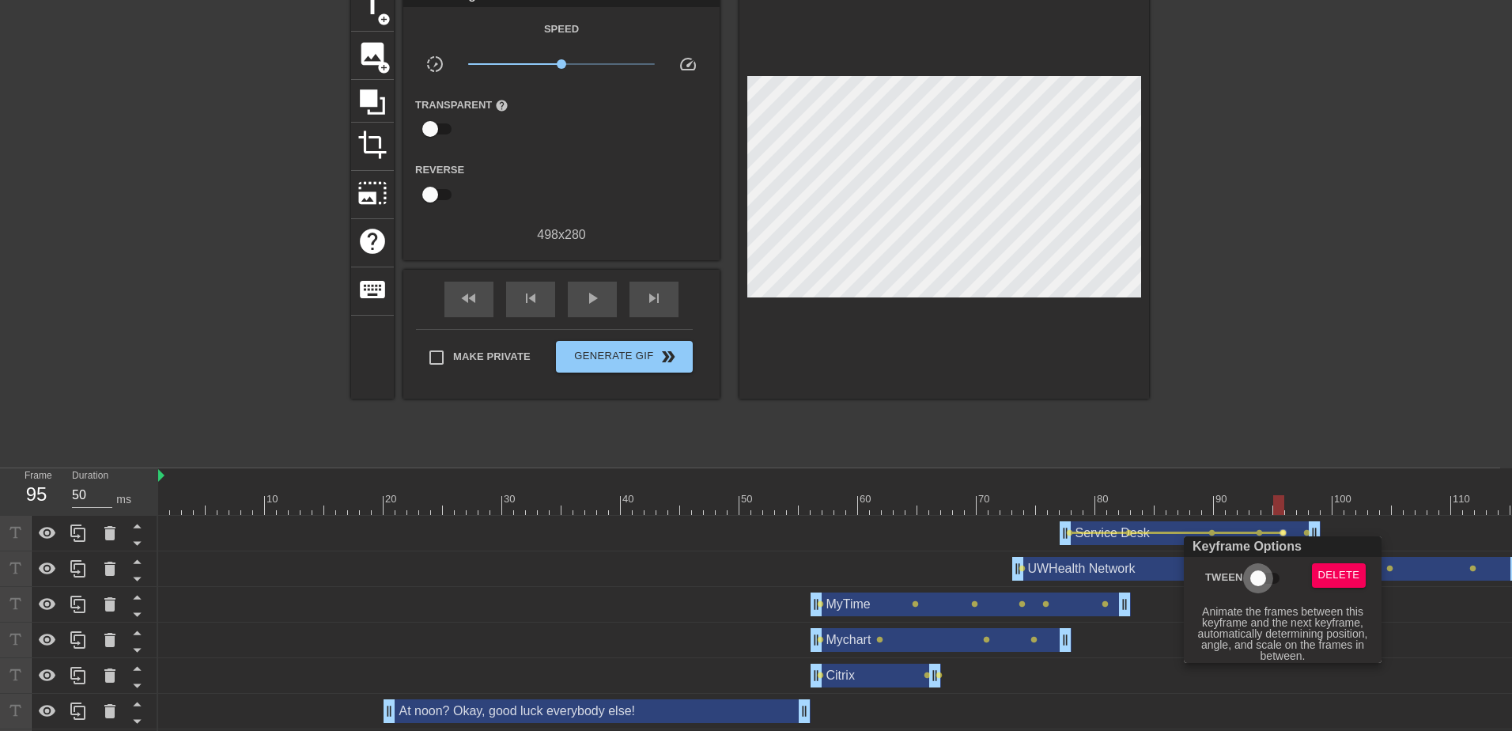
click at [1251, 577] on input "Tween" at bounding box center [1258, 578] width 90 height 30
click at [1187, 680] on div at bounding box center [756, 365] width 1512 height 731
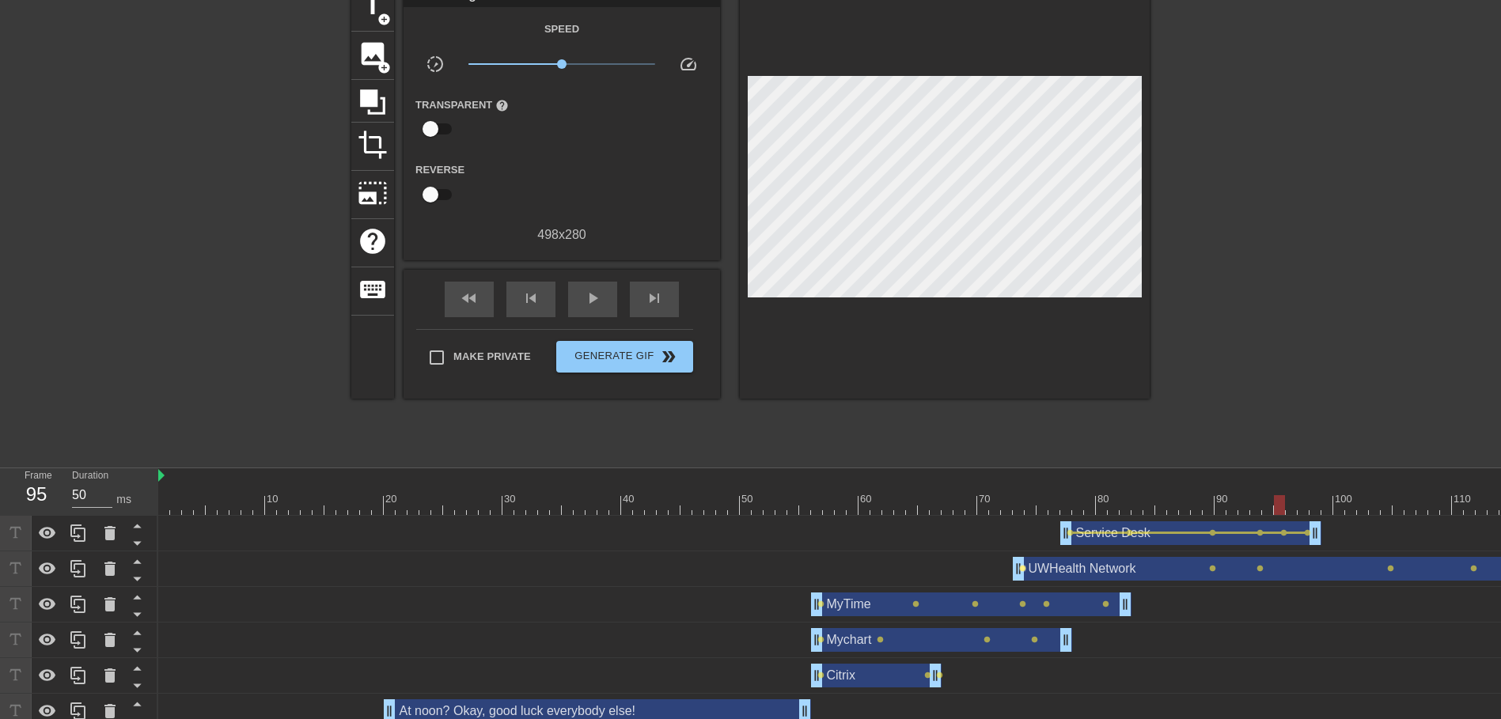
click at [1024, 571] on span "lens" at bounding box center [1022, 568] width 7 height 7
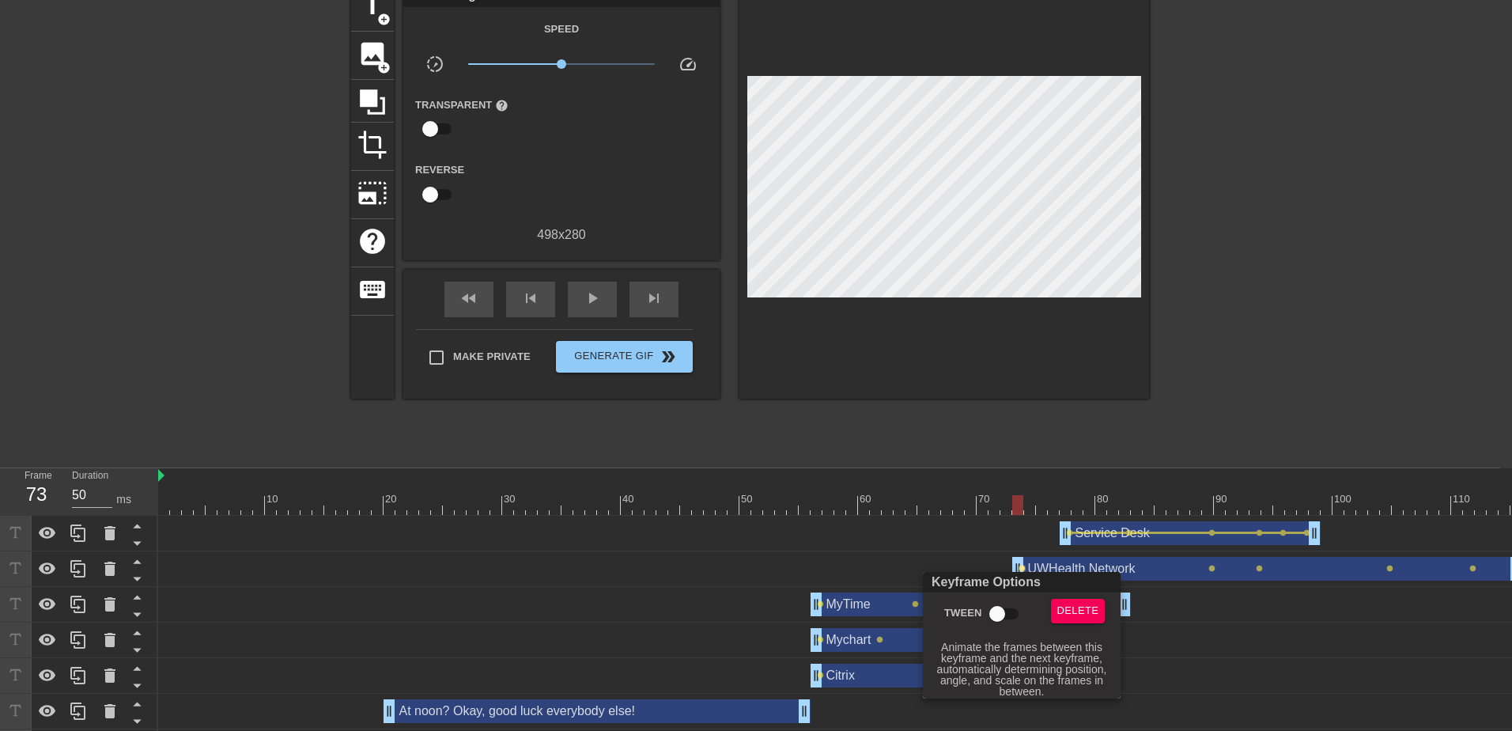
click at [1009, 607] on input "Tween" at bounding box center [997, 614] width 90 height 30
click at [1210, 572] on div at bounding box center [756, 365] width 1512 height 731
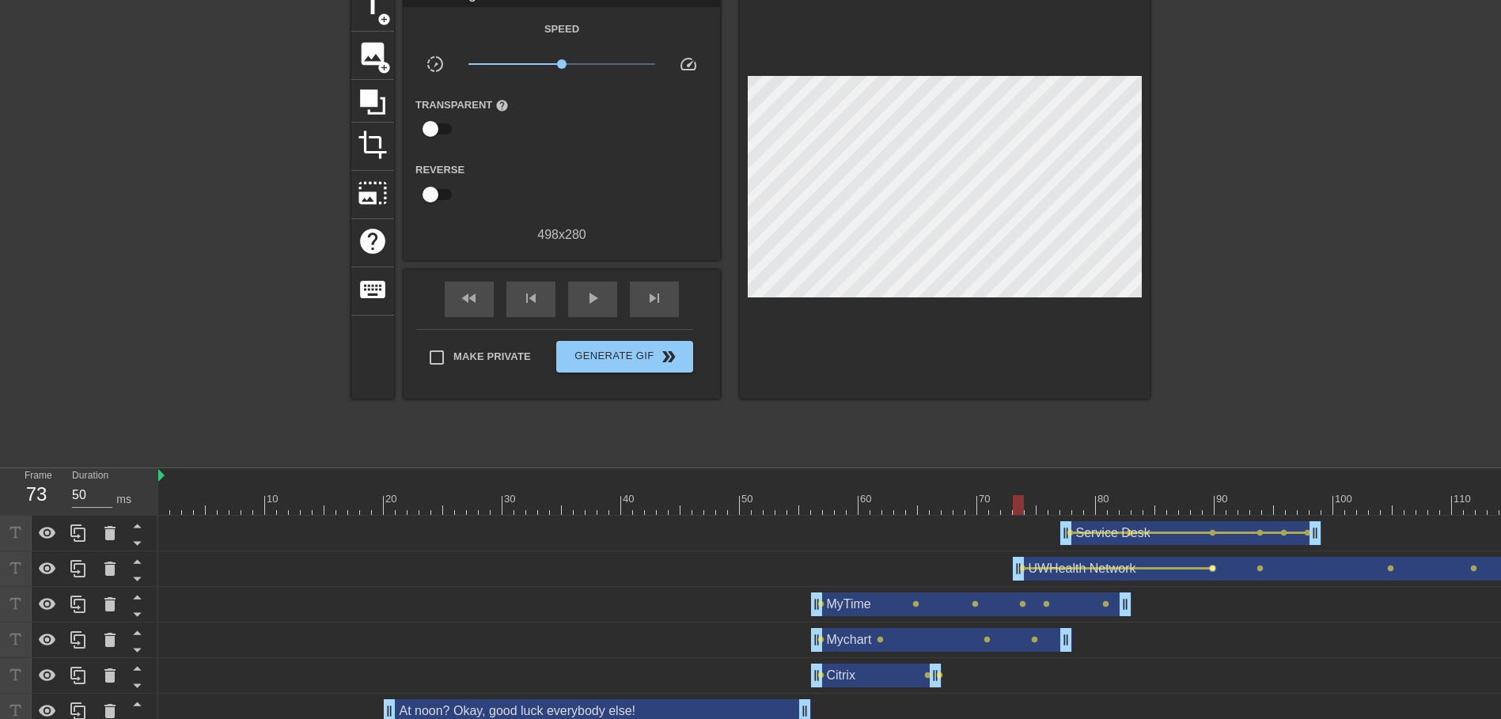
click at [1210, 568] on span "lens" at bounding box center [1212, 568] width 7 height 7
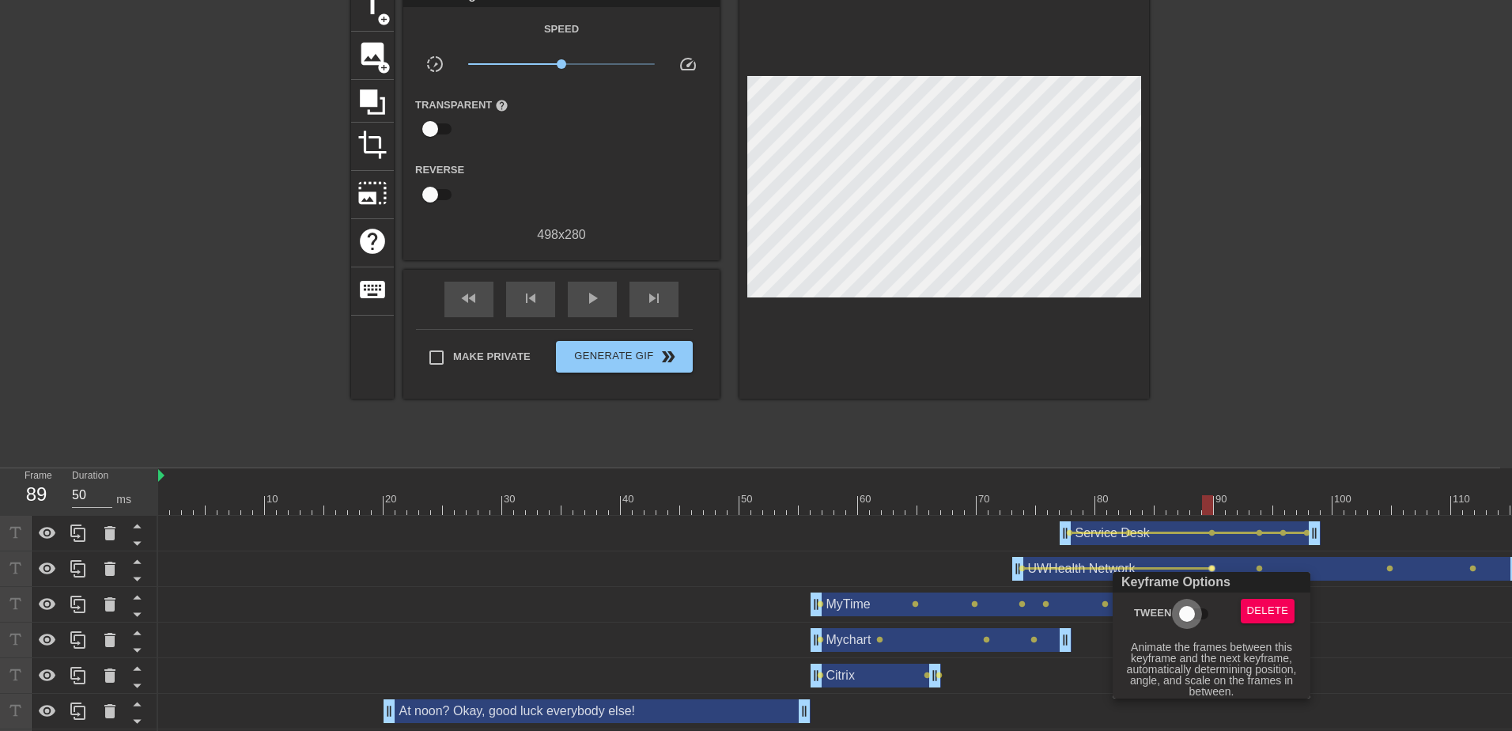
click at [1172, 614] on input "Tween" at bounding box center [1187, 614] width 90 height 30
click at [1274, 568] on div at bounding box center [756, 365] width 1512 height 731
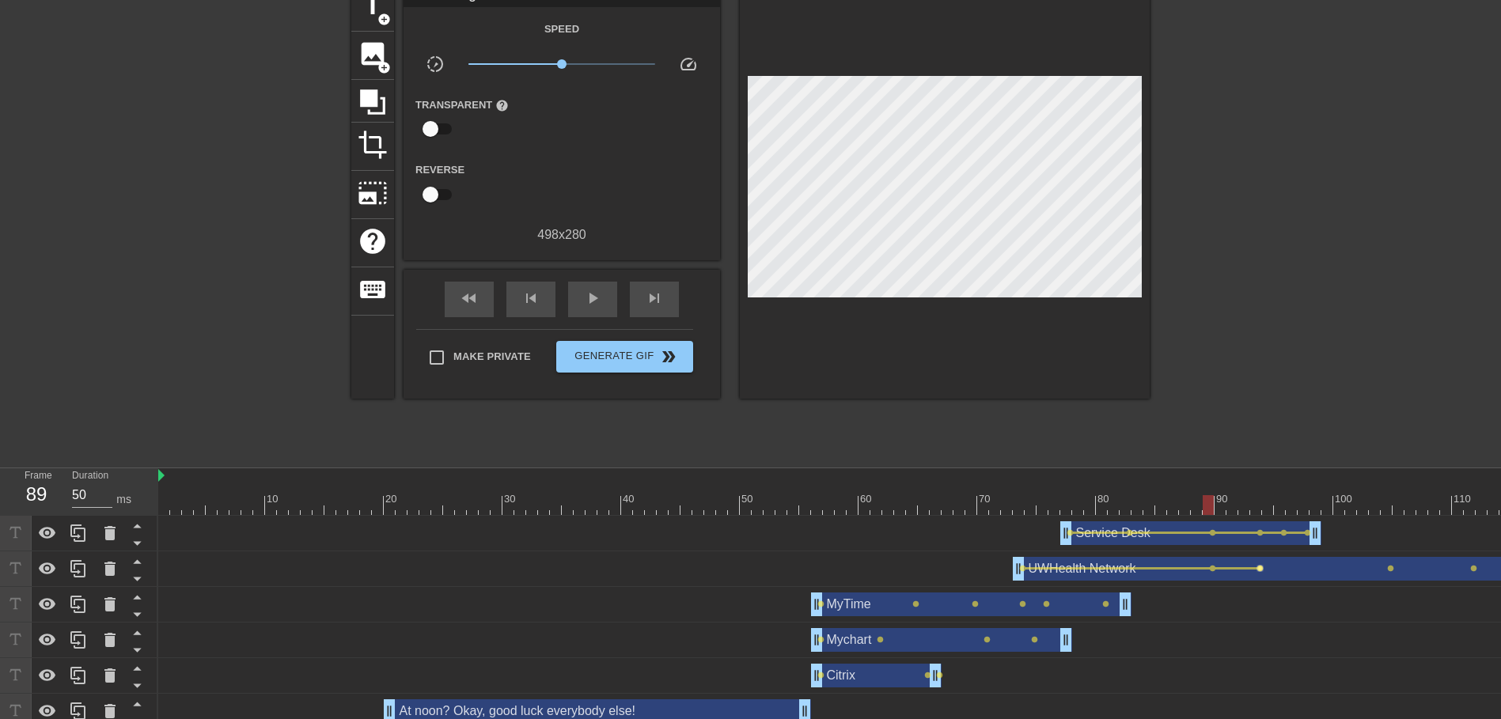
click at [1262, 568] on span "lens" at bounding box center [1259, 568] width 7 height 7
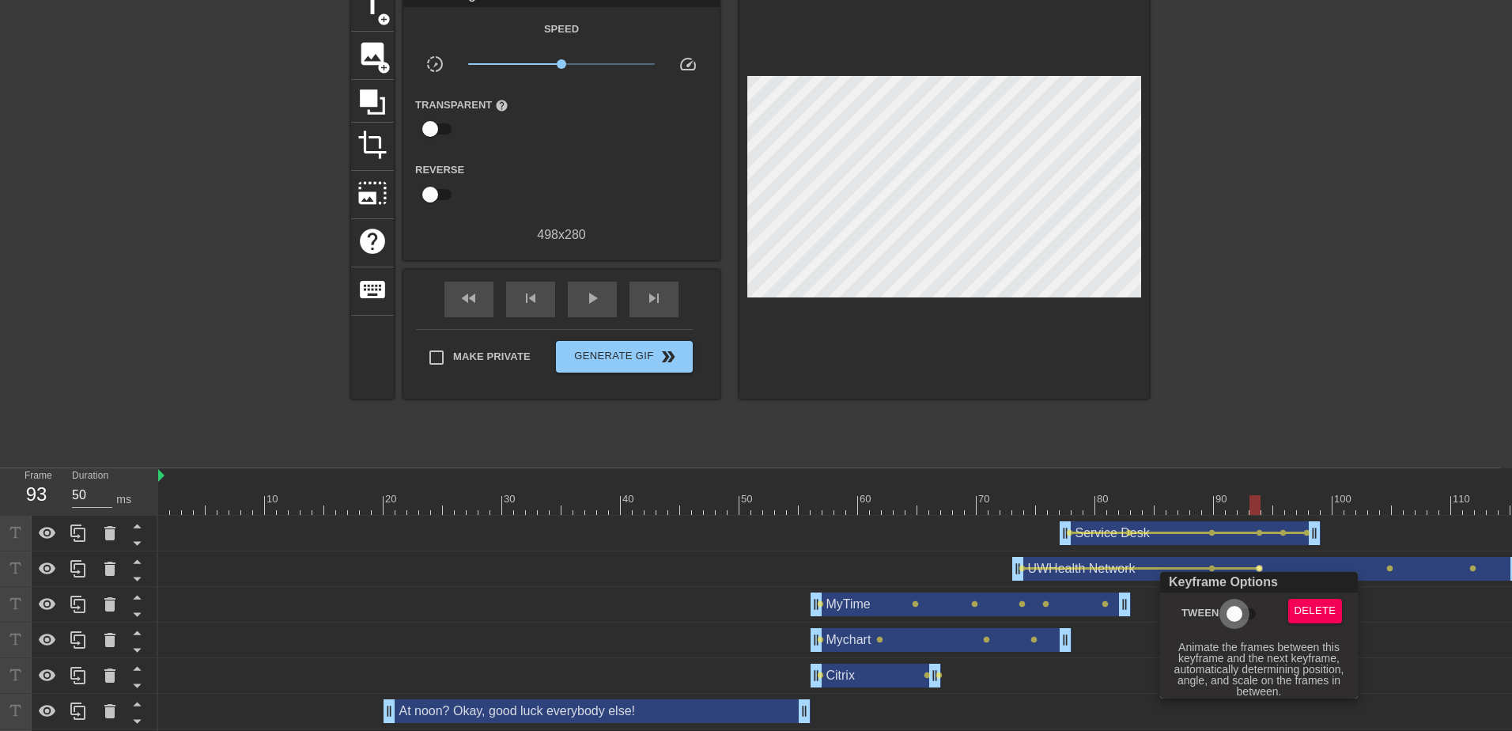
click at [1231, 613] on input "Tween" at bounding box center [1235, 614] width 90 height 30
click at [1382, 568] on div at bounding box center [756, 365] width 1512 height 731
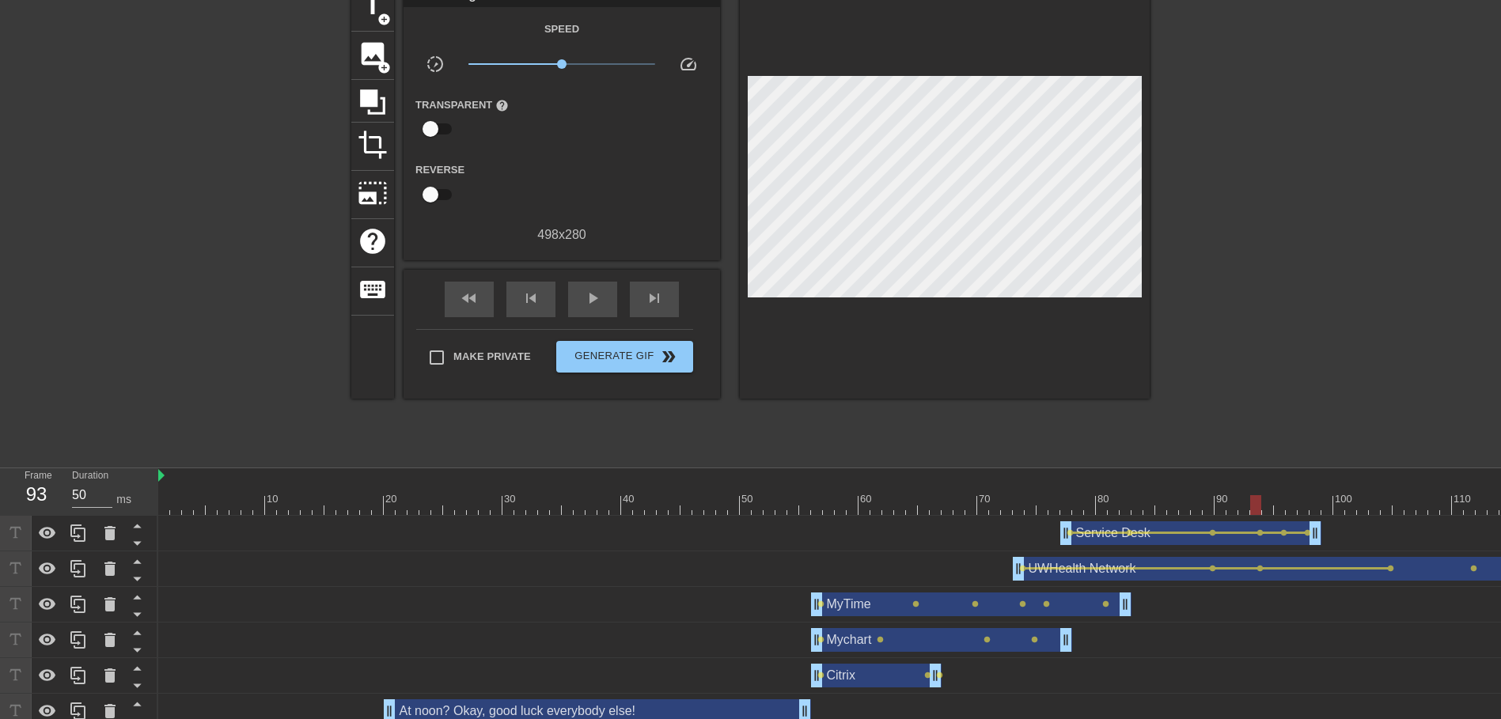
click at [1387, 570] on span "lens" at bounding box center [1390, 568] width 7 height 7
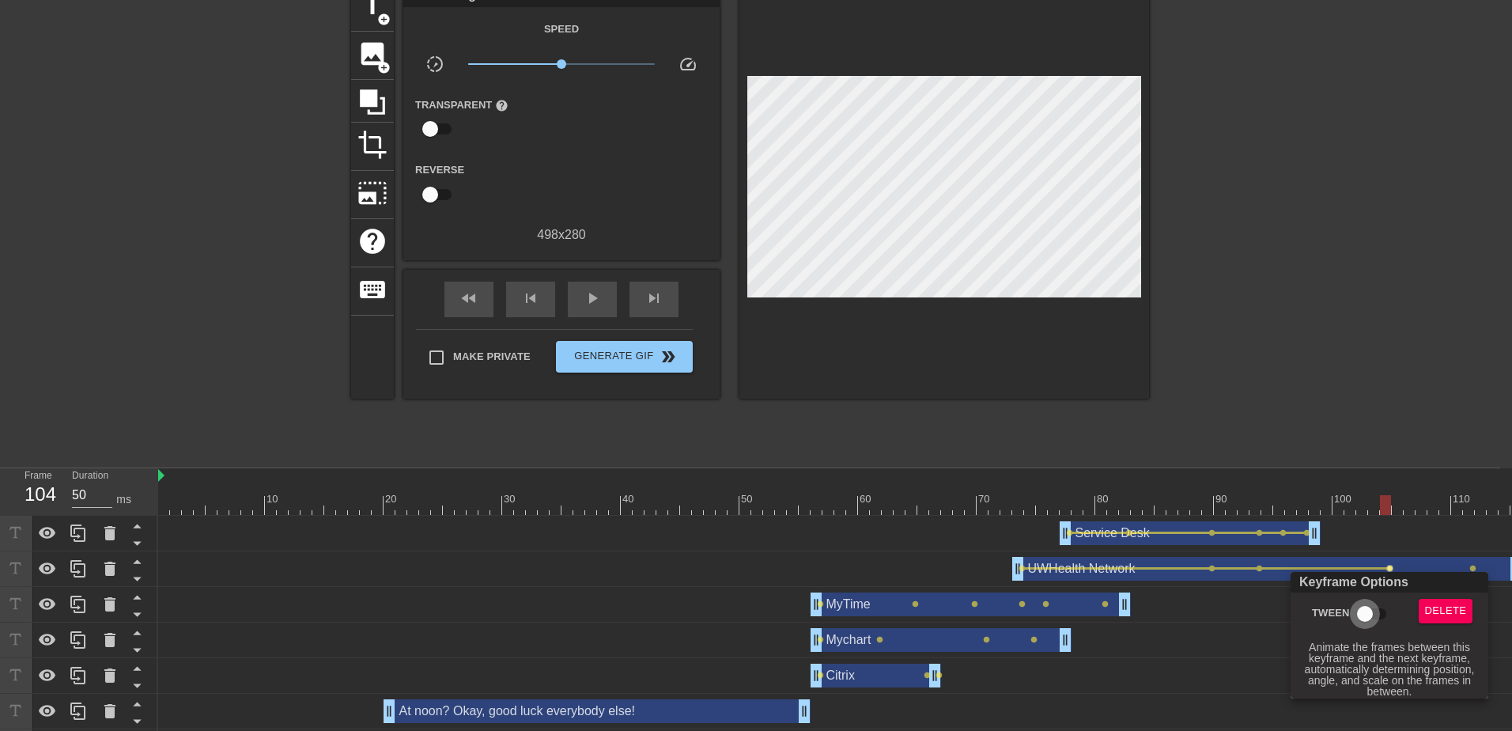
click at [1353, 618] on input "Tween" at bounding box center [1365, 614] width 90 height 30
click at [1297, 663] on div "Keyframe Options Tween Delete [ Hover for explanation ]" at bounding box center [1390, 635] width 198 height 127
drag, startPoint x: 1239, startPoint y: 668, endPoint x: 1247, endPoint y: 665, distance: 8.3
click at [1244, 666] on div at bounding box center [756, 365] width 1512 height 731
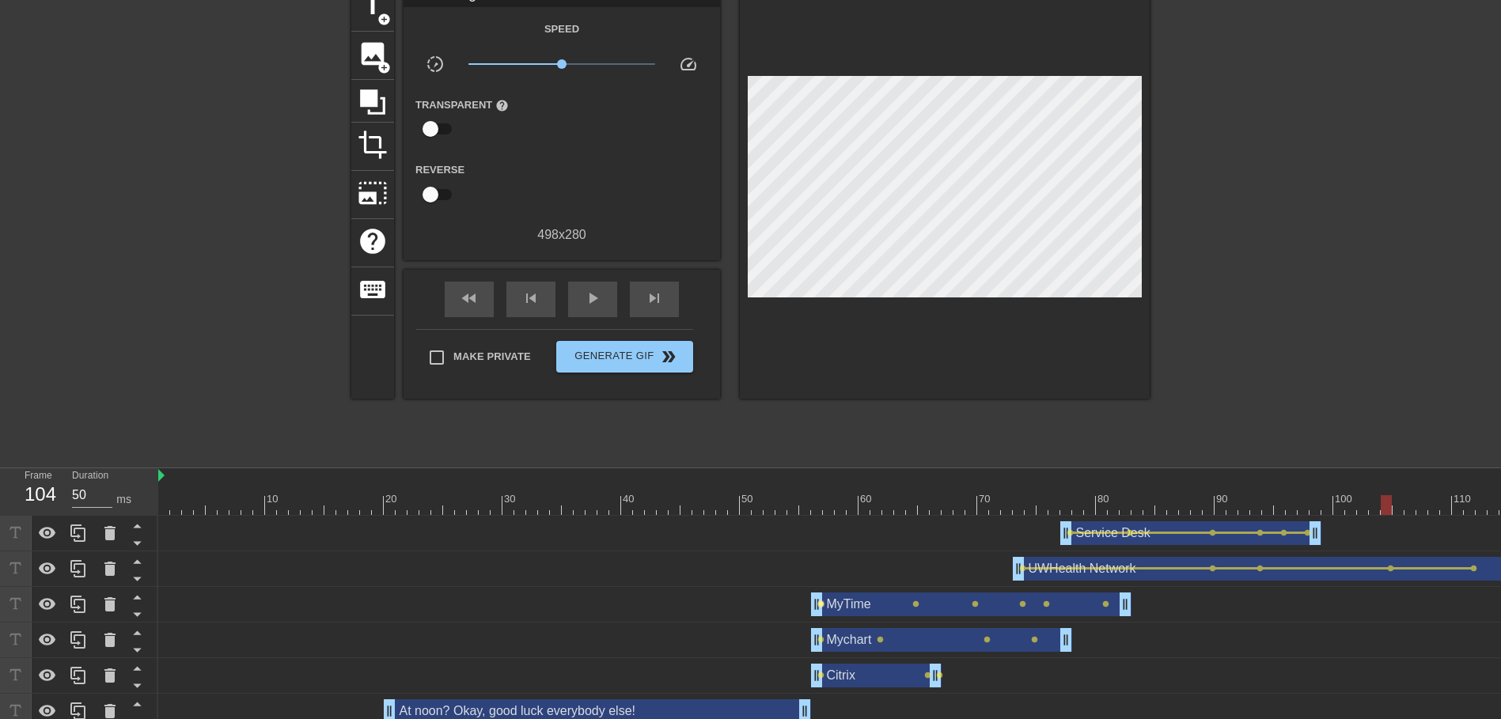
click at [823, 602] on span "lens" at bounding box center [820, 603] width 7 height 7
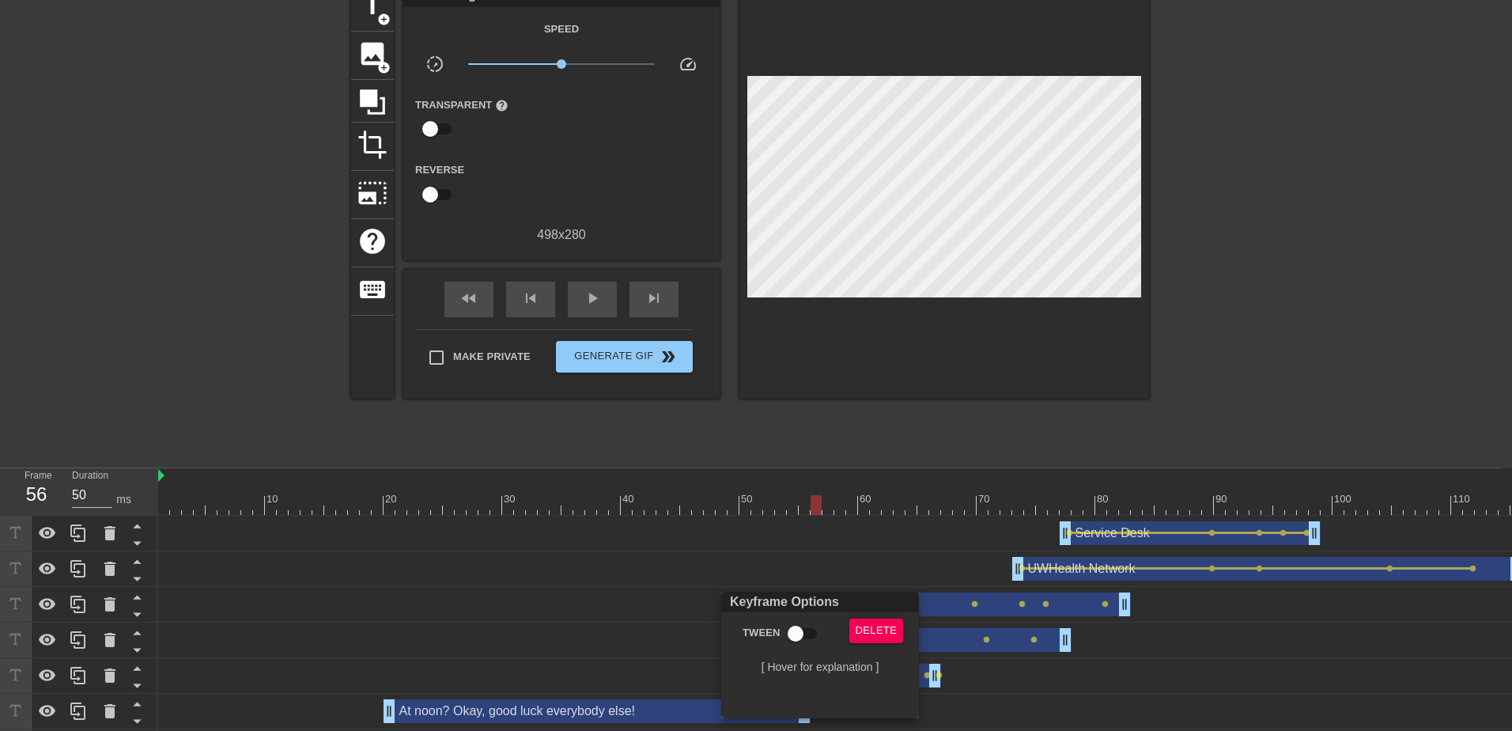
click at [808, 620] on input "Tween" at bounding box center [796, 634] width 90 height 30
drag, startPoint x: 923, startPoint y: 555, endPoint x: 903, endPoint y: 586, distance: 37.3
click at [923, 555] on div at bounding box center [756, 365] width 1512 height 731
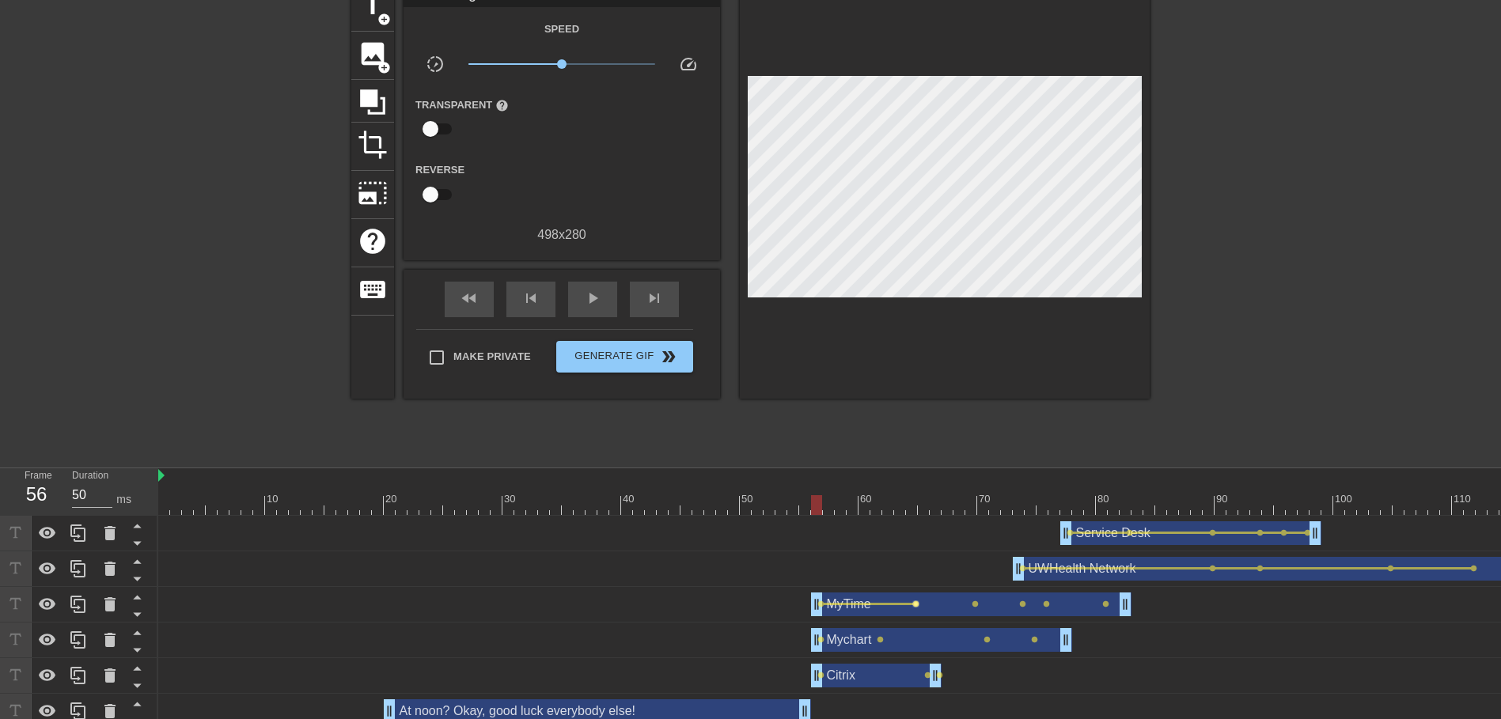
click at [916, 604] on span "lens" at bounding box center [915, 603] width 7 height 7
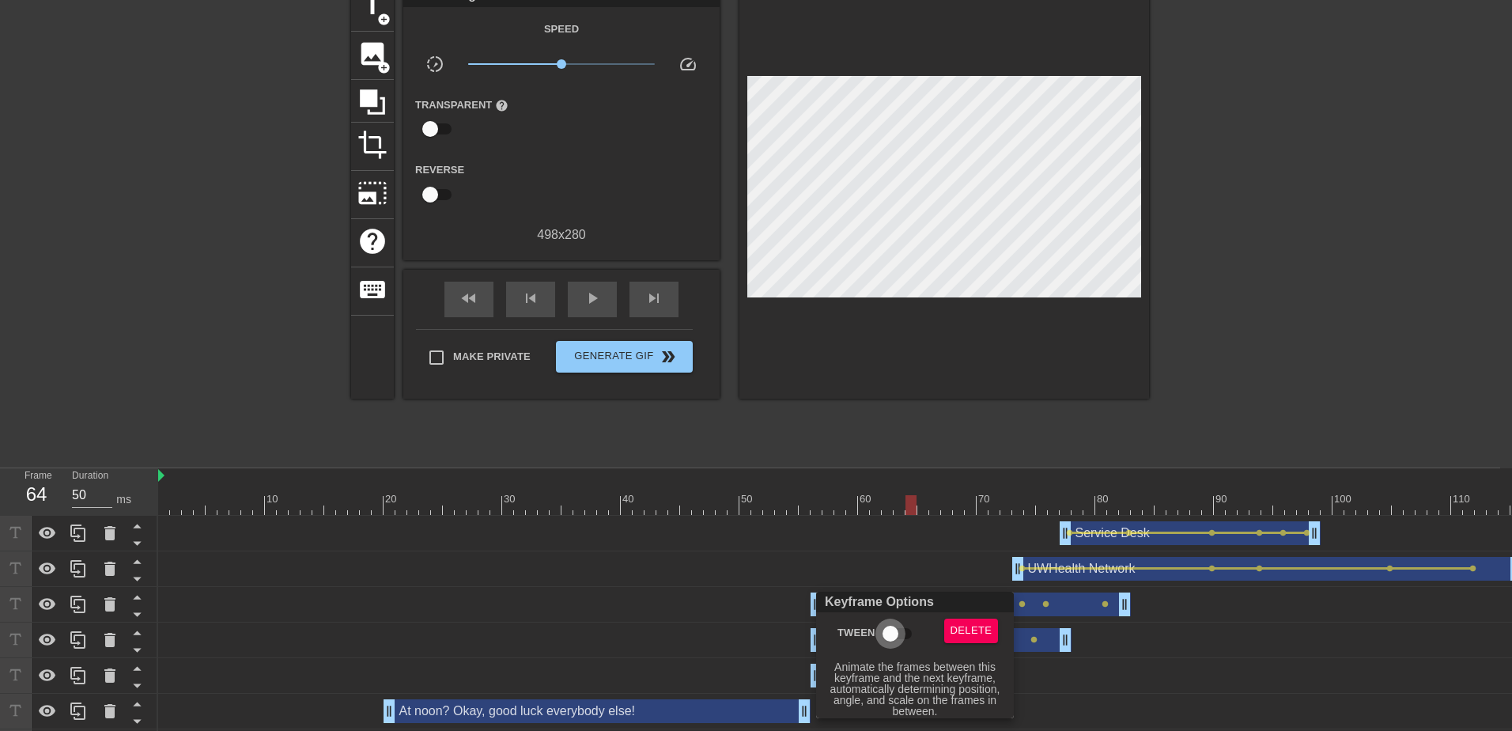
click at [895, 619] on input "Tween" at bounding box center [891, 634] width 90 height 30
drag, startPoint x: 956, startPoint y: 565, endPoint x: 960, endPoint y: 577, distance: 13.0
click at [956, 566] on div at bounding box center [756, 365] width 1512 height 731
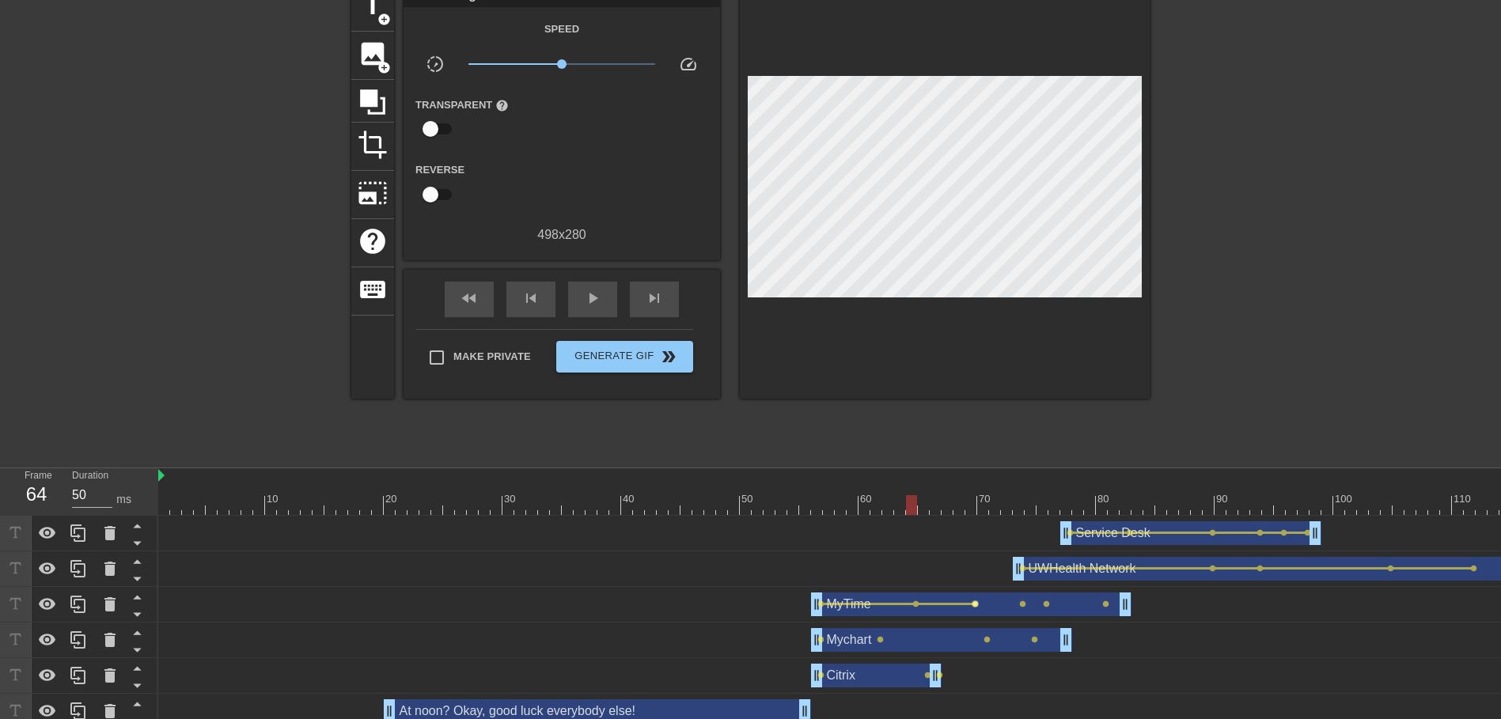
click at [973, 606] on span "lens" at bounding box center [974, 603] width 7 height 7
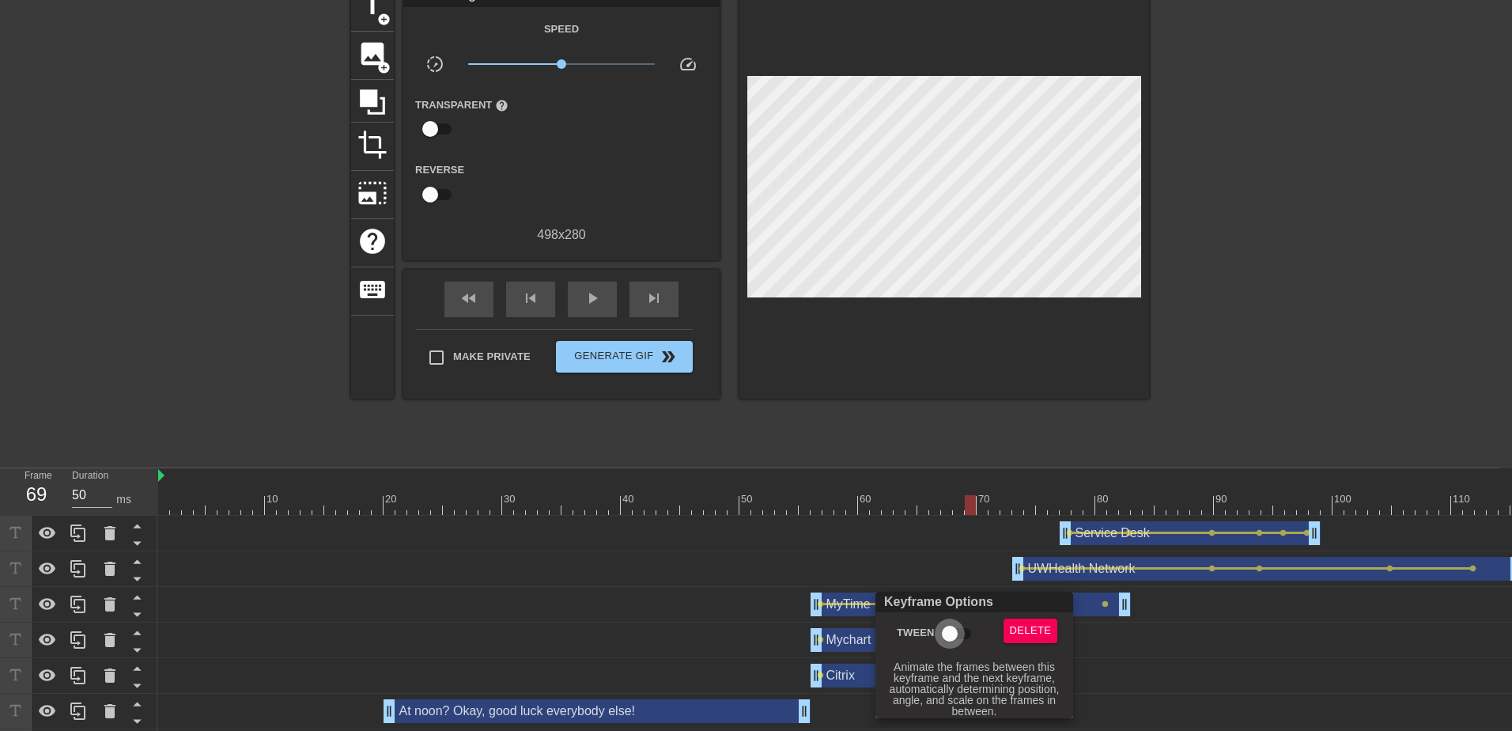
click at [953, 630] on input "Tween" at bounding box center [950, 634] width 90 height 30
click at [989, 560] on div at bounding box center [756, 365] width 1512 height 731
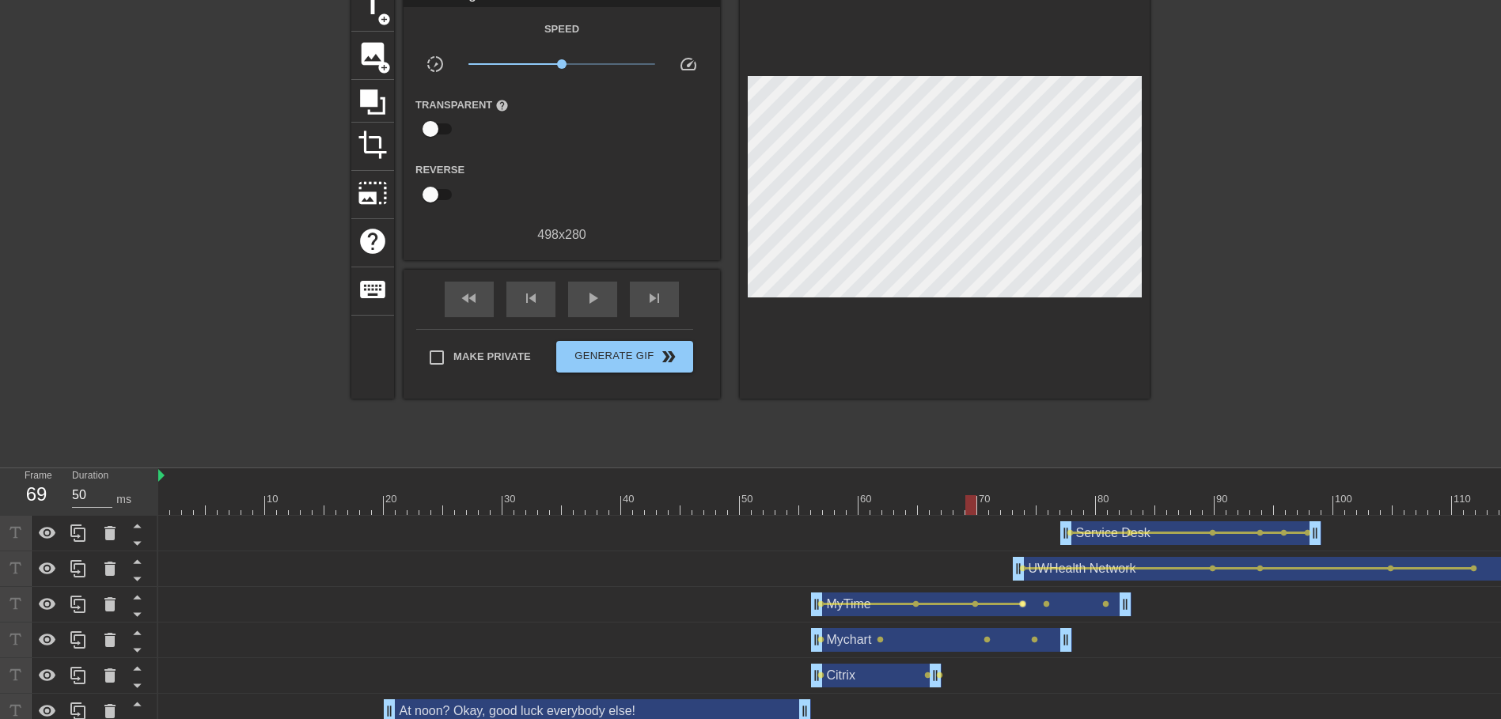
click at [1024, 604] on span "lens" at bounding box center [1022, 603] width 7 height 7
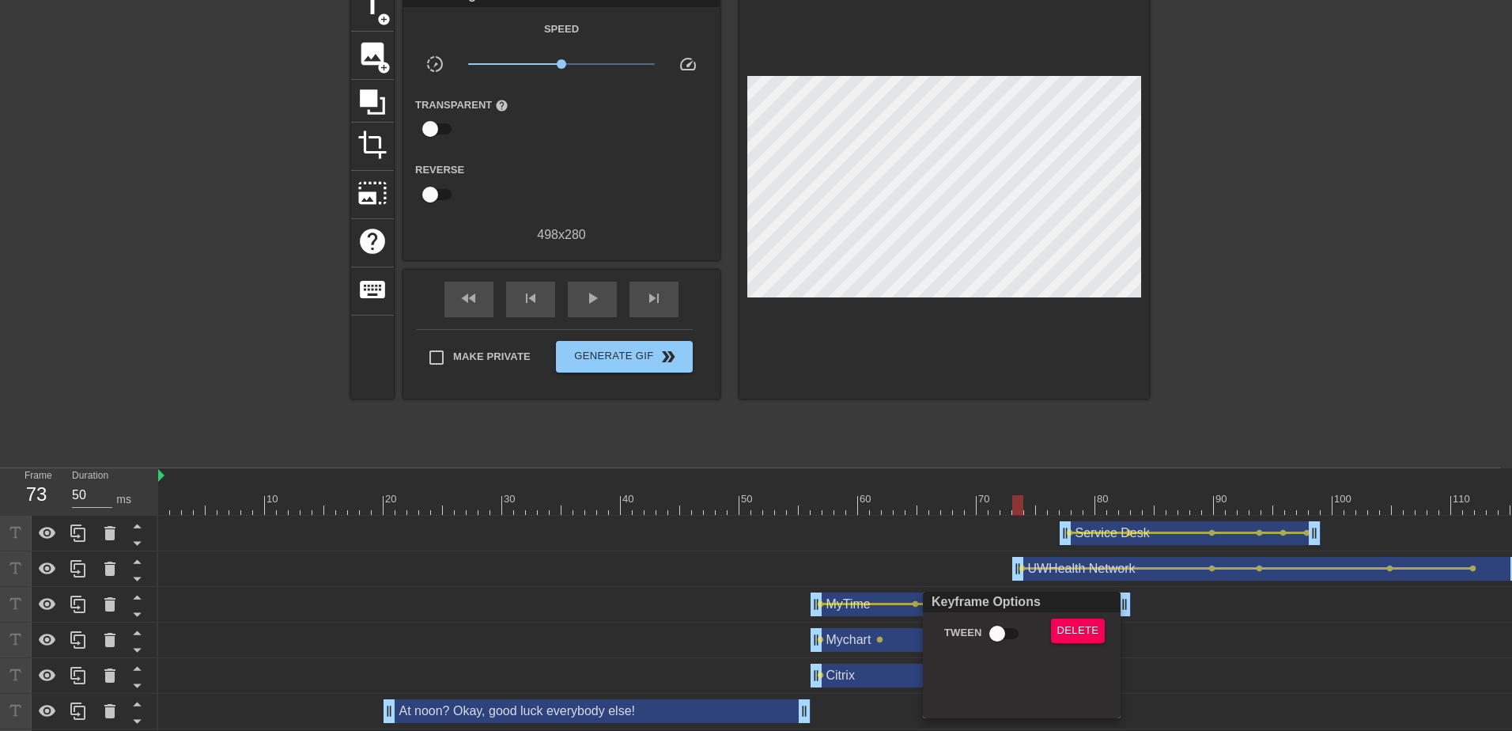
click at [991, 629] on input "Tween" at bounding box center [997, 634] width 90 height 30
drag, startPoint x: 960, startPoint y: 562, endPoint x: 1010, endPoint y: 593, distance: 59.0
click at [964, 566] on div at bounding box center [756, 365] width 1512 height 731
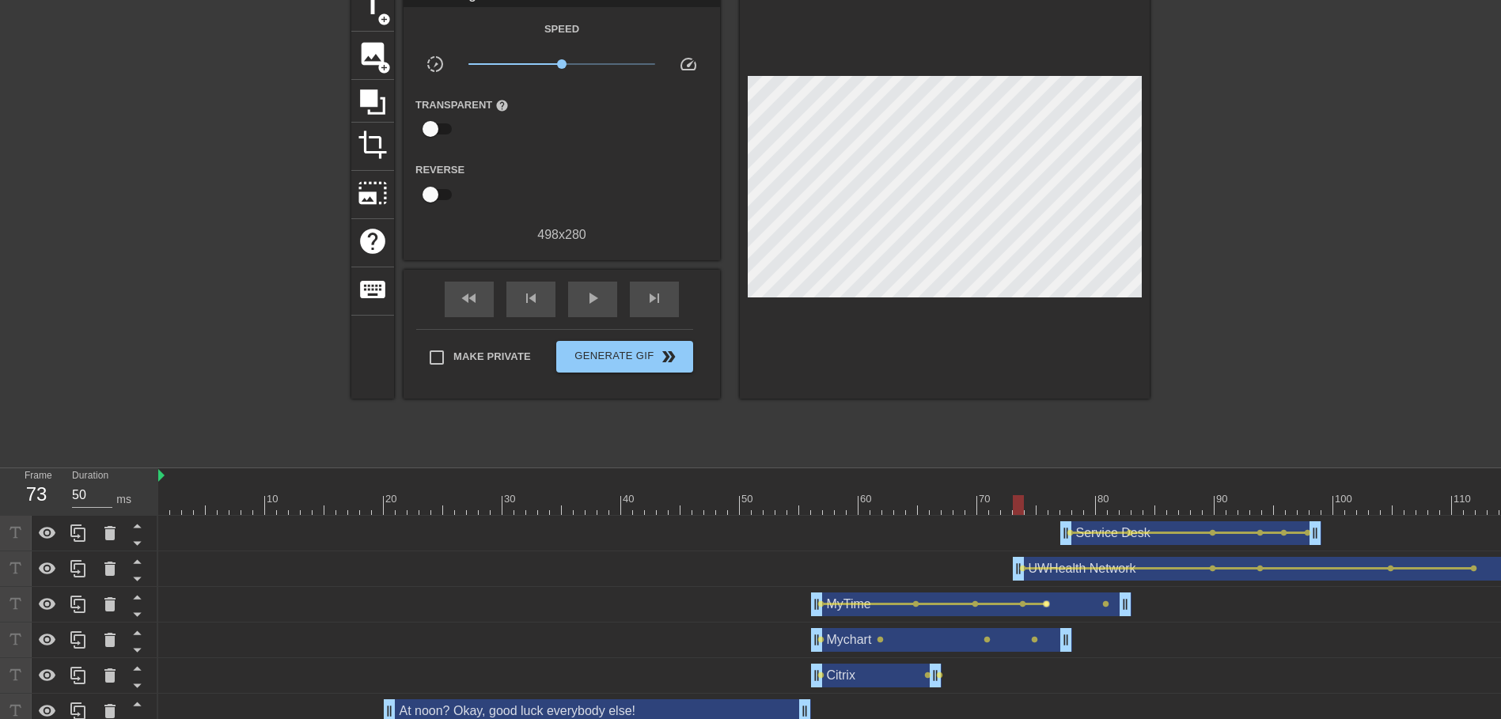
click at [1044, 600] on span "lens" at bounding box center [1046, 603] width 7 height 7
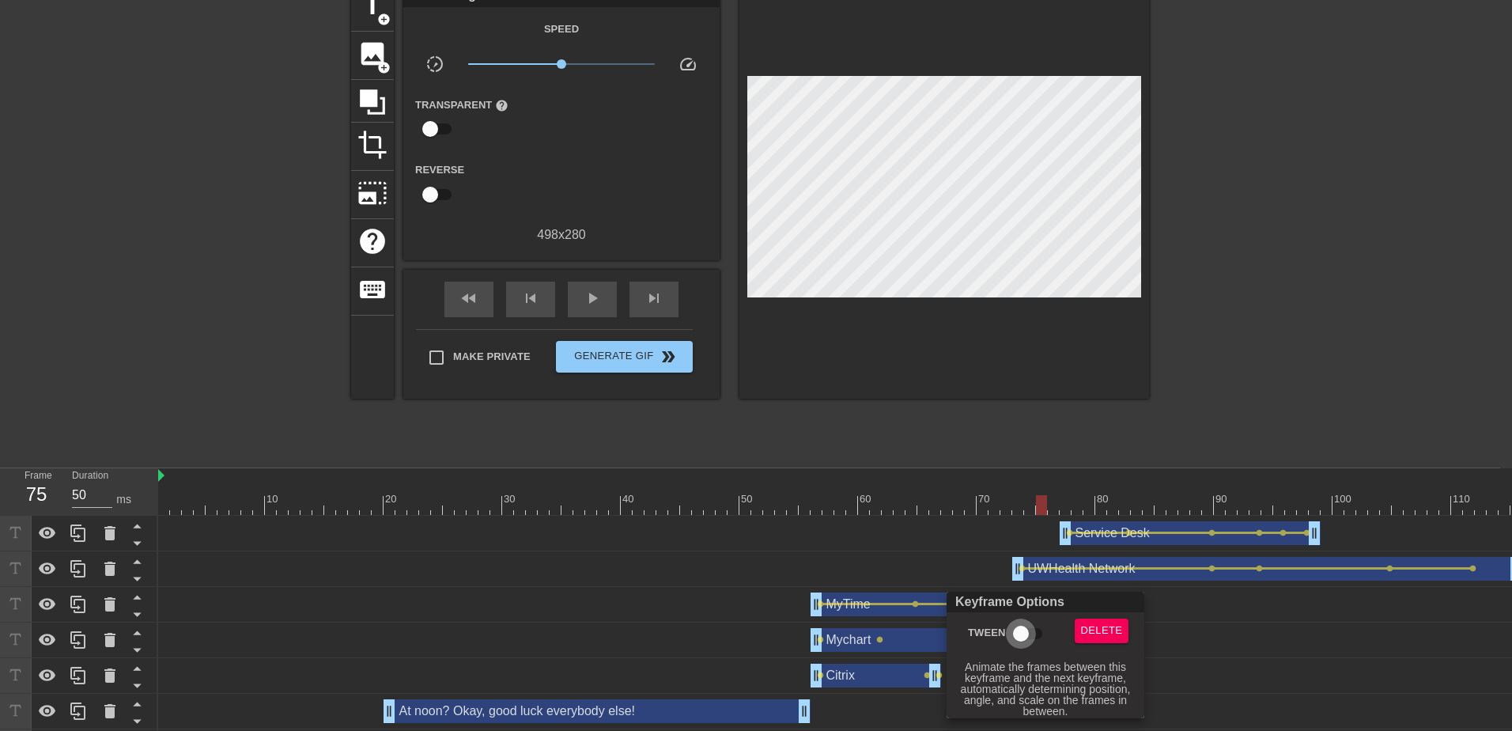
drag, startPoint x: 1020, startPoint y: 627, endPoint x: 1063, endPoint y: 638, distance: 44.1
click at [1020, 627] on input "Tween" at bounding box center [1021, 634] width 90 height 30
click at [1261, 653] on div at bounding box center [756, 365] width 1512 height 731
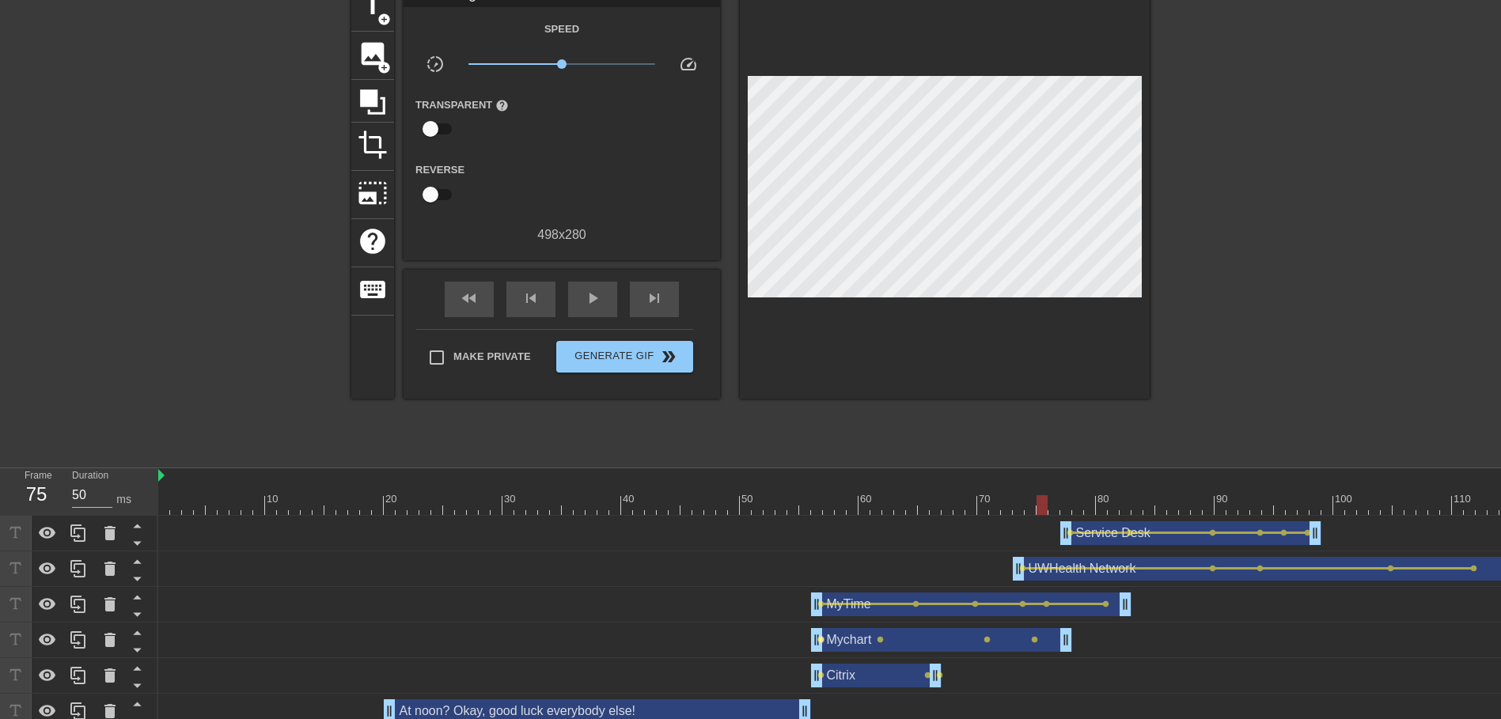
click at [818, 639] on span "lens" at bounding box center [820, 639] width 7 height 7
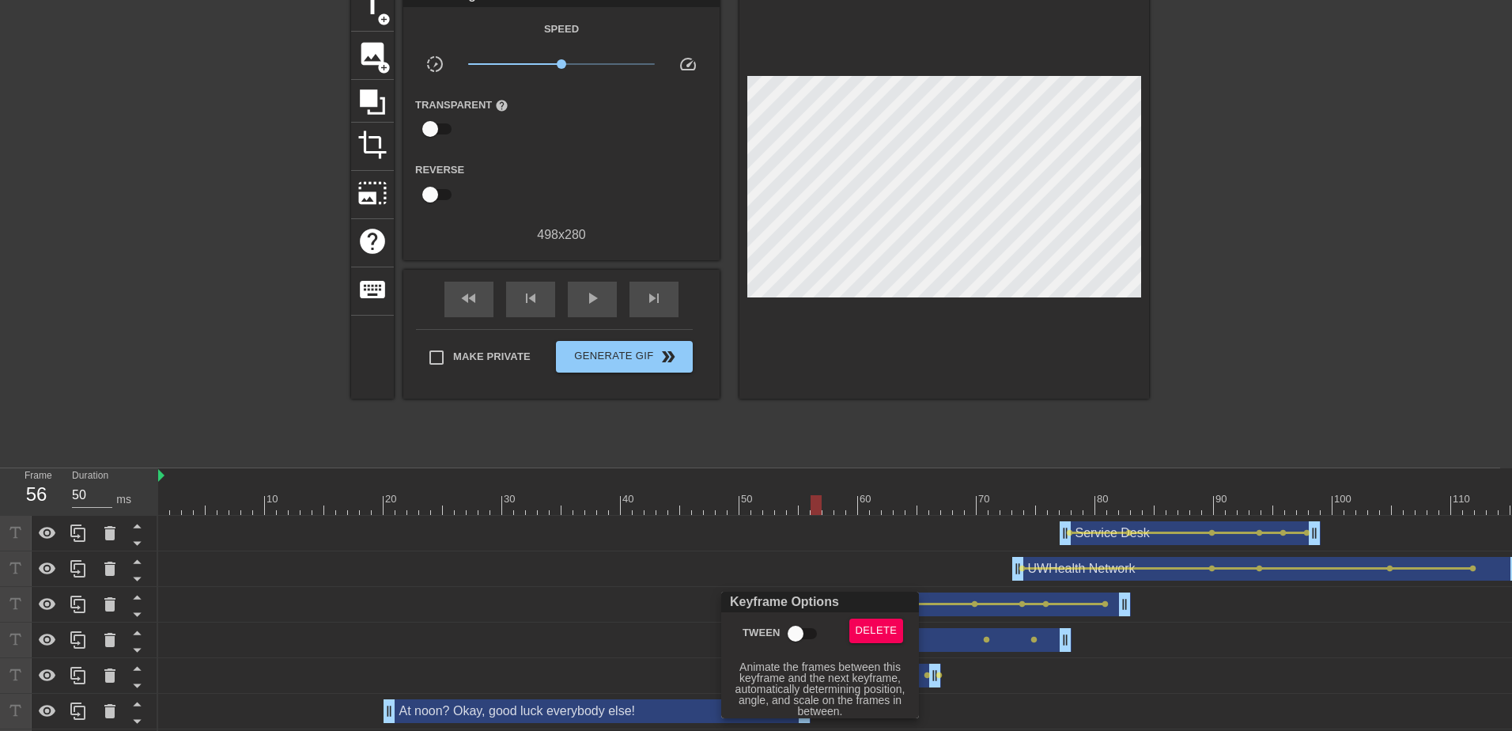
click at [801, 627] on input "Tween" at bounding box center [796, 634] width 90 height 30
click at [850, 566] on div at bounding box center [756, 365] width 1512 height 731
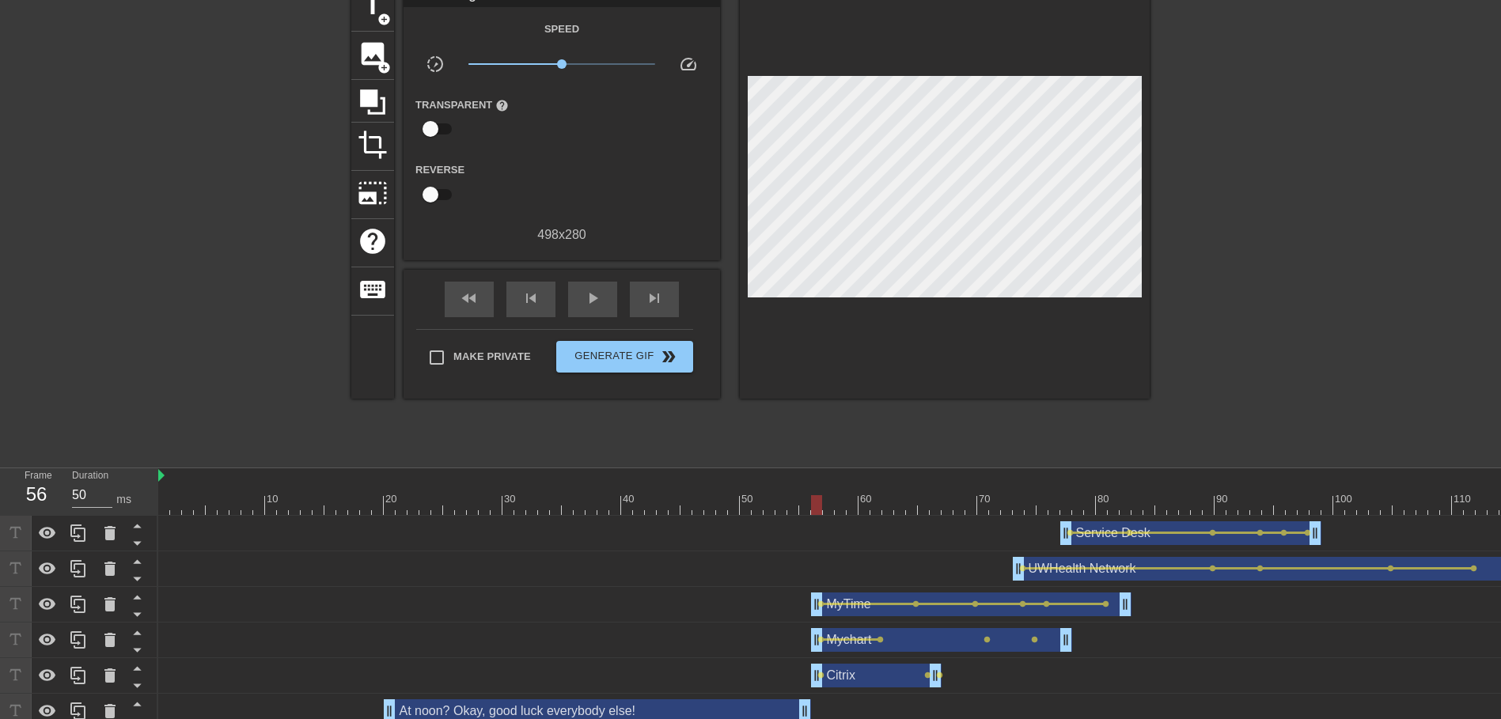
click at [874, 636] on div "Mychart drag_handle drag_handle" at bounding box center [941, 640] width 261 height 24
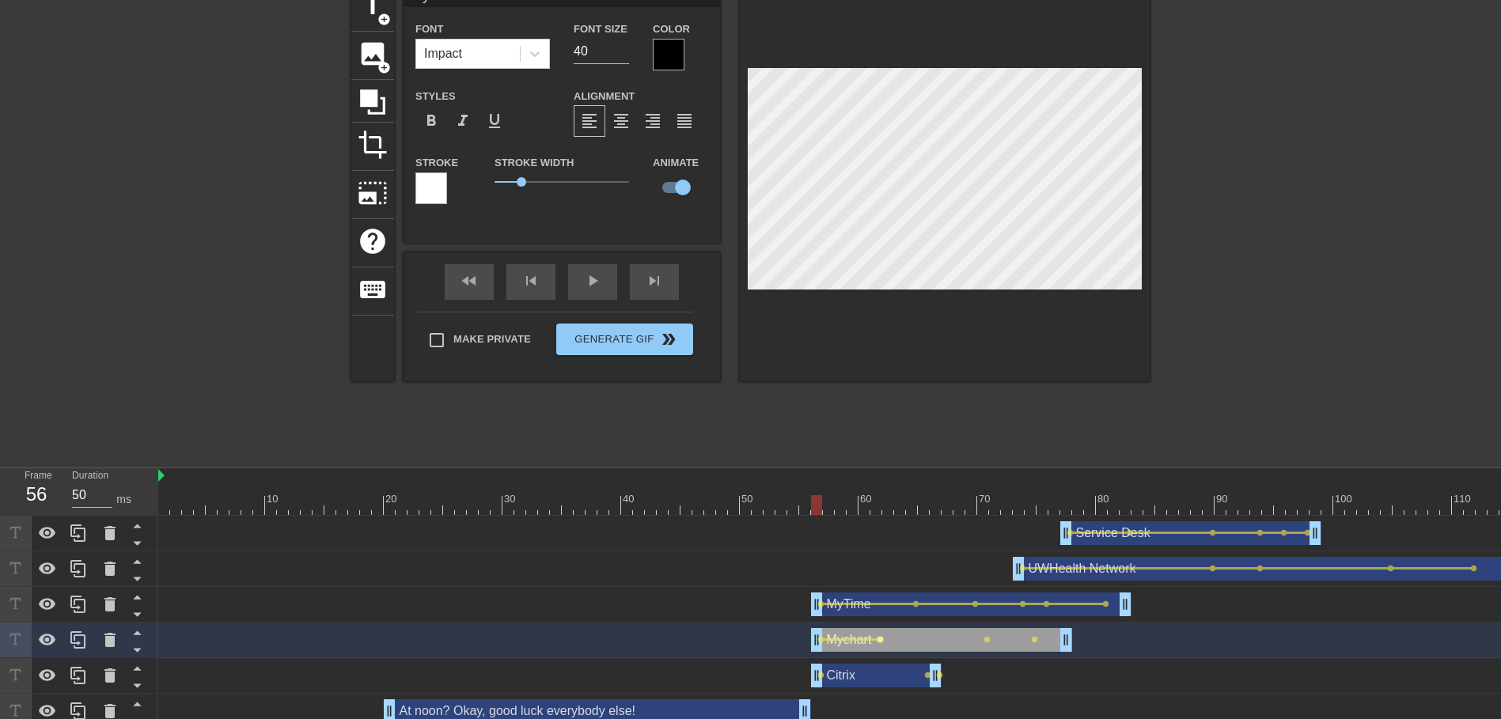
click at [877, 638] on span "lens" at bounding box center [879, 639] width 7 height 7
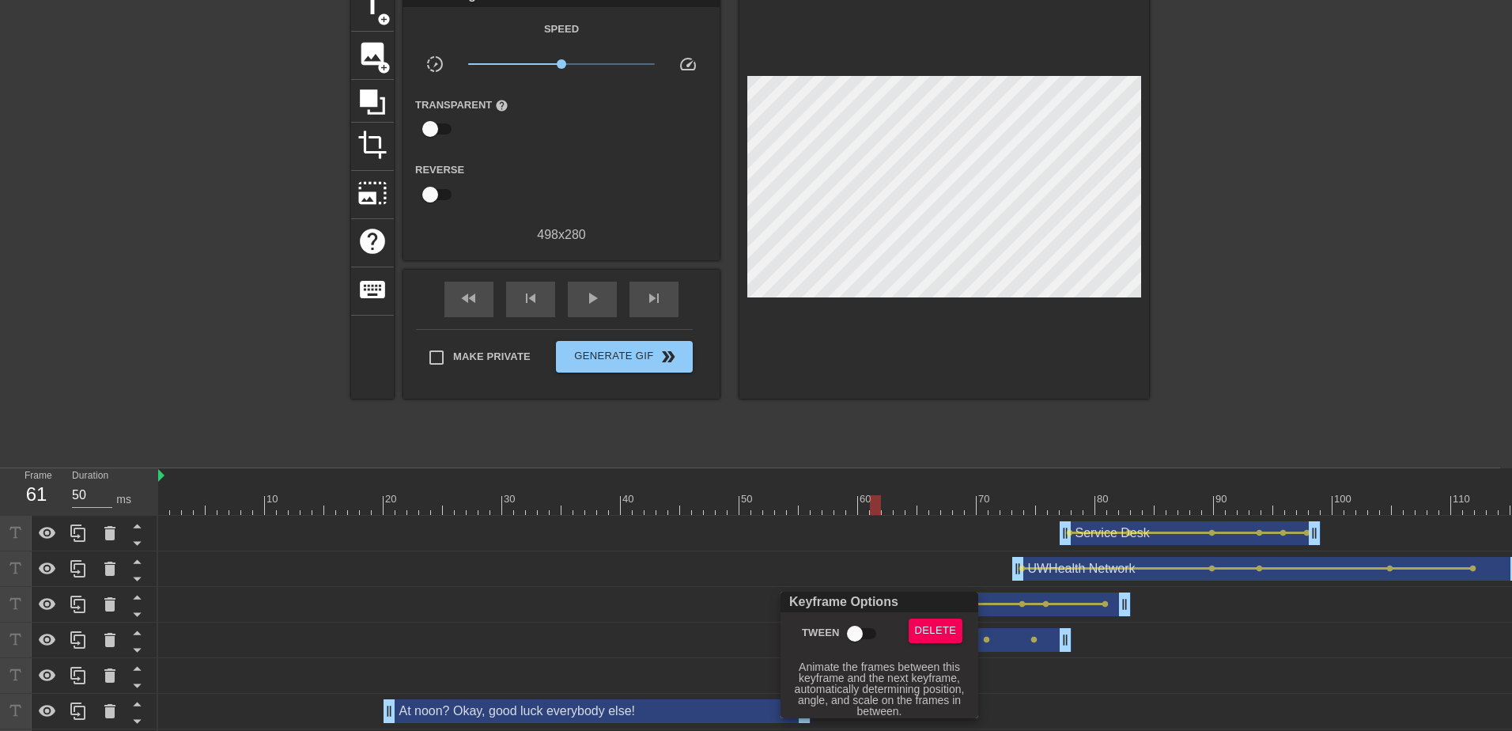
click at [858, 629] on input "Tween" at bounding box center [855, 634] width 90 height 30
drag, startPoint x: 940, startPoint y: 556, endPoint x: 937, endPoint y: 568, distance: 12.1
click at [940, 557] on div at bounding box center [756, 365] width 1512 height 731
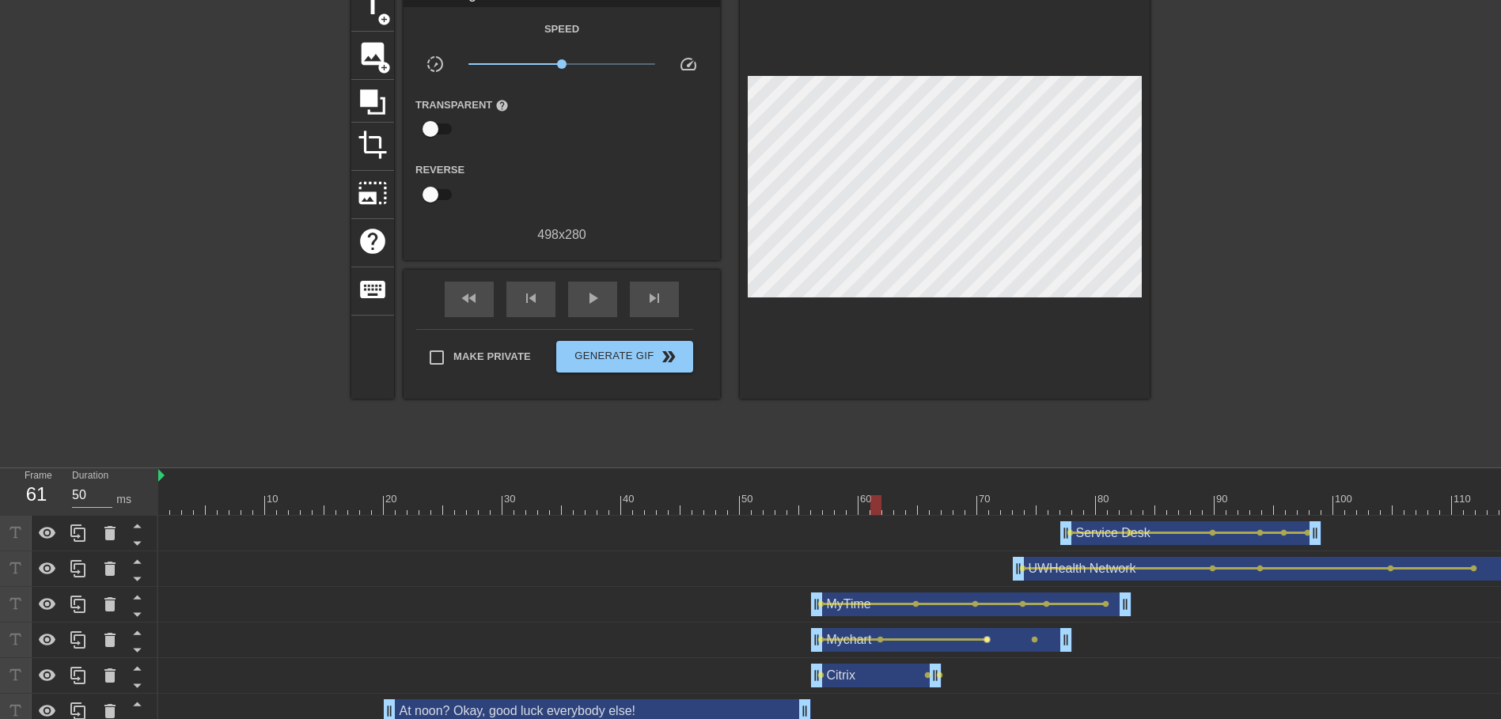
click at [987, 640] on span "lens" at bounding box center [986, 639] width 7 height 7
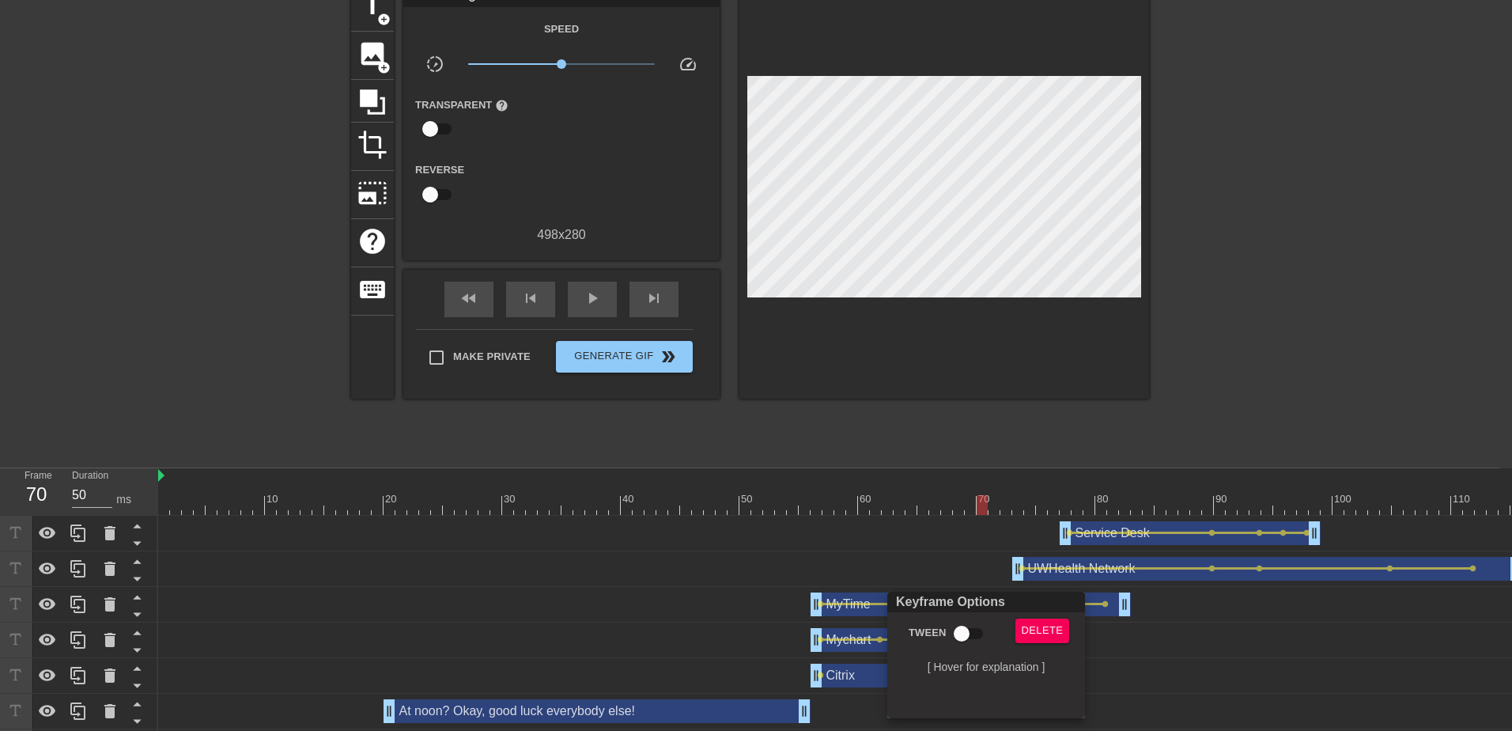
click at [954, 630] on input "Tween" at bounding box center [962, 634] width 90 height 30
click at [940, 564] on div at bounding box center [756, 365] width 1512 height 731
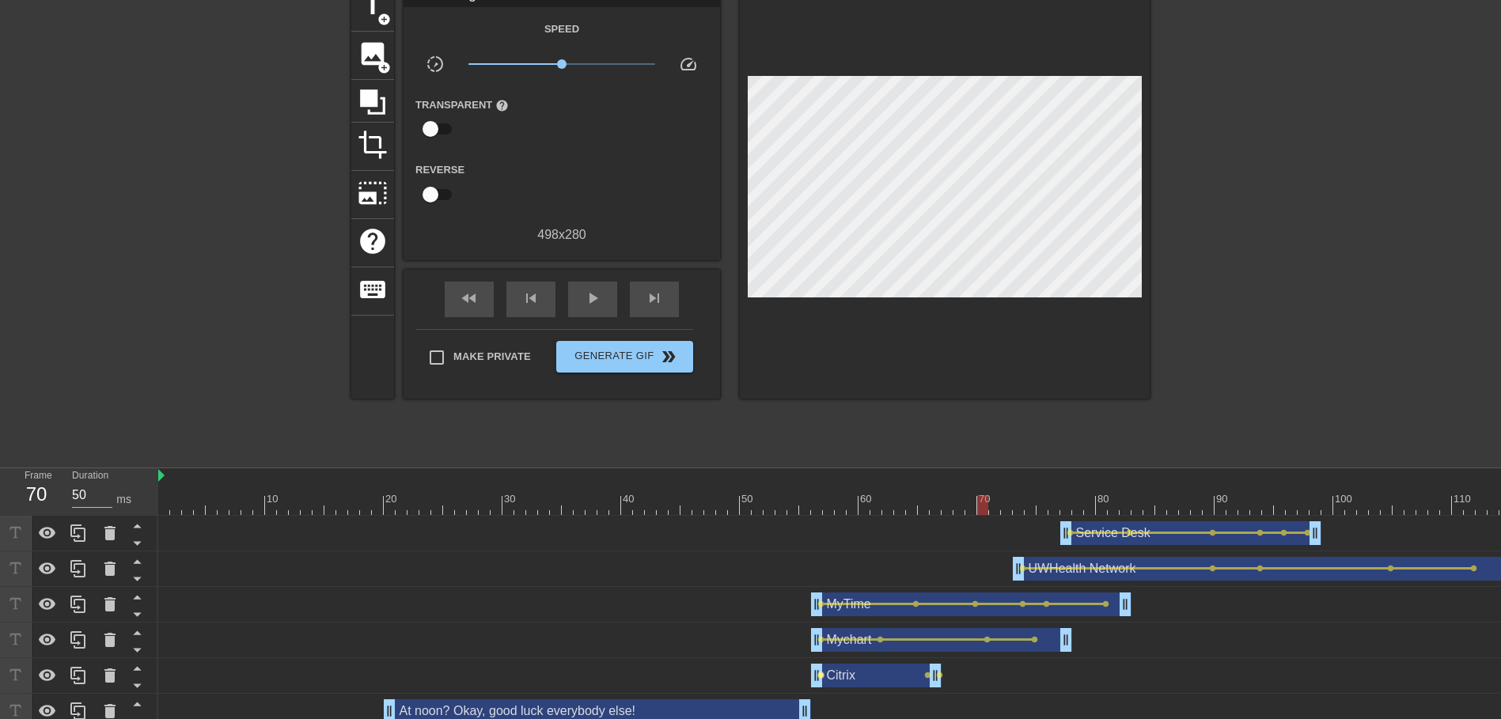
click at [820, 673] on span "lens" at bounding box center [820, 675] width 7 height 7
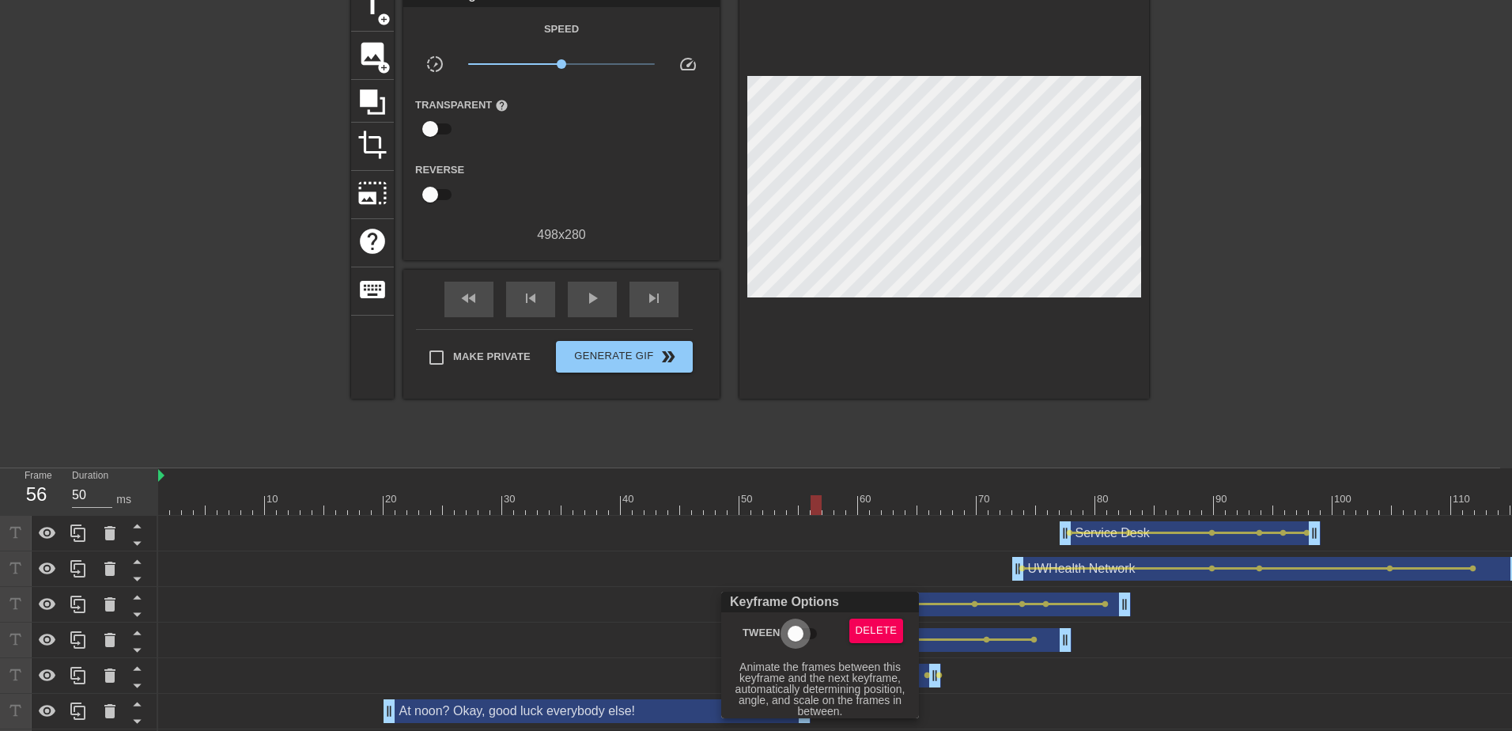
click at [793, 624] on input "Tween" at bounding box center [796, 634] width 90 height 30
click at [1123, 680] on div at bounding box center [756, 365] width 1512 height 731
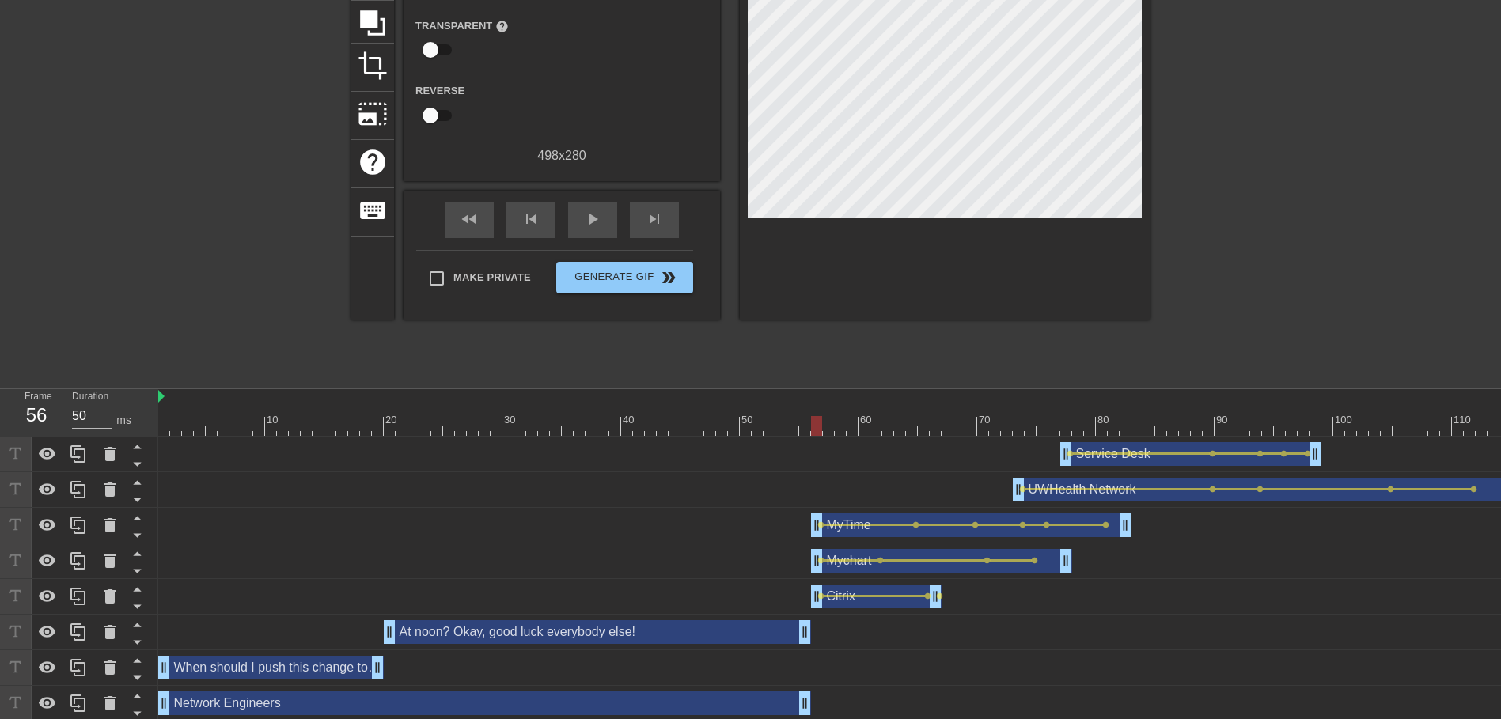
scroll to position [172, 0]
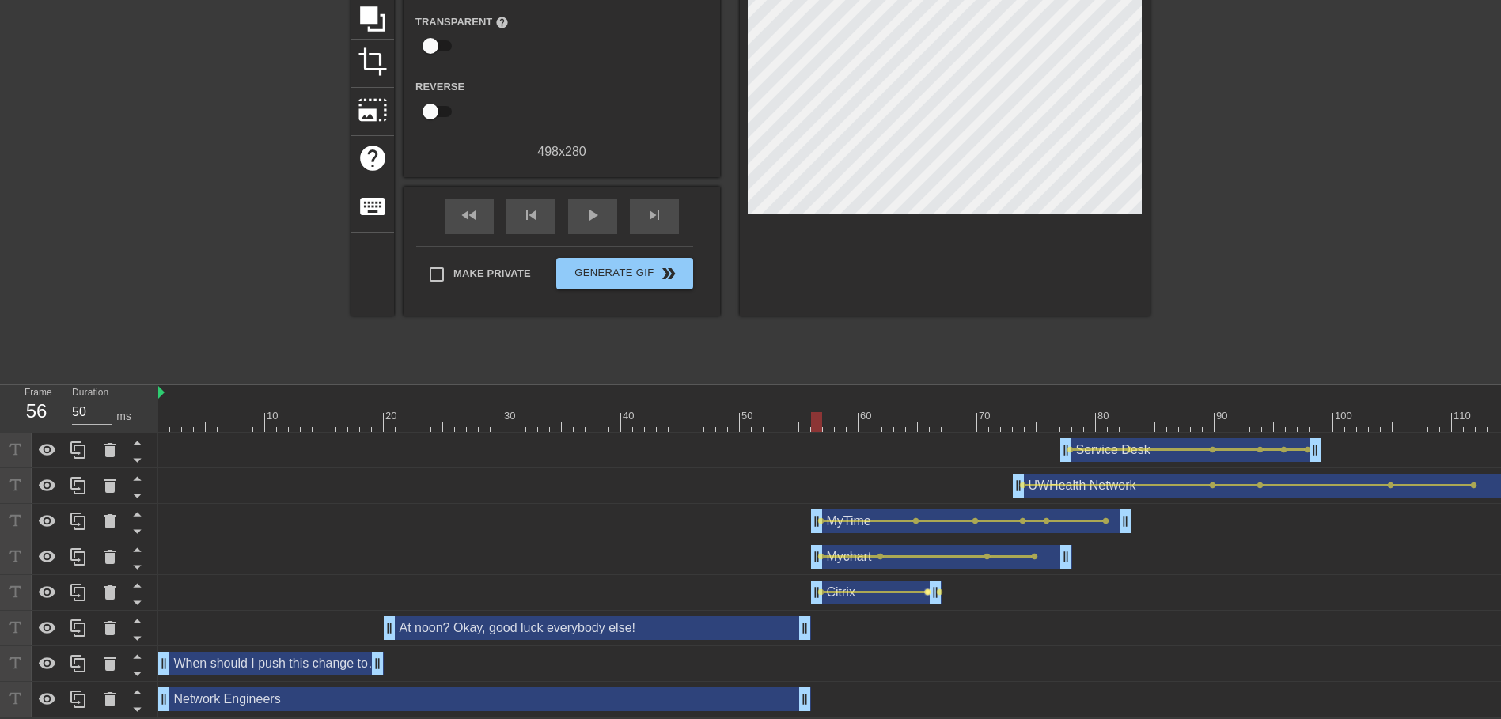
click at [925, 589] on span "lens" at bounding box center [927, 592] width 7 height 7
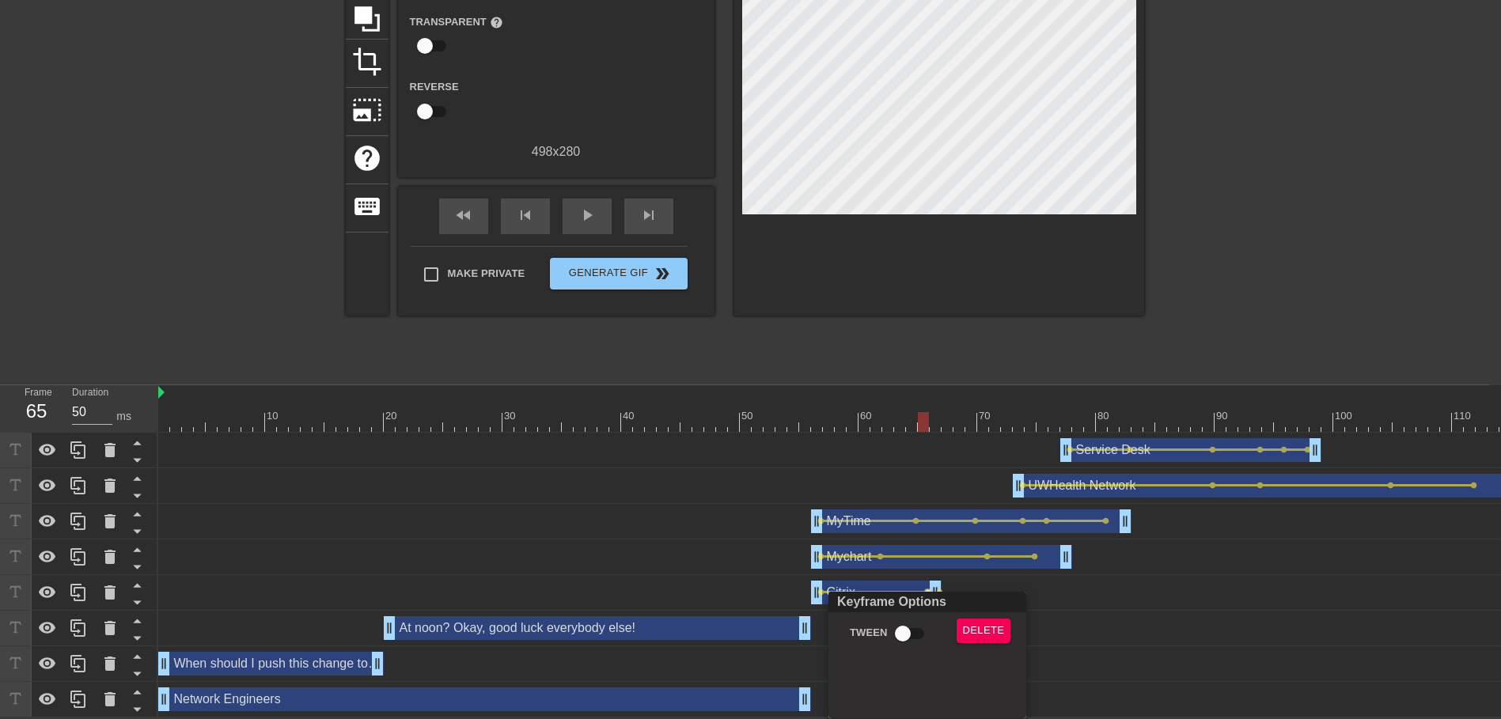
scroll to position [161, 0]
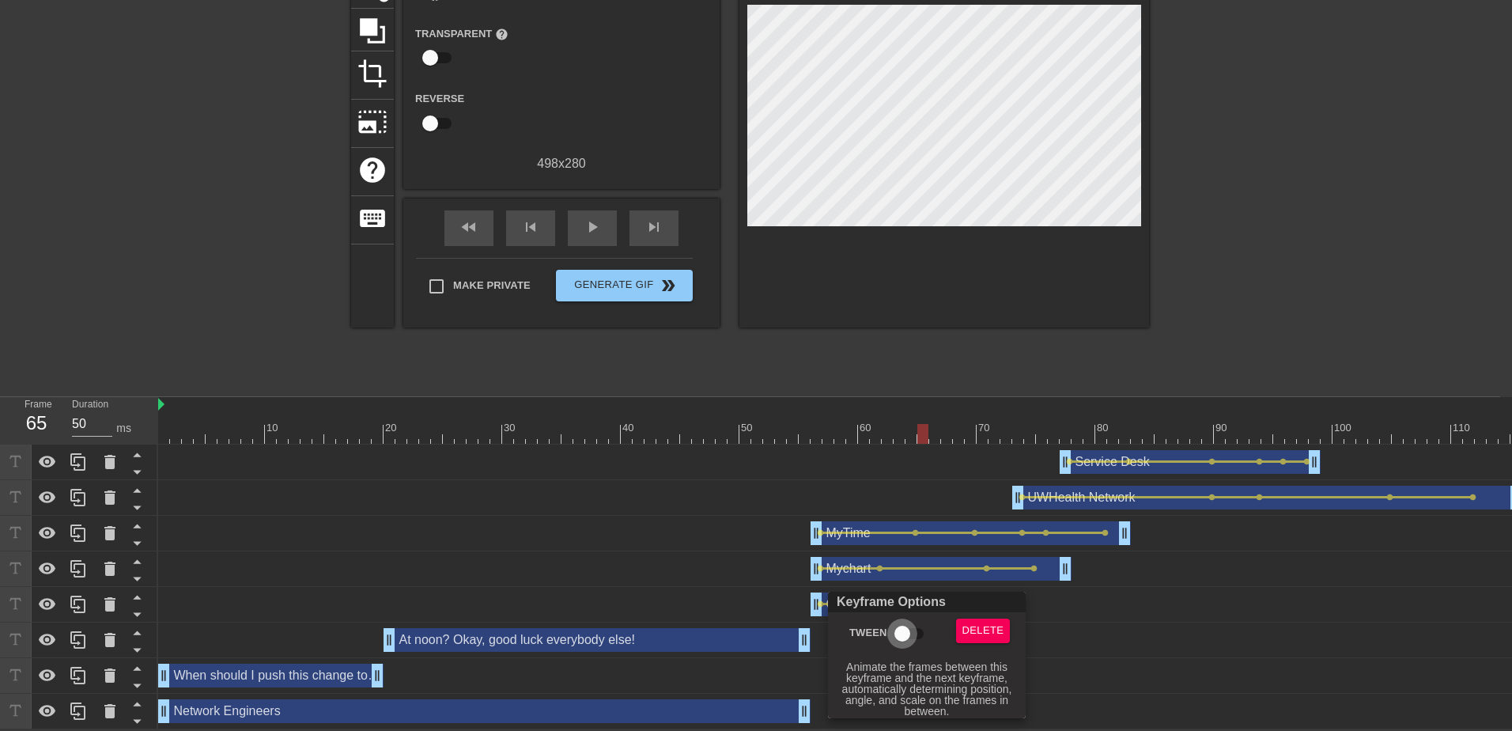
click at [901, 630] on input "Tween" at bounding box center [902, 634] width 90 height 30
drag, startPoint x: 1203, startPoint y: 635, endPoint x: 1189, endPoint y: 638, distance: 14.6
click at [1203, 635] on div at bounding box center [756, 365] width 1512 height 731
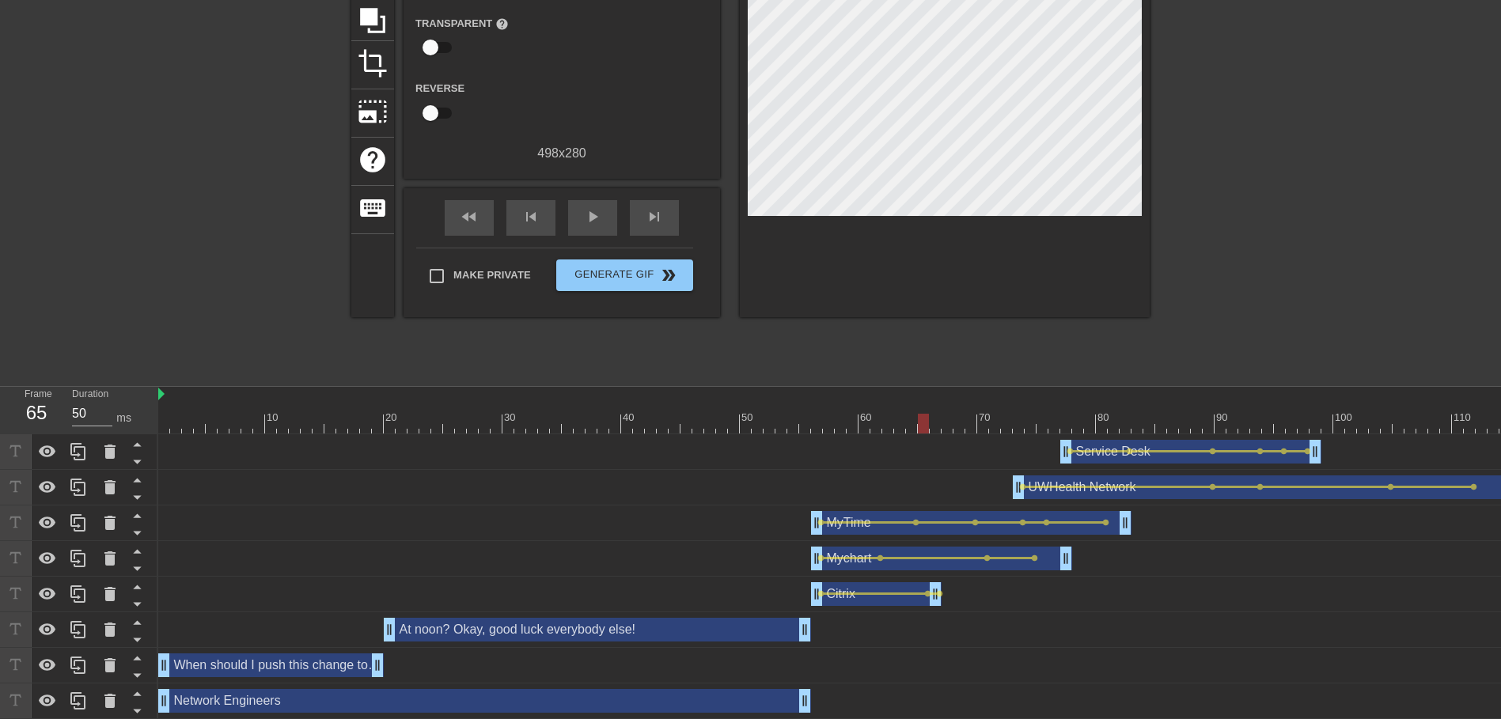
scroll to position [172, 0]
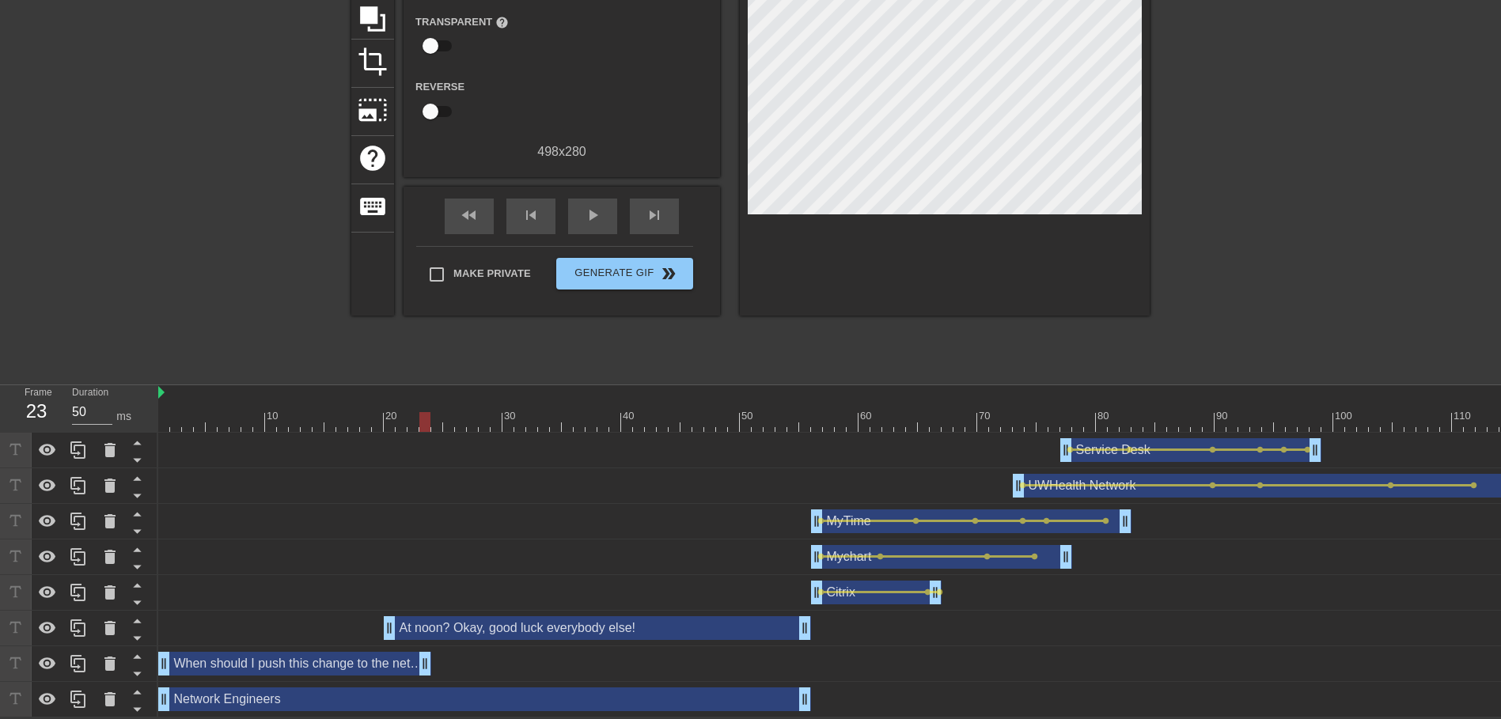
drag, startPoint x: 378, startPoint y: 661, endPoint x: 433, endPoint y: 660, distance: 54.6
drag, startPoint x: 395, startPoint y: 619, endPoint x: 446, endPoint y: 623, distance: 51.6
drag, startPoint x: 445, startPoint y: 624, endPoint x: 498, endPoint y: 623, distance: 52.2
drag, startPoint x: 458, startPoint y: 657, endPoint x: 492, endPoint y: 659, distance: 34.1
click at [492, 659] on div "When should I push this change to the network? drag_handle drag_handle" at bounding box center [840, 664] width 1365 height 24
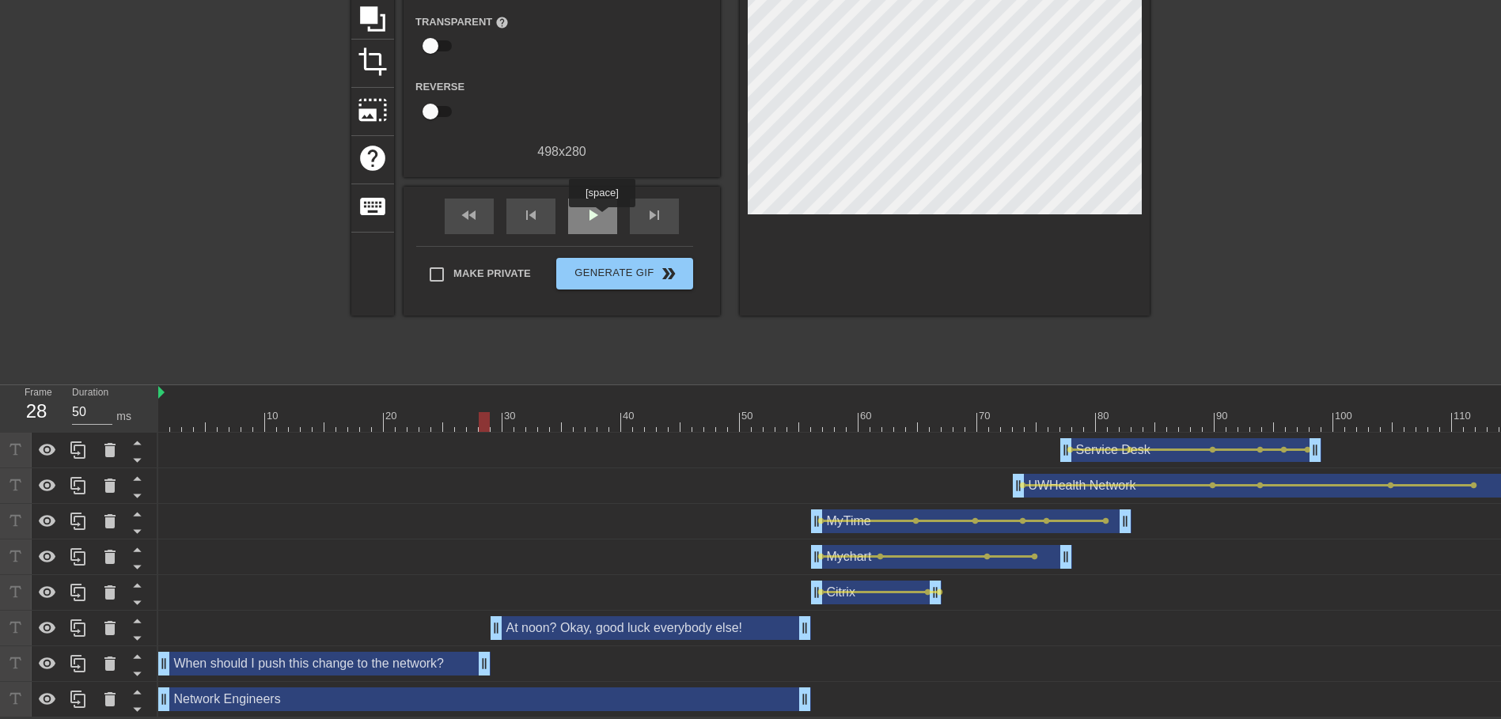
click at [597, 206] on span "play_arrow" at bounding box center [592, 215] width 19 height 19
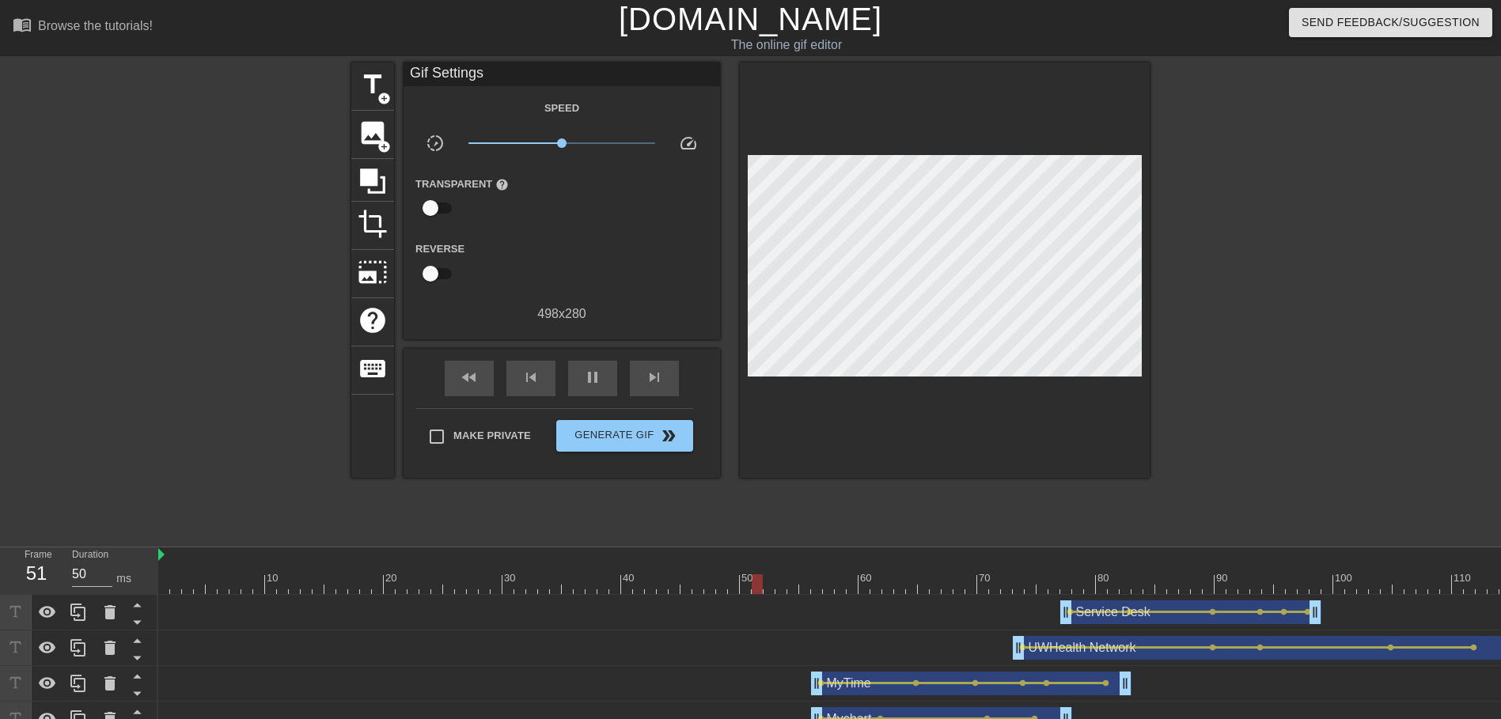
scroll to position [158, 0]
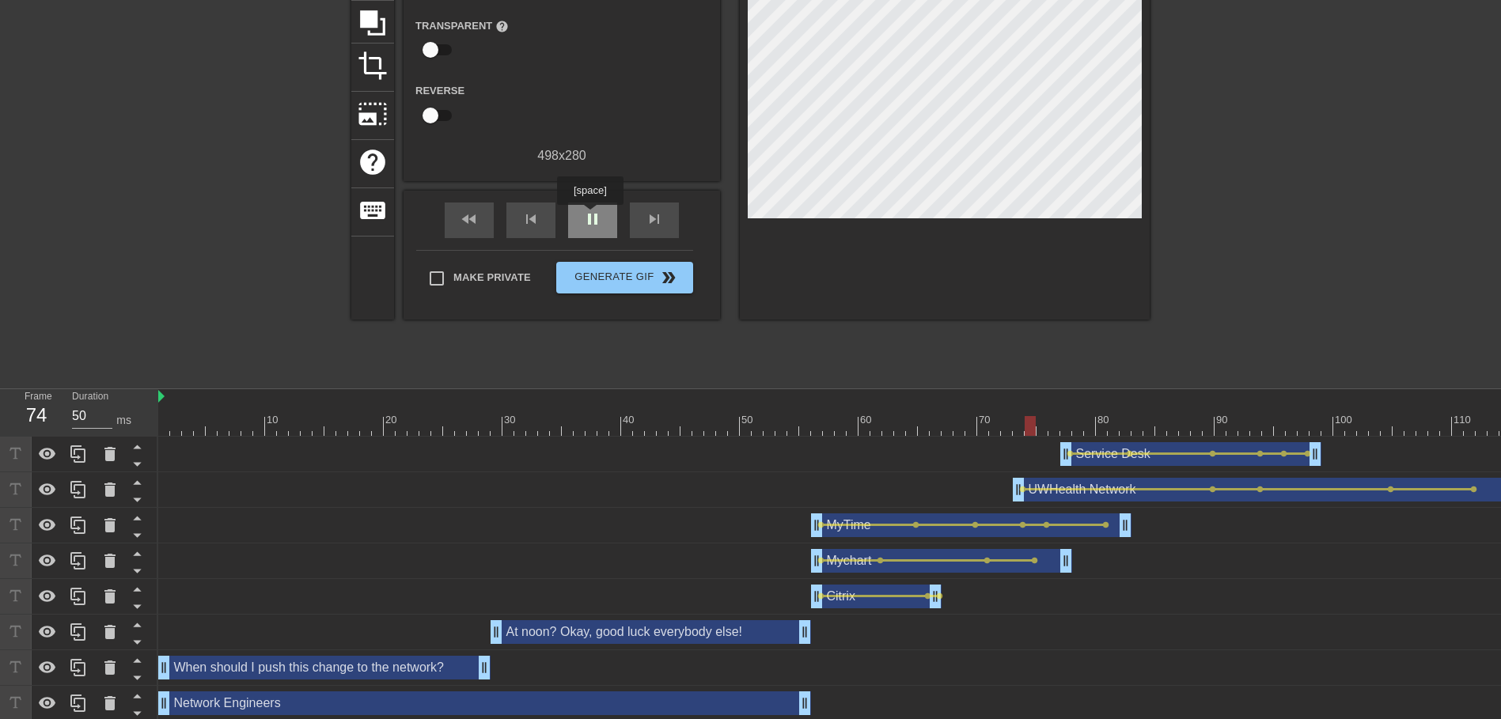
click at [589, 216] on span "pause" at bounding box center [592, 219] width 19 height 19
click at [168, 427] on div at bounding box center [840, 426] width 1365 height 20
click at [592, 228] on div "play_arrow" at bounding box center [592, 221] width 49 height 36
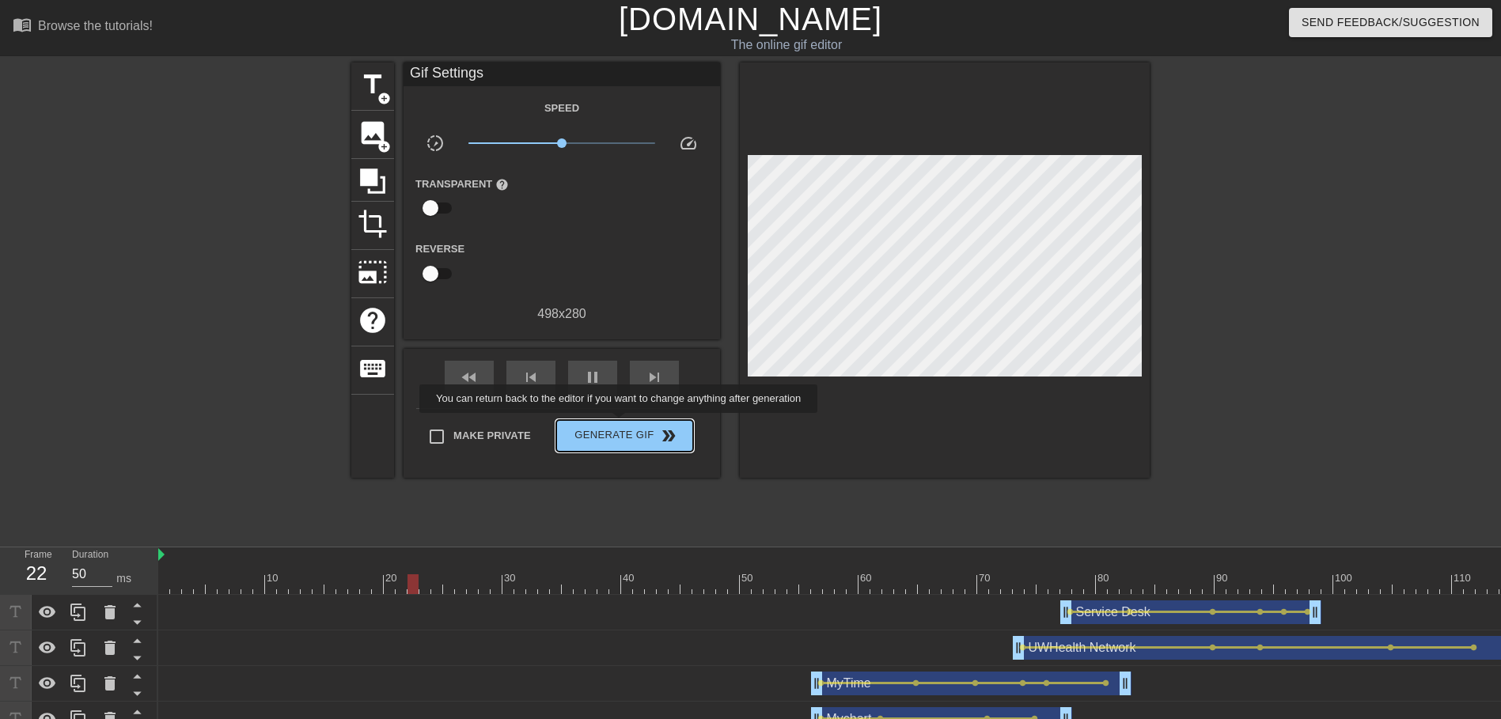
click at [632, 426] on span "Generate Gif double_arrow" at bounding box center [624, 435] width 124 height 19
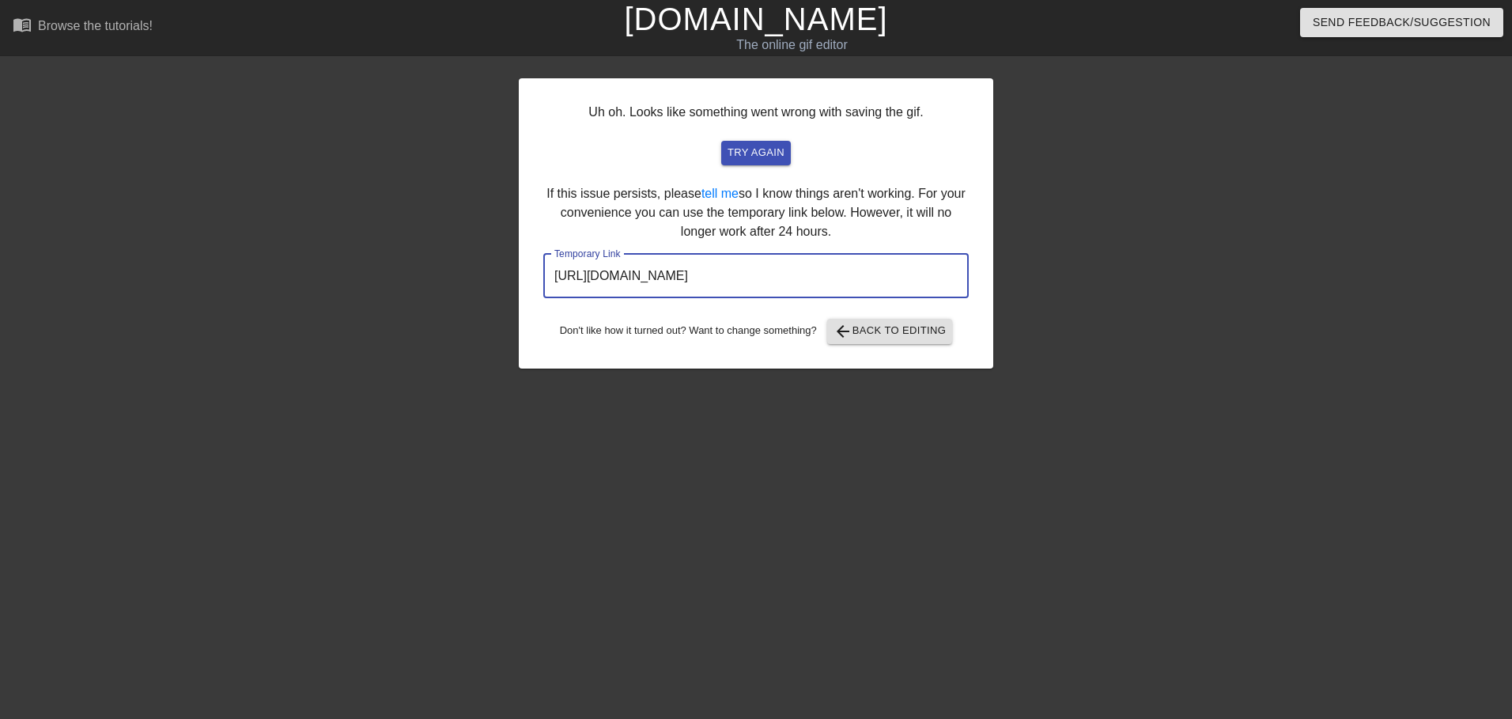
drag, startPoint x: 898, startPoint y: 278, endPoint x: 491, endPoint y: 272, distance: 406.6
click at [491, 272] on div "Uh oh. Looks like something went wrong with saving the gif. try again If this i…" at bounding box center [756, 299] width 1512 height 475
click at [888, 331] on span "arrow_back Back to Editing" at bounding box center [890, 331] width 113 height 19
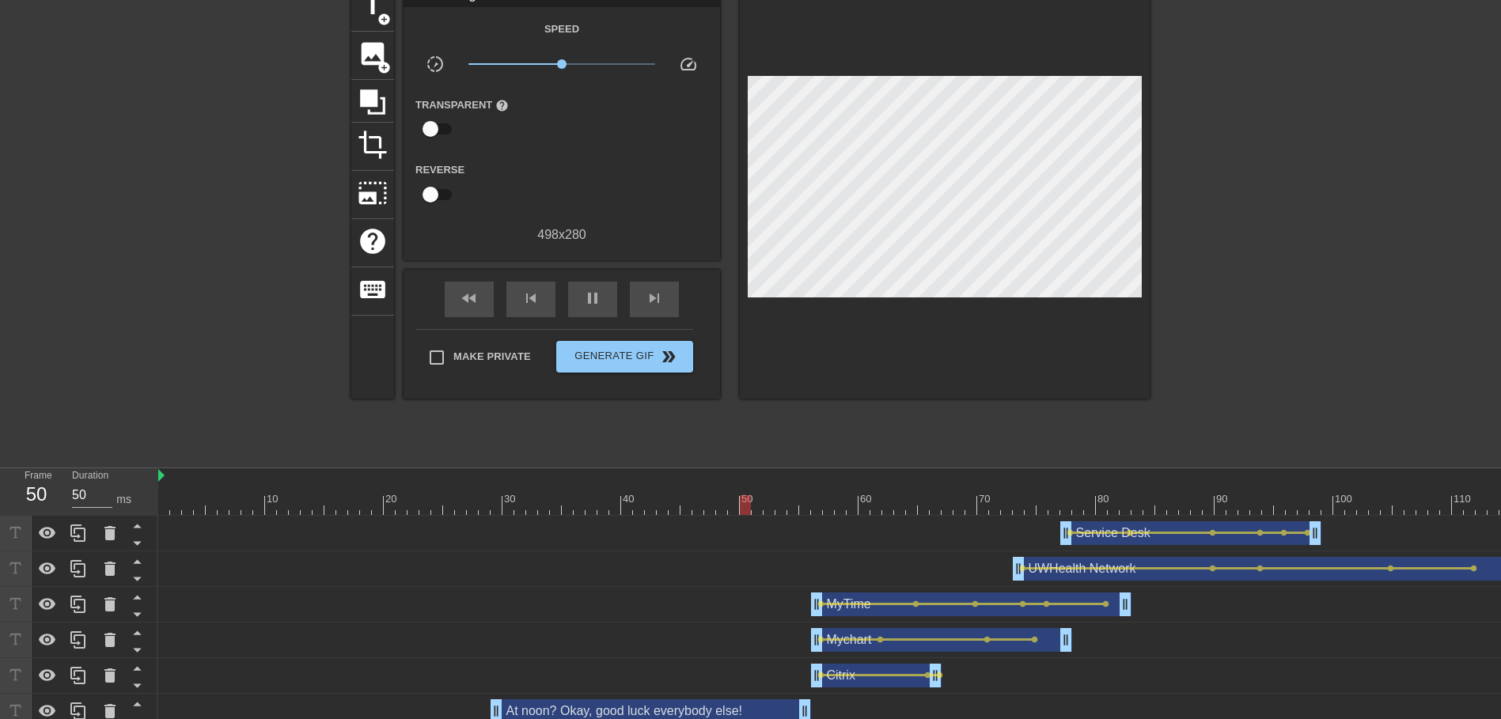
scroll to position [158, 0]
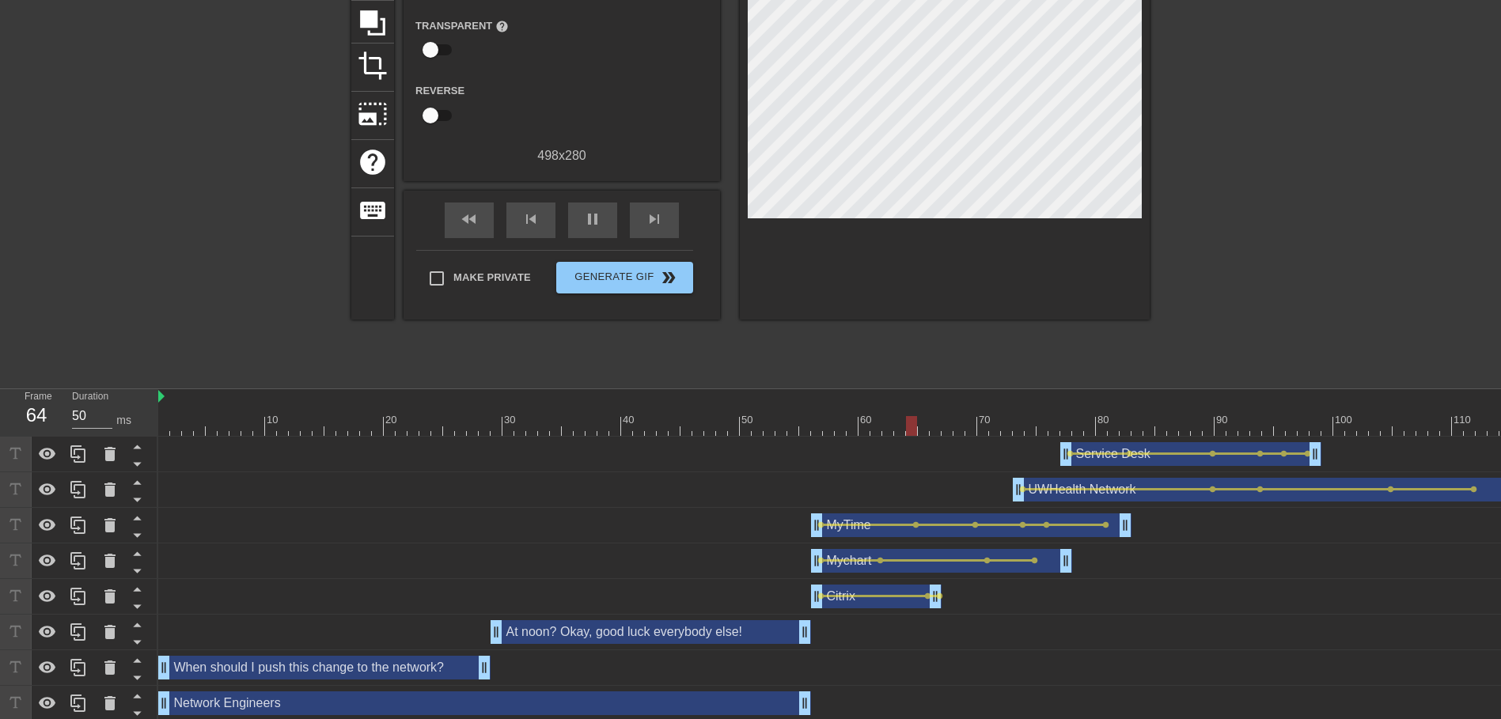
click at [672, 633] on div "At noon? Okay, good luck everybody else! drag_handle drag_handle" at bounding box center [650, 632] width 320 height 24
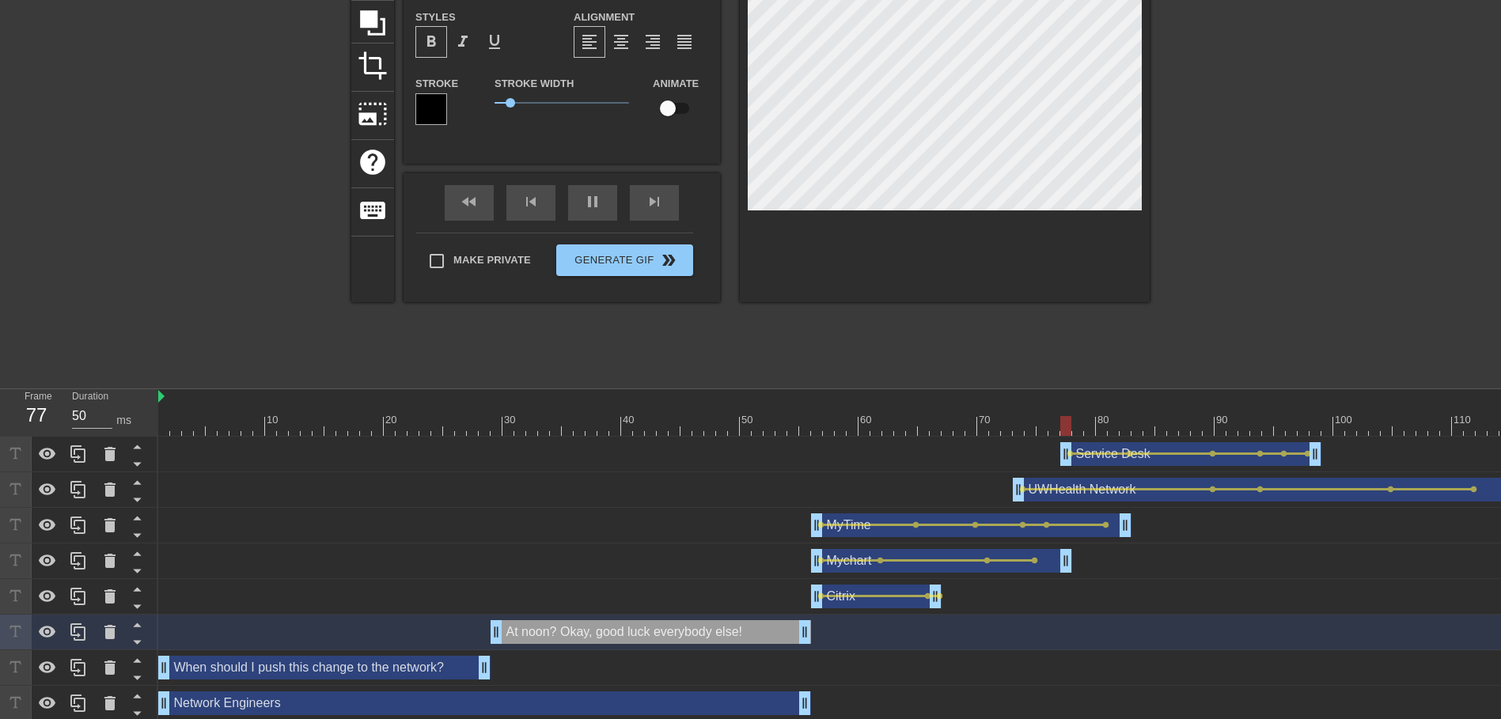
scroll to position [0, 0]
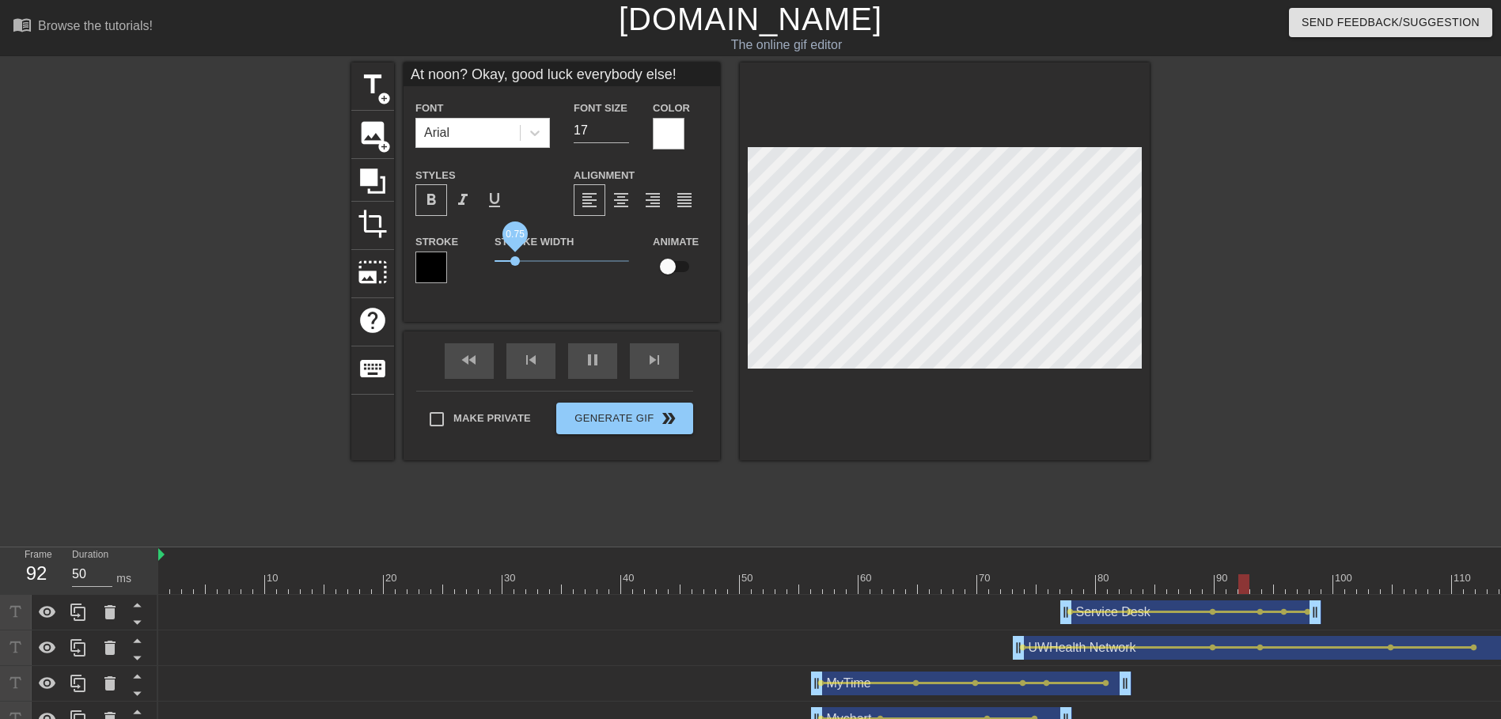
click at [514, 259] on span "0.75" at bounding box center [514, 260] width 9 height 9
click at [226, 446] on div at bounding box center [213, 299] width 237 height 475
